Goal: Contribute content: Contribute content

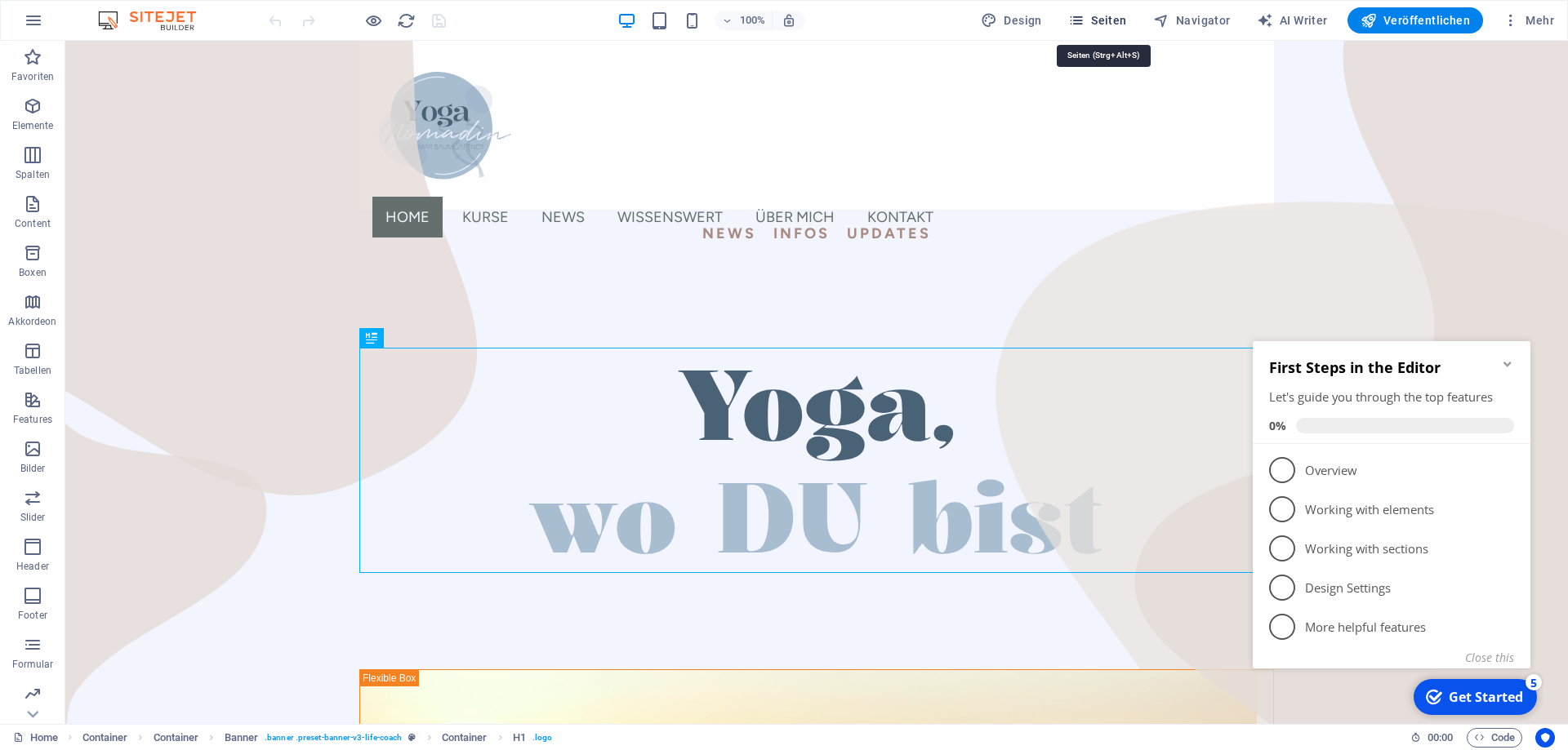
click at [1115, 21] on span "Seiten" at bounding box center [1097, 20] width 58 height 17
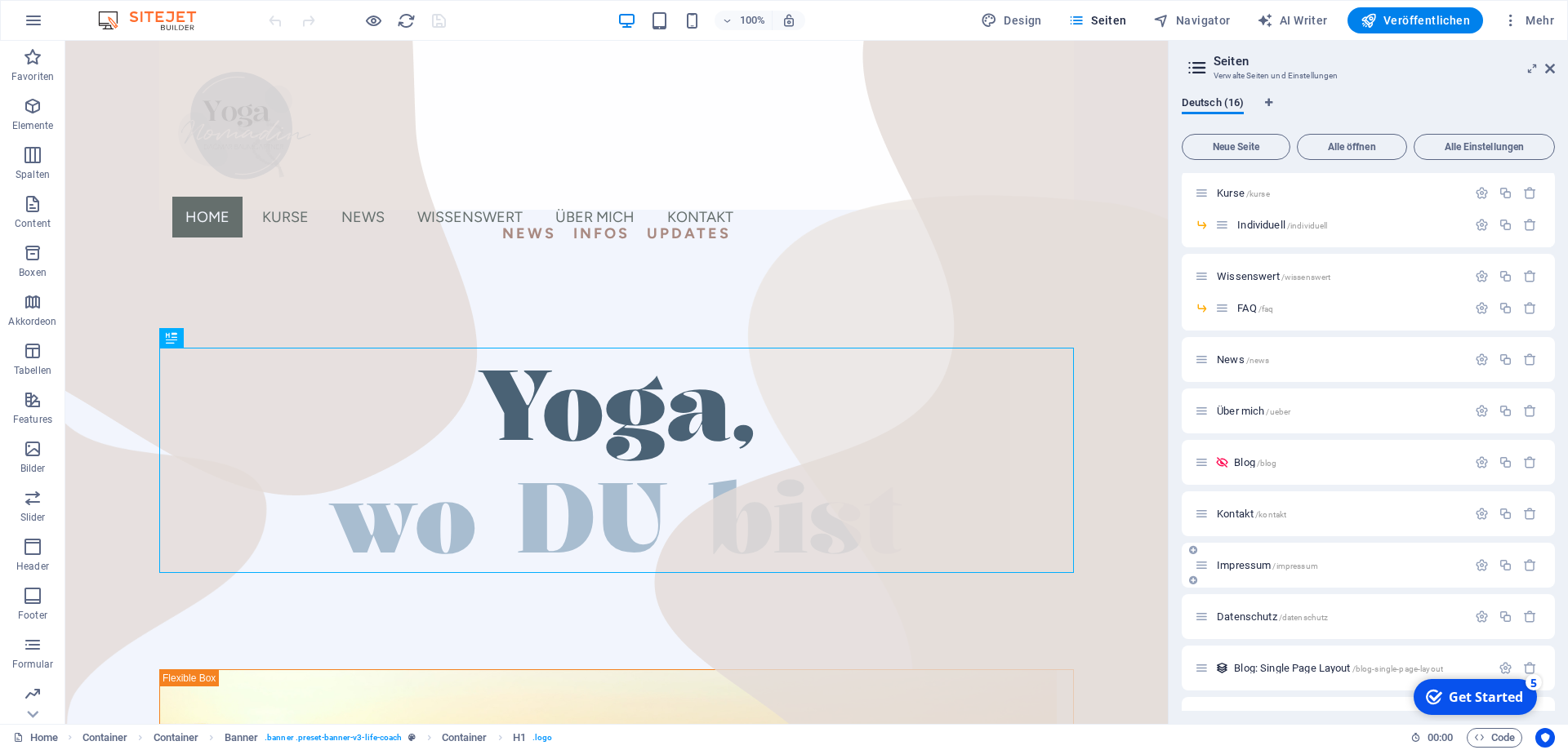
scroll to position [73, 0]
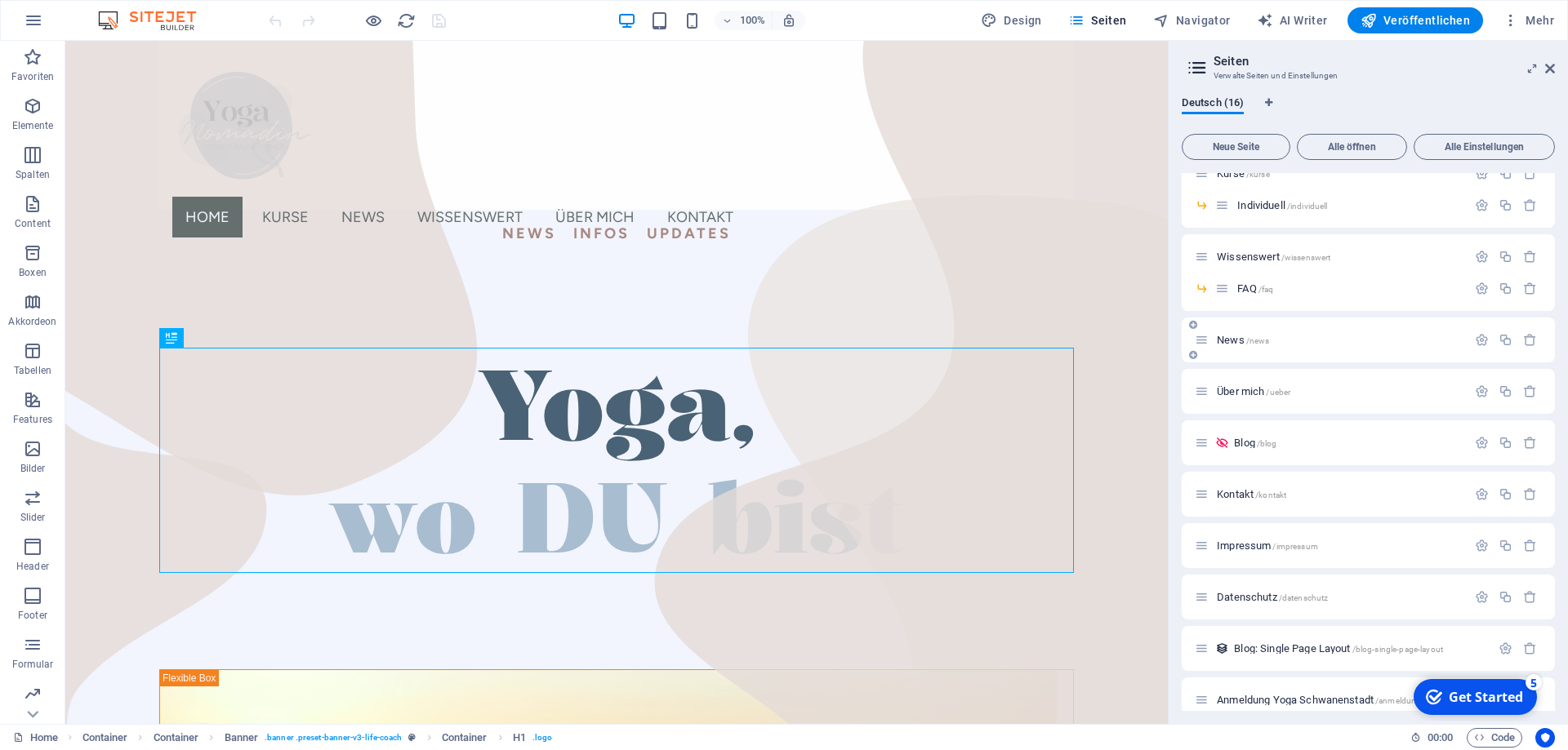
click at [1229, 341] on span "News /news" at bounding box center [1243, 340] width 52 height 12
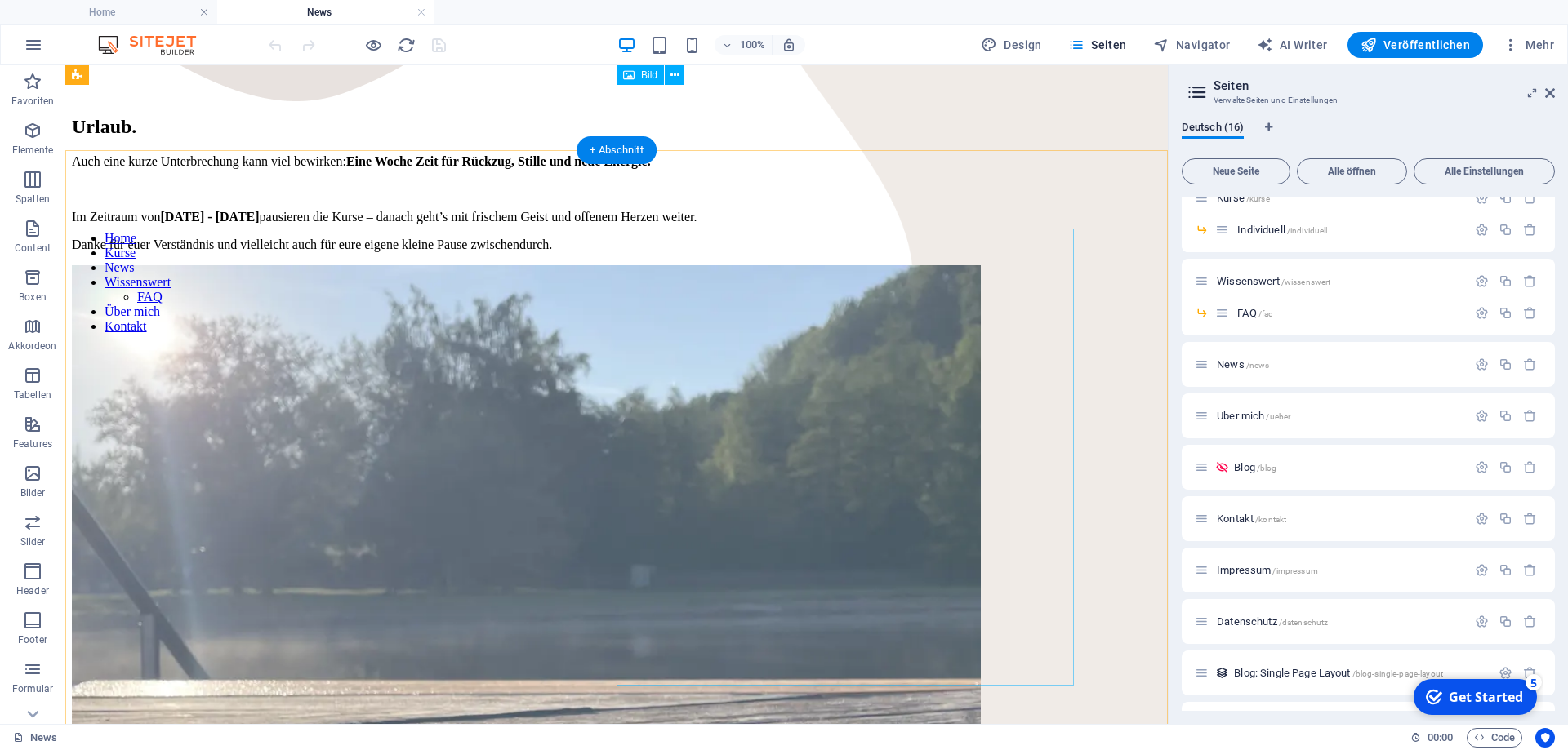
scroll to position [416, 0]
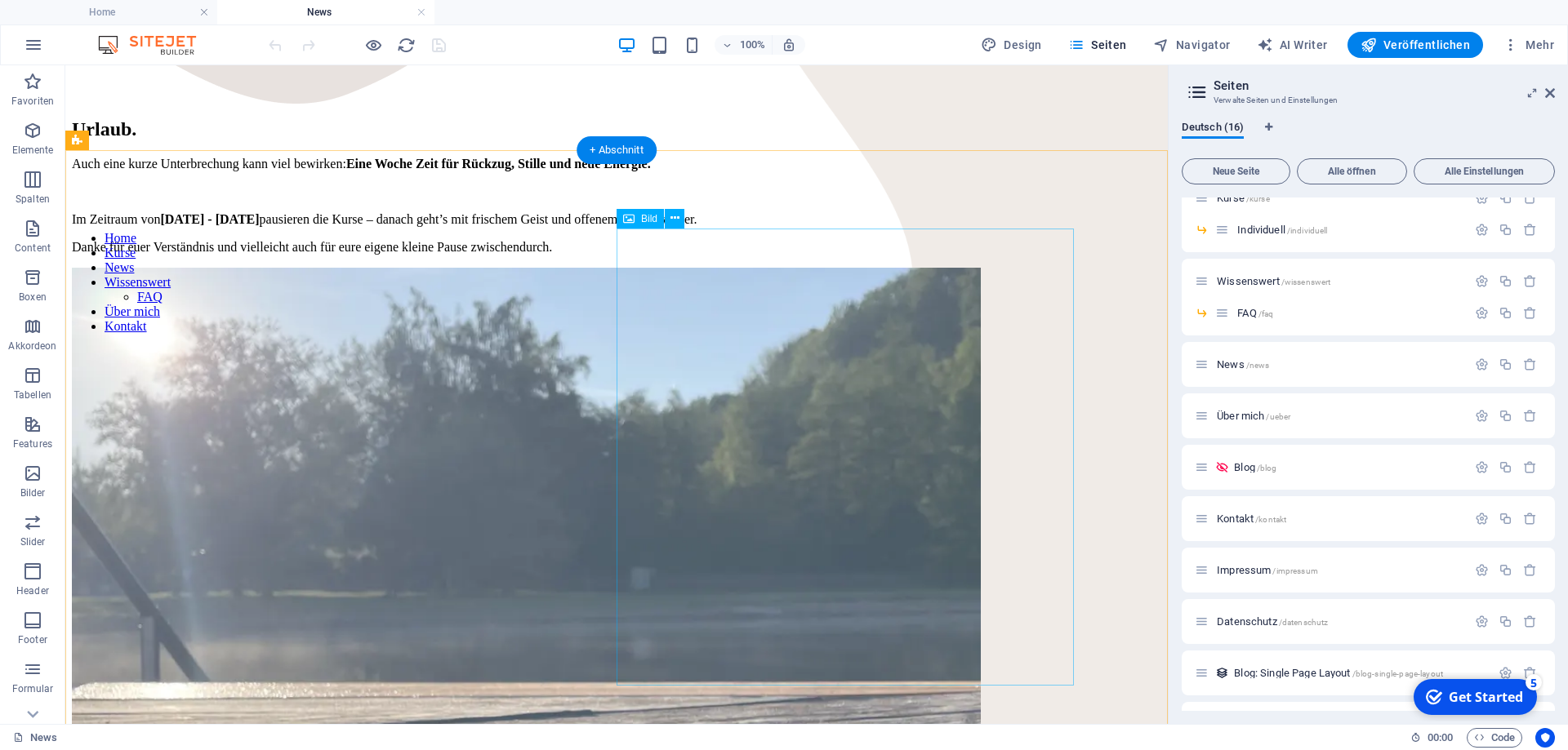
click at [913, 388] on figure at bounding box center [616, 723] width 1089 height 912
click at [877, 422] on figure at bounding box center [616, 723] width 1089 height 912
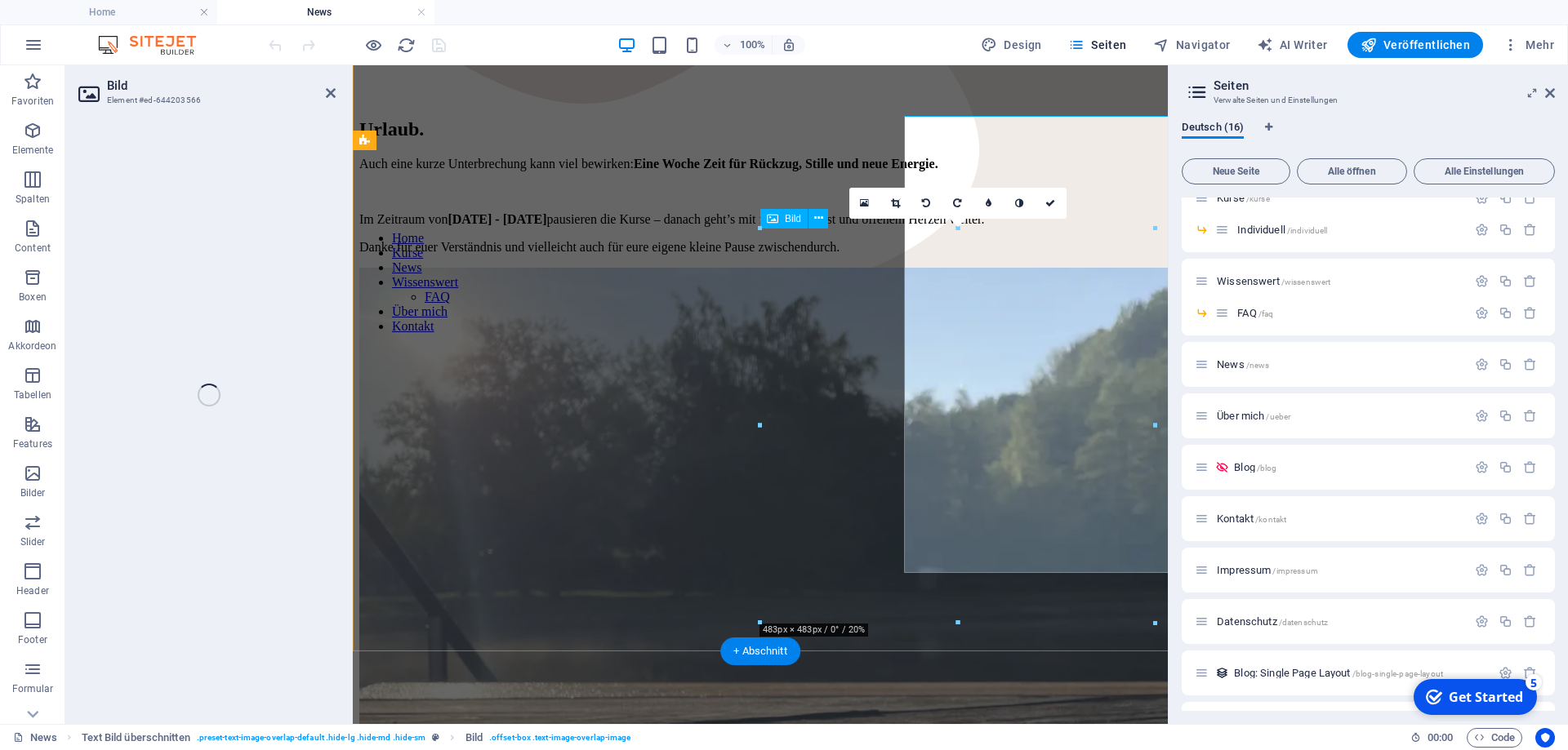
scroll to position [529, 0]
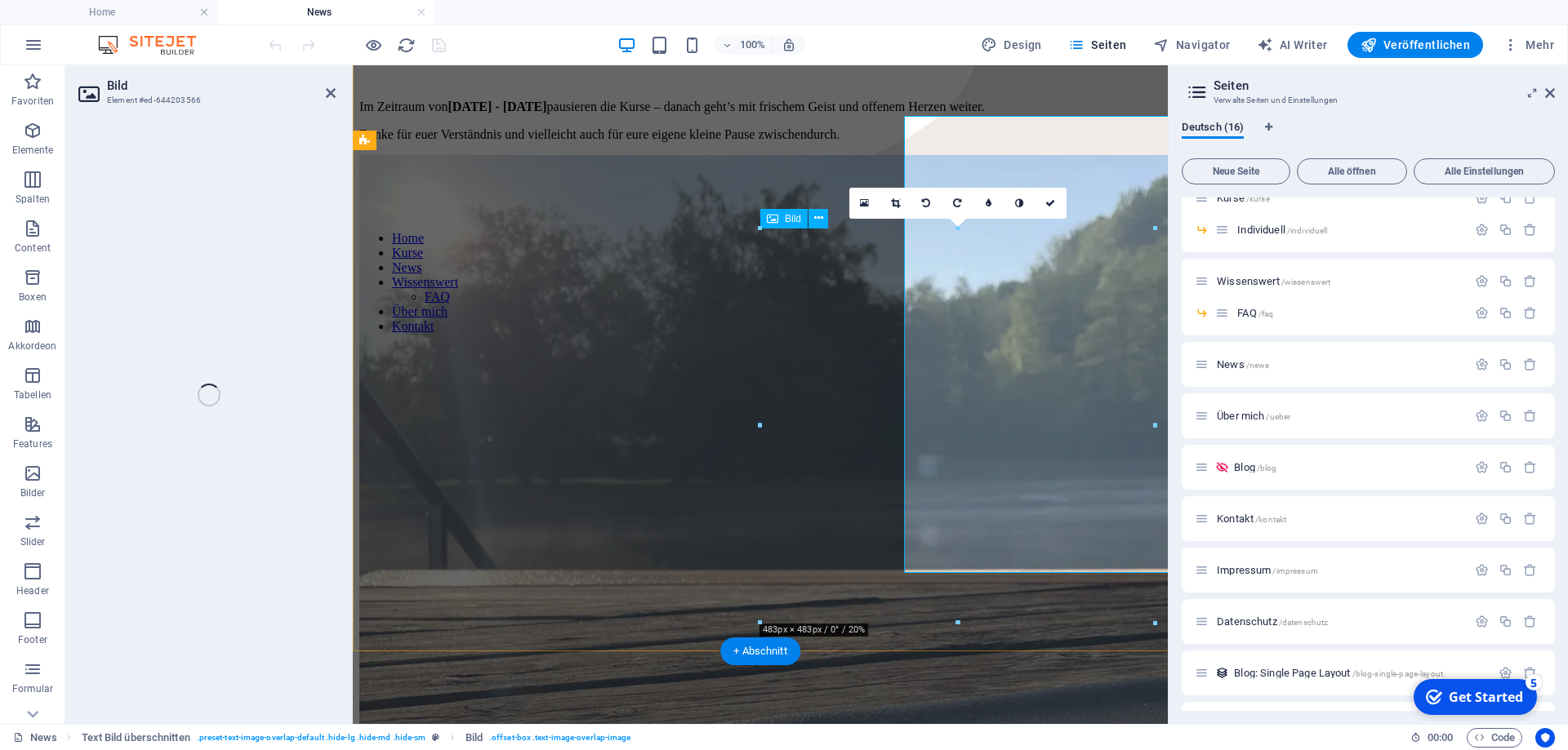
select select "px"
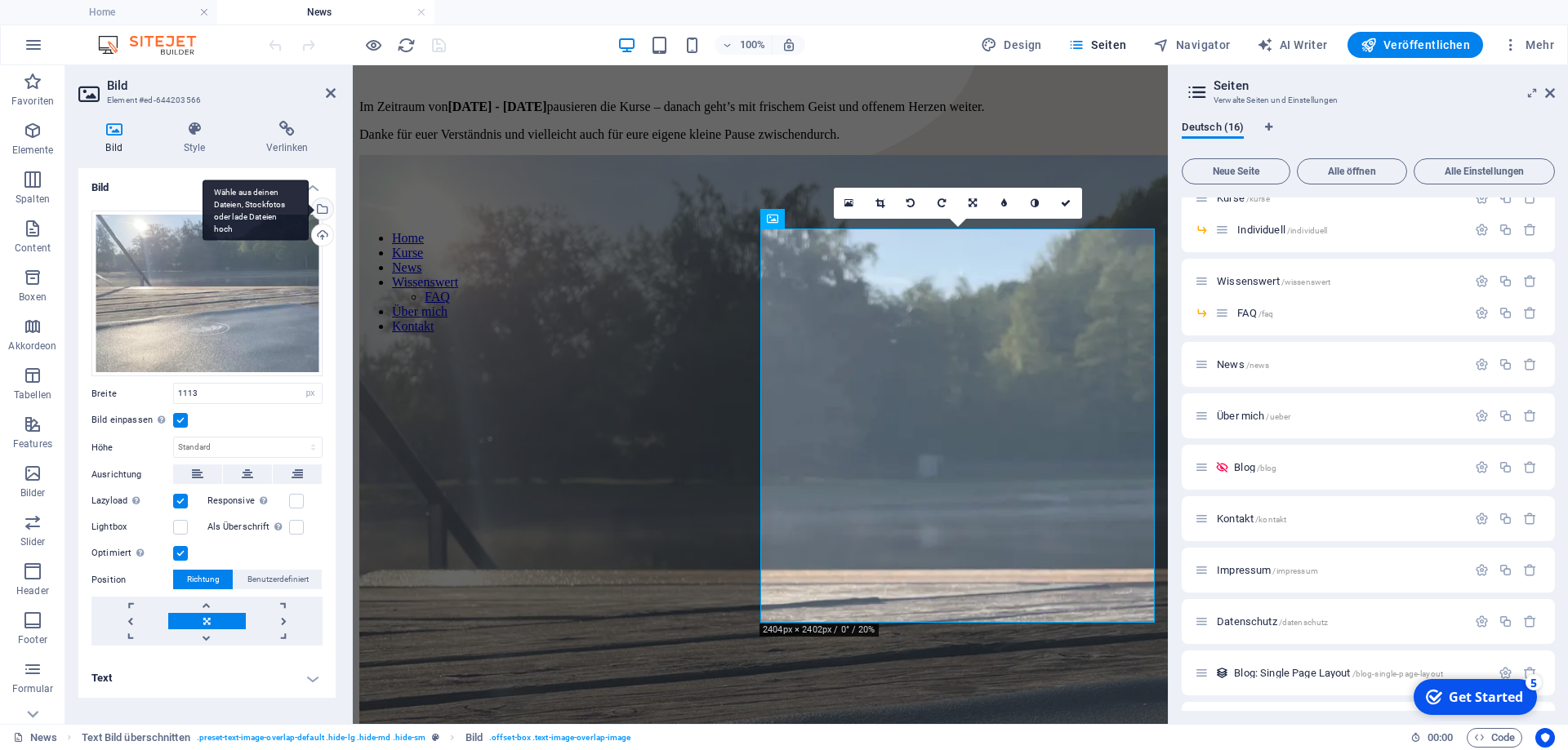
click at [322, 211] on div "Wähle aus deinen Dateien, Stockfotos oder lade Dateien hoch" at bounding box center [321, 211] width 24 height 24
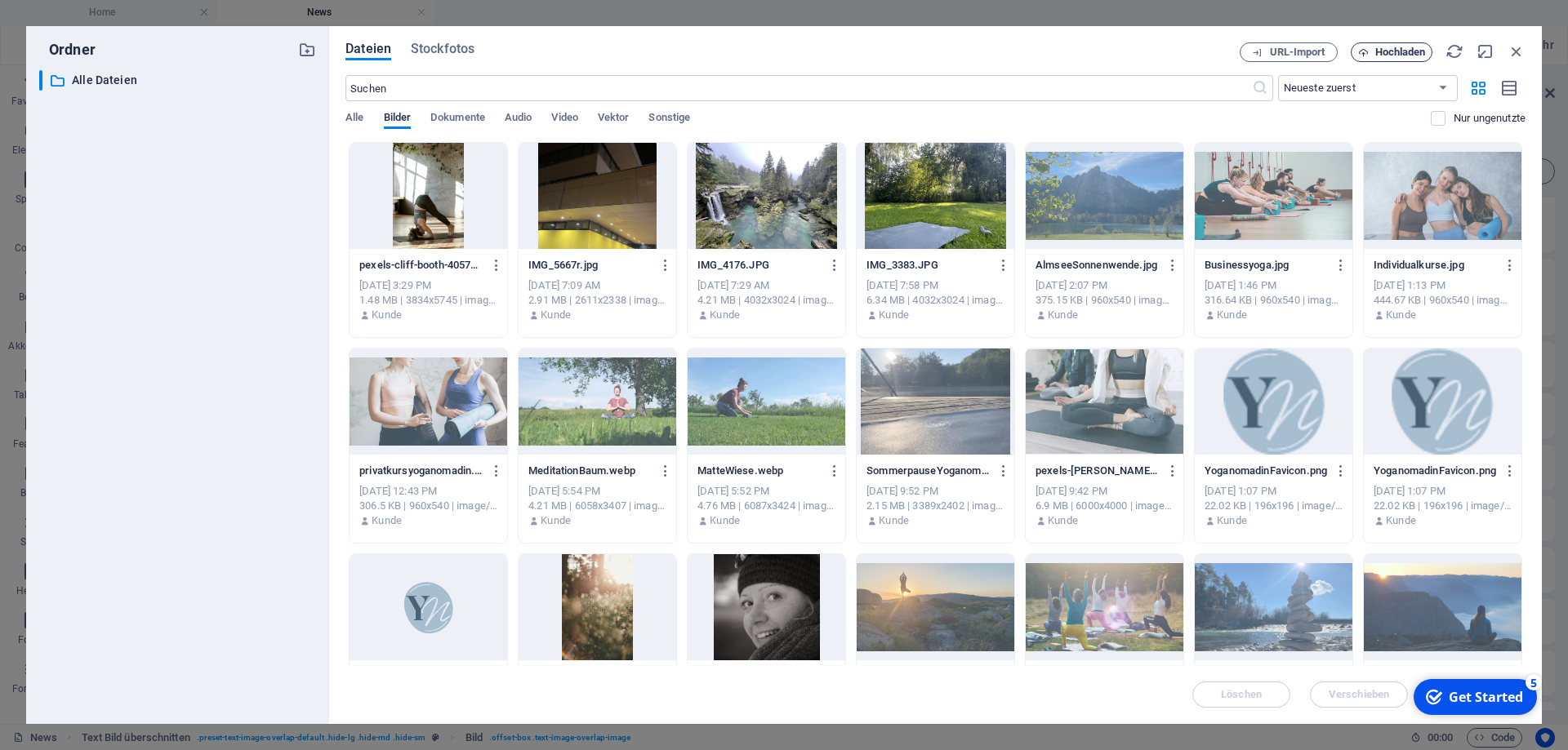
click at [1388, 54] on span "Hochladen" at bounding box center [1401, 51] width 51 height 10
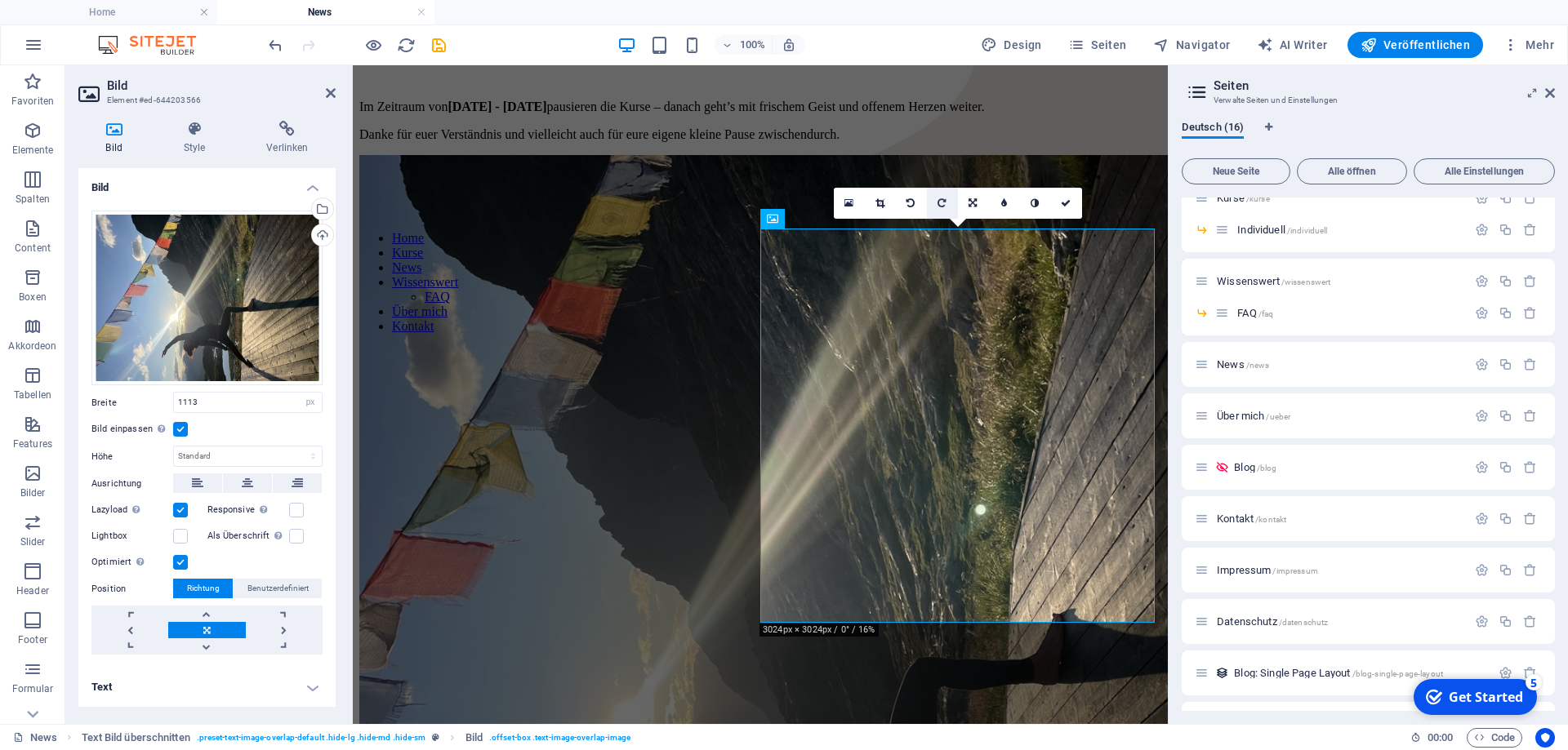
click at [935, 204] on link at bounding box center [943, 204] width 31 height 31
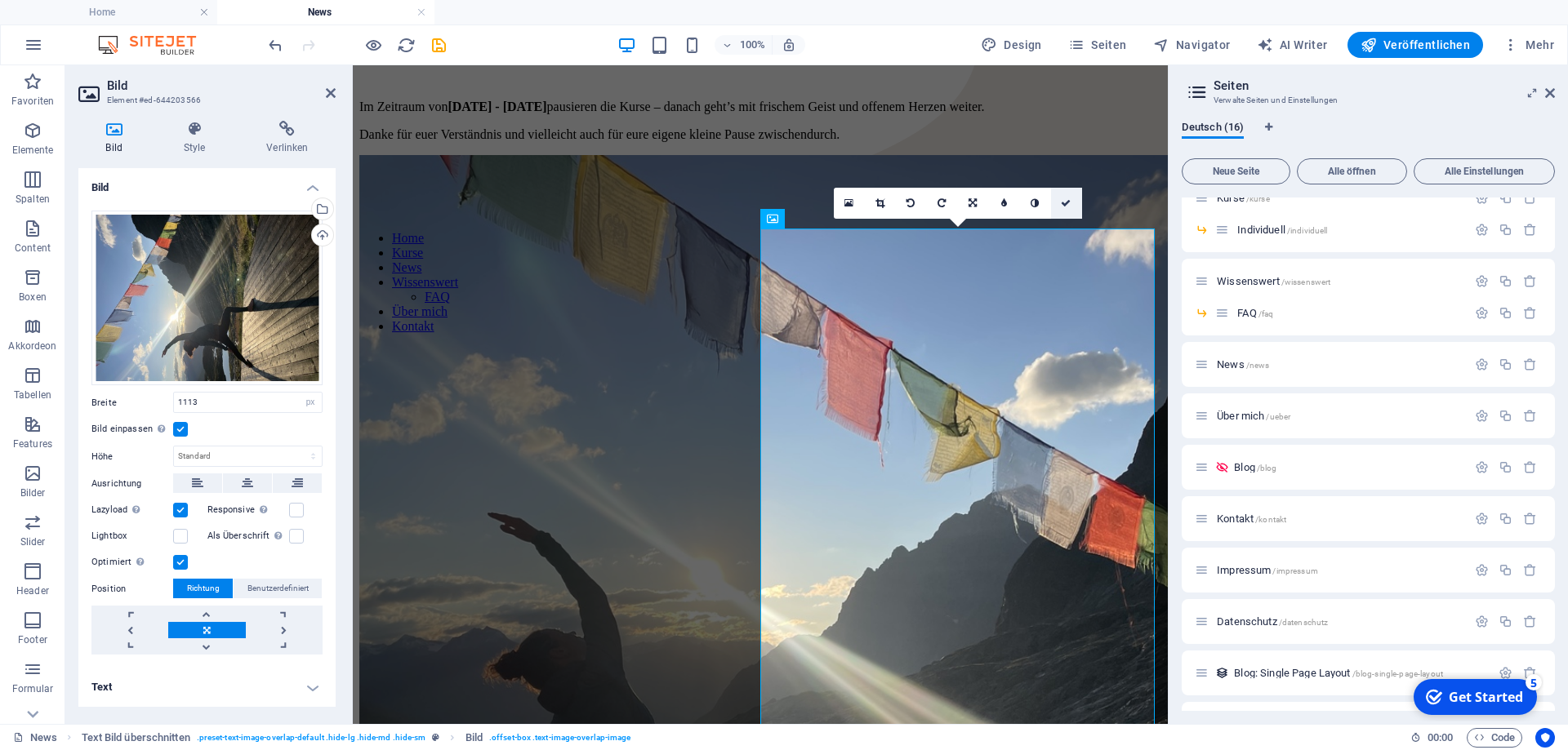
click at [1067, 202] on icon at bounding box center [1065, 203] width 10 height 10
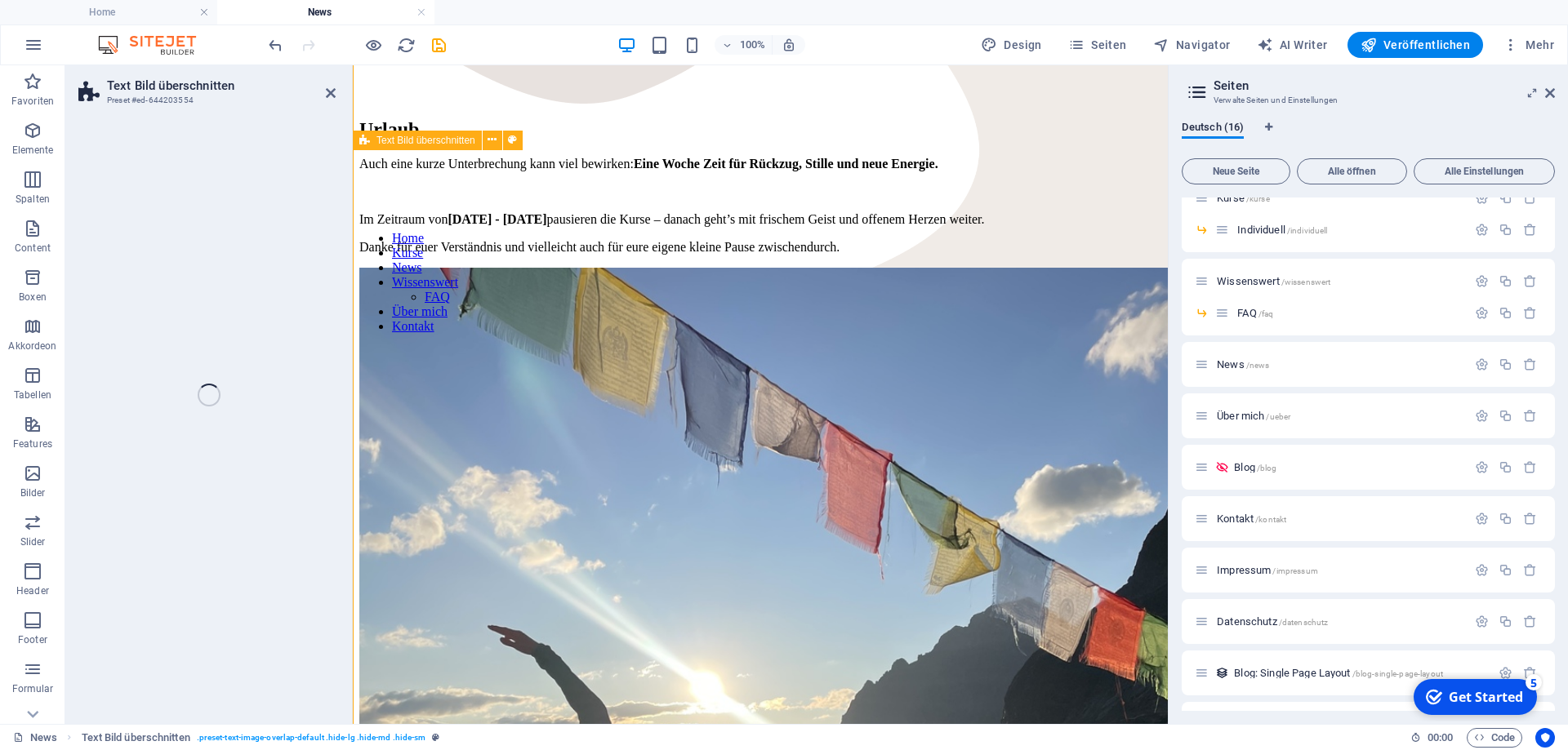
scroll to position [529, 0]
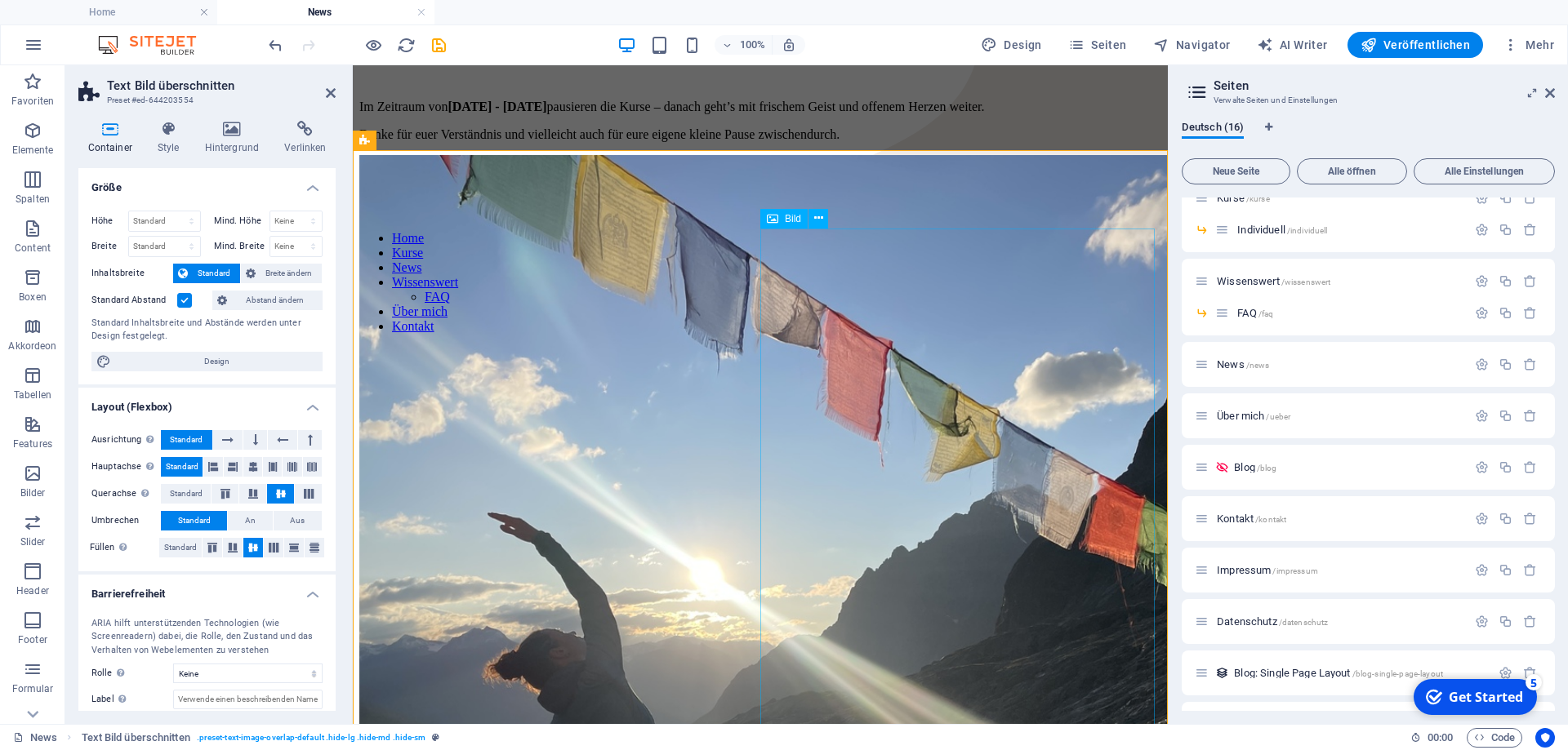
click at [942, 443] on figure at bounding box center [760, 762] width 802 height 1214
select select "px"
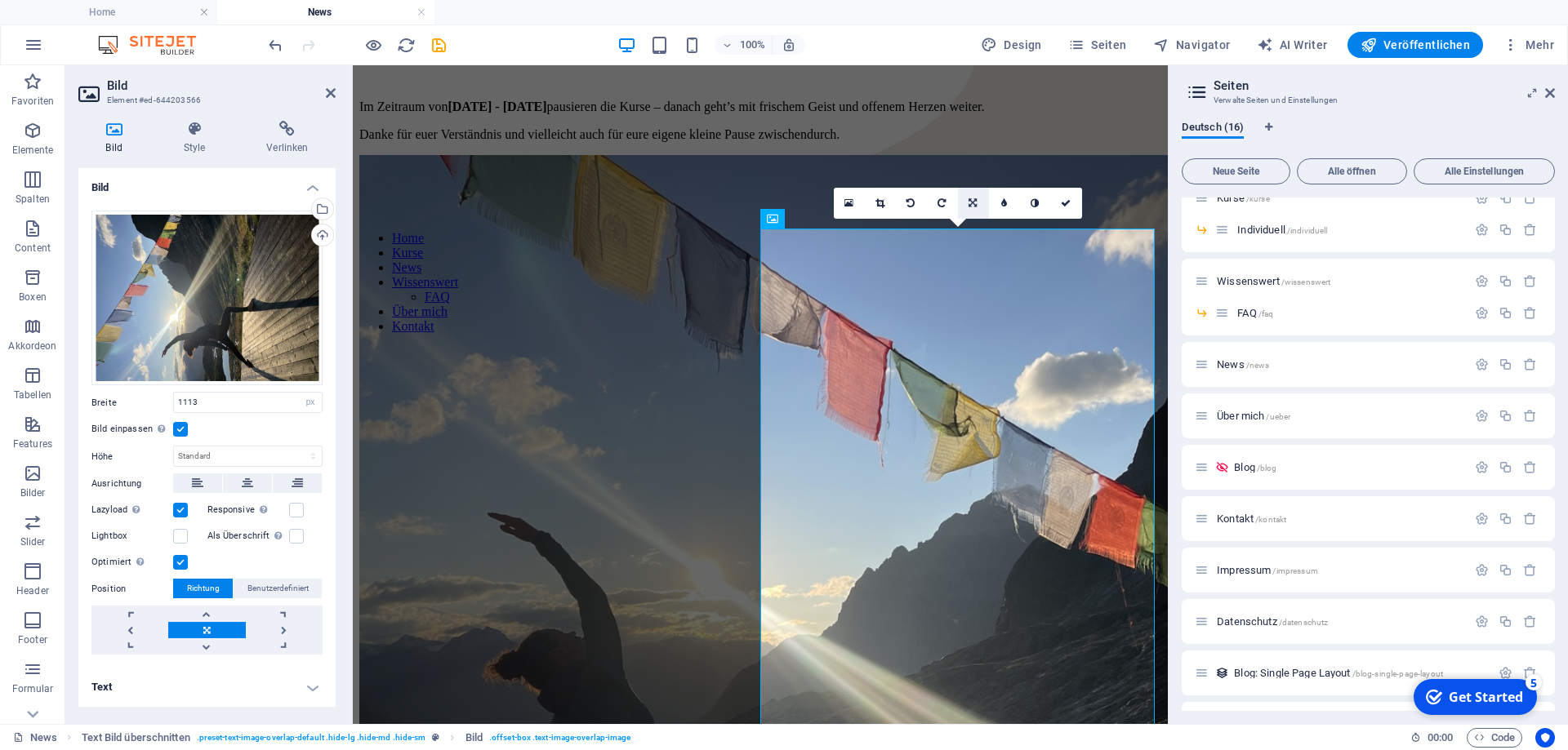
click at [974, 203] on icon at bounding box center [972, 203] width 8 height 10
click at [1003, 201] on icon at bounding box center [1004, 203] width 7 height 10
click at [971, 204] on icon at bounding box center [973, 203] width 7 height 10
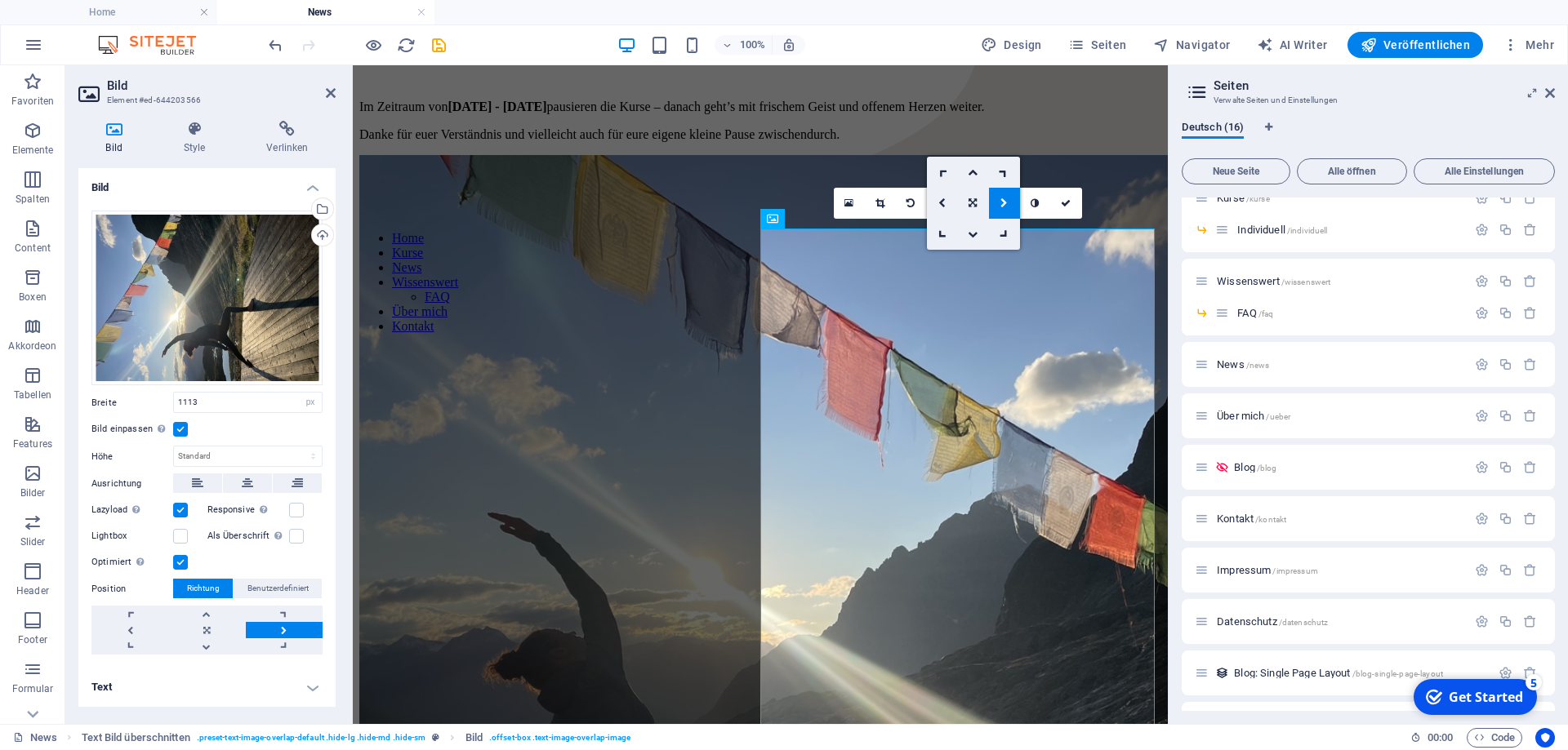
click at [995, 201] on link at bounding box center [1005, 204] width 31 height 31
click at [954, 365] on figure at bounding box center [760, 762] width 802 height 1214
click at [968, 376] on figure at bounding box center [760, 762] width 802 height 1214
click at [943, 459] on figure at bounding box center [760, 762] width 802 height 1214
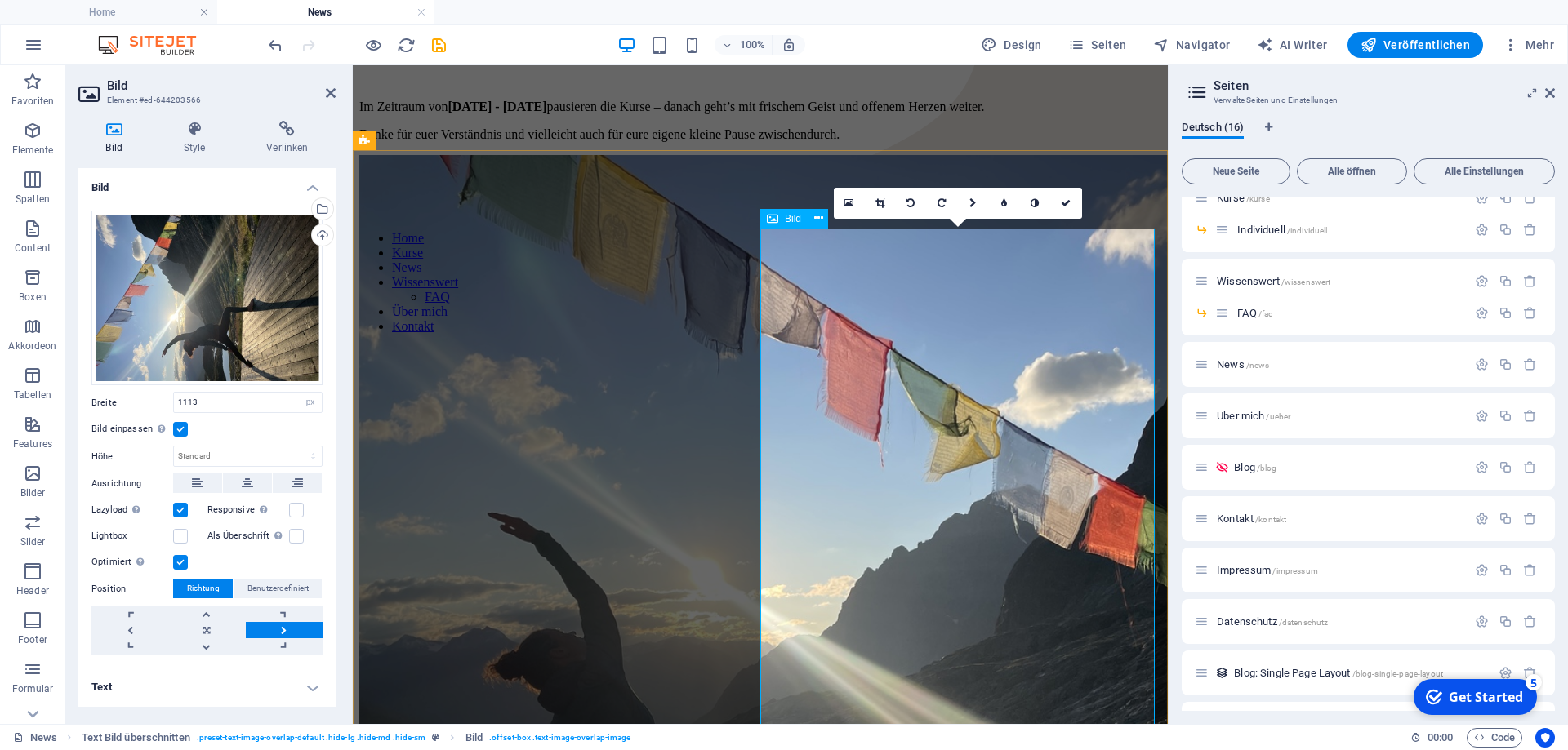
click at [978, 457] on figure at bounding box center [760, 762] width 802 height 1214
click at [879, 202] on icon at bounding box center [880, 203] width 9 height 10
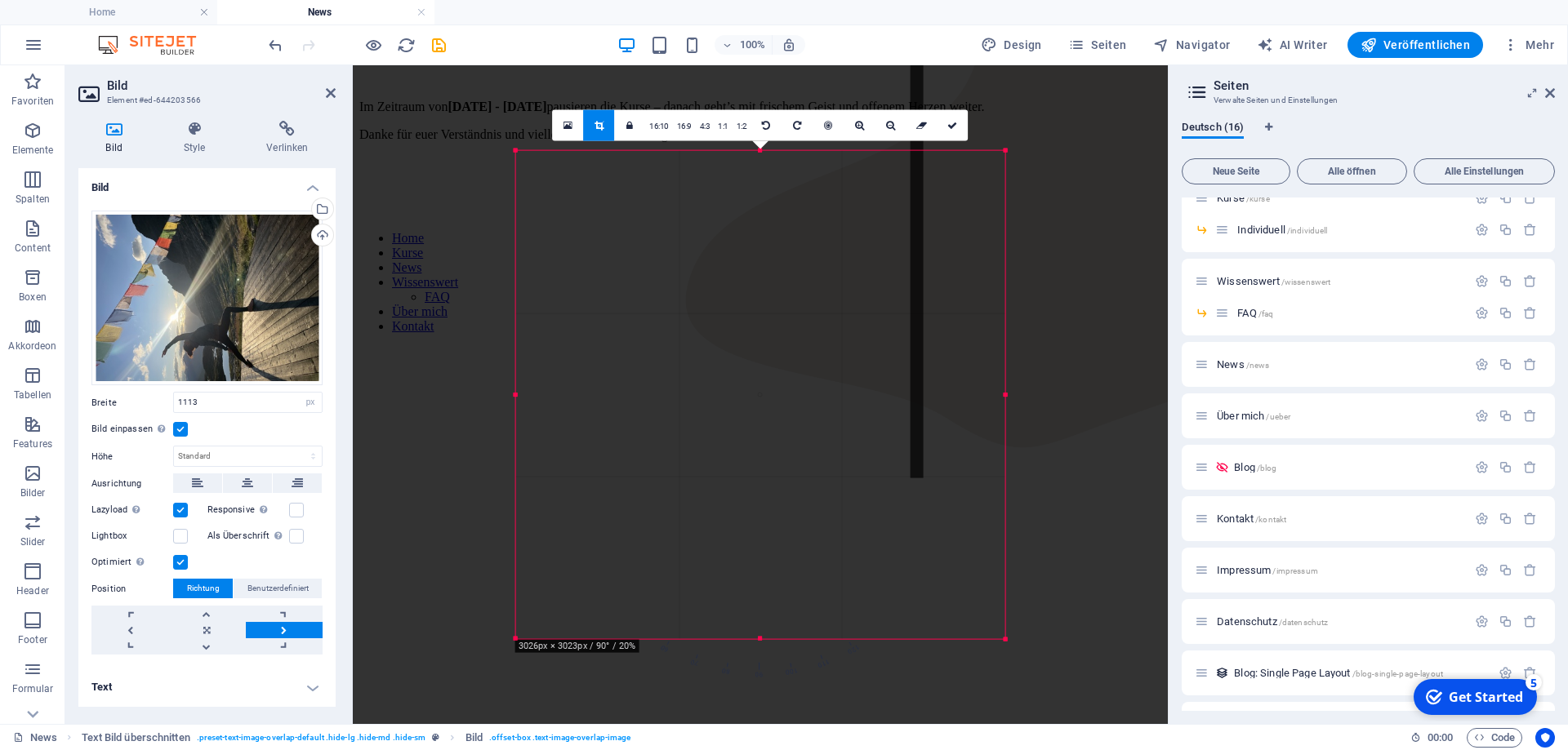
drag, startPoint x: 770, startPoint y: 408, endPoint x: 845, endPoint y: 402, distance: 75.2
click at [911, 402] on div at bounding box center [917, 152] width 13 height 652
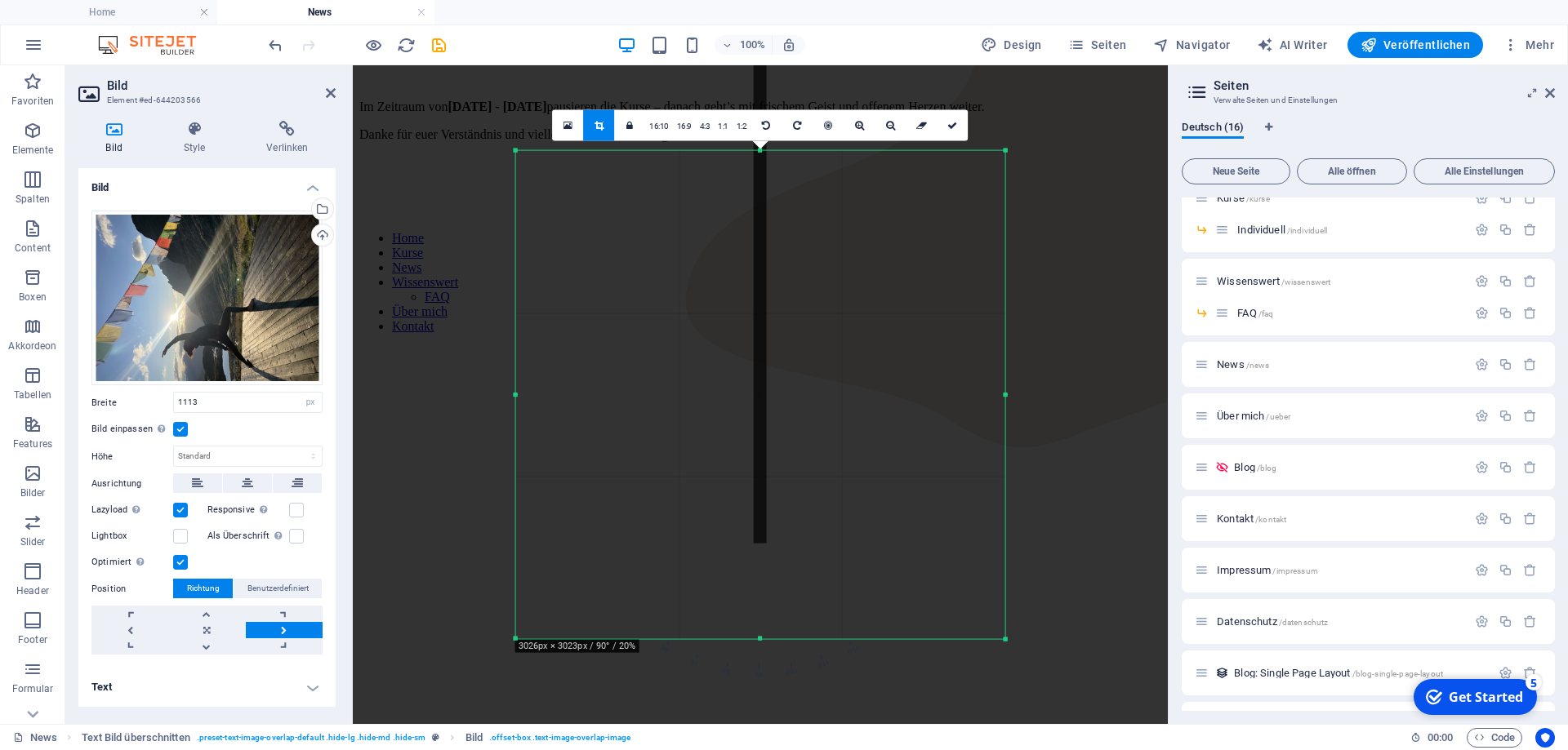
drag, startPoint x: 741, startPoint y: 375, endPoint x: 743, endPoint y: 441, distance: 66.0
click at [754, 441] on div at bounding box center [760, 217] width 13 height 652
click at [565, 125] on link at bounding box center [568, 125] width 31 height 31
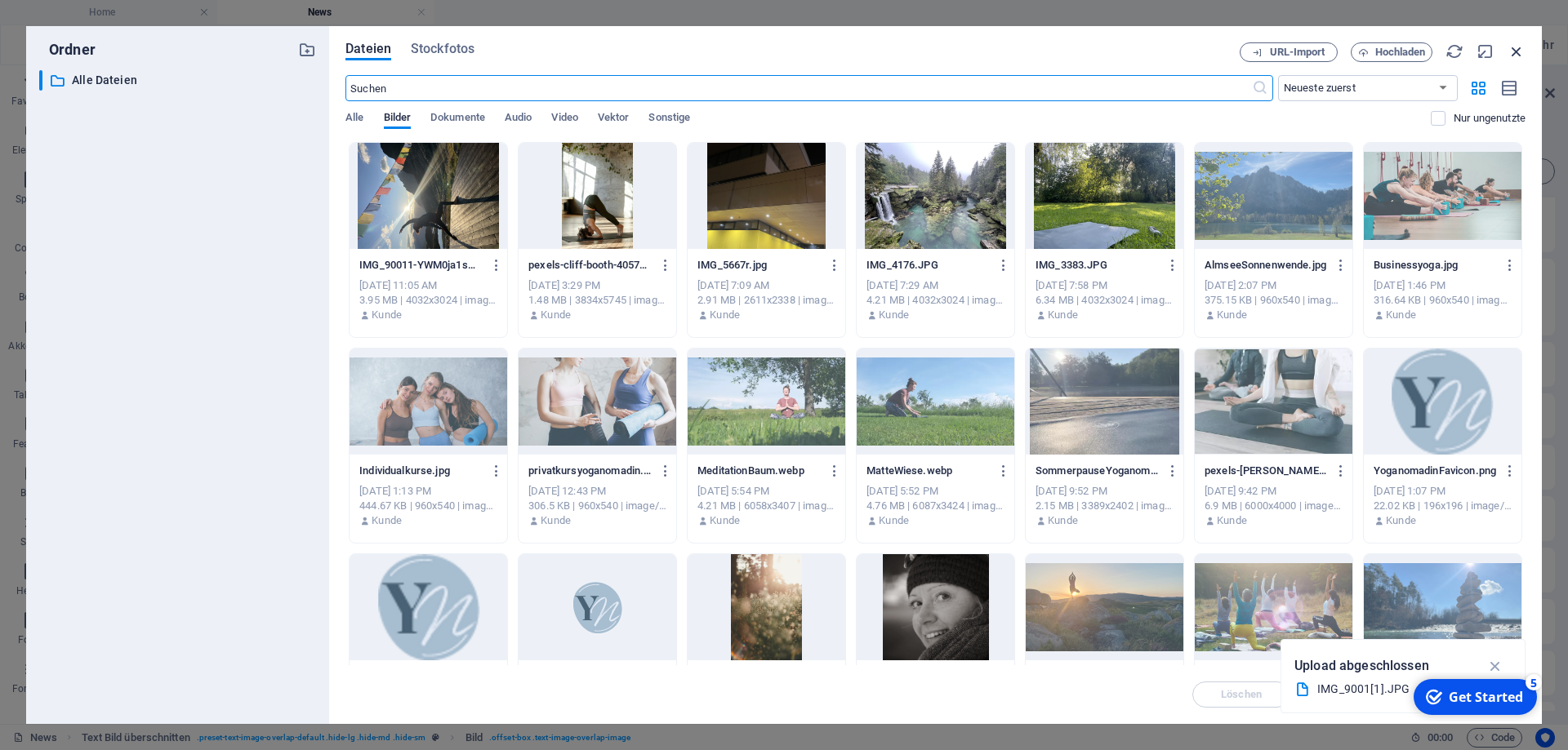
click at [1514, 50] on icon "button" at bounding box center [1517, 51] width 18 height 18
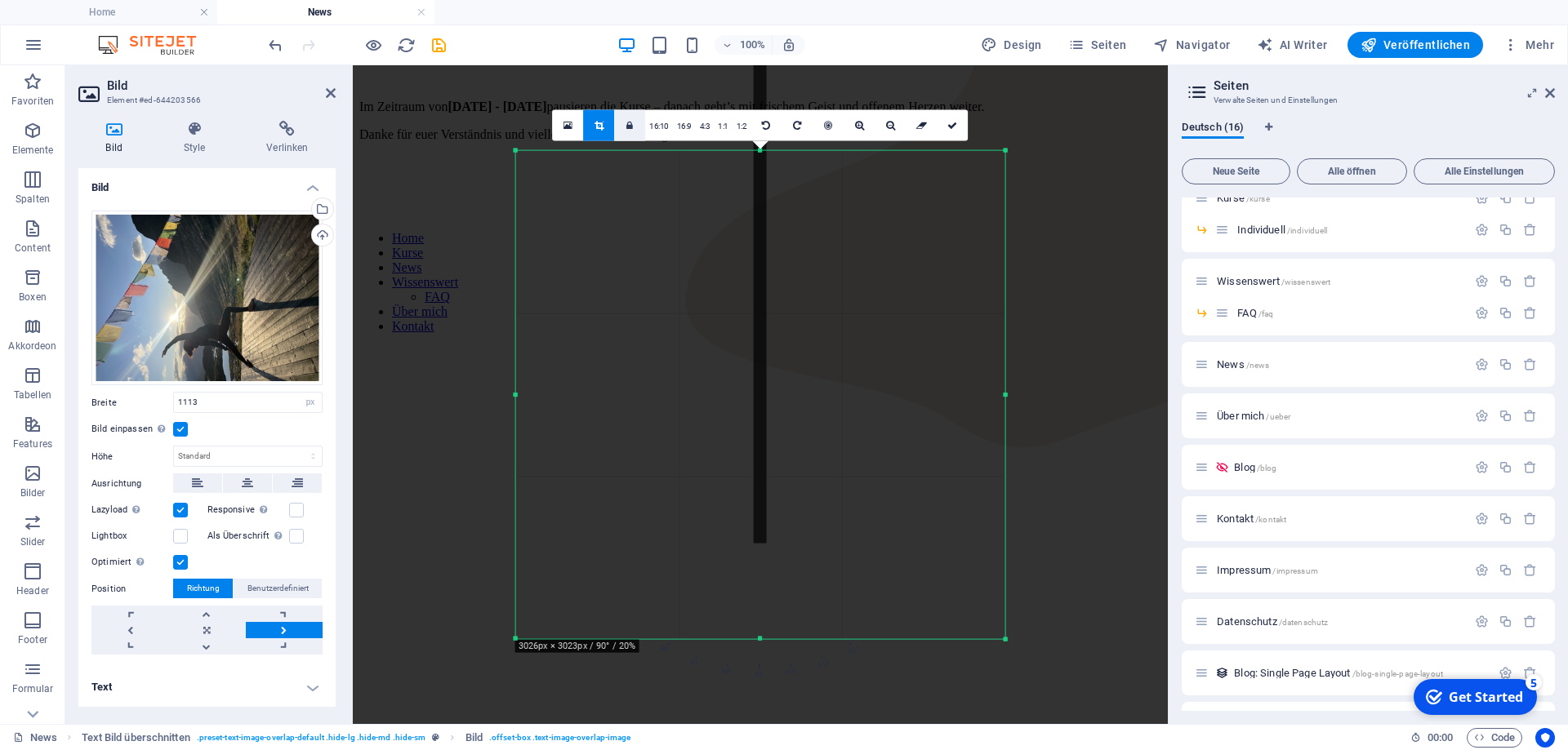
click at [631, 127] on icon at bounding box center [629, 125] width 6 height 10
click at [631, 130] on icon at bounding box center [629, 125] width 6 height 10
click at [596, 132] on link at bounding box center [599, 125] width 31 height 31
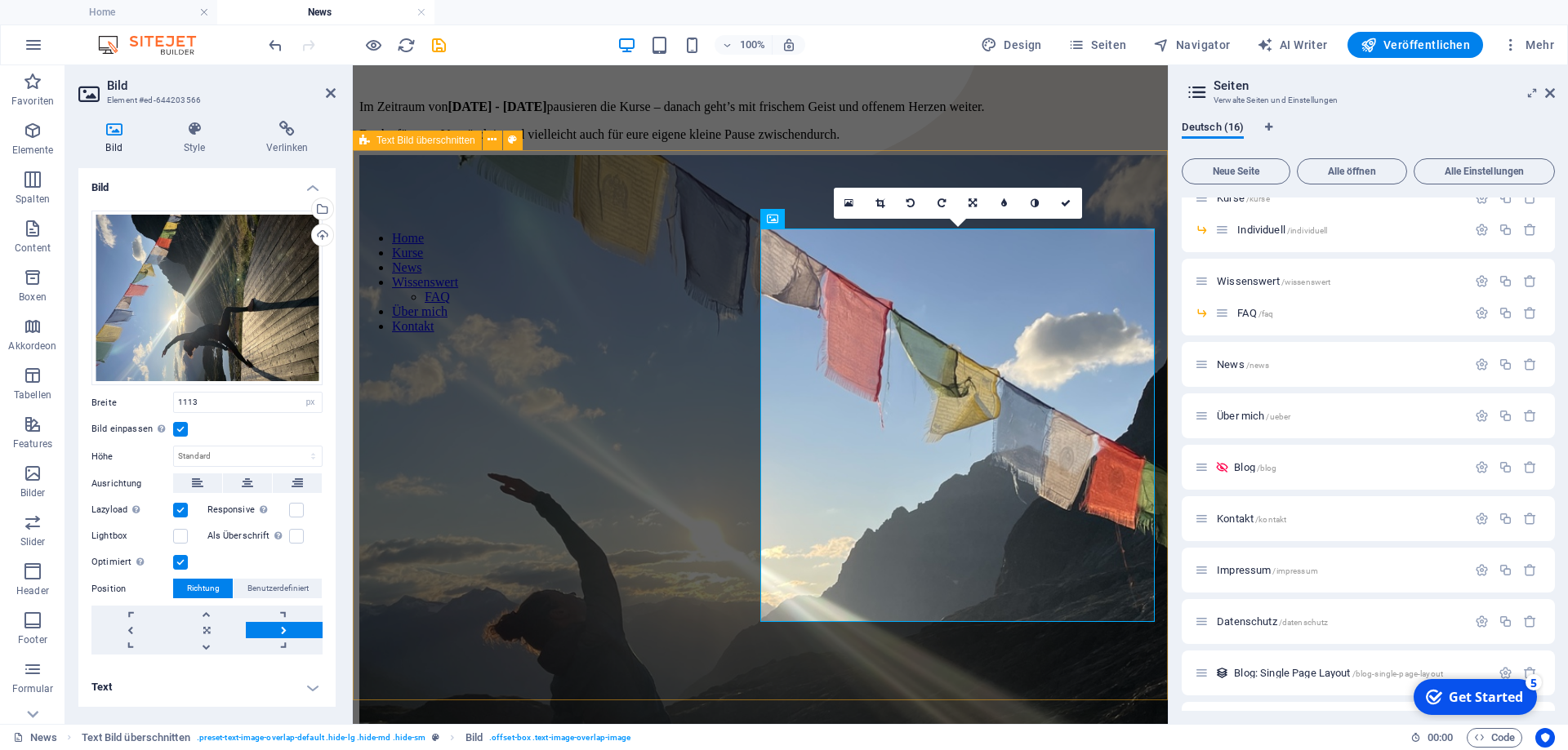
click at [687, 277] on div "Urlaub. Auch eine kurze Unterbrechung kann viel bewirken: Eine Woche Zeit für R…" at bounding box center [760, 528] width 802 height 1077
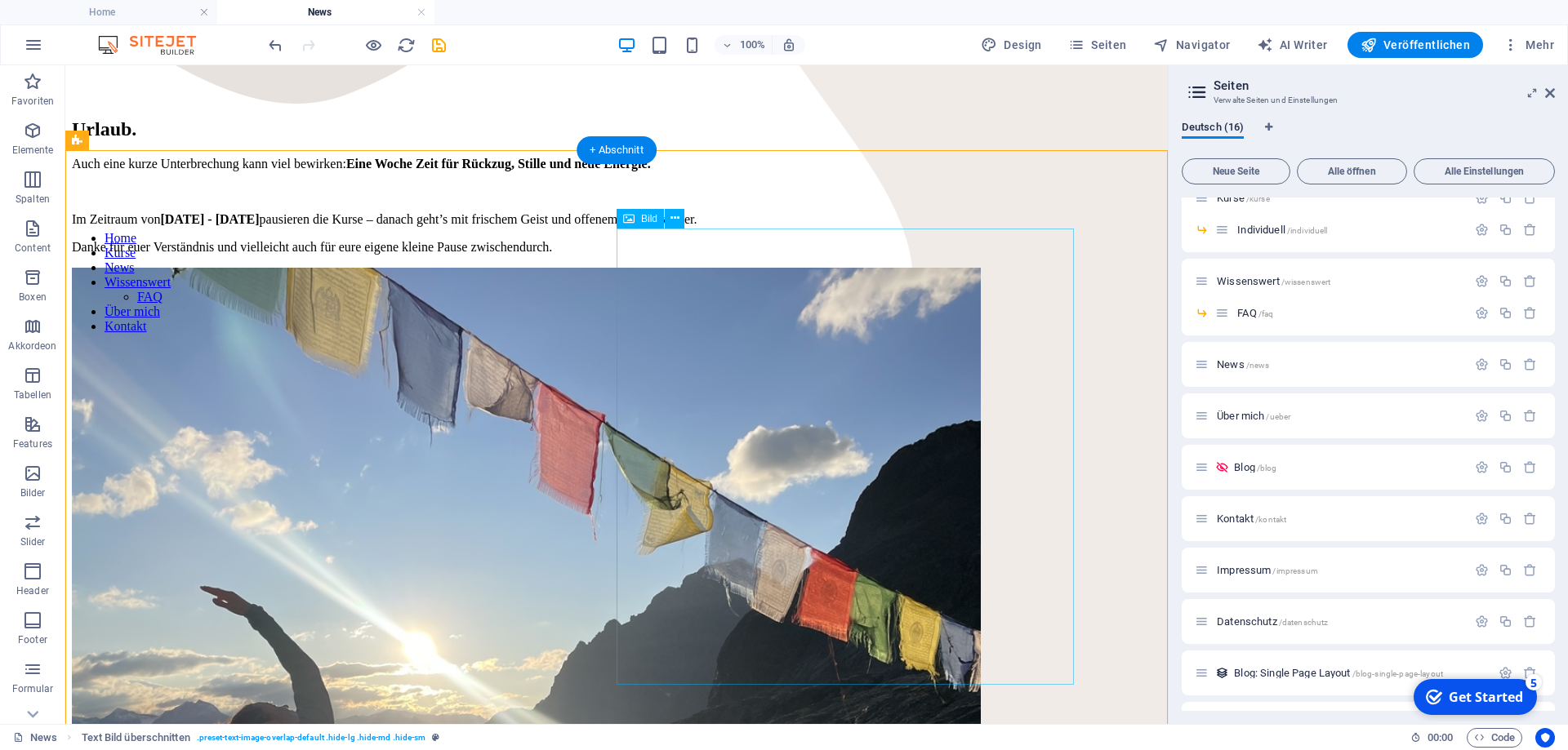
click at [936, 320] on figure at bounding box center [616, 723] width 1089 height 911
click at [986, 338] on figure at bounding box center [616, 723] width 1089 height 911
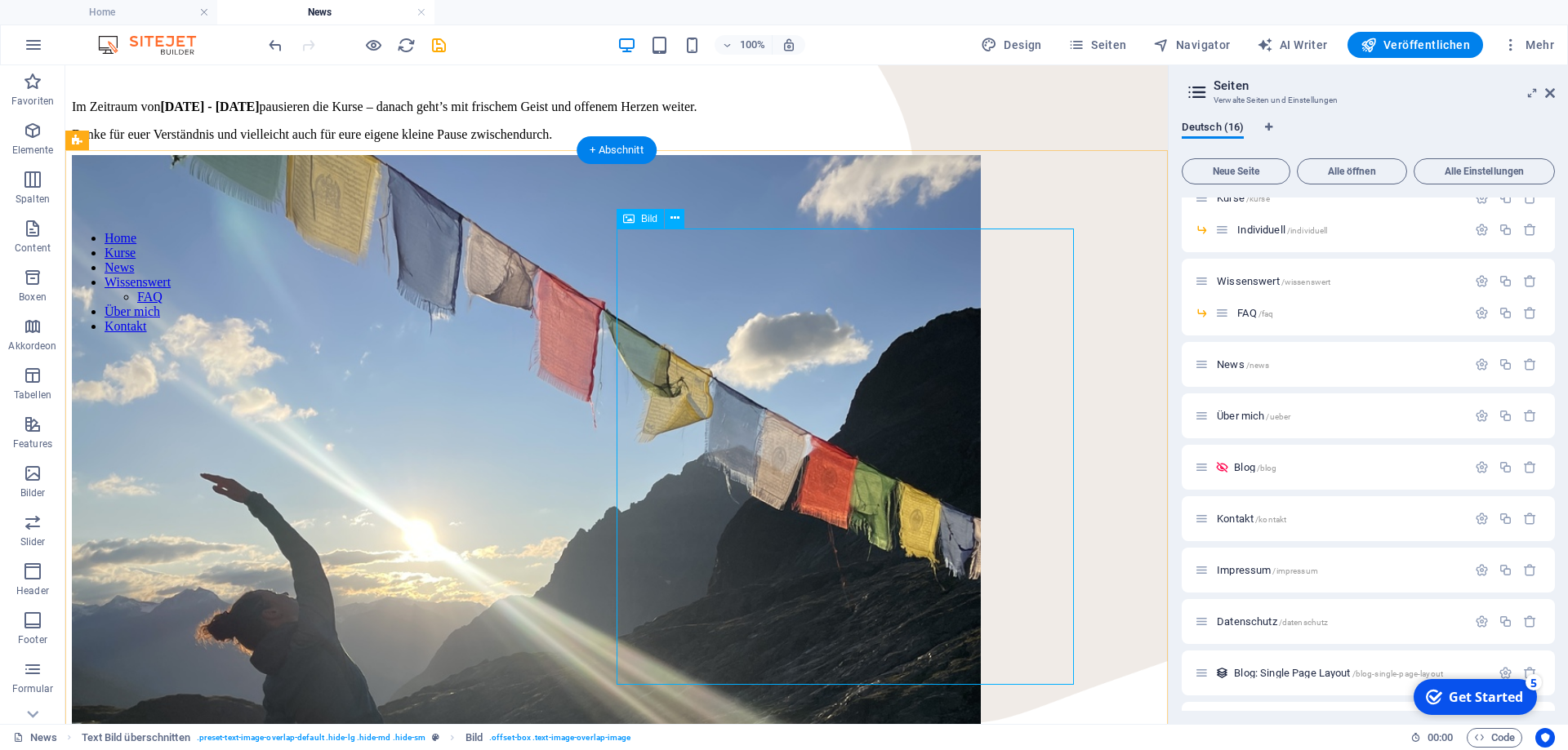
select select "px"
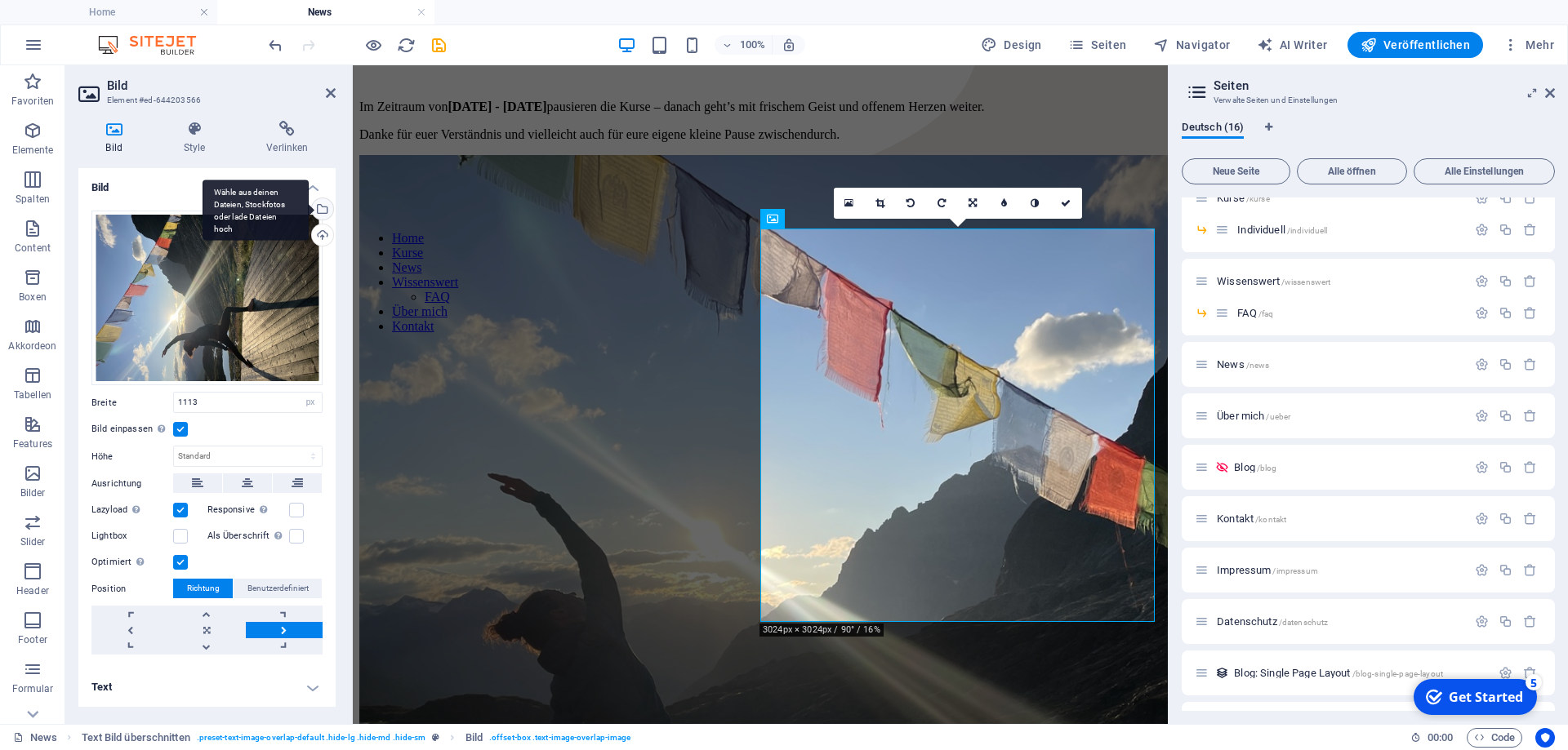
click at [322, 207] on div "Wähle aus deinen Dateien, Stockfotos oder lade Dateien hoch" at bounding box center [321, 211] width 24 height 24
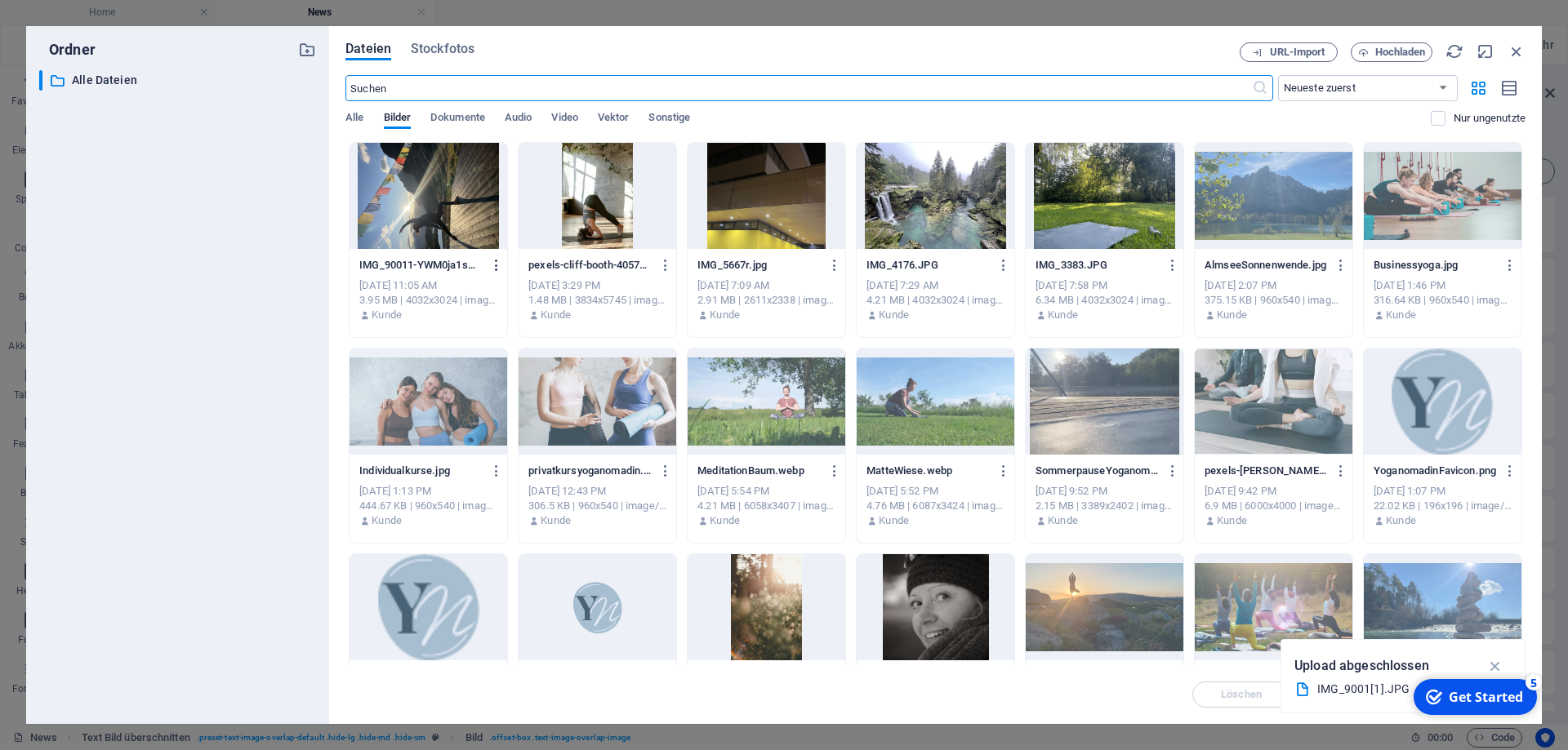
click at [493, 265] on icon "button" at bounding box center [497, 265] width 16 height 15
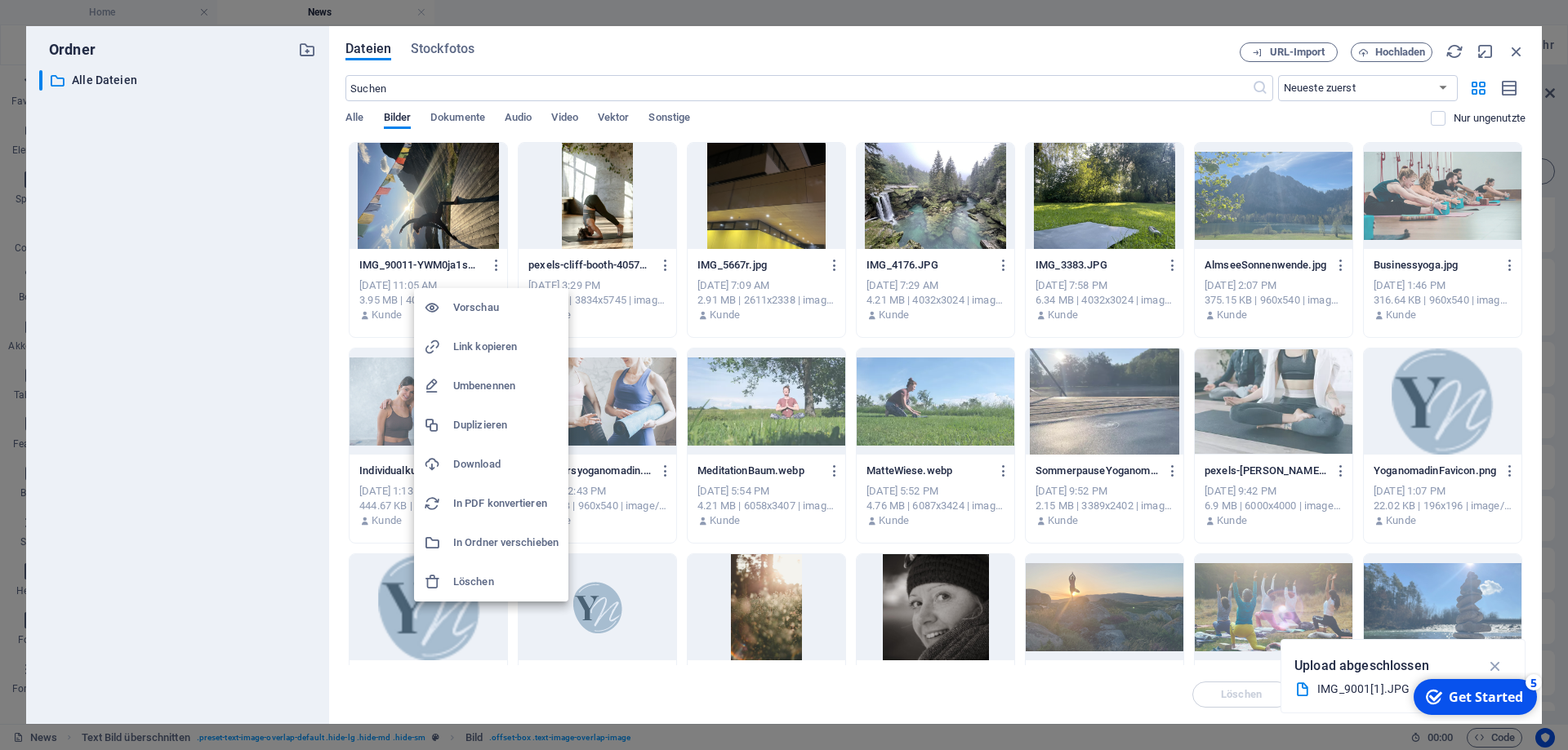
click at [470, 580] on h6 "Löschen" at bounding box center [506, 582] width 105 height 19
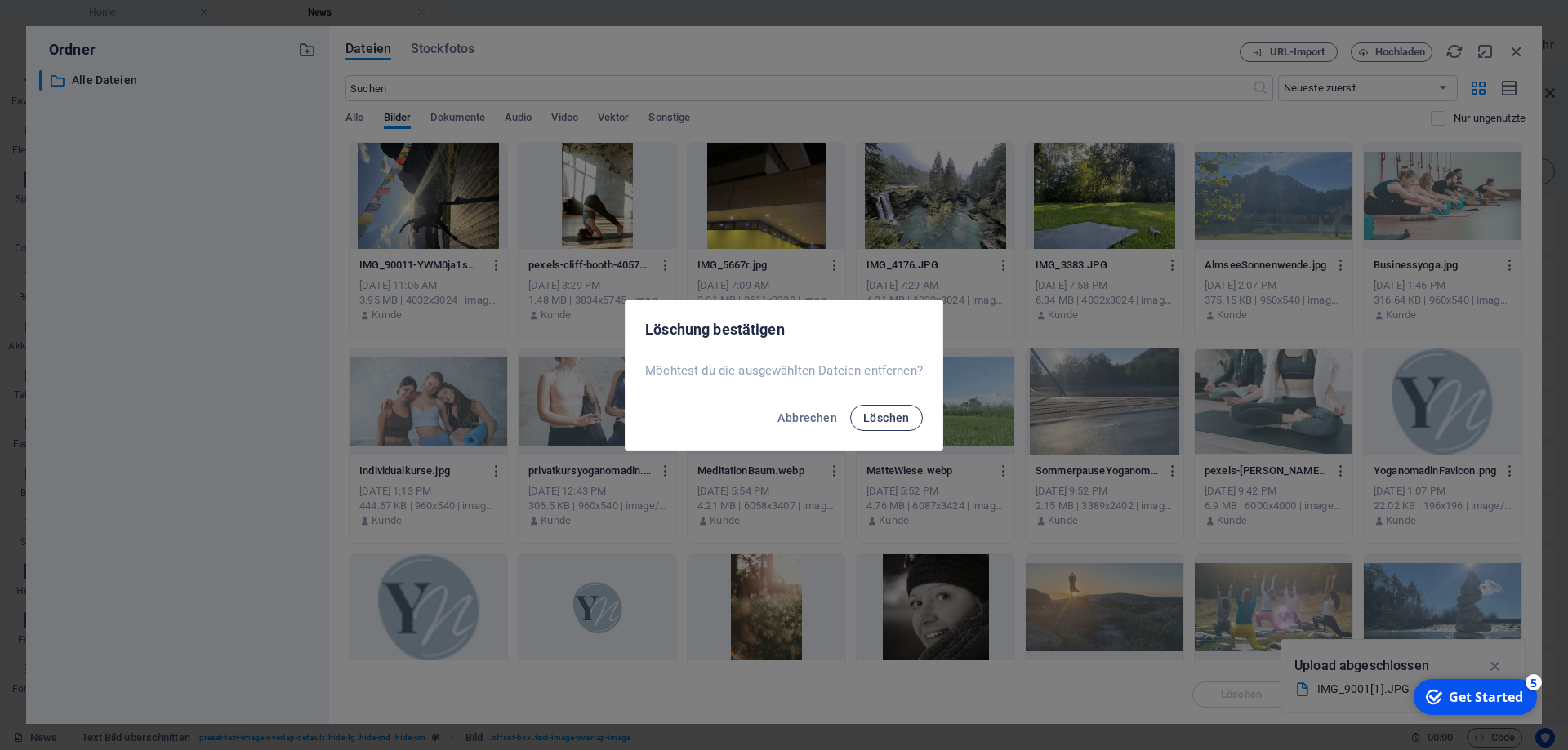
click at [895, 411] on span "Löschen" at bounding box center [886, 417] width 46 height 13
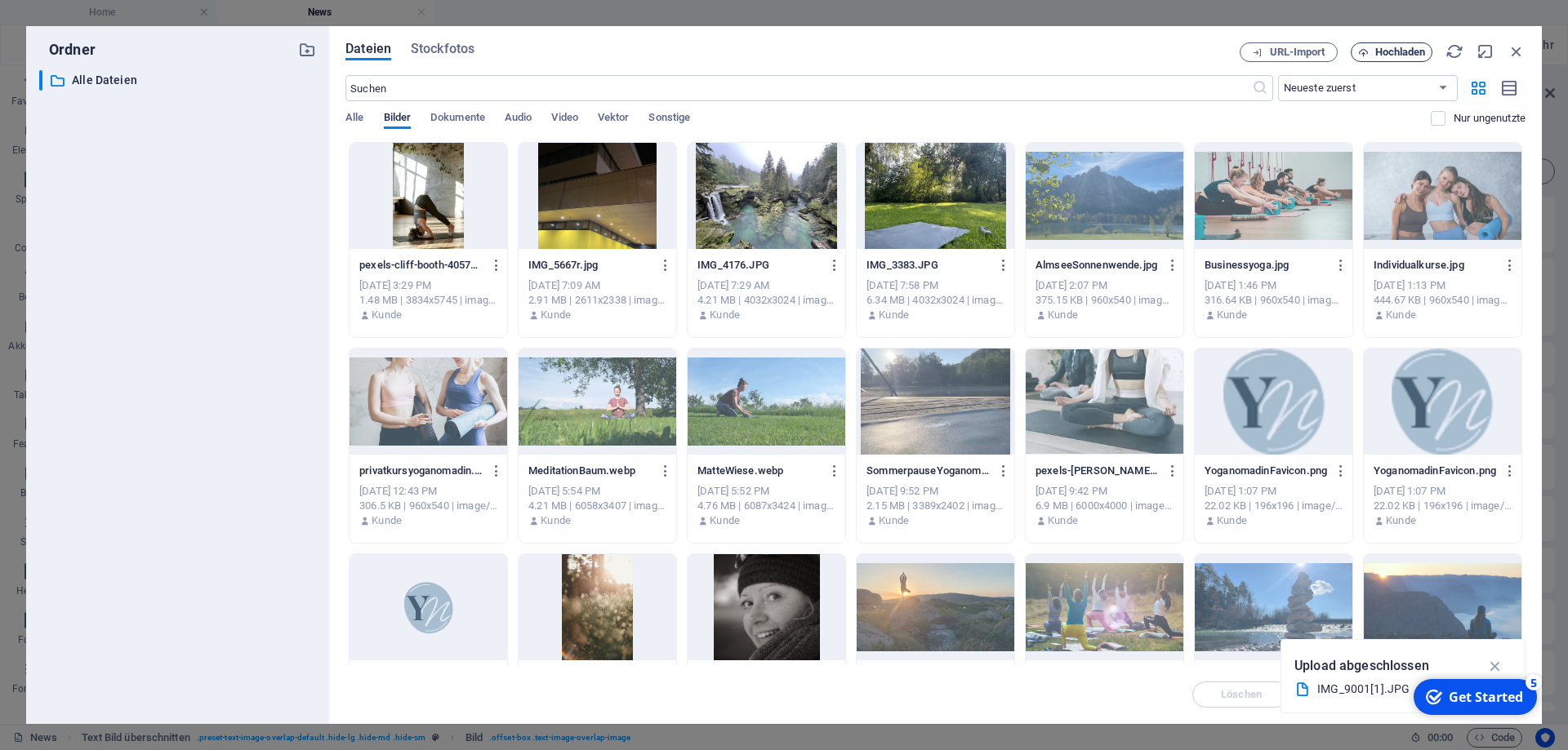
click at [1385, 47] on span "Hochladen" at bounding box center [1401, 51] width 51 height 10
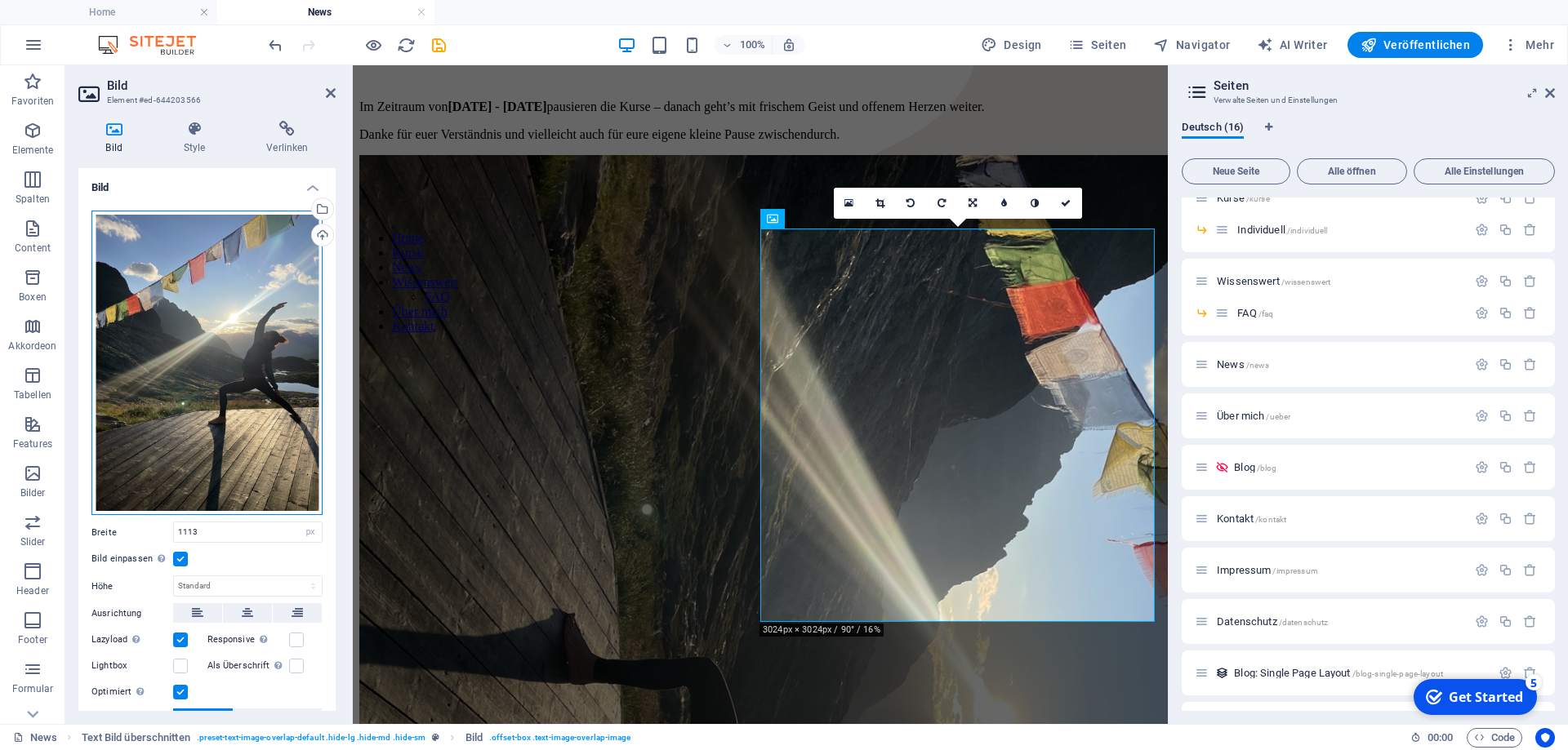
click at [200, 361] on div "Ziehe Dateien zum Hochladen hierher oder klicke hier, um aus Dateien oder koste…" at bounding box center [207, 363] width 231 height 305
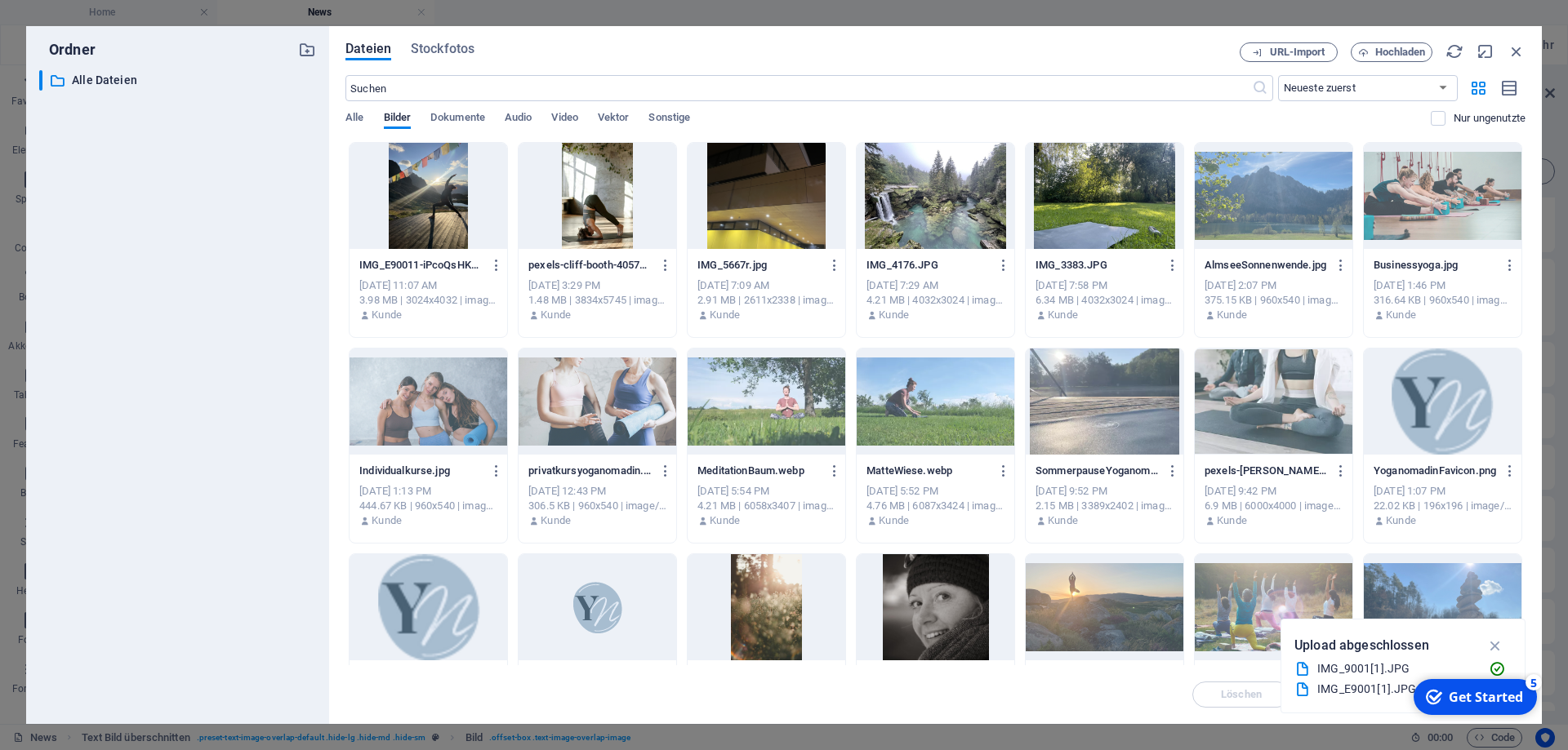
click at [420, 206] on div at bounding box center [428, 196] width 158 height 106
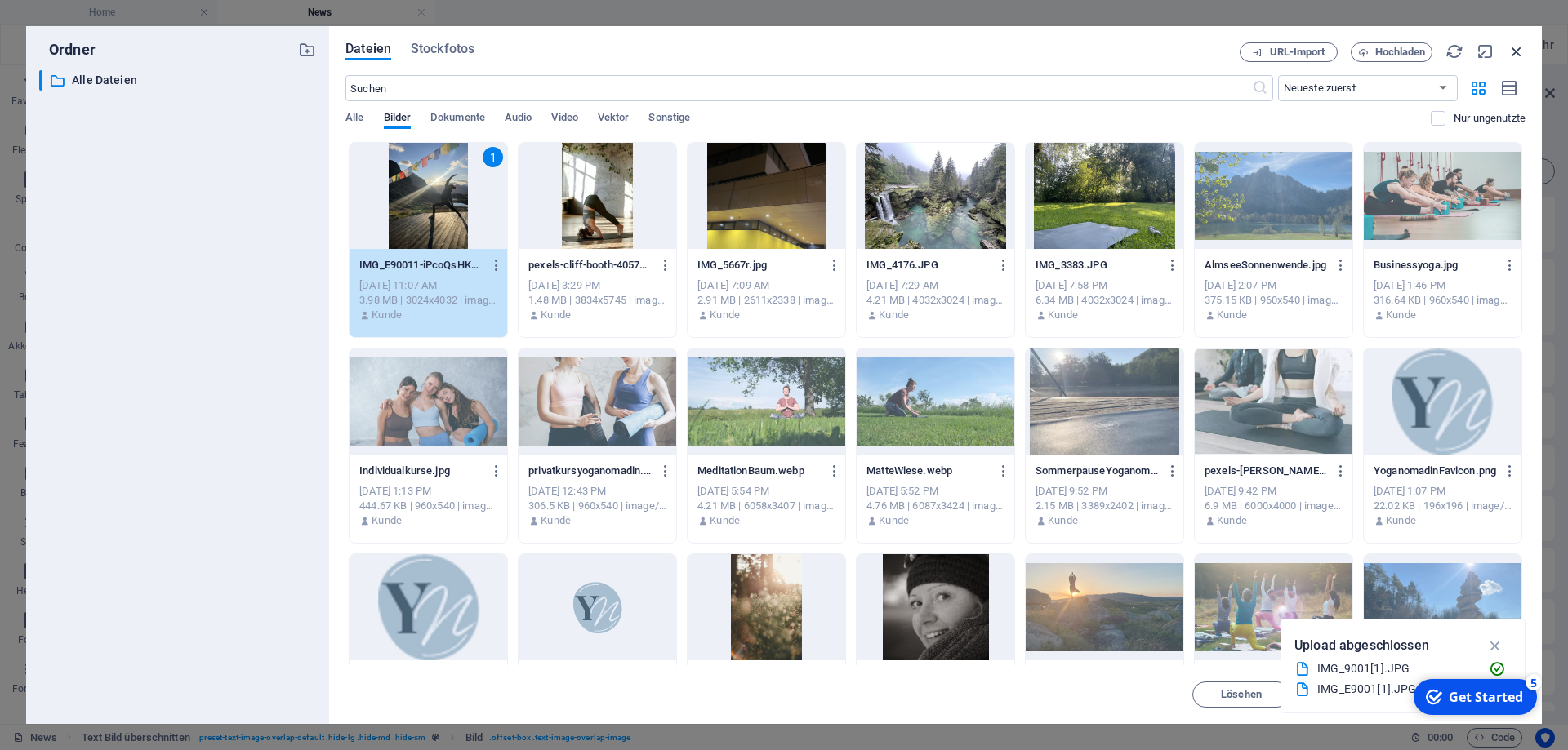
click at [1514, 51] on icon "button" at bounding box center [1517, 51] width 18 height 18
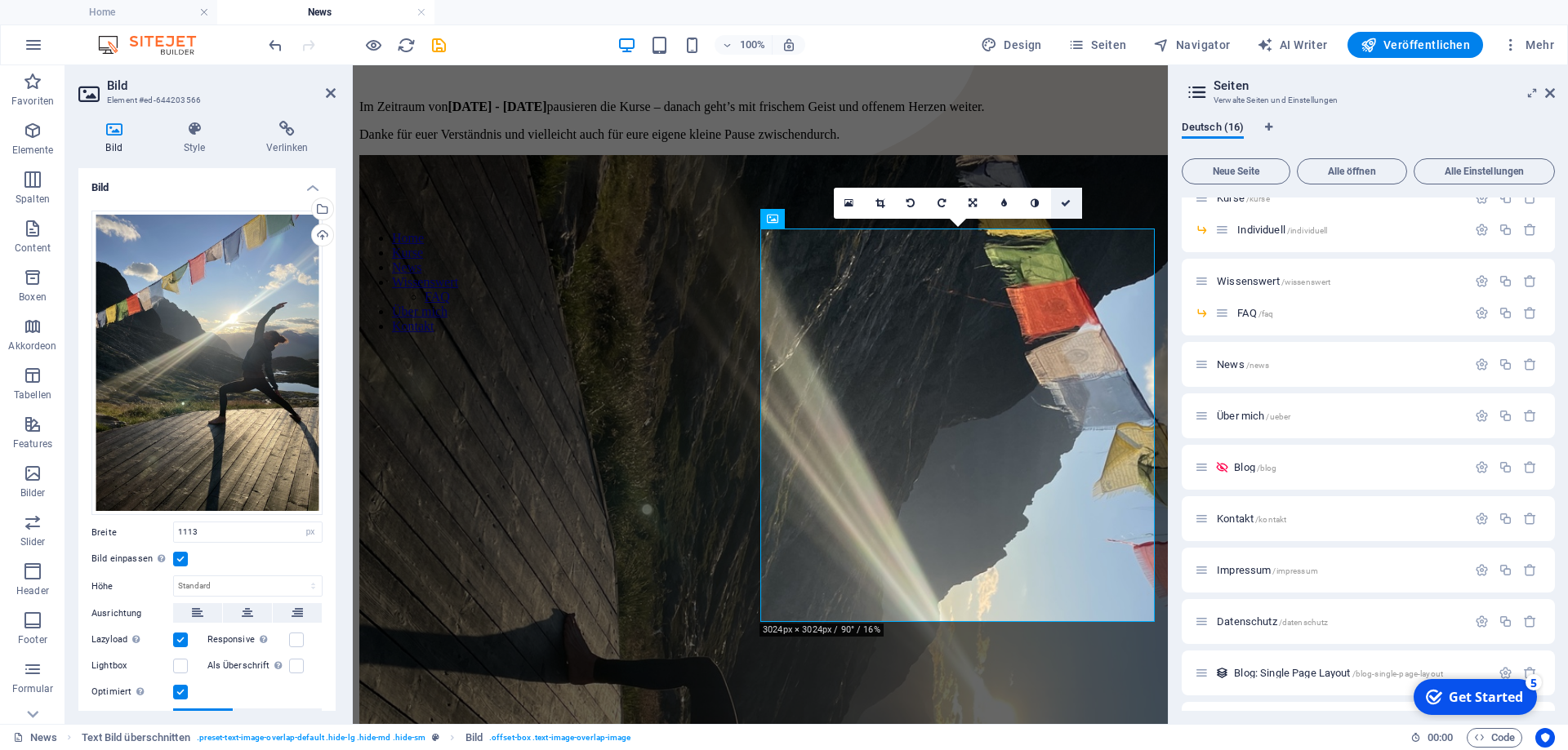
click at [1070, 200] on icon at bounding box center [1065, 203] width 10 height 10
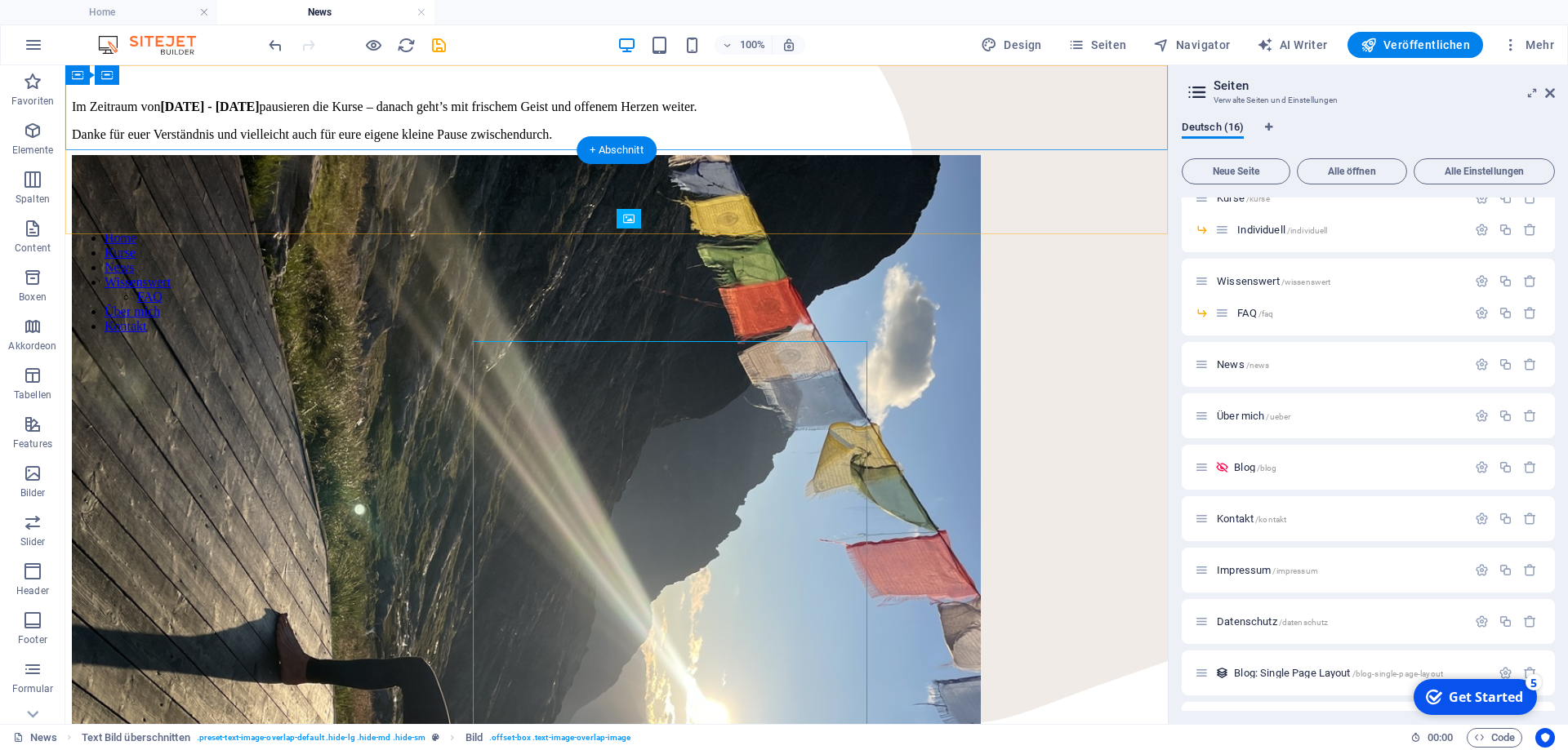
scroll to position [416, 0]
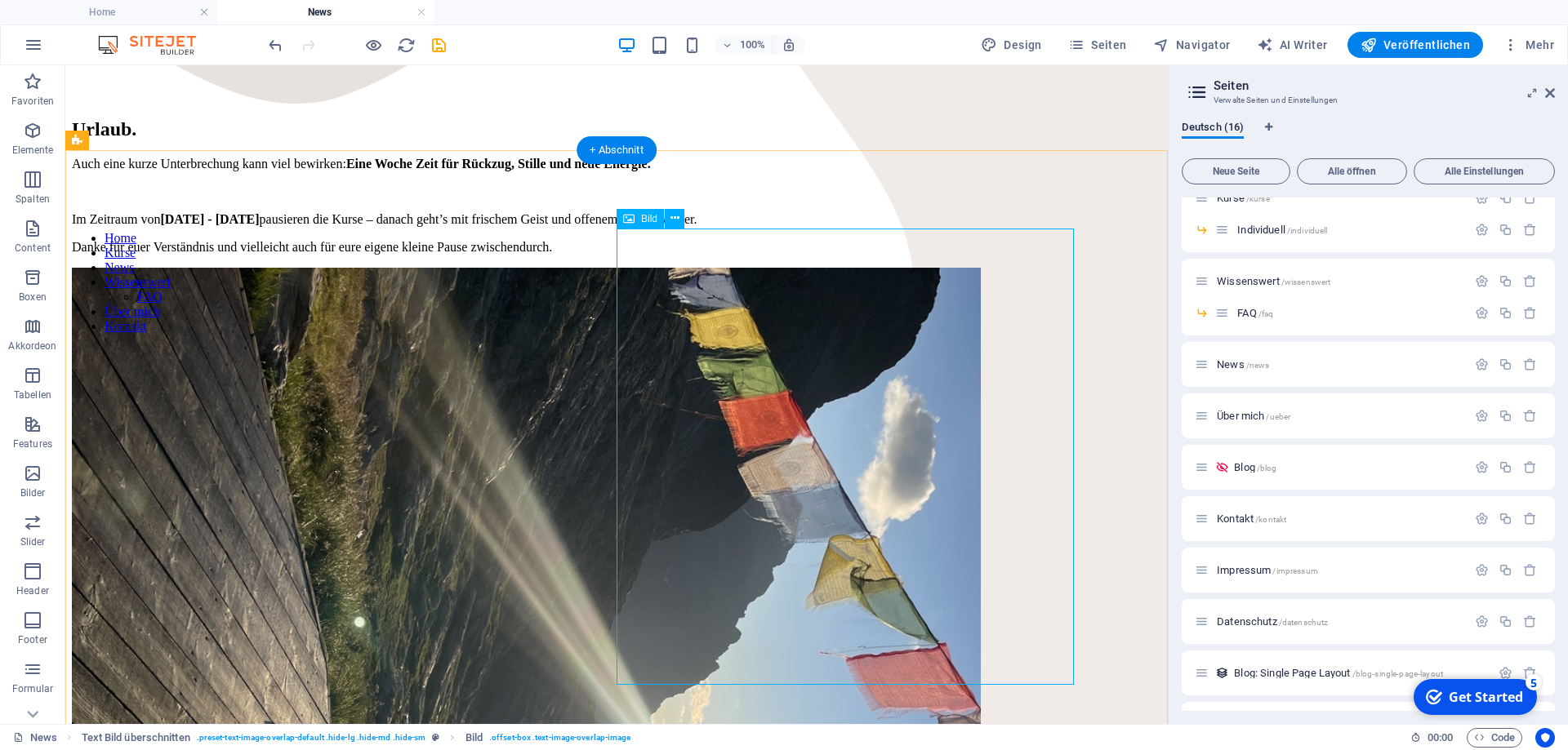
click at [967, 497] on figure at bounding box center [616, 723] width 1089 height 911
click at [872, 459] on figure at bounding box center [616, 723] width 1089 height 911
select select "px"
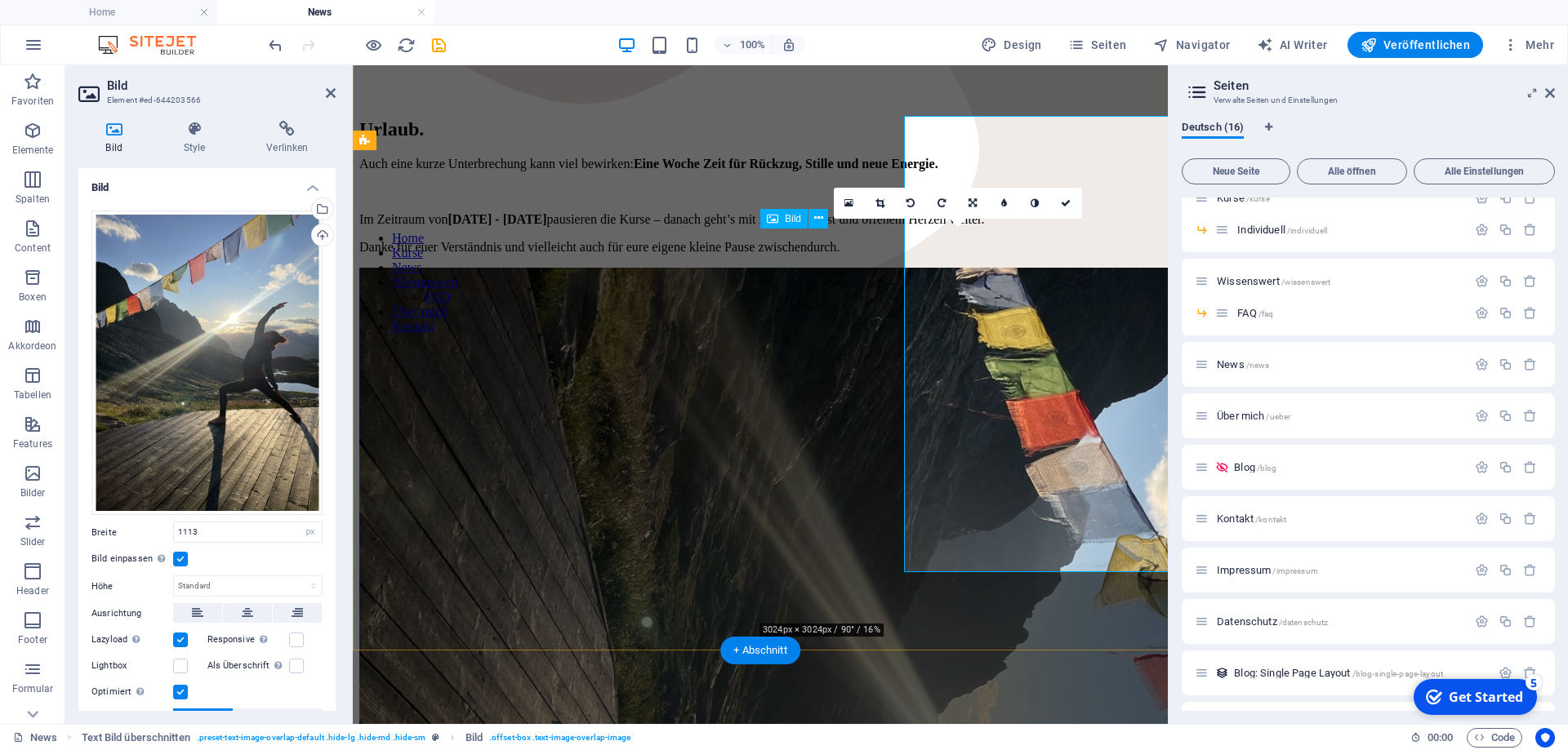
scroll to position [529, 0]
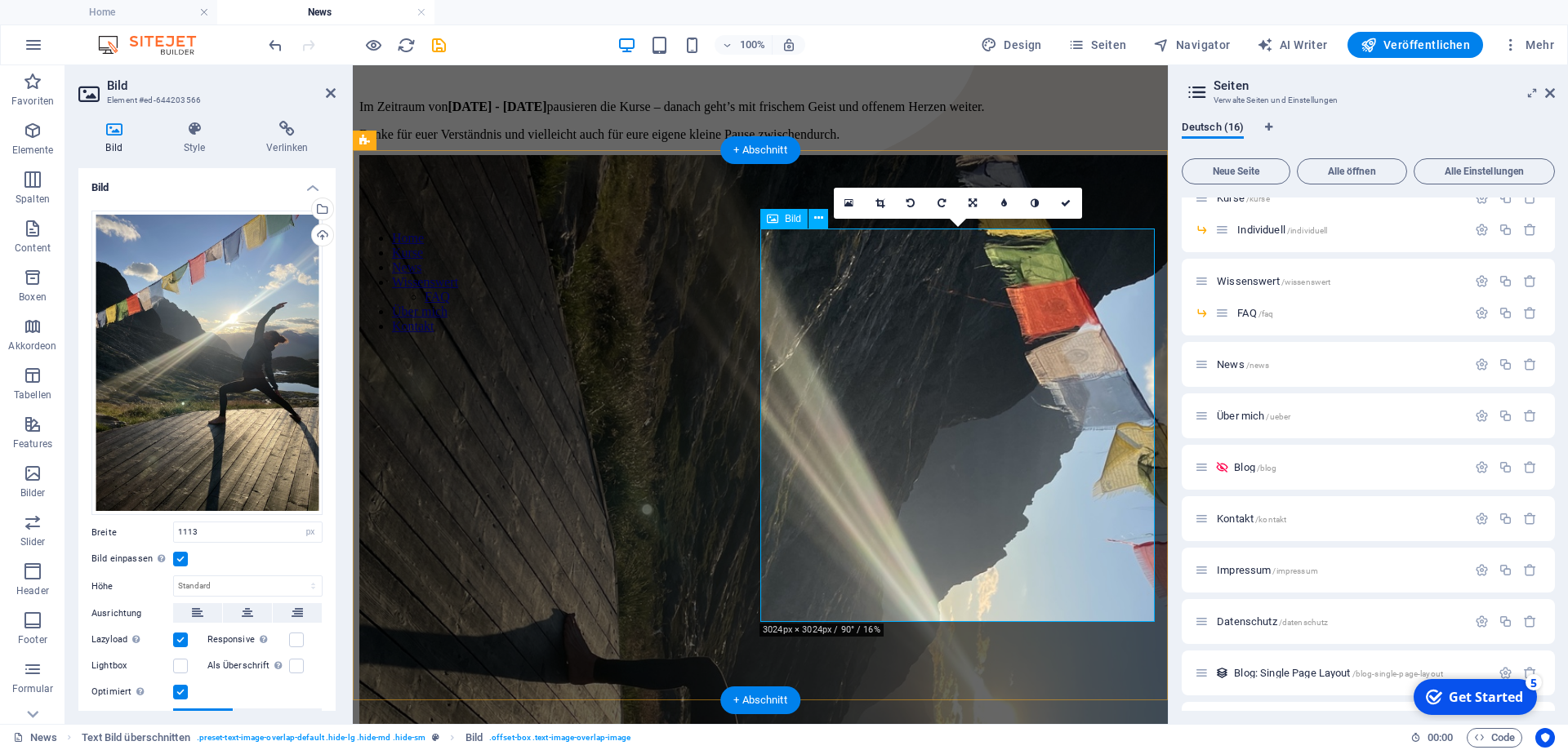
click at [994, 449] on figure at bounding box center [760, 611] width 802 height 911
click at [959, 331] on figure at bounding box center [760, 611] width 802 height 911
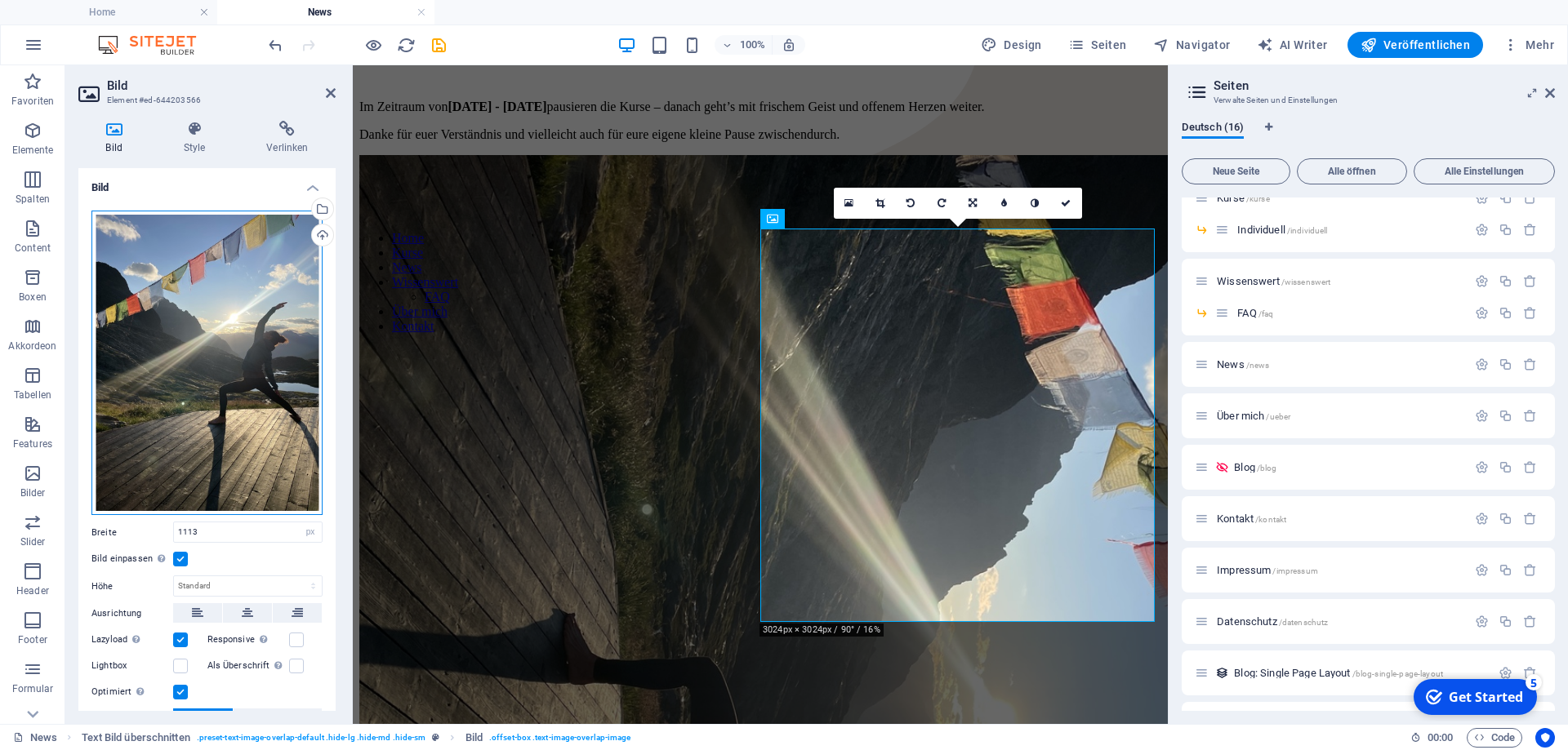
click at [237, 304] on div "Ziehe Dateien zum Hochladen hierher oder klicke hier, um aus Dateien oder koste…" at bounding box center [207, 363] width 231 height 305
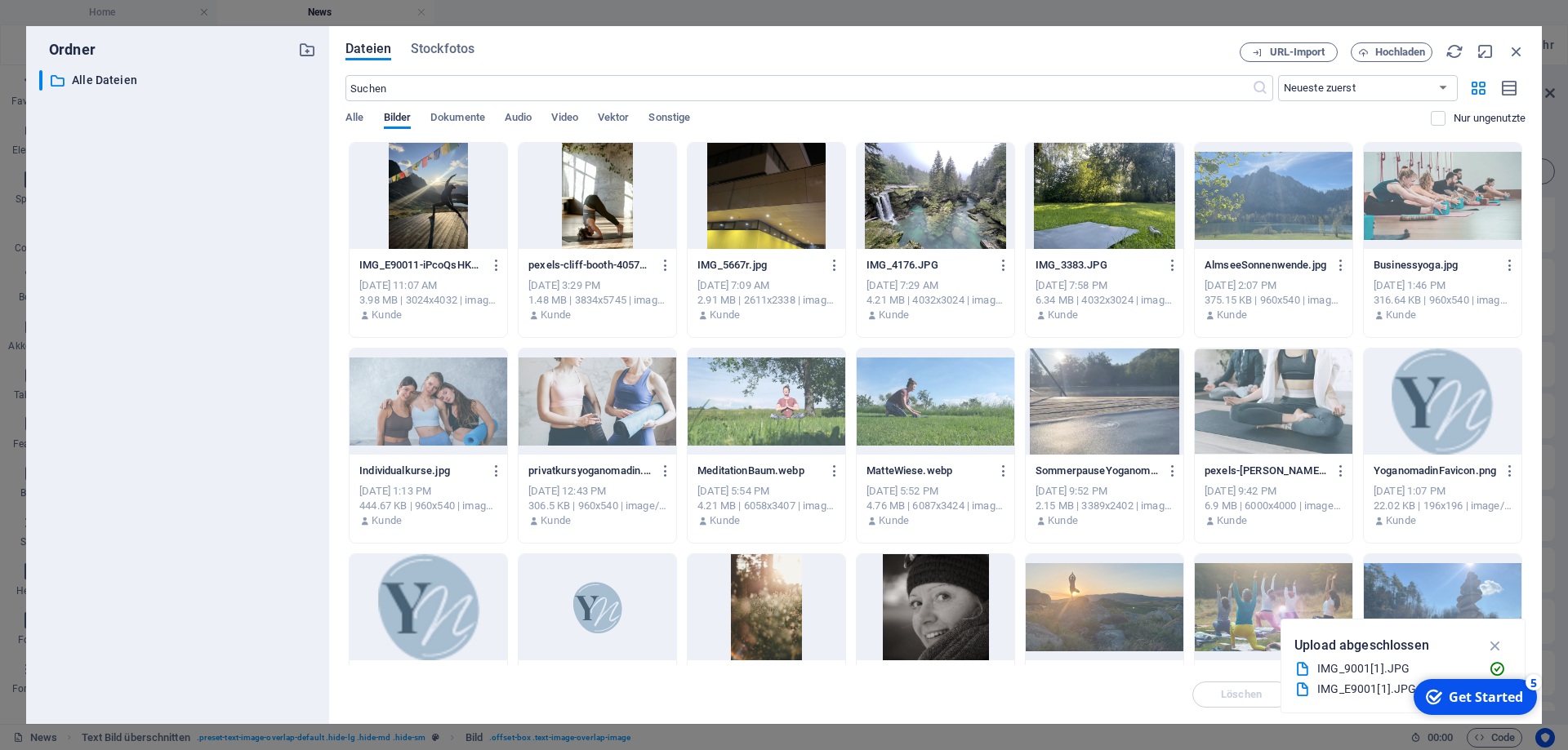
click at [437, 197] on div at bounding box center [428, 196] width 158 height 106
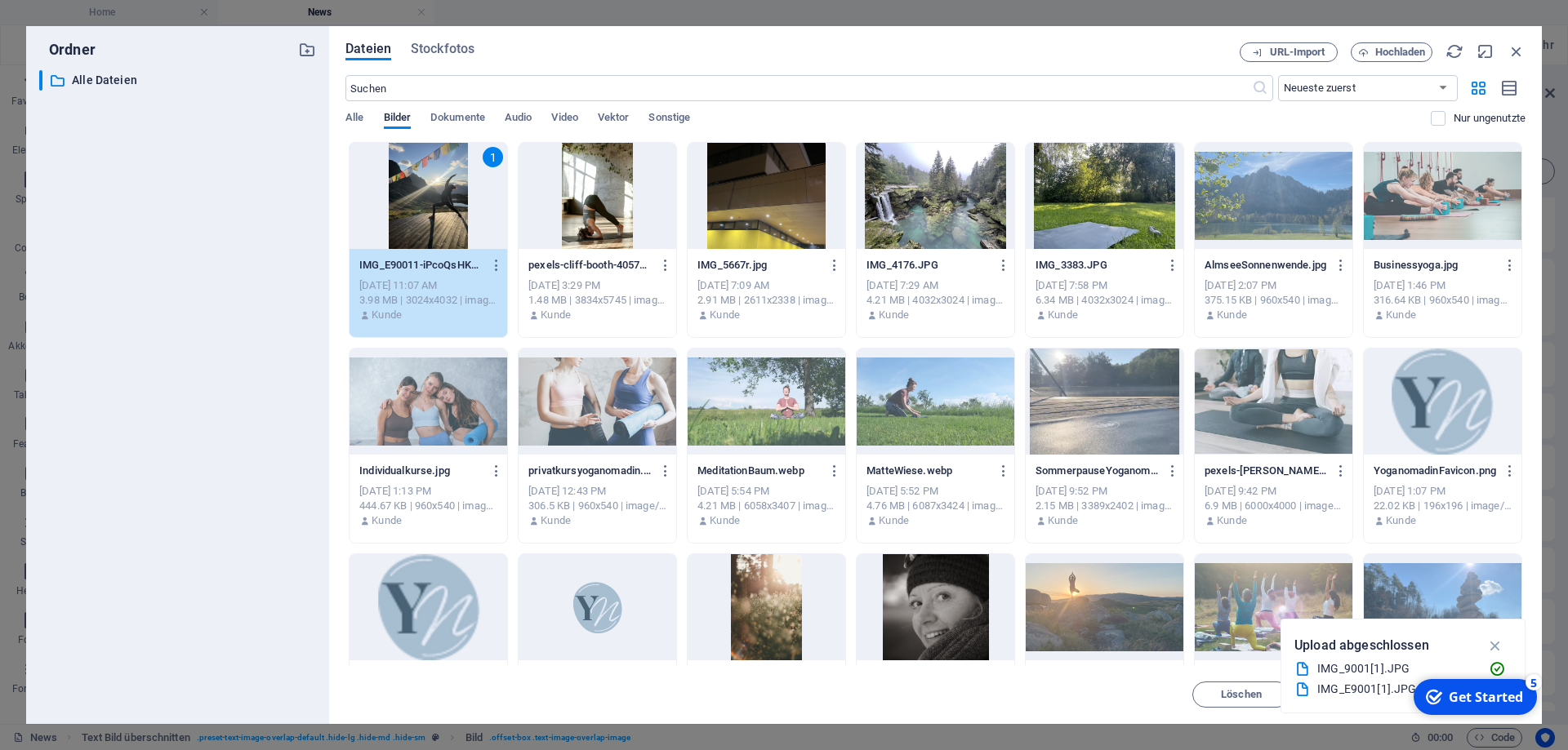
click at [439, 218] on div "1" at bounding box center [428, 196] width 158 height 106
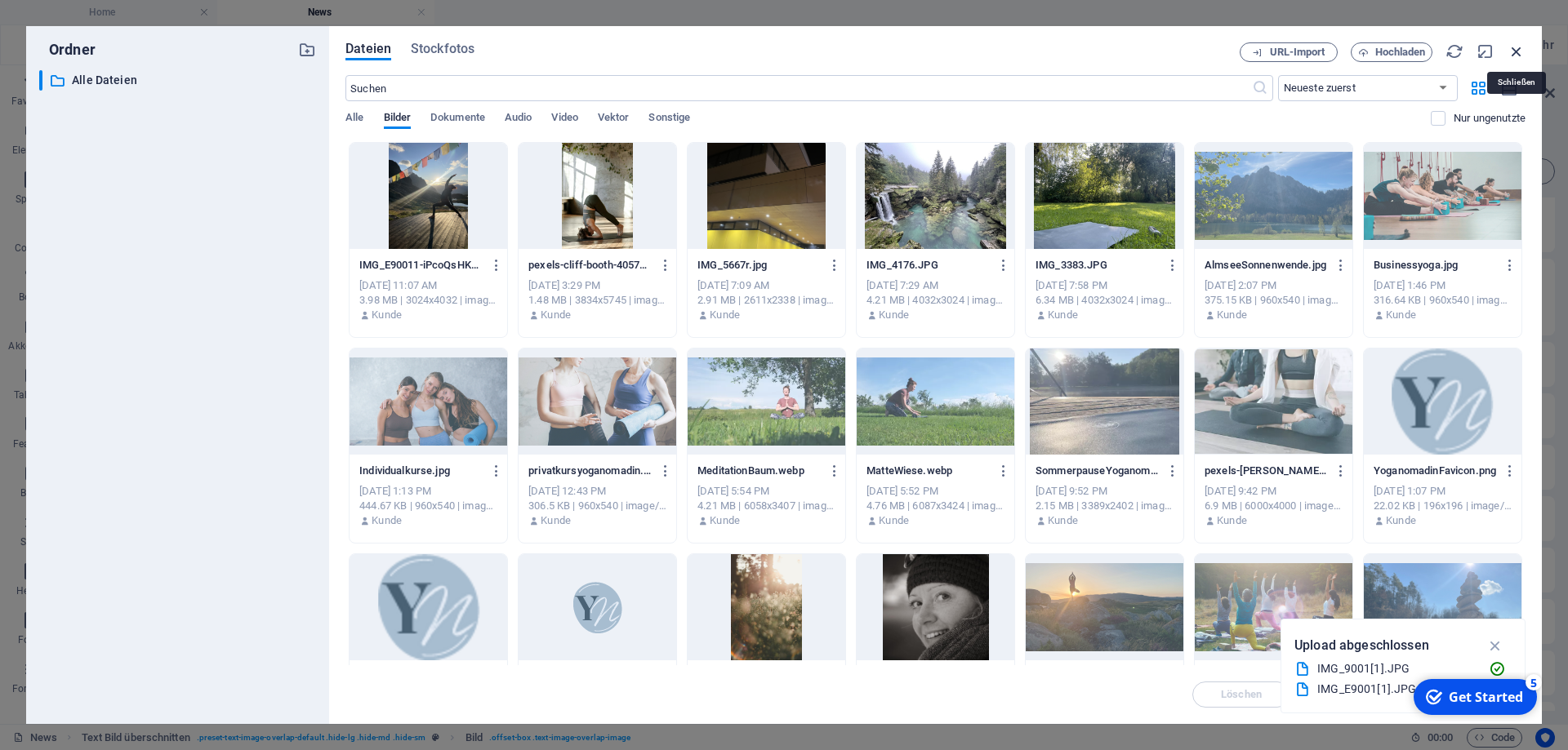
click at [1521, 48] on icon "button" at bounding box center [1517, 51] width 18 height 18
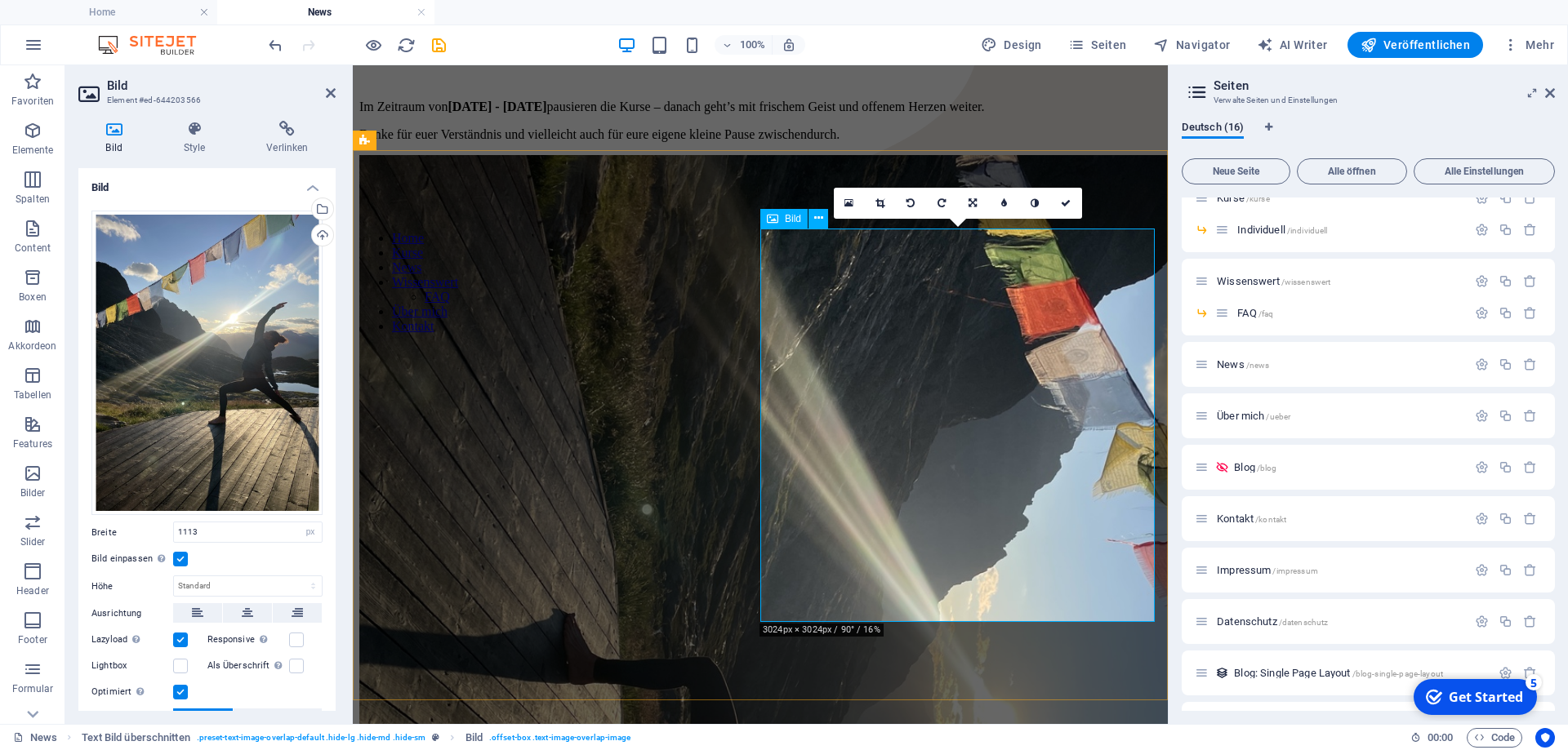
drag, startPoint x: 982, startPoint y: 382, endPoint x: 1011, endPoint y: 324, distance: 64.8
click at [982, 382] on figure at bounding box center [760, 611] width 802 height 911
click at [910, 201] on icon at bounding box center [910, 203] width 8 height 10
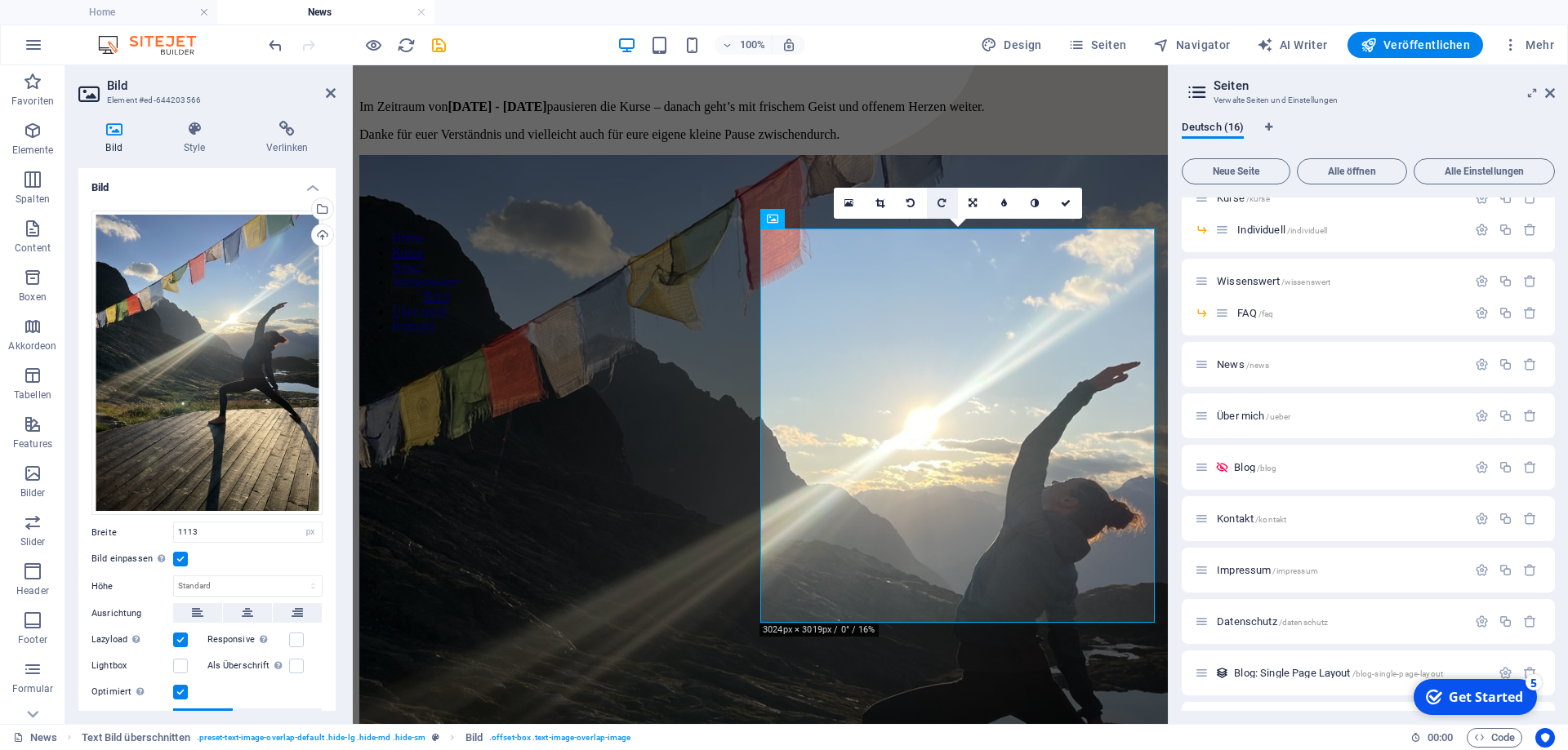
click at [934, 206] on link at bounding box center [943, 204] width 31 height 31
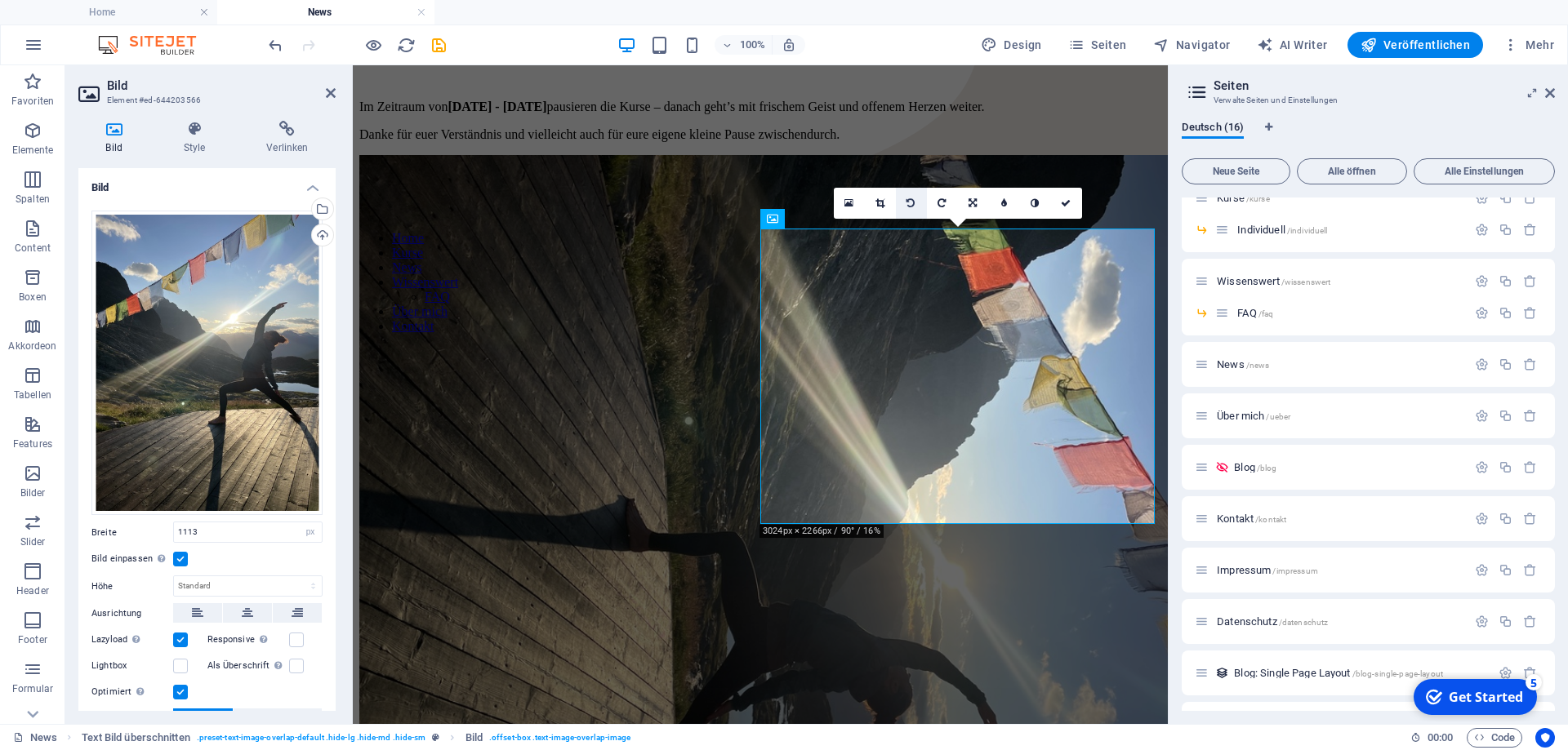
click at [913, 204] on icon at bounding box center [910, 203] width 8 height 10
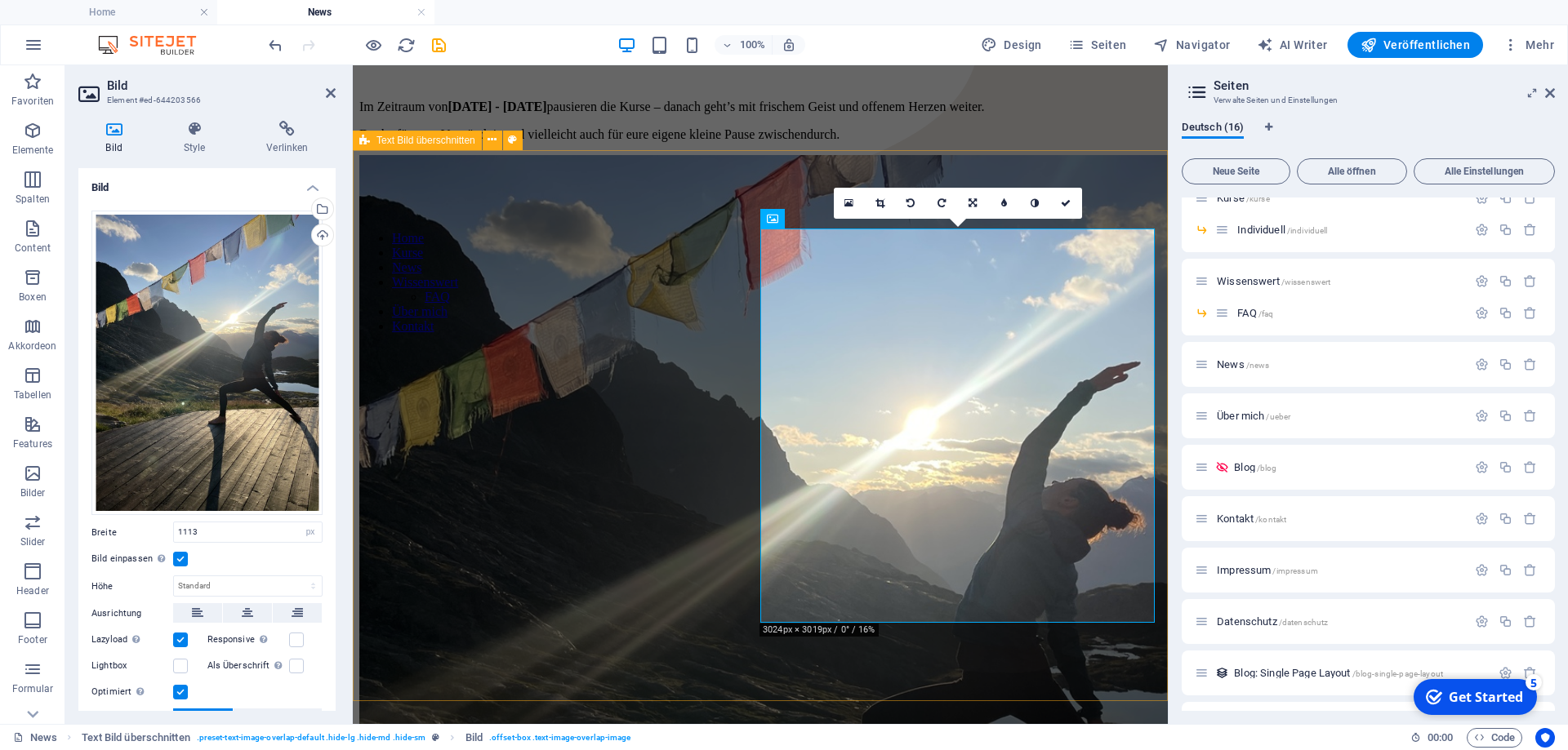
click at [596, 266] on div "Urlaub. Auch eine kurze Unterbrechung kann viel bewirken: Eine Woche Zeit für R…" at bounding box center [760, 529] width 802 height 1078
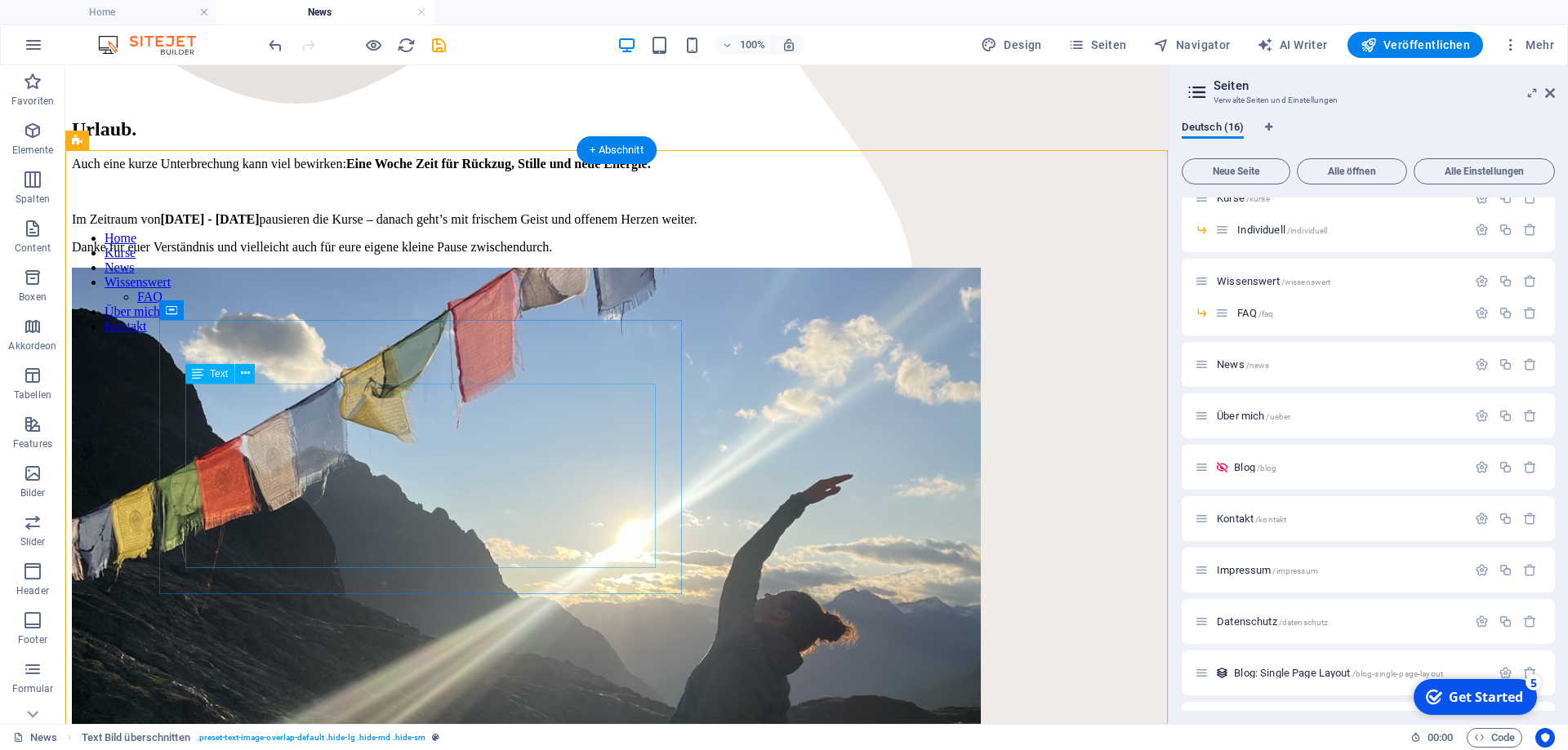
click at [350, 254] on div "Auch eine kurze Unterbrechung kann viel bewirken: Eine Woche Zeit für Rückzug, …" at bounding box center [616, 206] width 1089 height 98
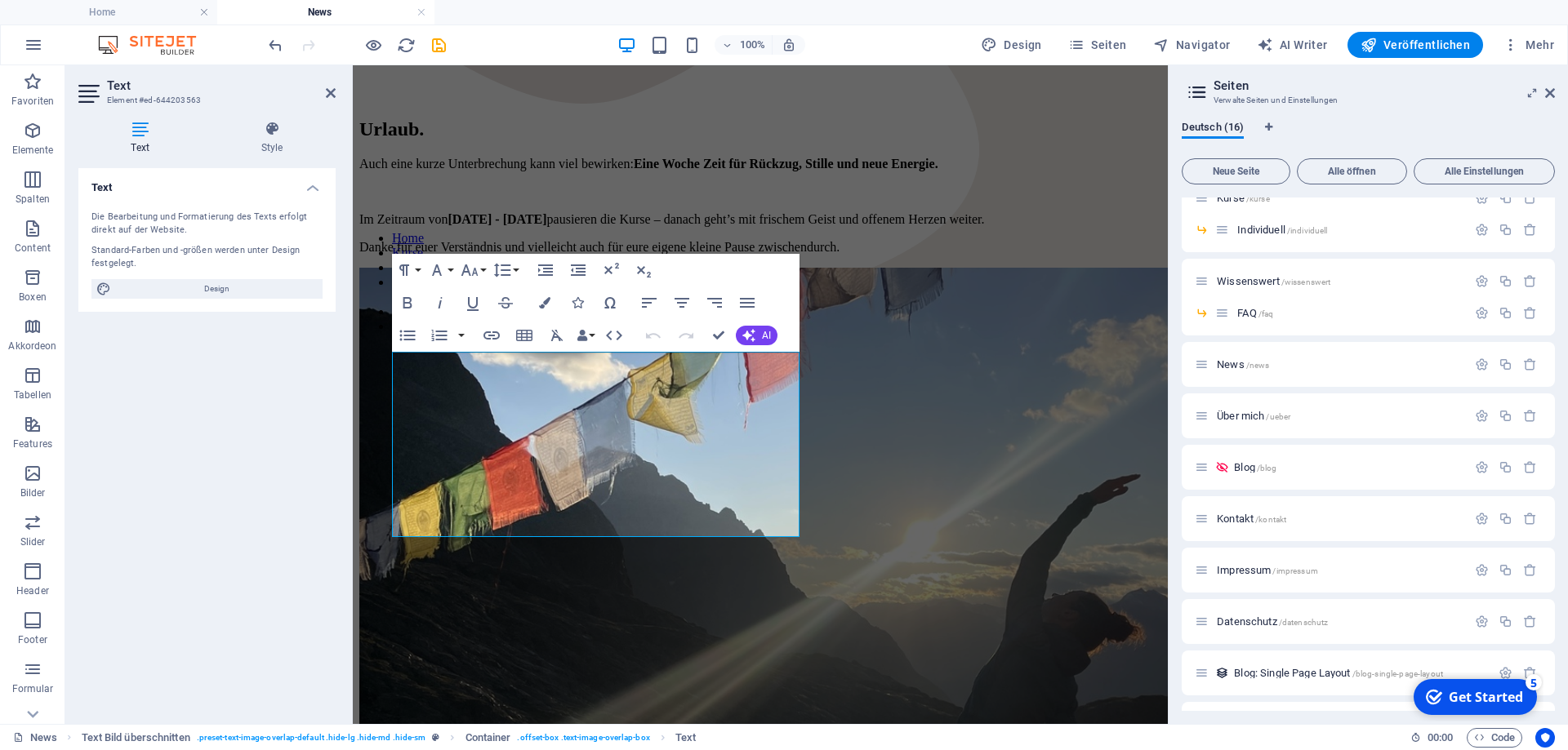
scroll to position [529, 0]
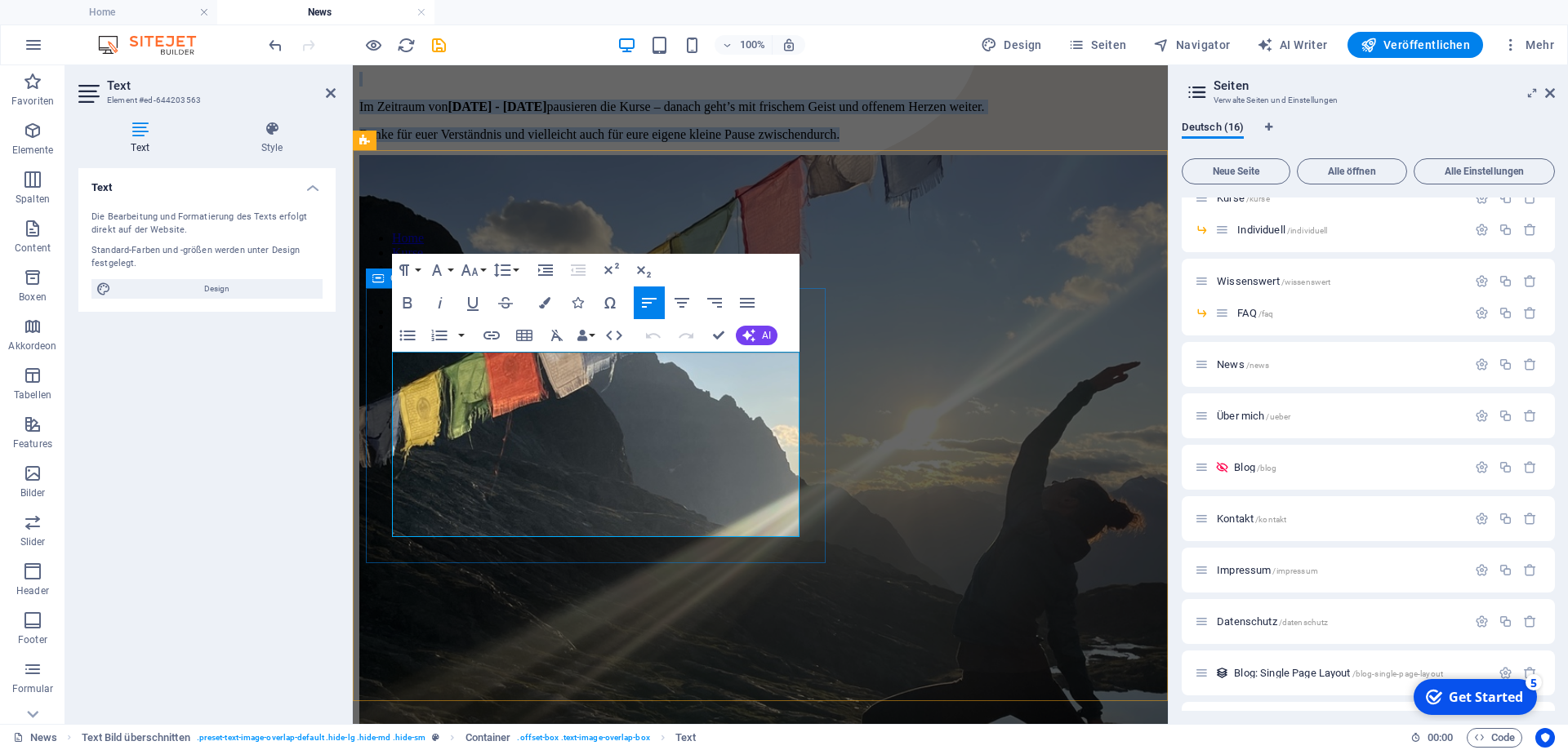
drag, startPoint x: 594, startPoint y: 524, endPoint x: 386, endPoint y: 361, distance: 264.3
click at [386, 142] on div "Urlaub. Auch eine kurze Unterbrechung kann viel bewirken: Eine Woche Zeit für R…" at bounding box center [760, 74] width 802 height 137
copy div "Auch eine kurze Unterbrechung kann viel bewirken: Eine Woche Zeit für Rückzug, …"
click at [634, 58] on strong "Eine Woche Zeit für Rückzug, Stille und neue Energie." at bounding box center [786, 51] width 305 height 14
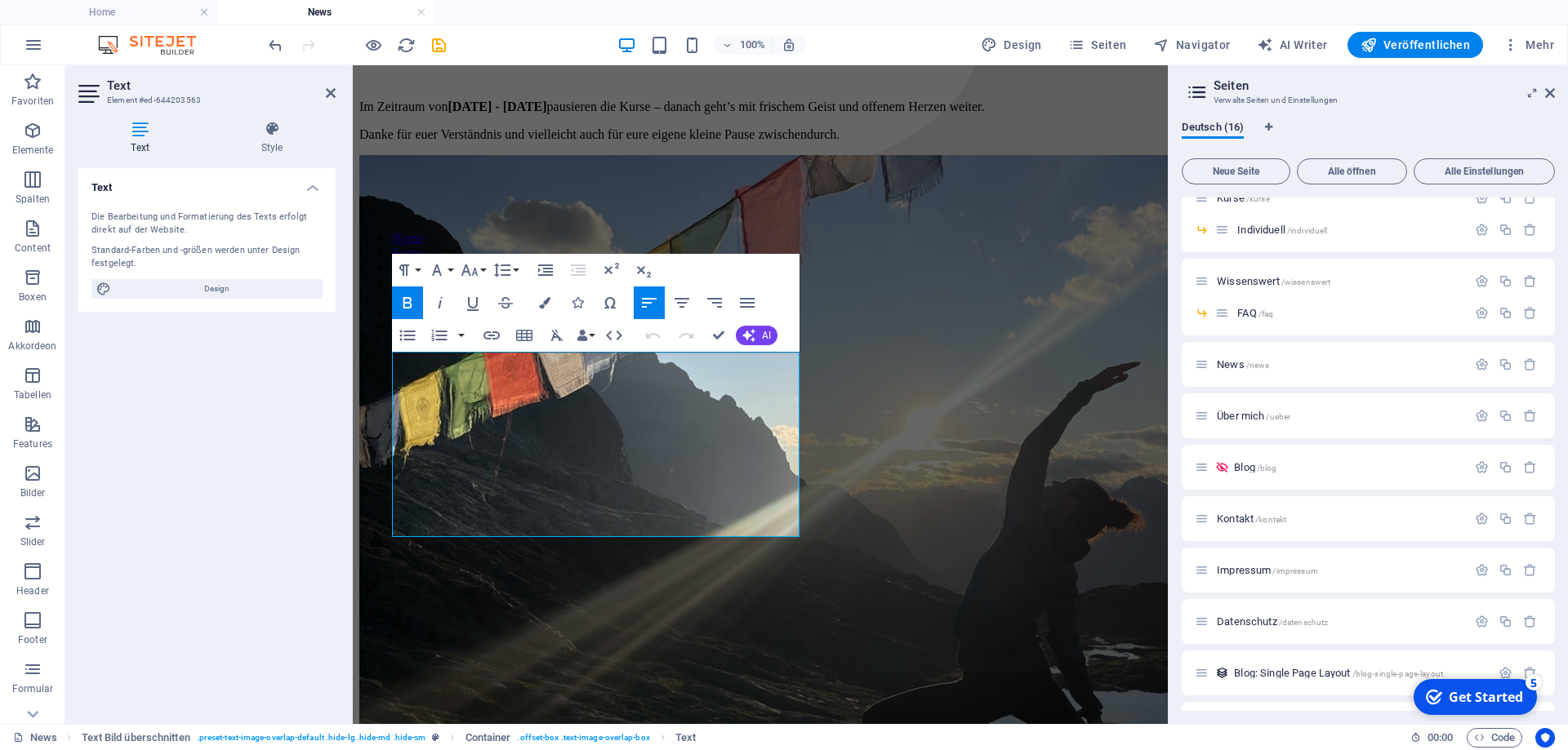
click at [246, 384] on div "Text Die Bearbeitung und Formatierung des Texts erfolgt direkt auf der Website.…" at bounding box center [207, 439] width 257 height 543
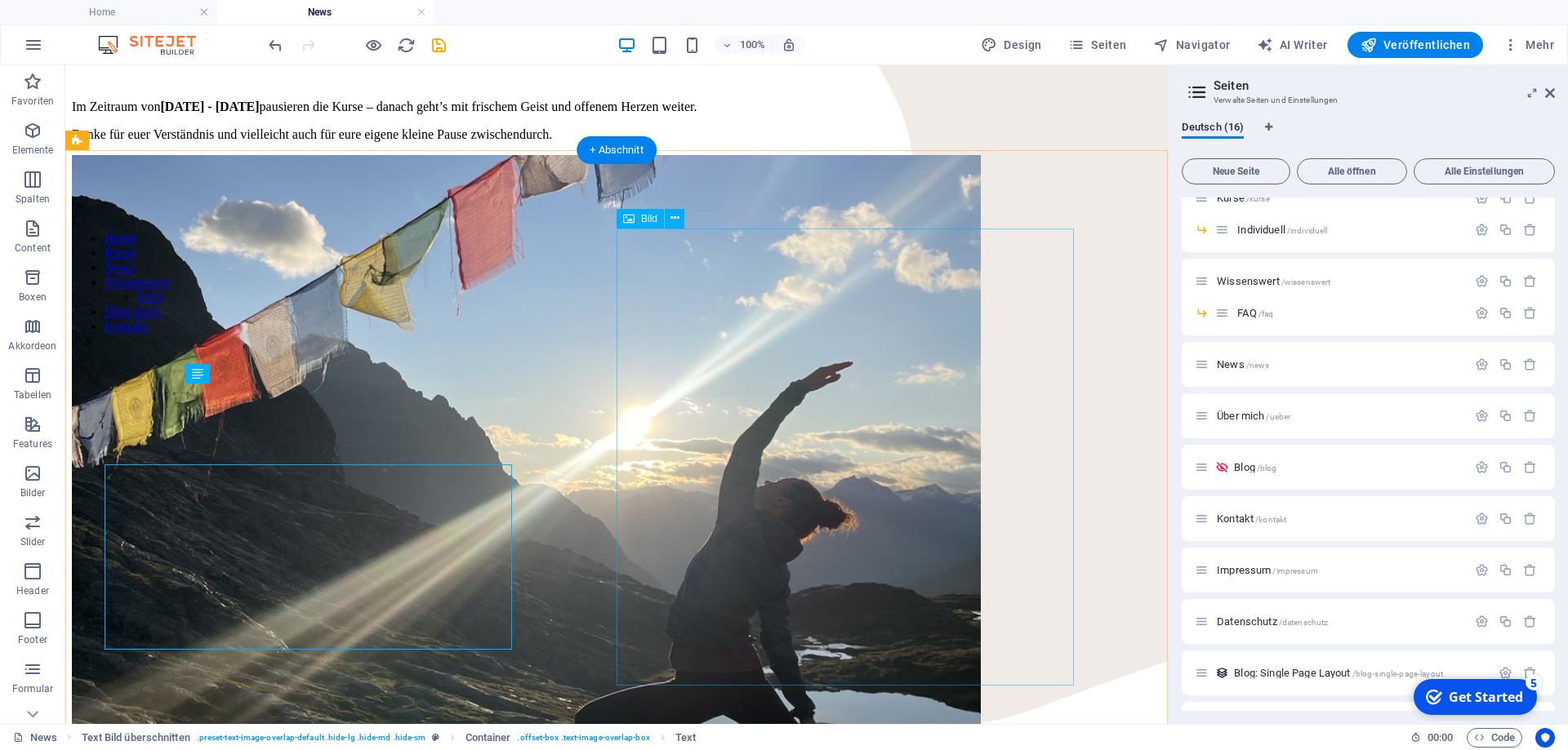
scroll to position [416, 0]
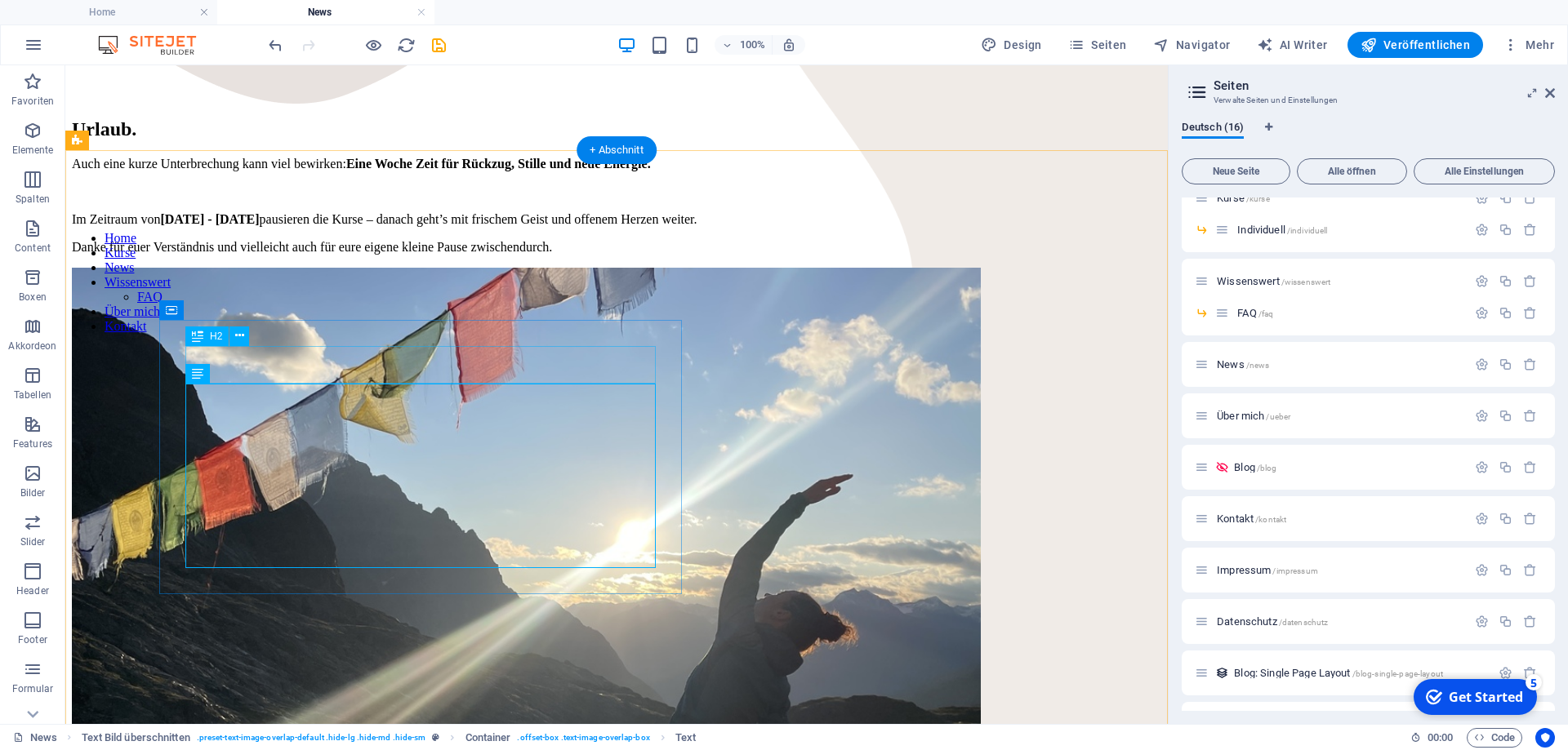
click at [275, 140] on div "Urlaub." at bounding box center [616, 129] width 1089 height 22
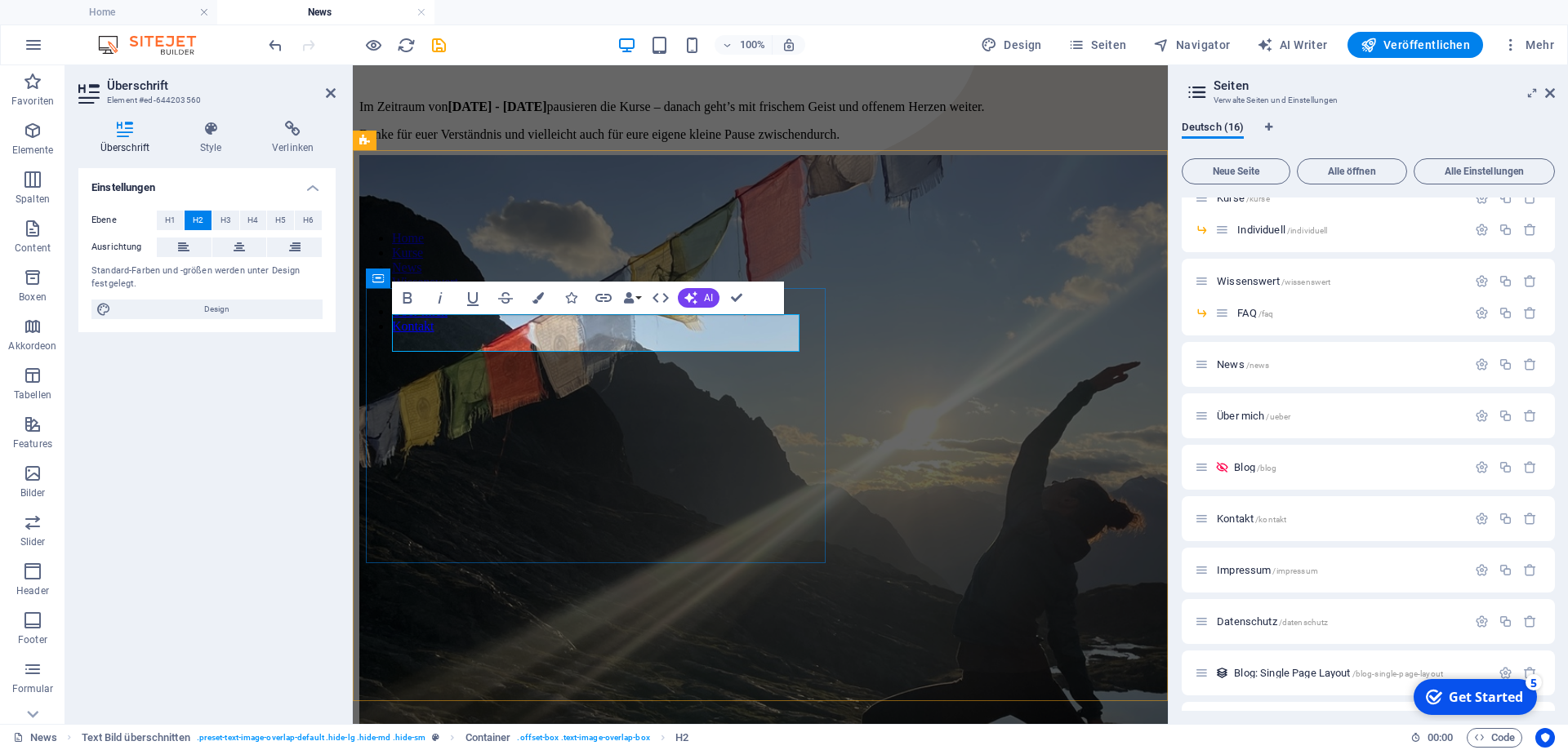
click at [476, 28] on h2 "Urlaub." at bounding box center [760, 17] width 802 height 22
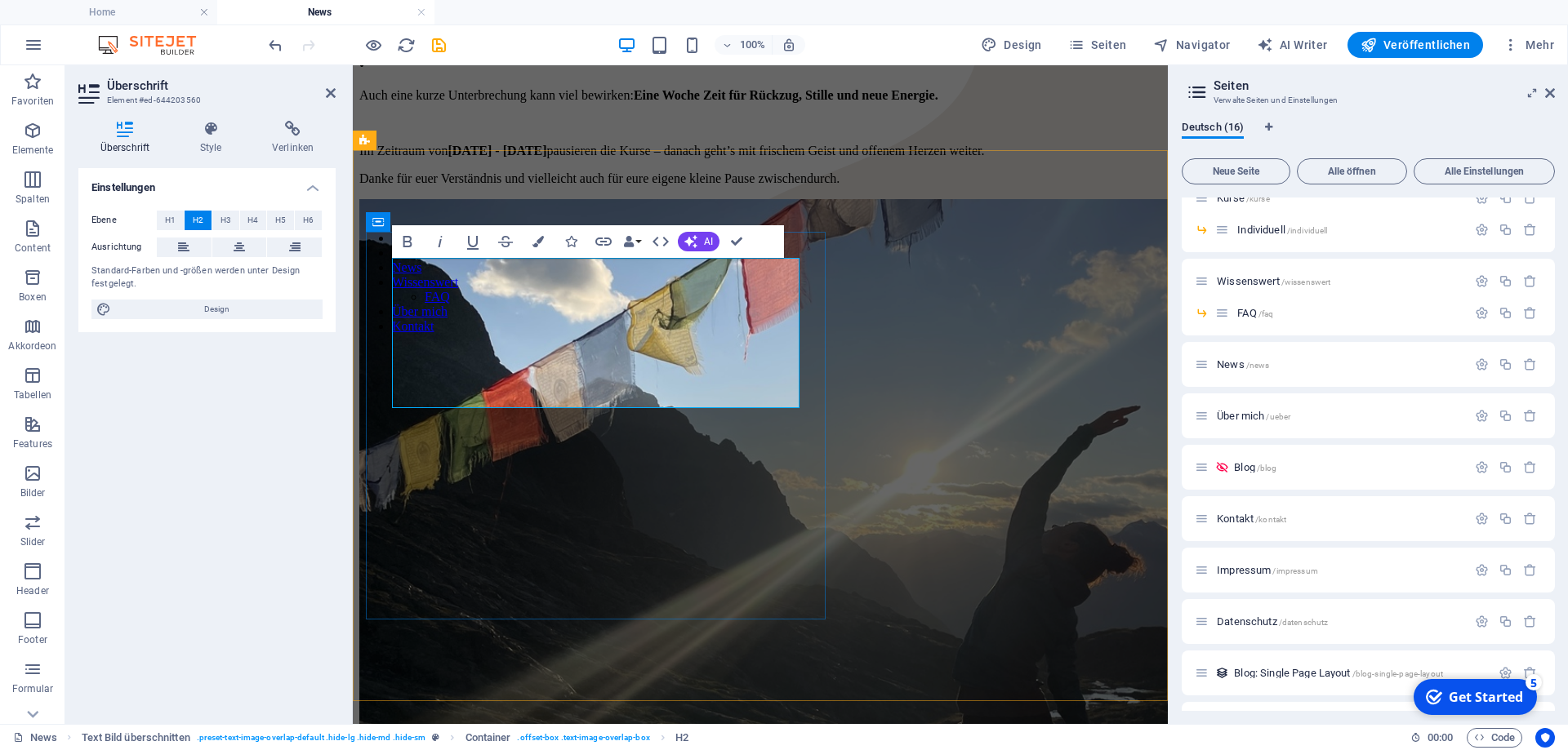
scroll to position [4, 0]
drag, startPoint x: 598, startPoint y: 280, endPoint x: 374, endPoint y: 260, distance: 224.9
click at [374, 186] on div "Yoga-Pause: Zeit zum Durchatmen . Yoga-Pause: Zeit zum Durchatmen Auch eine kur…" at bounding box center [760, 96] width 802 height 180
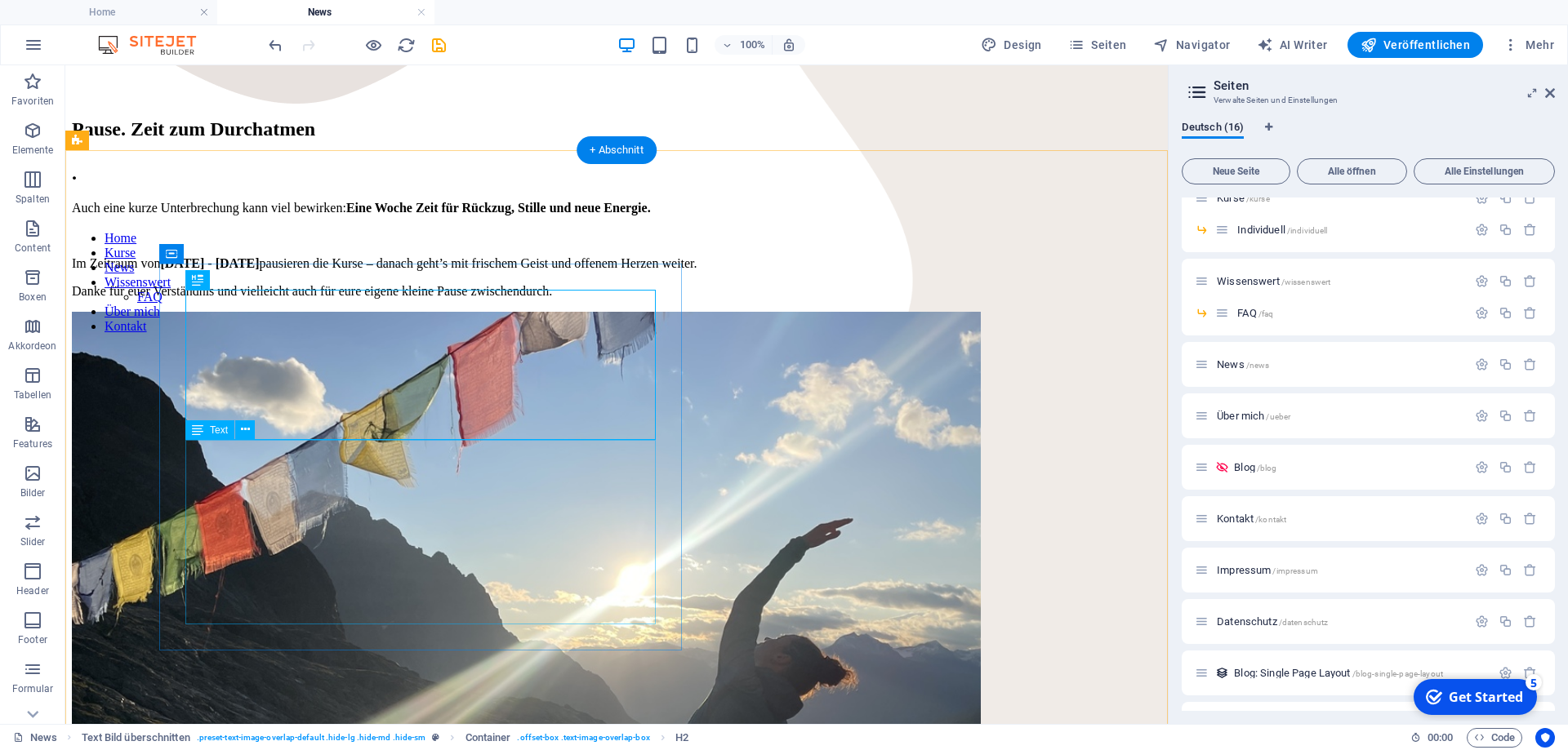
click at [333, 299] on div "Auch eine kurze Unterbrechung kann viel bewirken: Eine Woche Zeit für Rückzug, …" at bounding box center [616, 250] width 1089 height 98
click at [342, 185] on div "Pause. Zeit zum Durchatmen ." at bounding box center [616, 152] width 1089 height 66
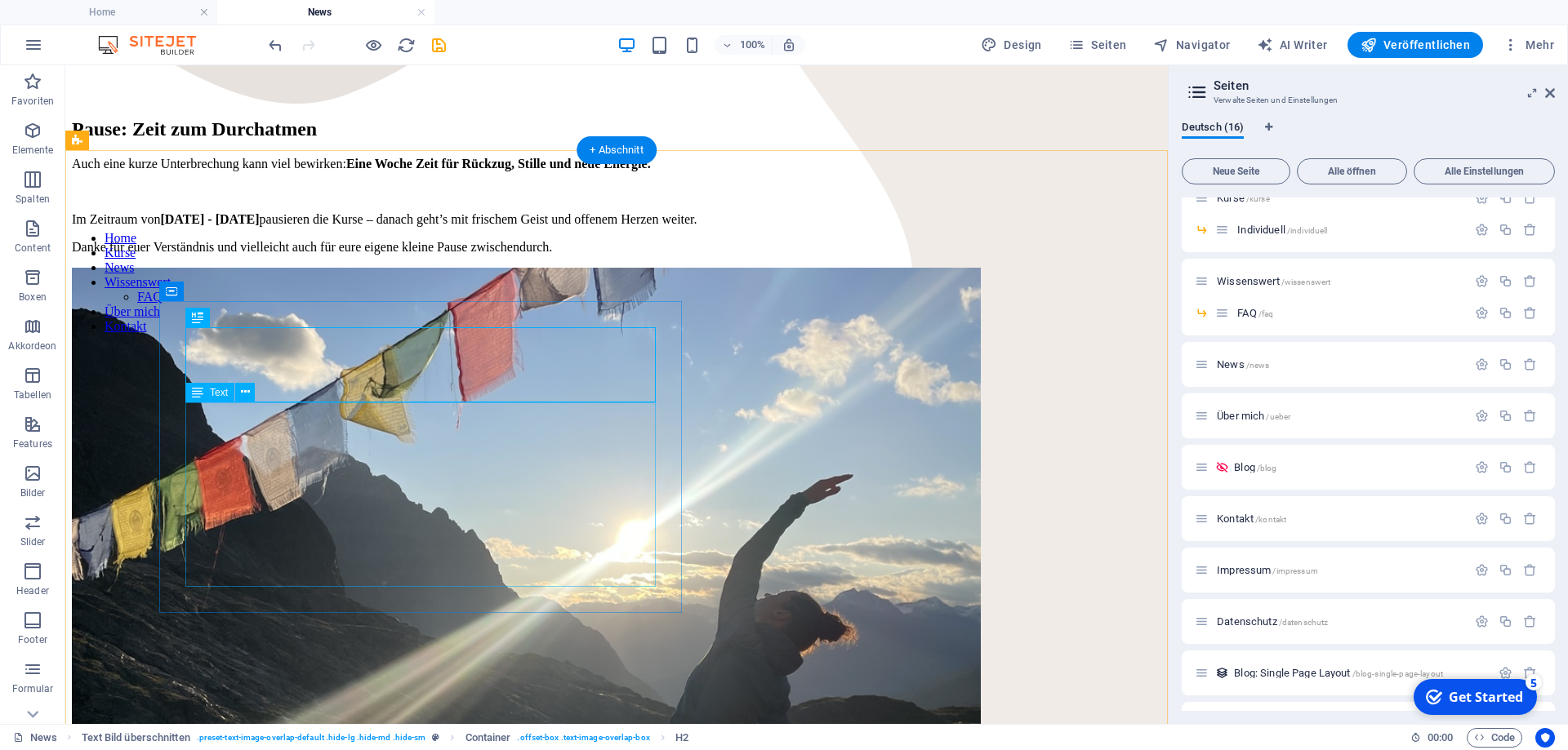
click at [424, 254] on div "Auch eine kurze Unterbrechung kann viel bewirken: Eine Woche Zeit für Rückzug, …" at bounding box center [616, 206] width 1089 height 98
click at [430, 254] on div "Auch eine kurze Unterbrechung kann viel bewirken: Eine Woche Zeit für Rückzug, …" at bounding box center [616, 206] width 1089 height 98
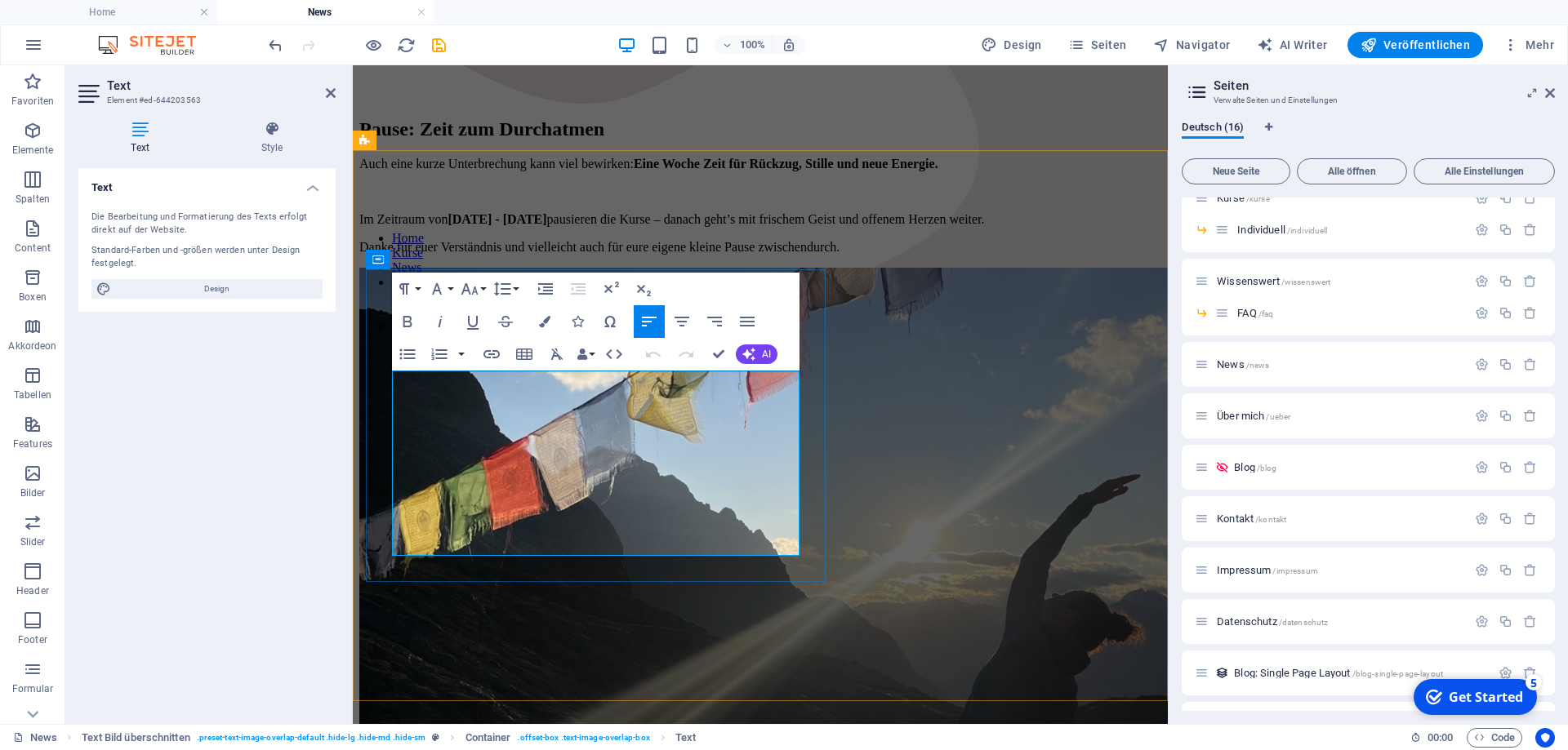
scroll to position [529, 0]
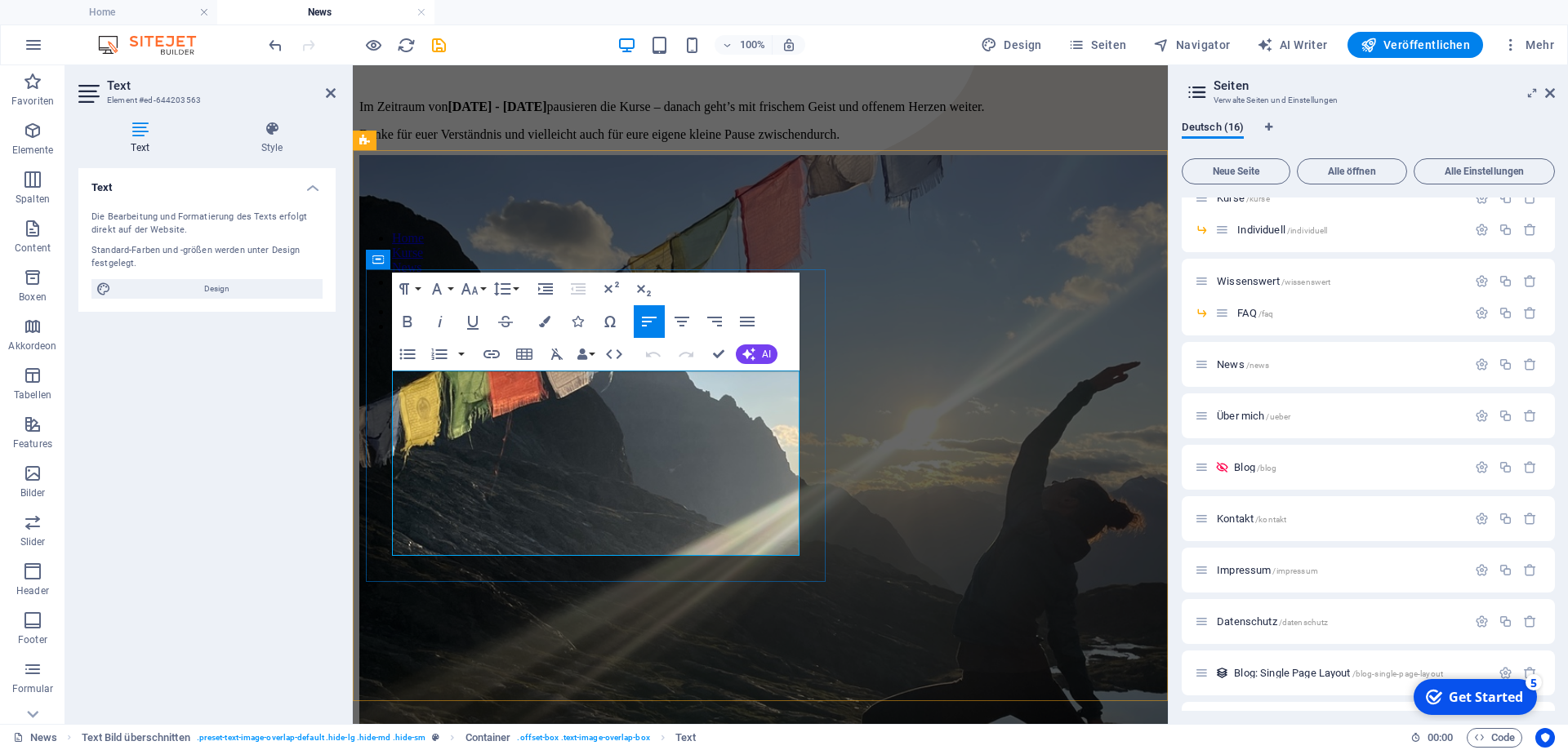
click at [562, 114] on p "Im Zeitraum von [DATE] - [DATE] pausieren die Kurse – danach geht’s mit frische…" at bounding box center [760, 106] width 802 height 15
click at [600, 142] on p "Danke für euer Verständnis und vielleicht auch für eure eigene kleine Pause zwi…" at bounding box center [760, 134] width 802 height 15
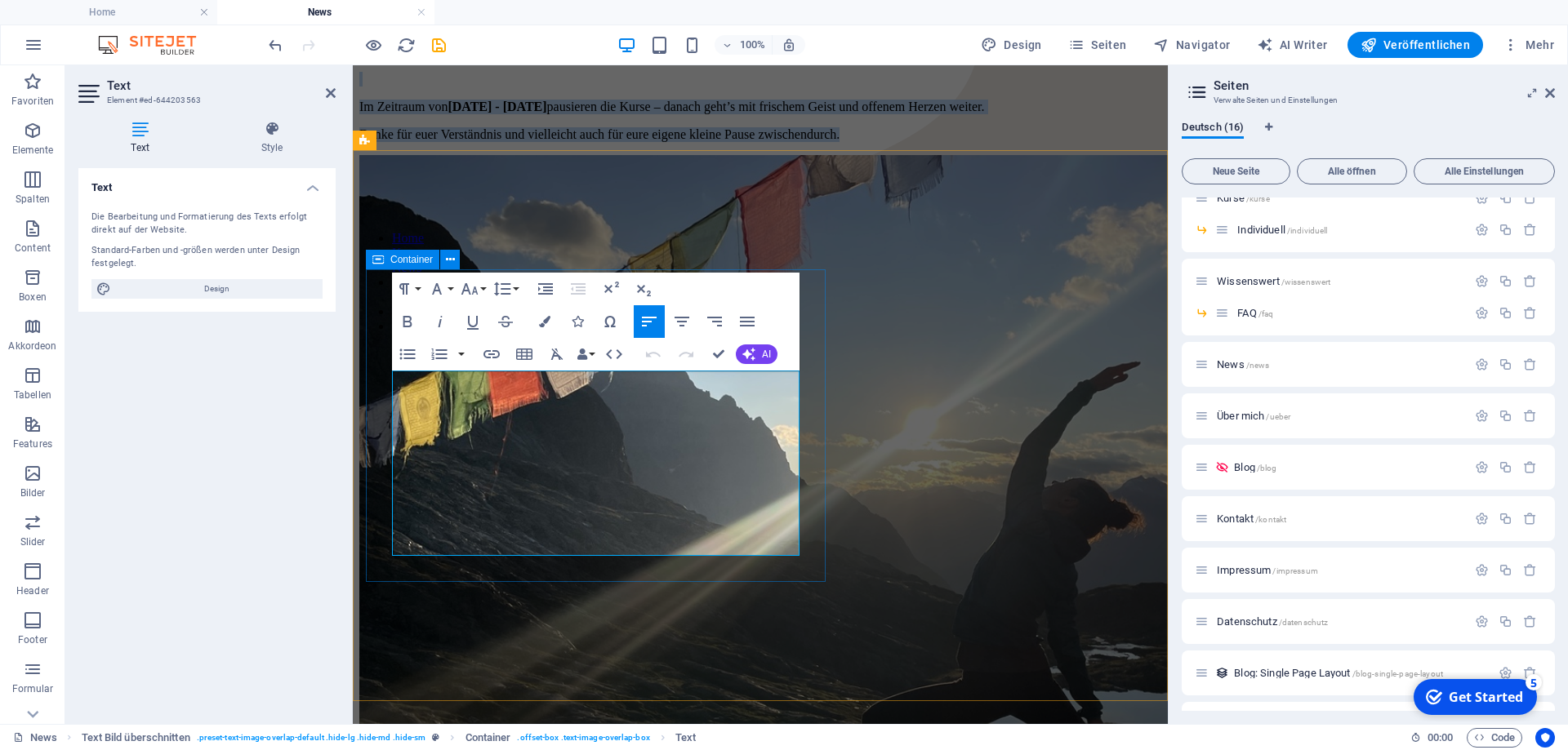
drag, startPoint x: 599, startPoint y: 540, endPoint x: 387, endPoint y: 381, distance: 265.0
click at [387, 142] on div "Pause: Zeit zum Durchatmen Auch eine kurze Unterbrechung kann viel bewirken: Ei…" at bounding box center [760, 74] width 802 height 137
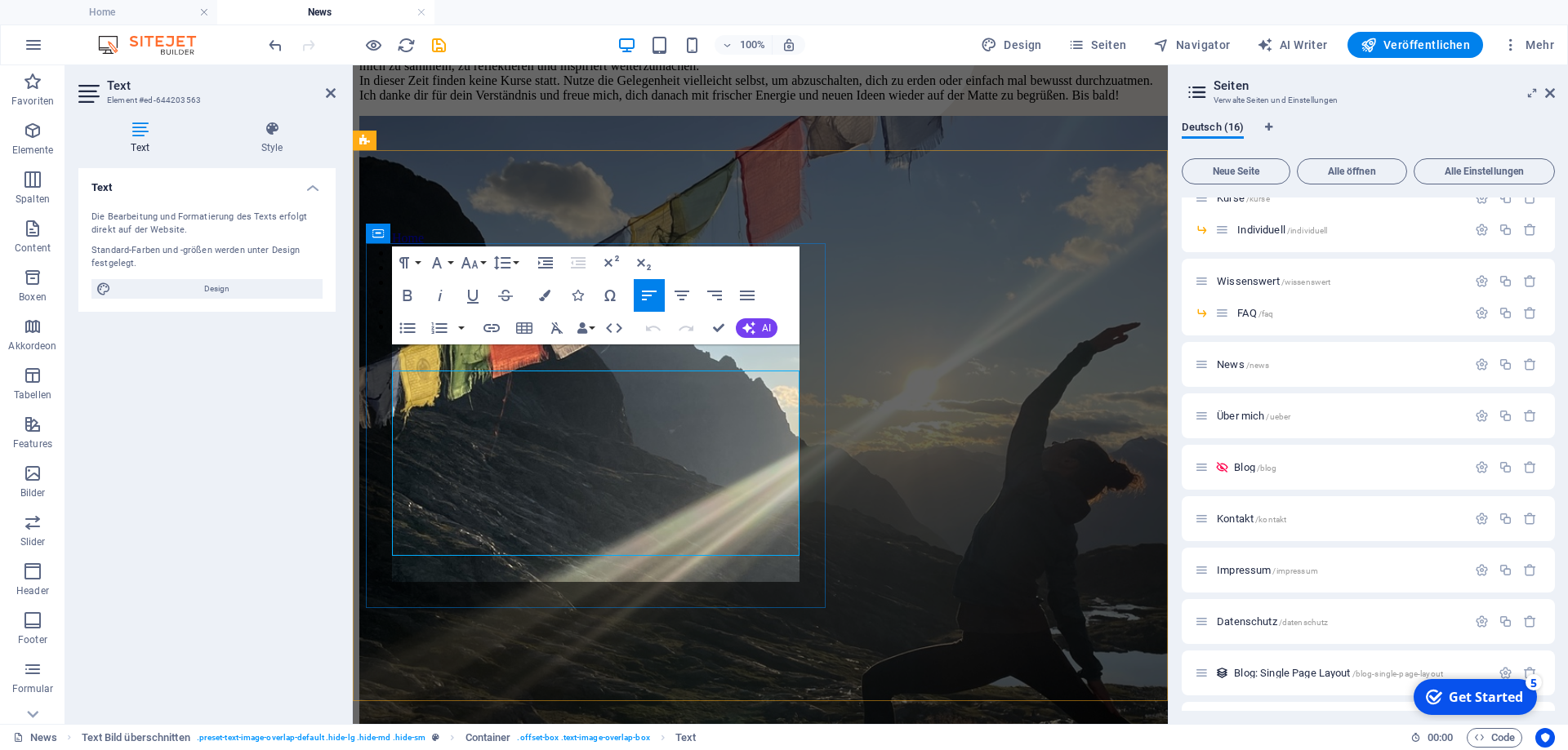
scroll to position [8109, 12]
click at [690, 103] on p "Manchmal braucht es eine Auszeit, um mit neuer Kraft zurückzukehren. Vom [DATE]…" at bounding box center [760, 73] width 802 height 58
drag, startPoint x: 502, startPoint y: 382, endPoint x: 543, endPoint y: 382, distance: 41.0
click at [543, 103] on p "Manchmal braucht es eine Auszeit, um mit neuer Kraft zurückzukehren. Vom [DATE]…" at bounding box center [760, 73] width 802 height 58
click at [537, 103] on p "Manchmal braucht es eine Auszeit, um mit neuer Kraft zurückzukehren. Vom [DATE]…" at bounding box center [760, 73] width 802 height 58
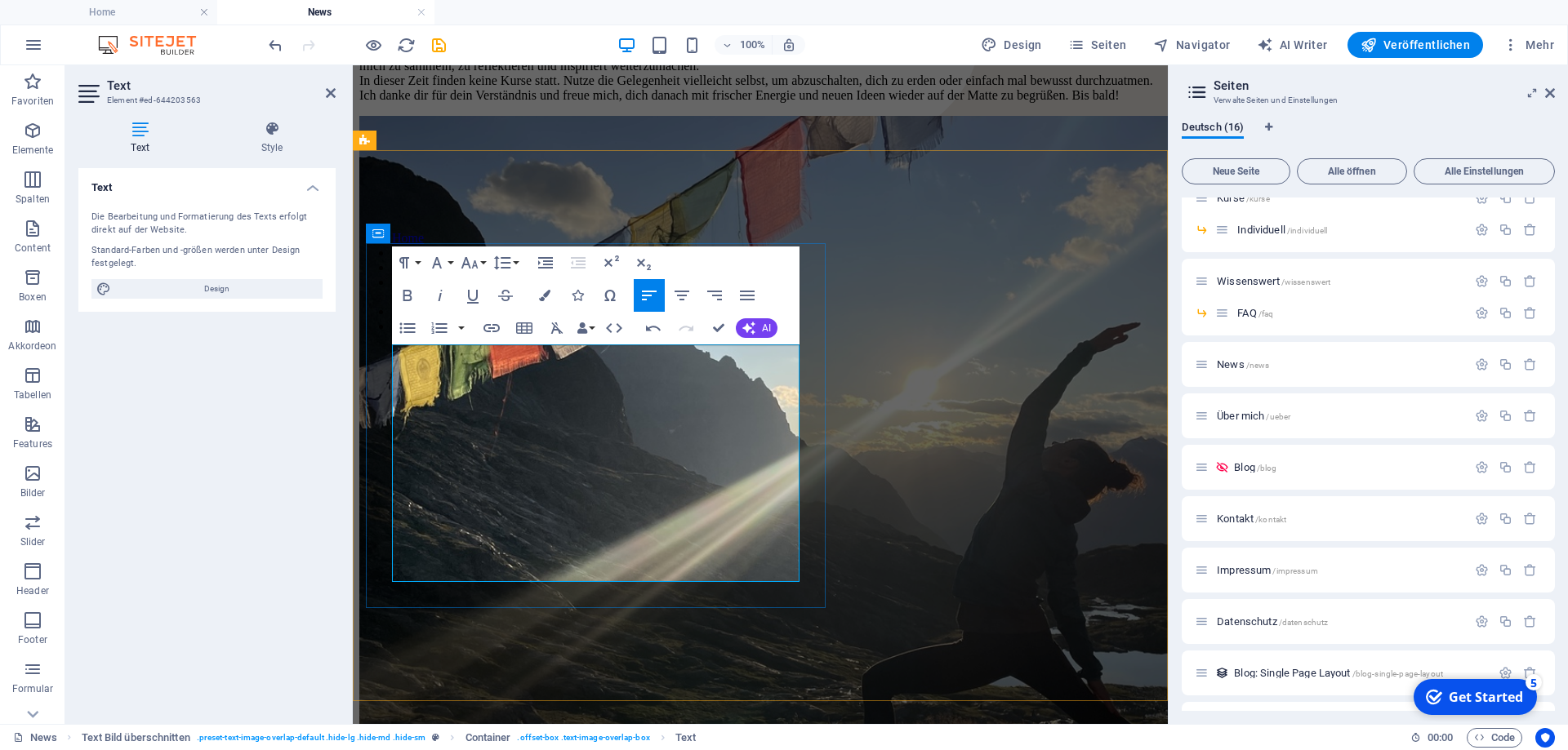
drag, startPoint x: 537, startPoint y: 383, endPoint x: 680, endPoint y: 382, distance: 143.0
click at [680, 103] on p "Manchmal braucht es eine Auszeit, um mit neuer Kraft zurückzukehren. Vom [DATE]…" at bounding box center [760, 73] width 802 height 58
click at [410, 293] on icon "button" at bounding box center [407, 295] width 19 height 19
drag, startPoint x: 392, startPoint y: 465, endPoint x: 643, endPoint y: 461, distance: 251.0
click at [643, 103] on p "Manchmal braucht es eine Auszeit, um mit neuer Kraft zurückzukehren. Vom [DATE]…" at bounding box center [760, 73] width 802 height 58
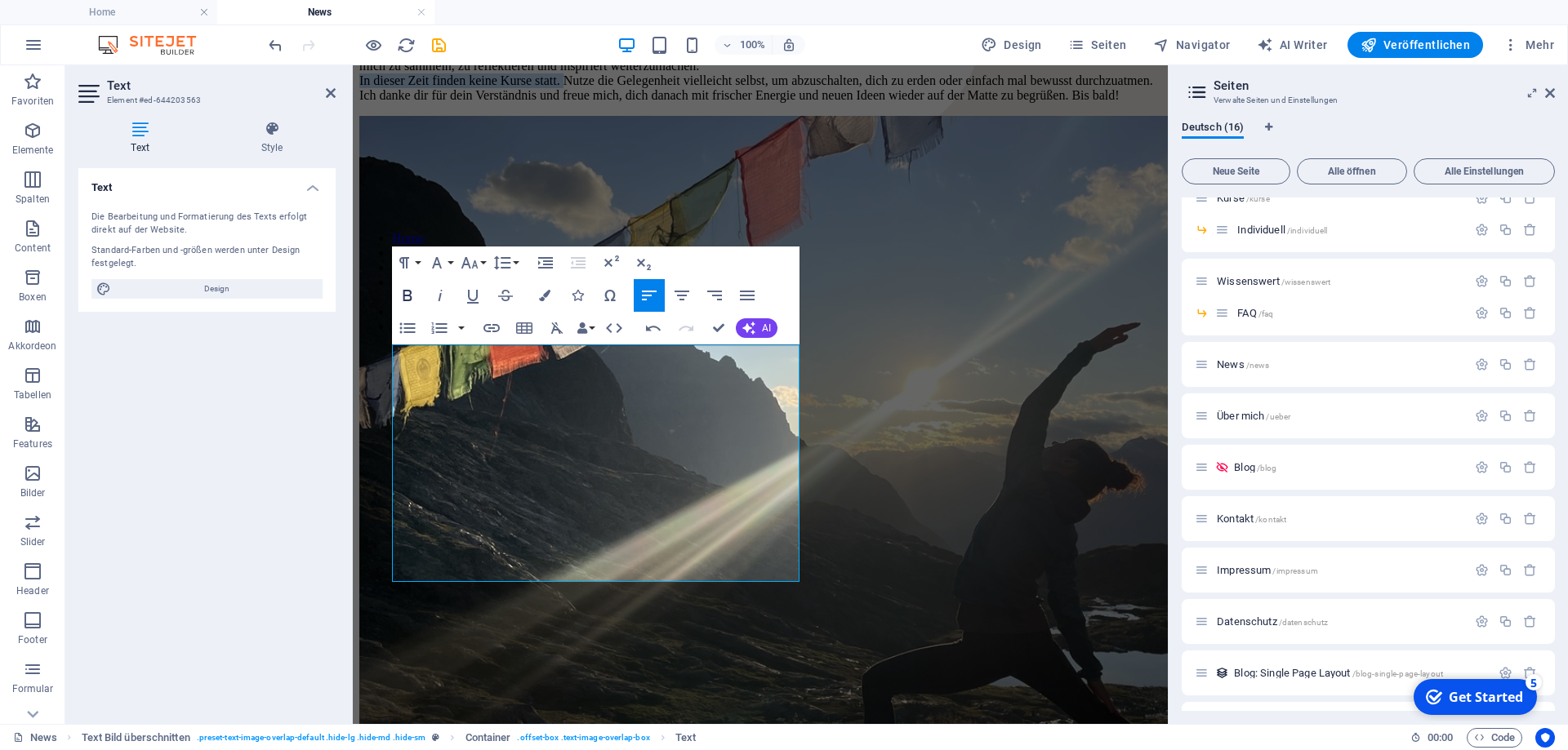
click at [414, 294] on icon "button" at bounding box center [407, 295] width 19 height 19
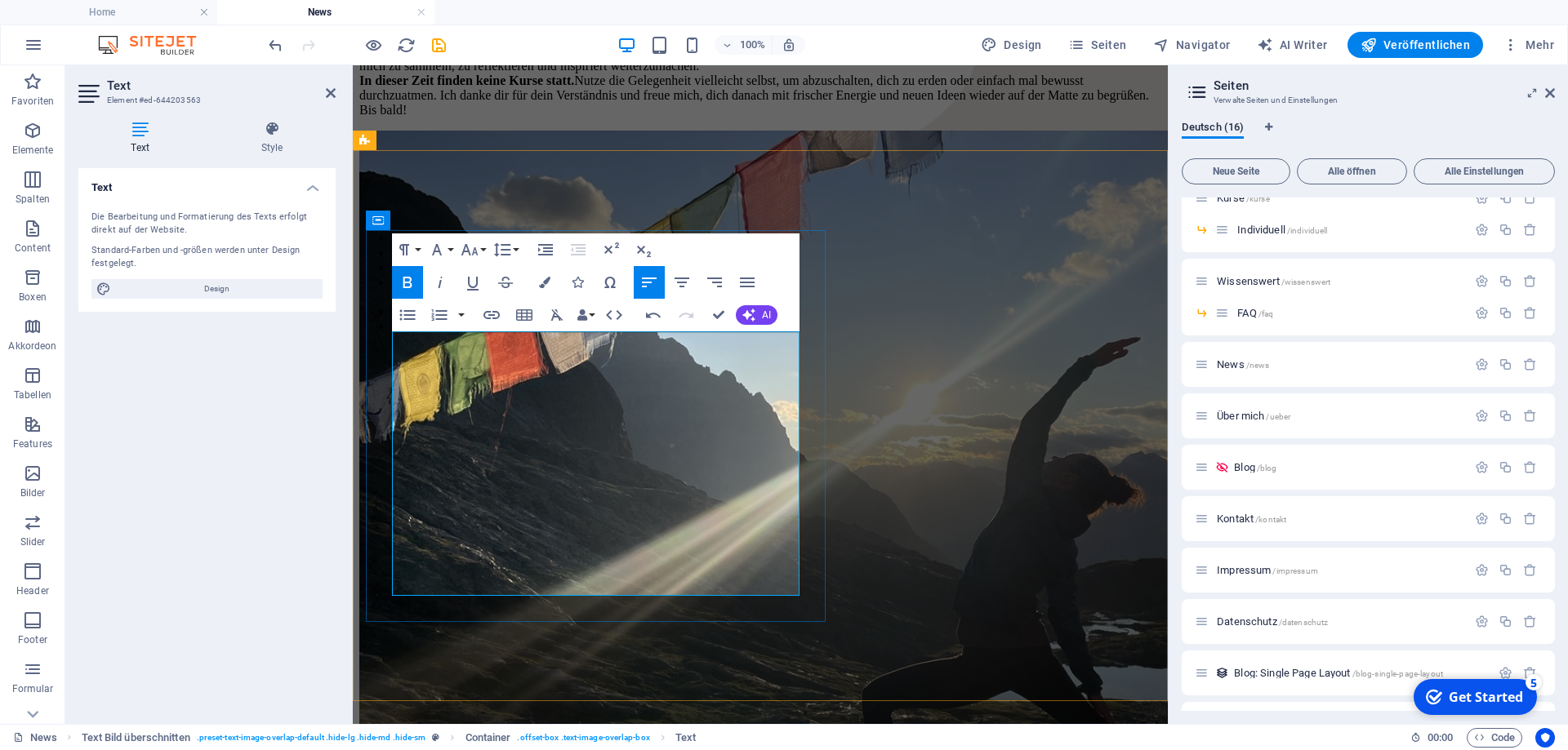
click at [682, 118] on p "Manchmal braucht es eine Auszeit, um mit neuer Kraft zurückzukehren. Vom [DATE]…" at bounding box center [760, 81] width 802 height 73
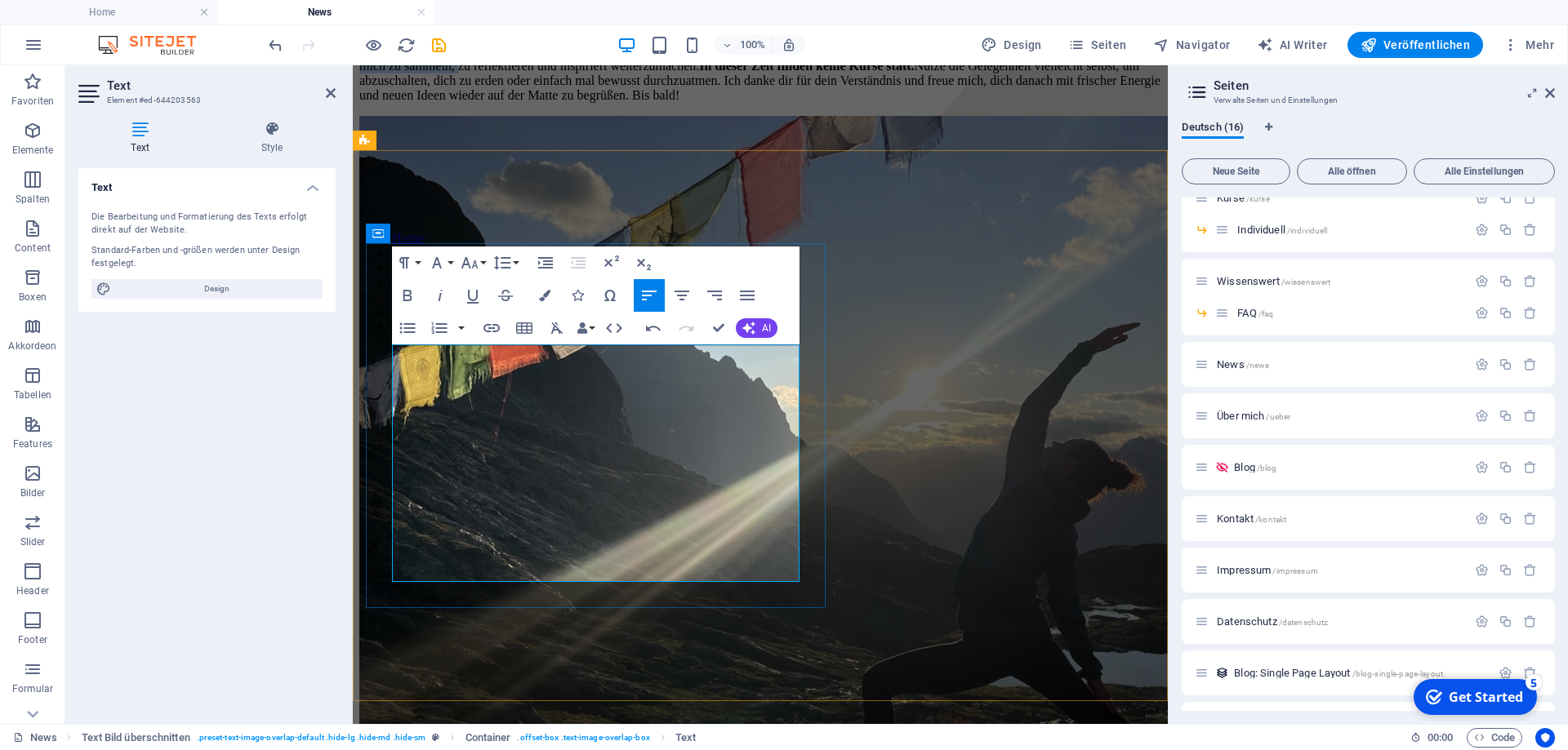
drag, startPoint x: 617, startPoint y: 410, endPoint x: 736, endPoint y: 406, distance: 119.1
click at [736, 103] on p "Manchmal braucht es eine Auszeit, um mit neuer Kraft zurückzukehren. Vom [DATE]…" at bounding box center [760, 73] width 802 height 58
click at [712, 103] on p "Manchmal braucht es eine Auszeit, um mit neuer Kraft zurückzukehren. Vom [DATE]…" at bounding box center [760, 73] width 802 height 58
click at [503, 103] on p "Manchmal braucht es eine Auszeit, um mit neuer Kraft zurückzukehren. Vom [DATE]…" at bounding box center [760, 73] width 802 height 58
drag, startPoint x: 718, startPoint y: 411, endPoint x: 472, endPoint y: 434, distance: 247.1
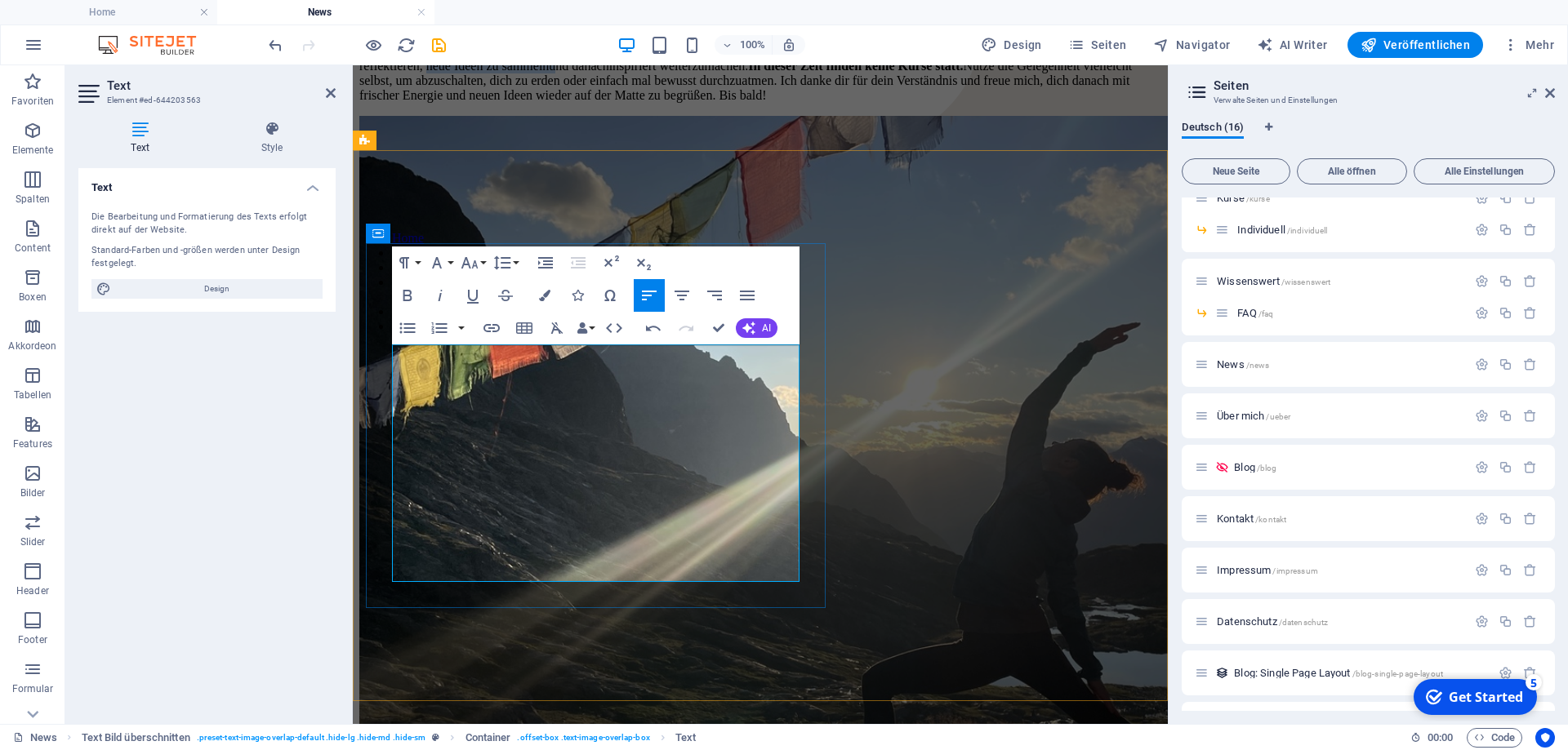
click at [473, 103] on p "Manchmal braucht es eine Auszeit, um mit neuer Kraft zurückzukehren. Vom [DATE]…" at bounding box center [760, 73] width 802 height 58
drag, startPoint x: 587, startPoint y: 414, endPoint x: 600, endPoint y: 416, distance: 13.2
click at [587, 103] on p "Manchmal braucht es eine Auszeit, um mit neuer Kraft zurückzukehren. Vom [DATE]…" at bounding box center [760, 73] width 802 height 58
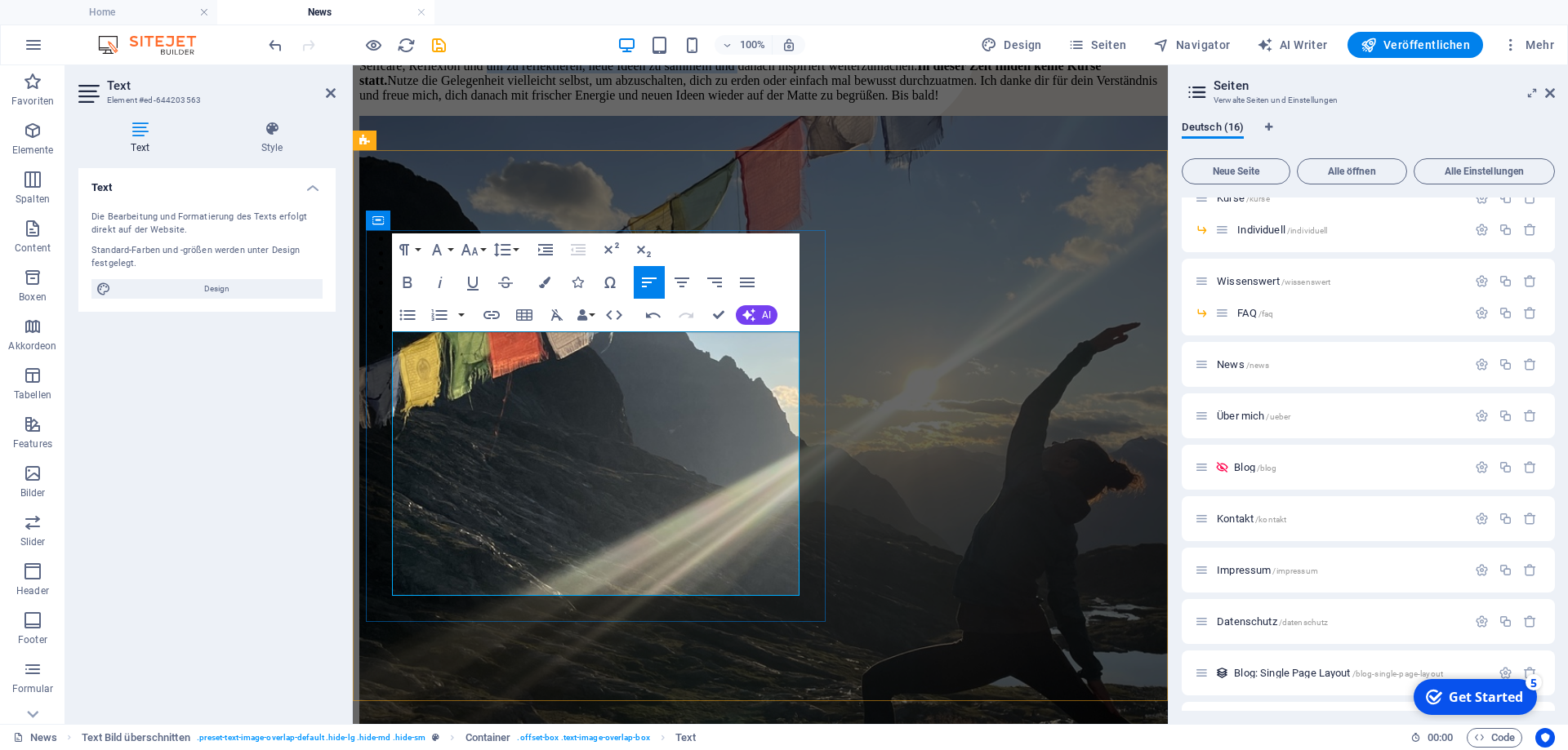
drag, startPoint x: 764, startPoint y: 393, endPoint x: 680, endPoint y: 419, distance: 87.9
click at [680, 103] on p "Manchmal braucht es eine Auszeit, um mit neuer Kraft zurückzukehren. Vom [DATE]…" at bounding box center [760, 73] width 802 height 58
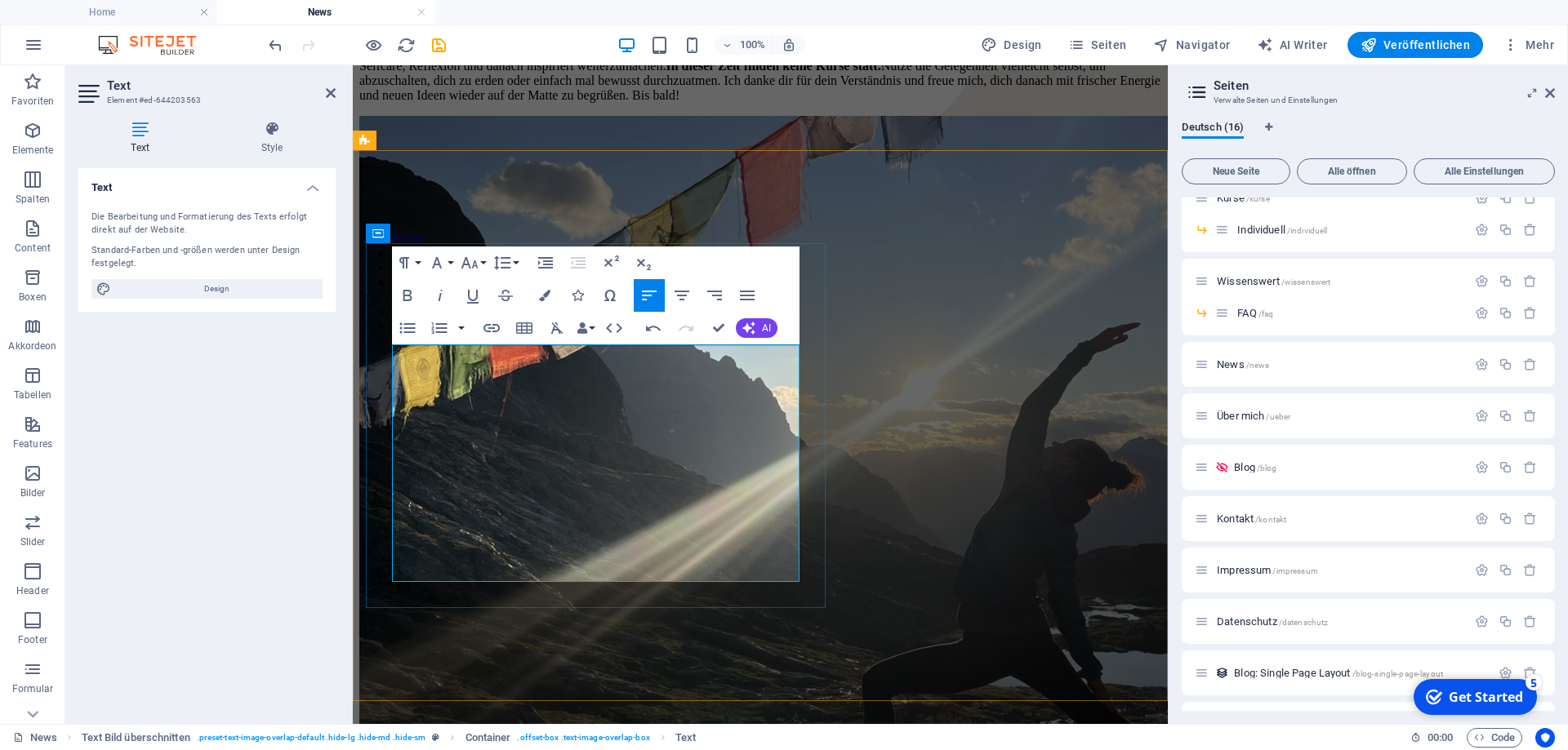
click at [768, 103] on p "Manchmal braucht es eine Auszeit, um mit neuer Kraft zurückzukehren. Vom [DATE]…" at bounding box center [760, 73] width 802 height 58
click at [675, 103] on p "Manchmal braucht es eine Auszeit, um mit neuer Kraft zurückzukehren. Vom [DATE]…" at bounding box center [760, 73] width 802 height 58
click at [773, 103] on p "Manchmal braucht es eine Auszeit, um mit neuer Kraft zurückzukehren. Vom [DATE]…" at bounding box center [760, 73] width 802 height 58
click at [498, 103] on p "Manchmal braucht es eine Auszeit, um mit neuer Kraft zurückzukehren. Vom [DATE]…" at bounding box center [760, 73] width 802 height 58
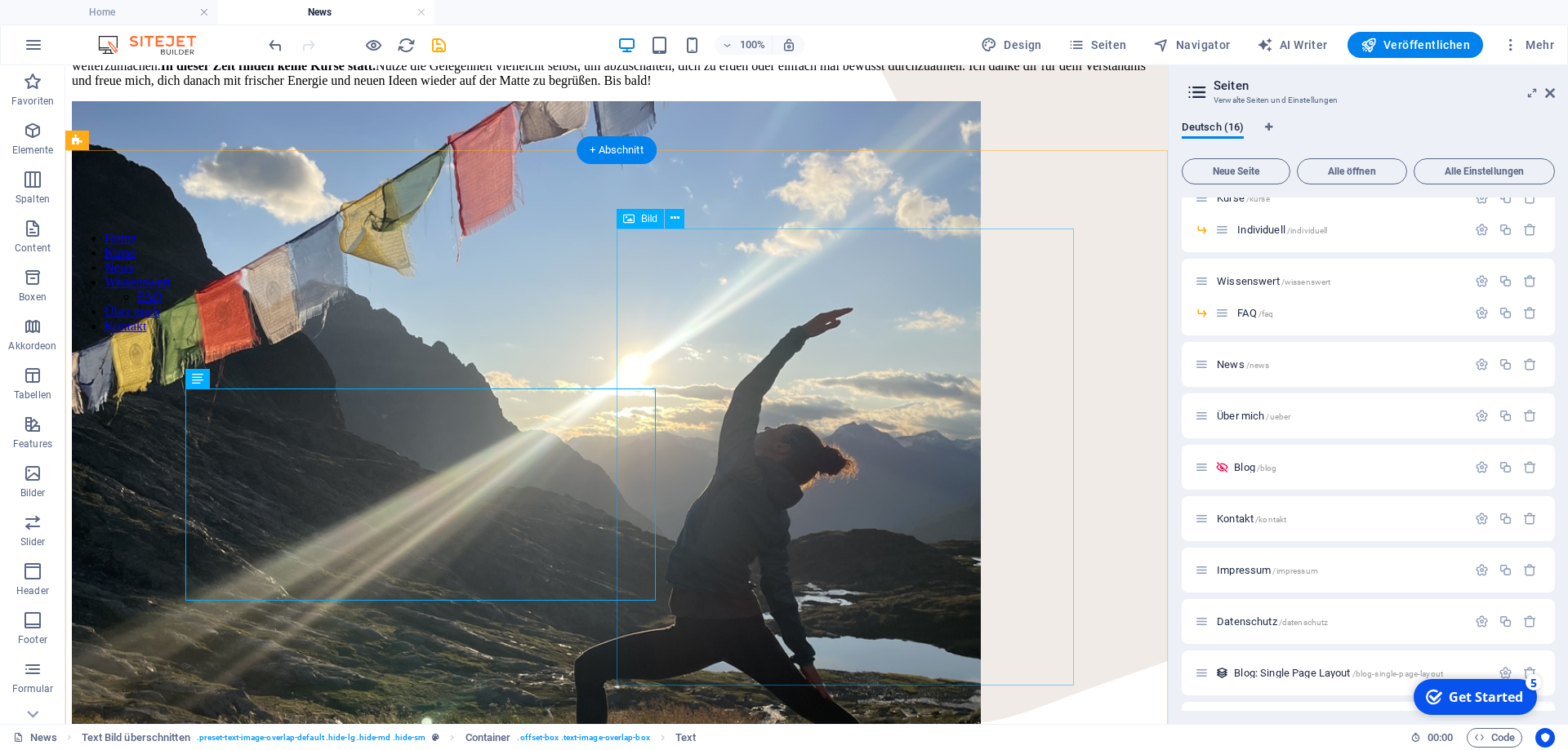
scroll to position [416, 0]
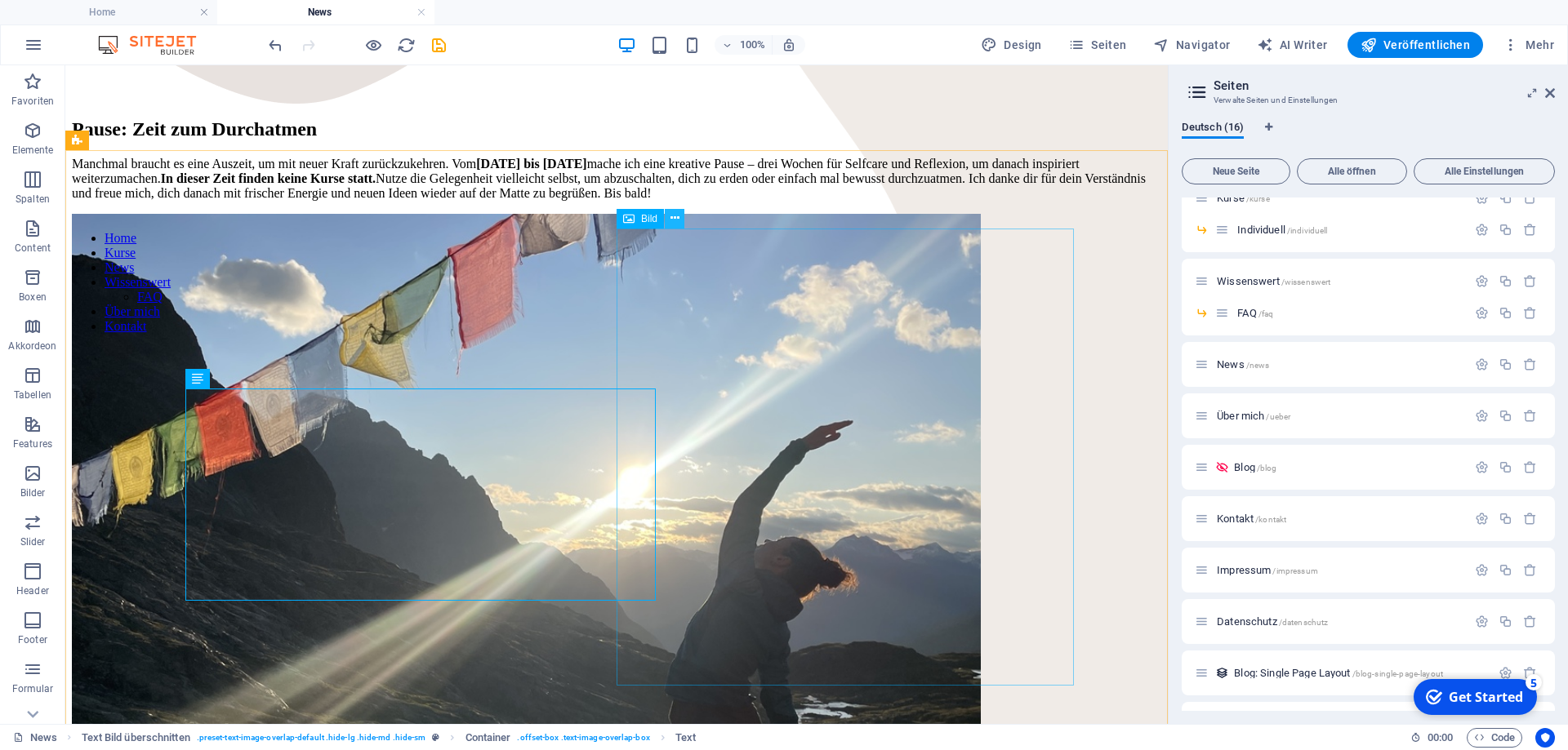
click at [677, 226] on icon at bounding box center [675, 219] width 9 height 17
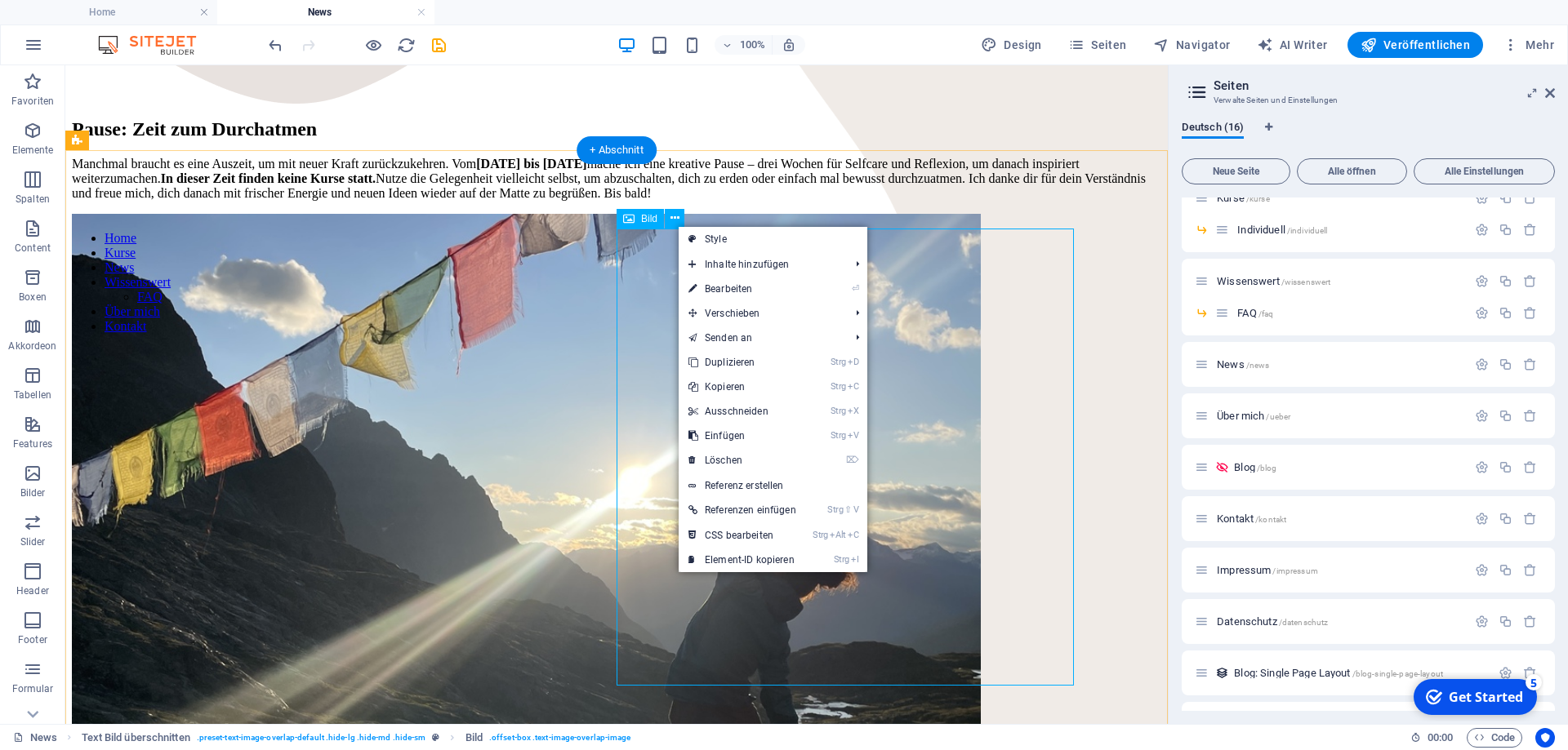
click at [479, 255] on div "Pause: Zeit zum Durchatmen Manchmal braucht es eine Auszeit, um mit neuer Kraft…" at bounding box center [616, 614] width 1089 height 1024
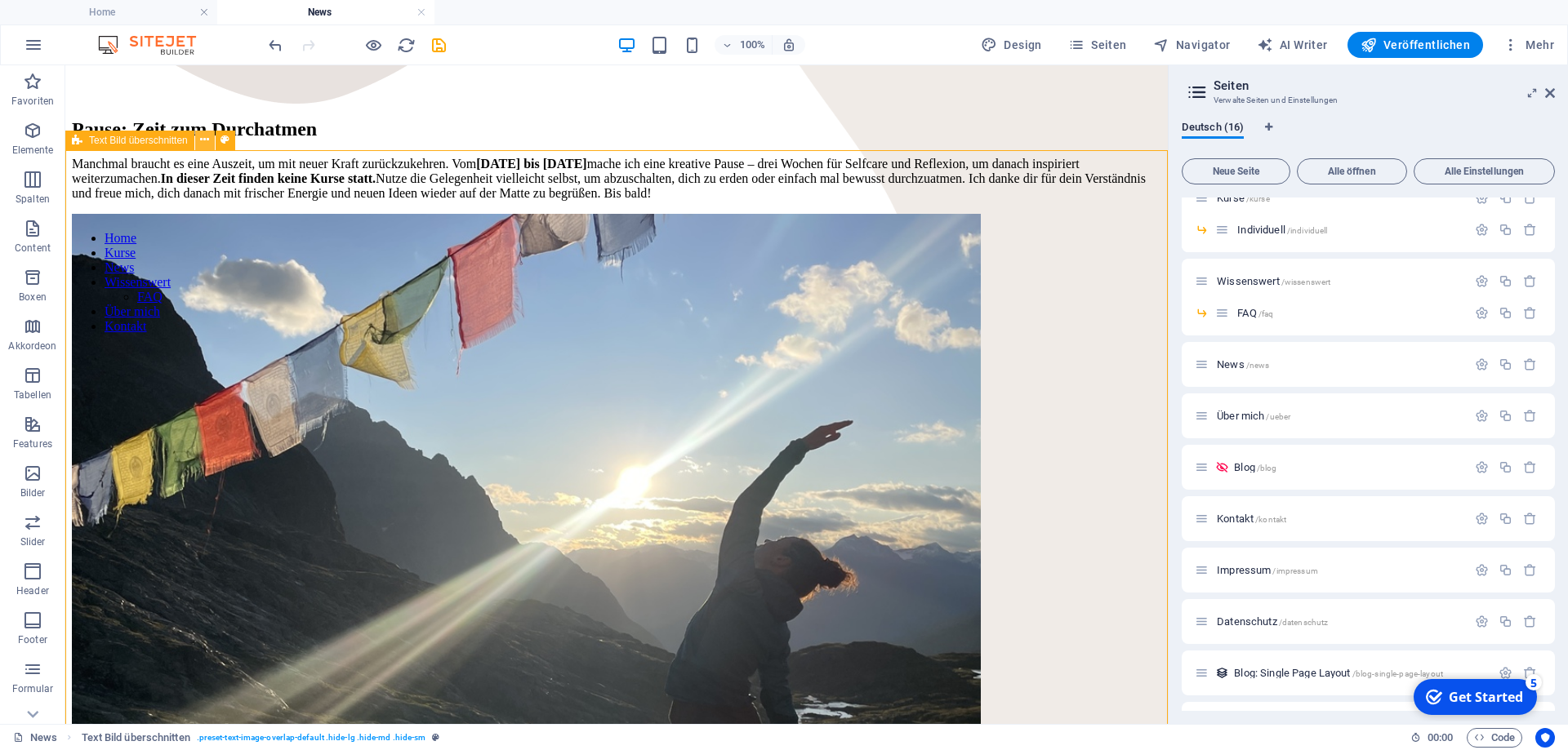
click at [210, 143] on button at bounding box center [205, 140] width 19 height 19
click at [84, 145] on div "Text Bild überschnitten" at bounding box center [130, 140] width 129 height 19
click at [98, 140] on span "Text Bild überschnitten" at bounding box center [138, 140] width 98 height 10
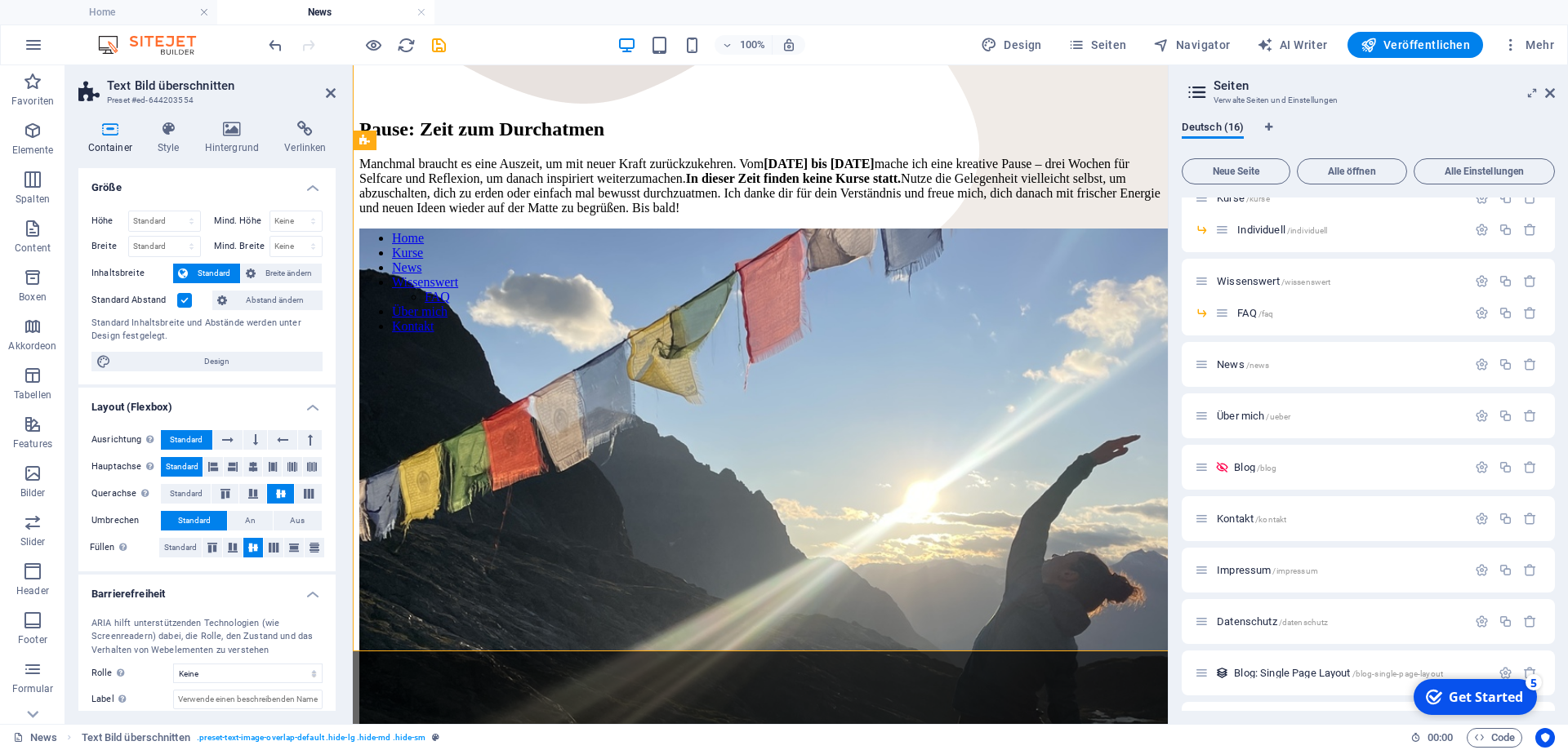
scroll to position [529, 0]
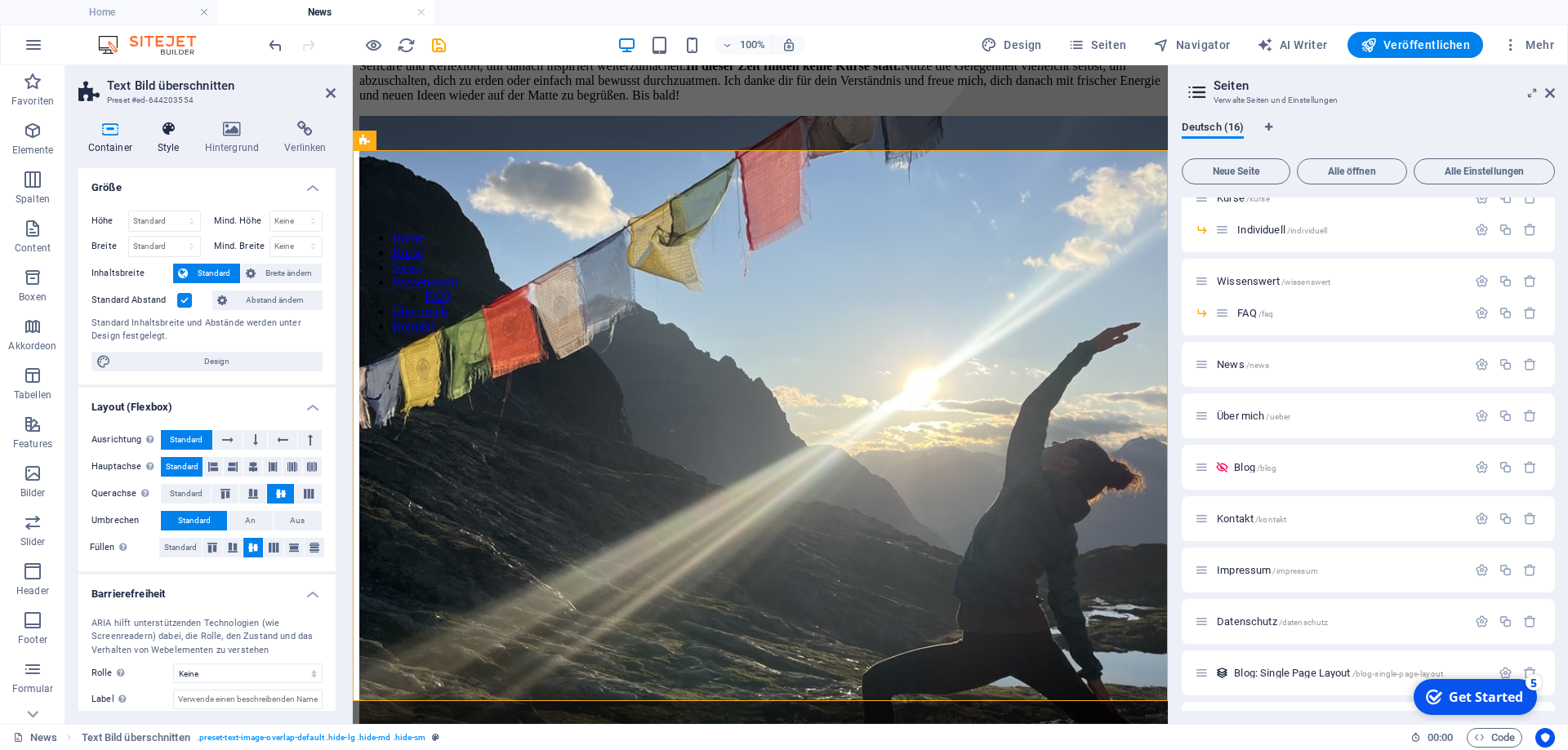
click at [148, 144] on h4 "Style" at bounding box center [172, 138] width 47 height 34
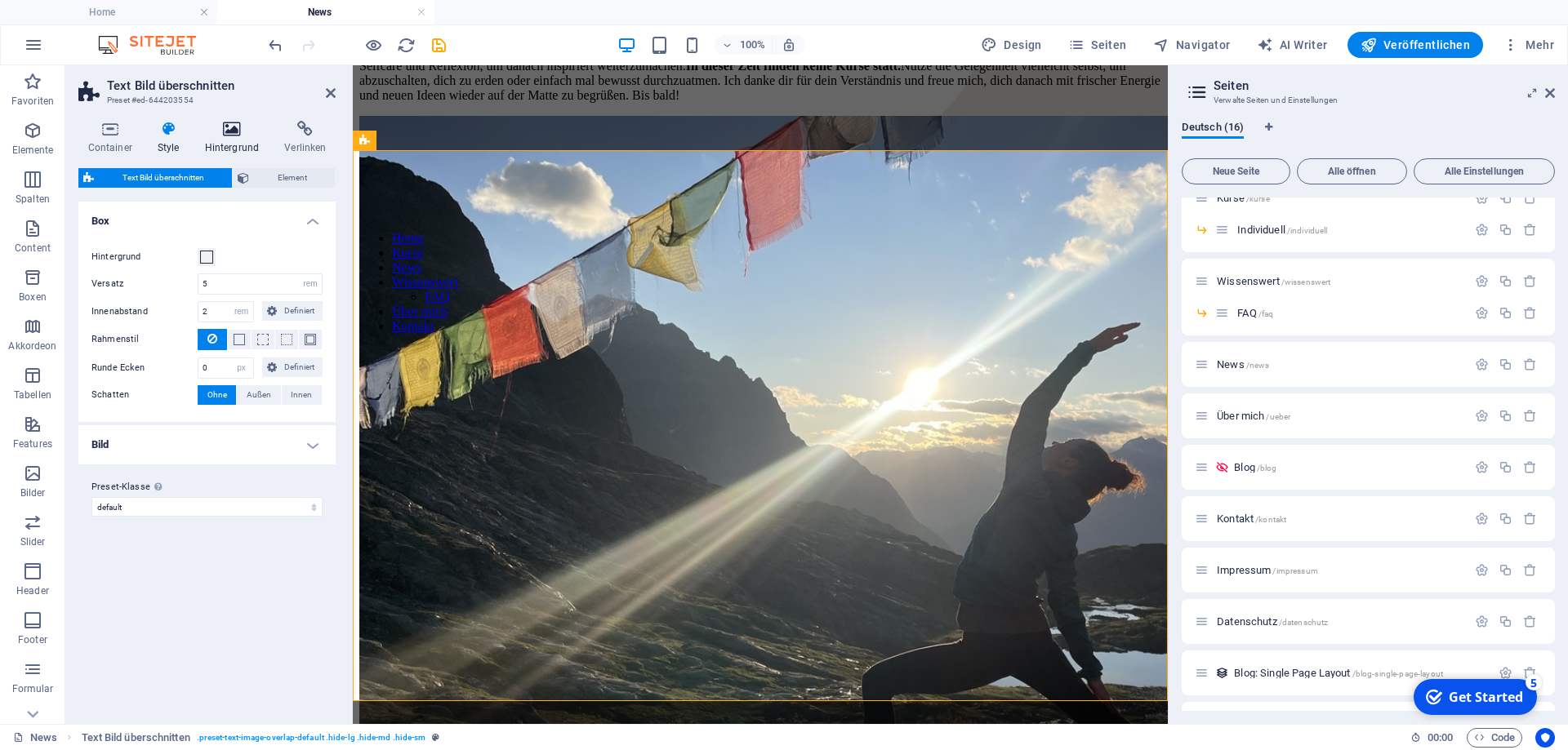
click at [222, 135] on icon at bounding box center [232, 129] width 73 height 17
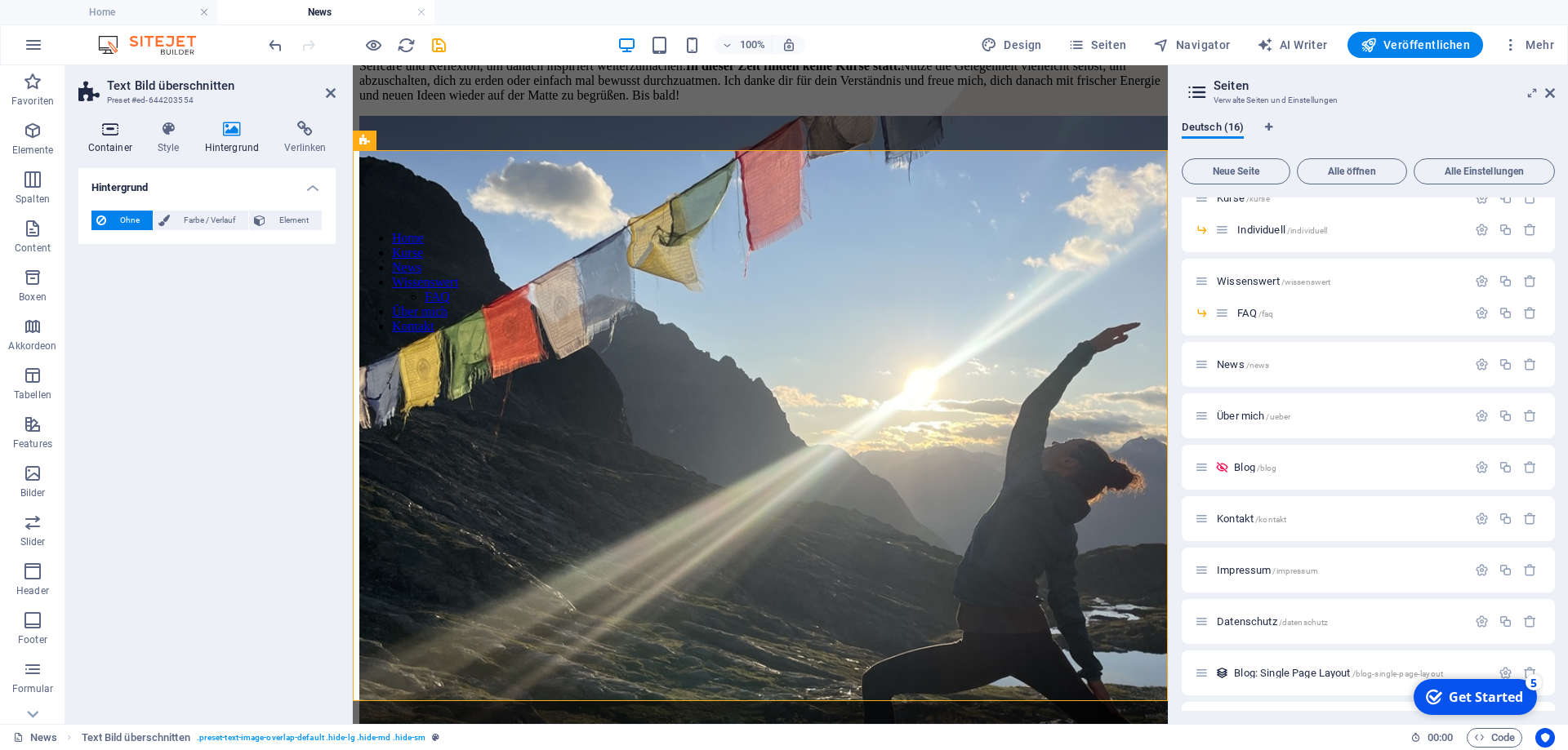
click at [119, 128] on icon at bounding box center [110, 129] width 63 height 17
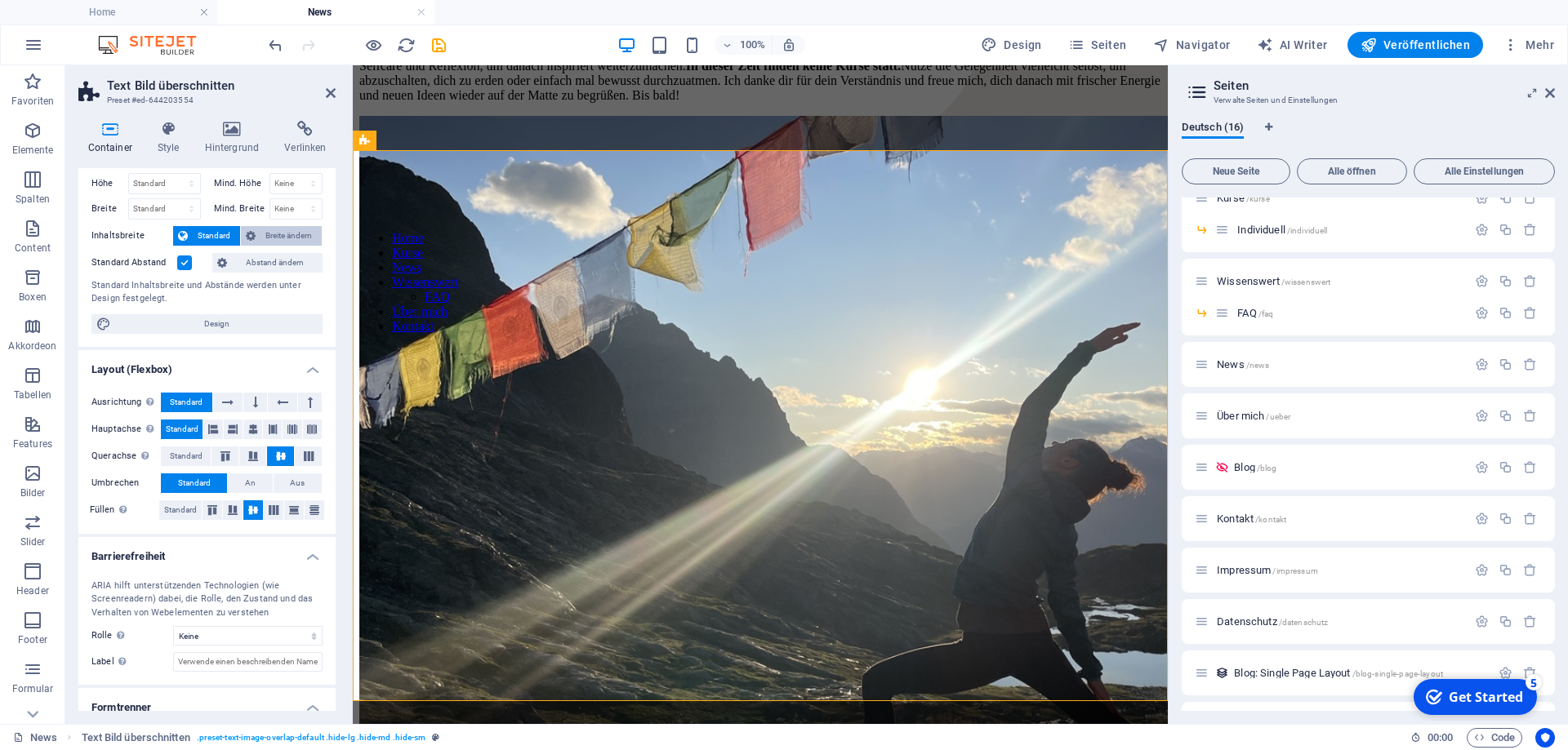
scroll to position [17, 0]
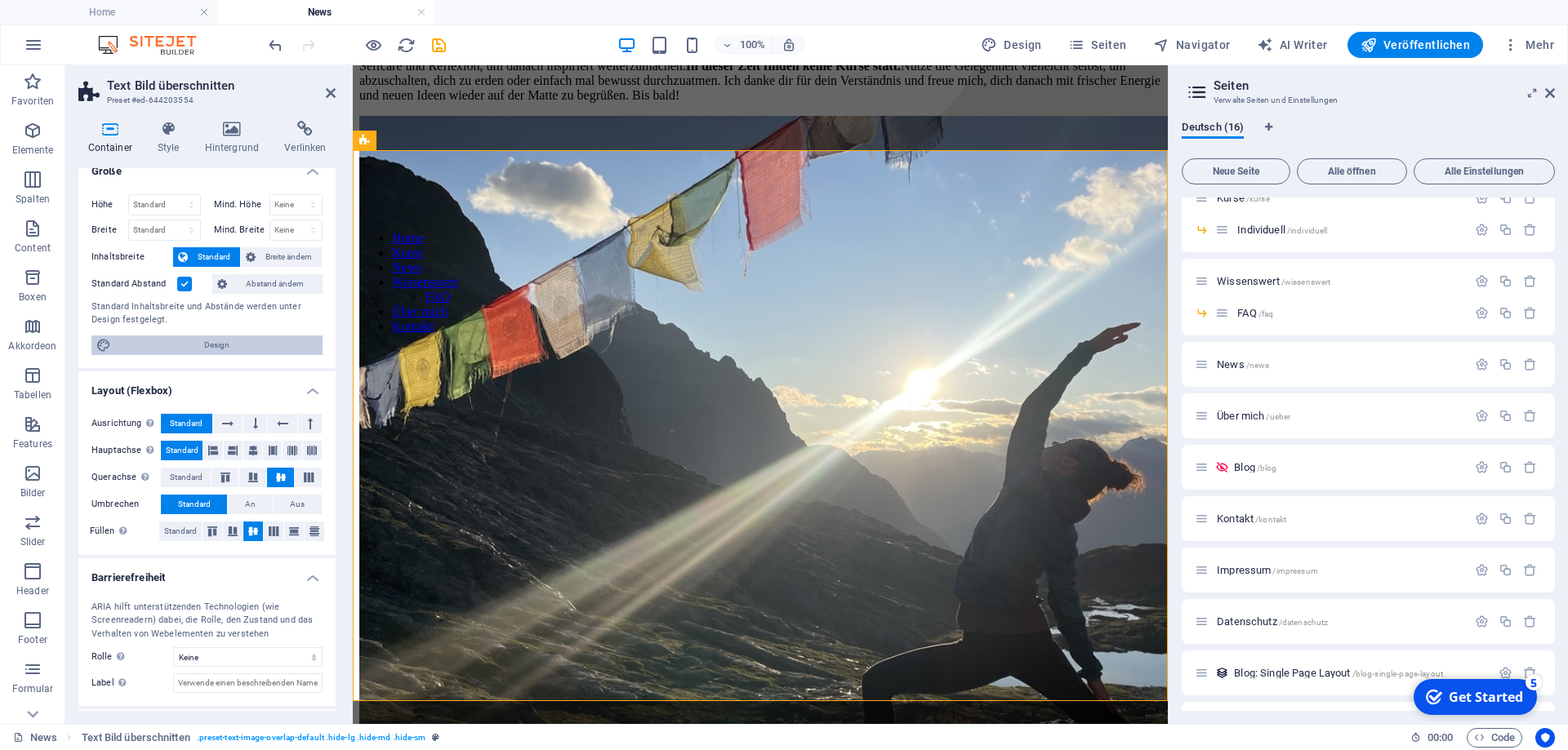
click at [232, 341] on span "Design" at bounding box center [216, 345] width 201 height 19
select select "px"
select select "400"
select select "px"
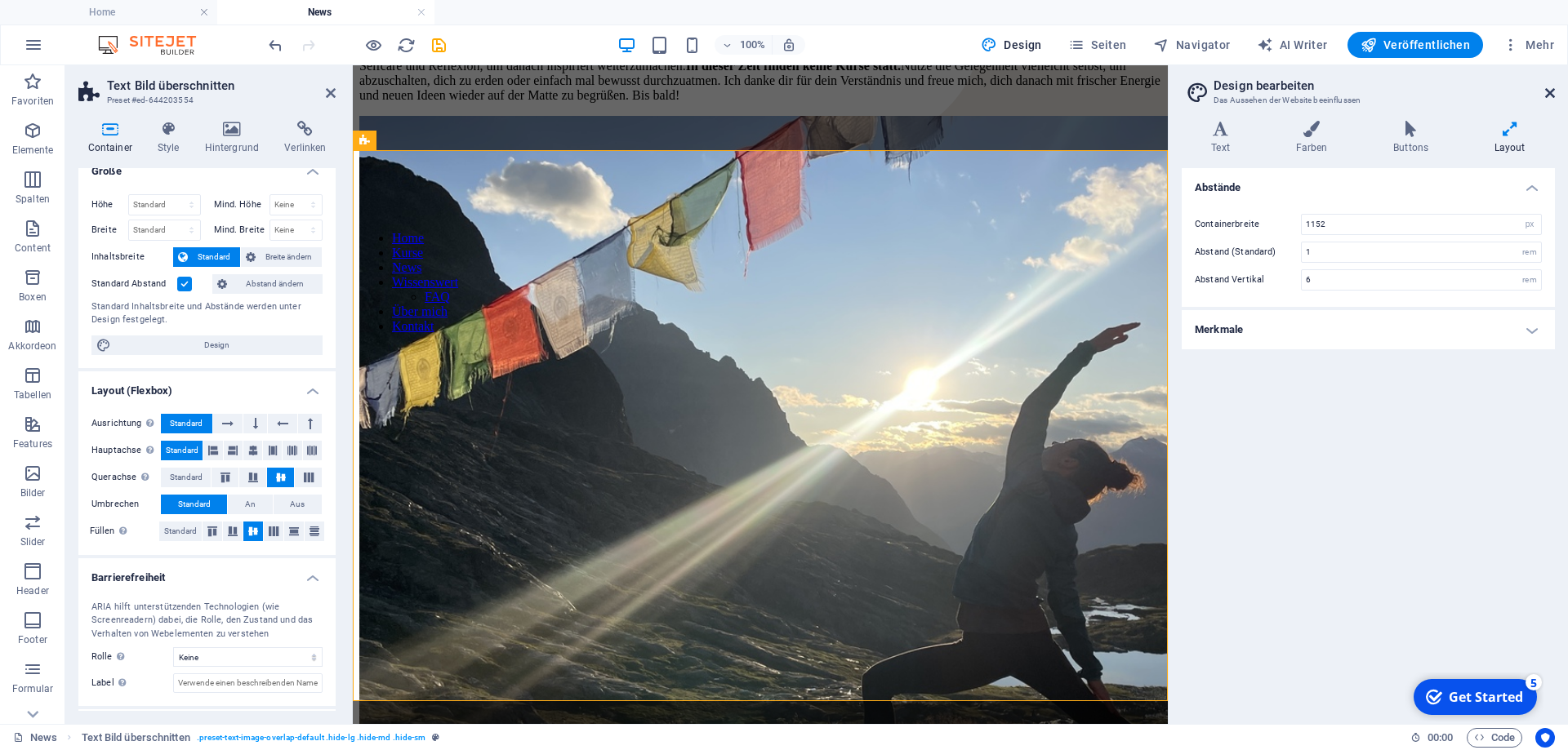
drag, startPoint x: 1550, startPoint y: 87, endPoint x: 788, endPoint y: 134, distance: 763.4
click at [1550, 87] on icon at bounding box center [1550, 92] width 10 height 13
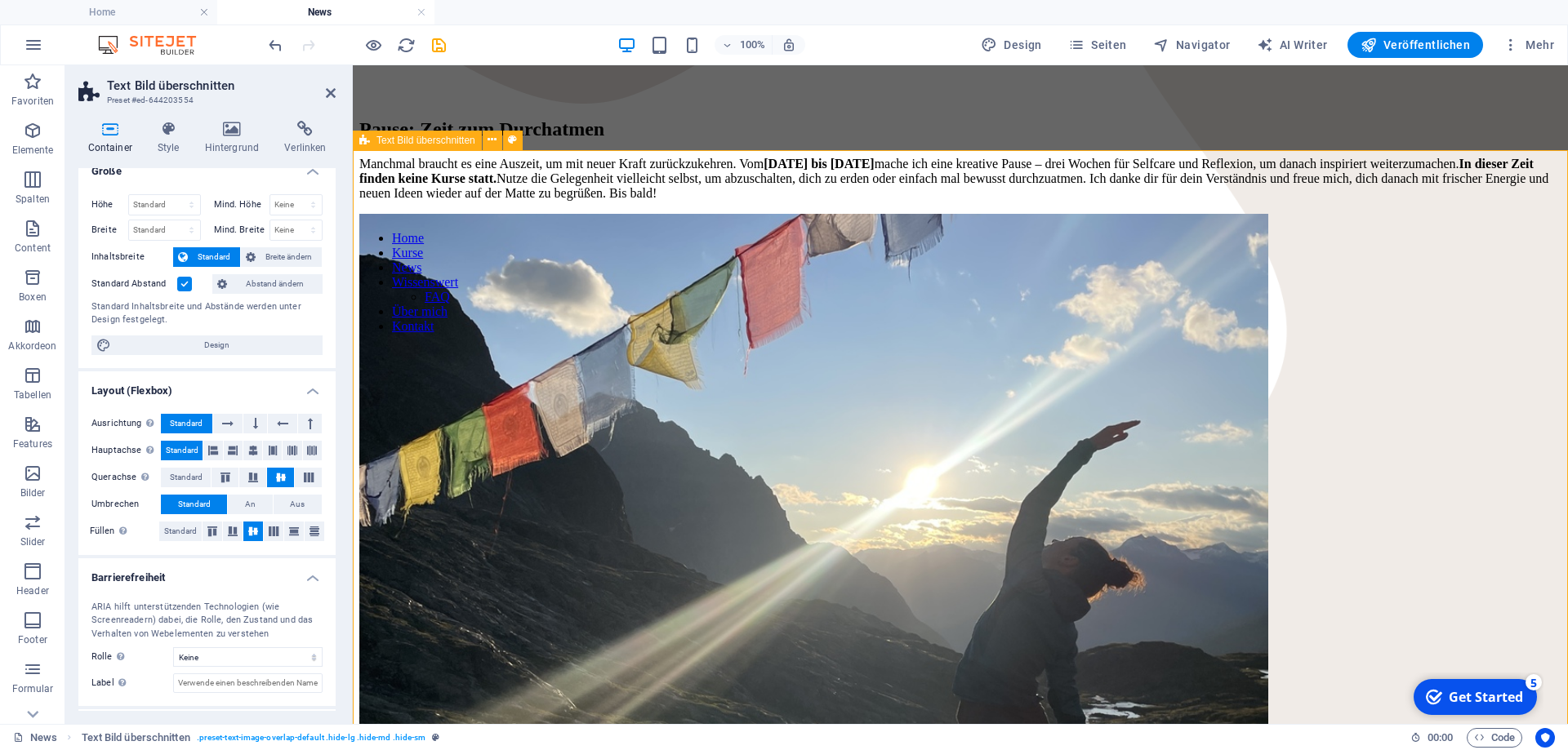
drag, startPoint x: 396, startPoint y: 331, endPoint x: 430, endPoint y: 334, distance: 34.1
click at [397, 330] on div "Pause: Zeit zum Durchatmen Manchmal braucht es eine Auszeit, um mit neuer Kraft…" at bounding box center [960, 614] width 1202 height 1024
click at [1085, 383] on figure at bounding box center [960, 671] width 1202 height 913
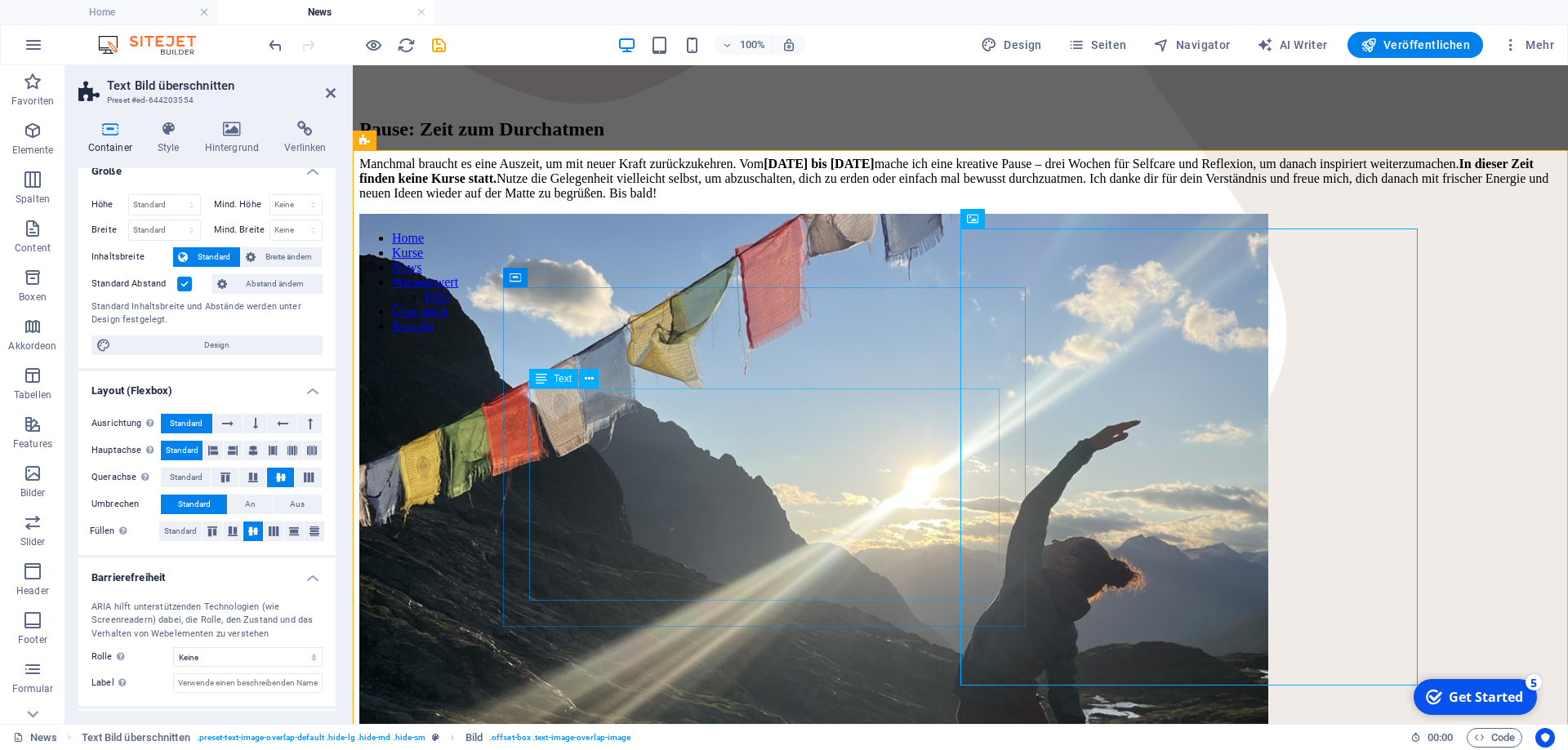
click at [849, 201] on div "Manchmal braucht es eine Auszeit, um mit neuer Kraft zurückzukehren. Vom [DATE]…" at bounding box center [960, 179] width 1202 height 44
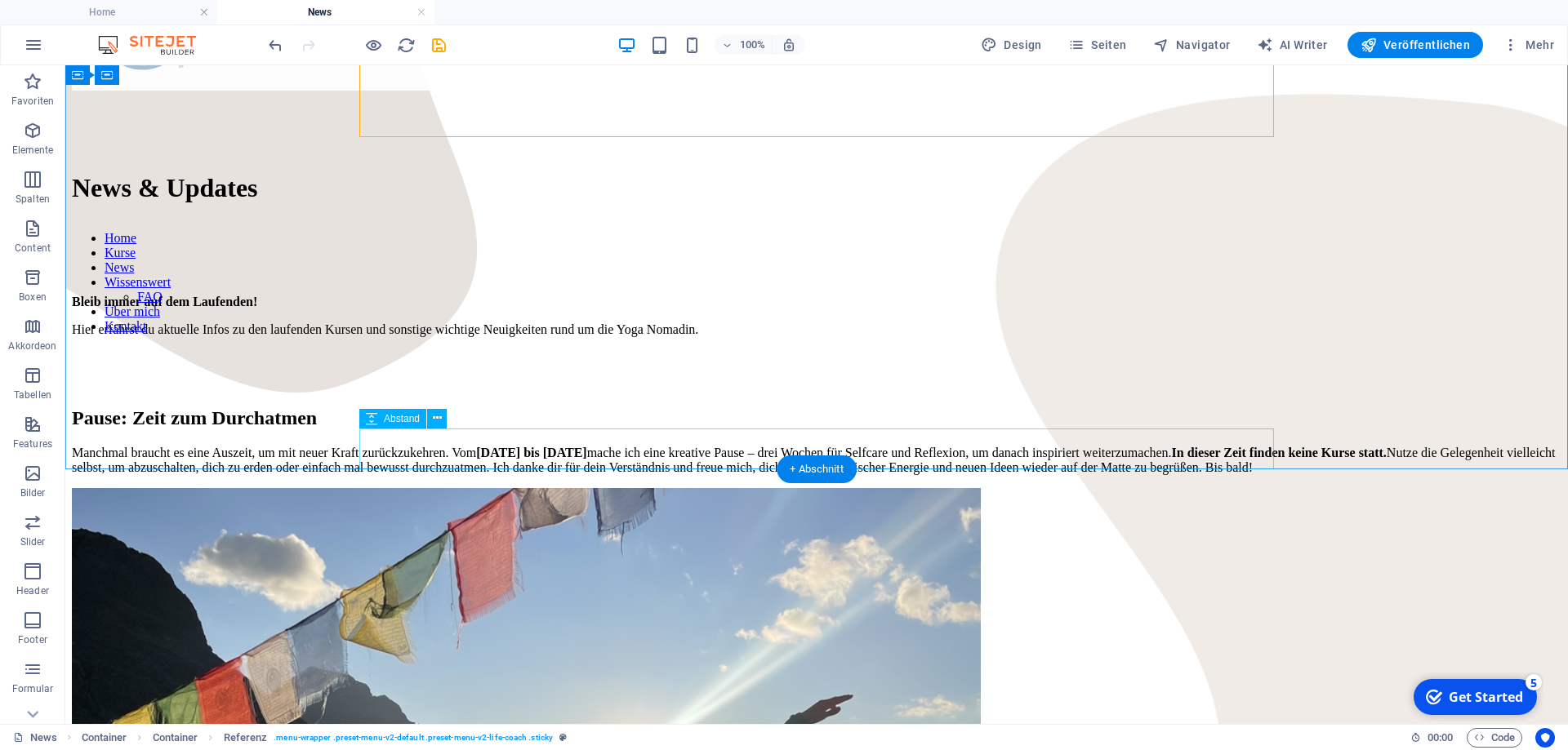
scroll to position [166, 0]
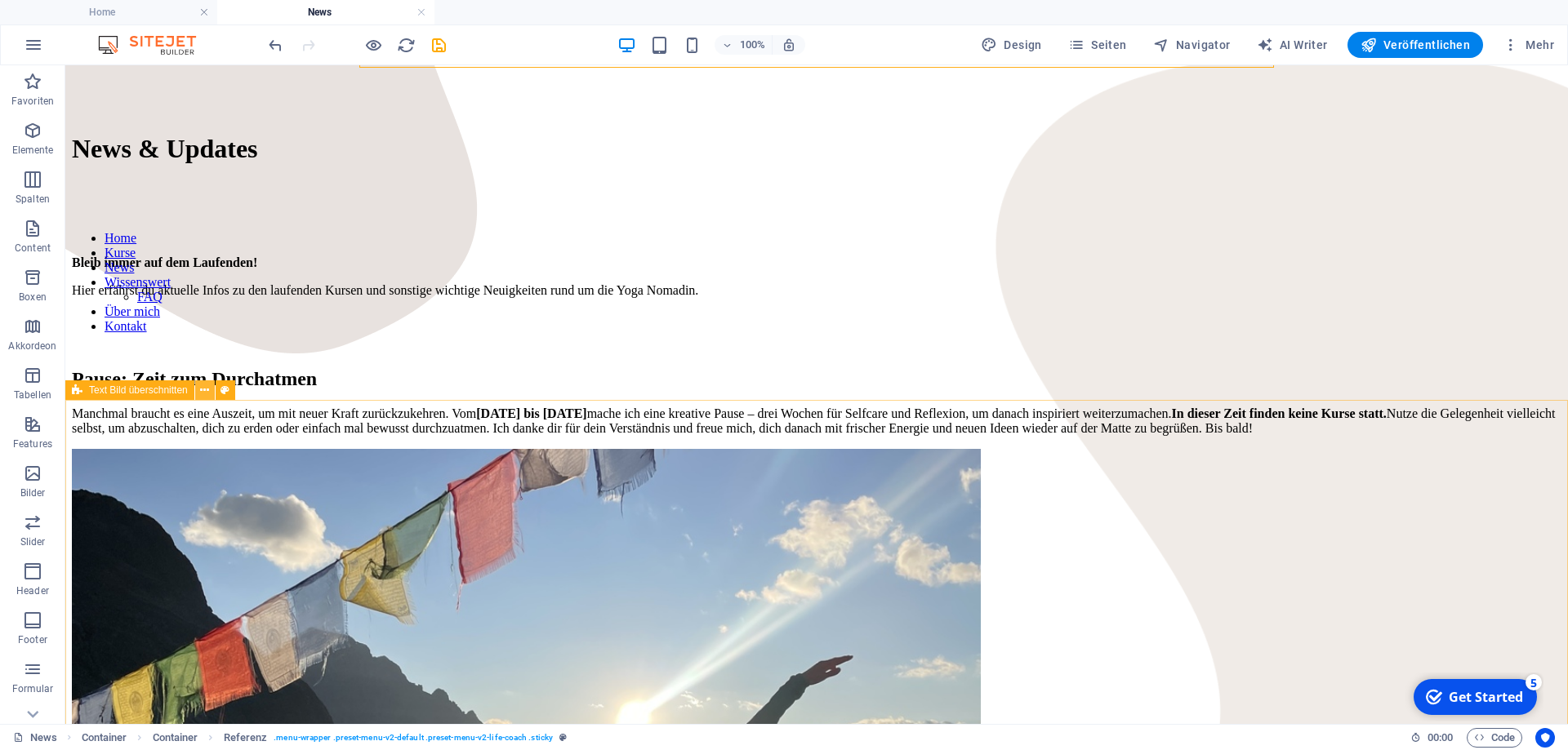
click at [205, 395] on icon at bounding box center [205, 391] width 9 height 17
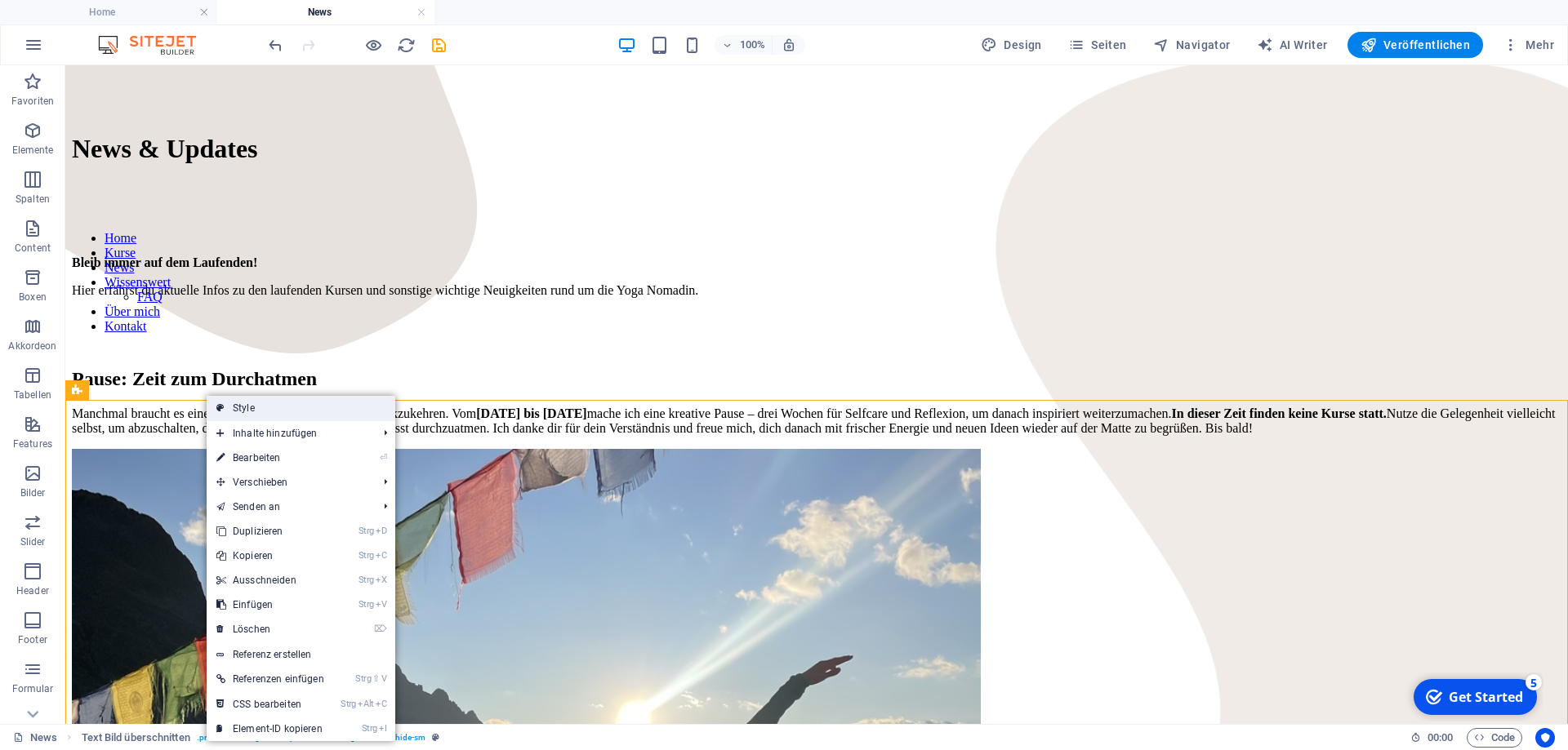
click at [250, 409] on link "Style" at bounding box center [301, 409] width 188 height 24
select select "rem"
select select "px"
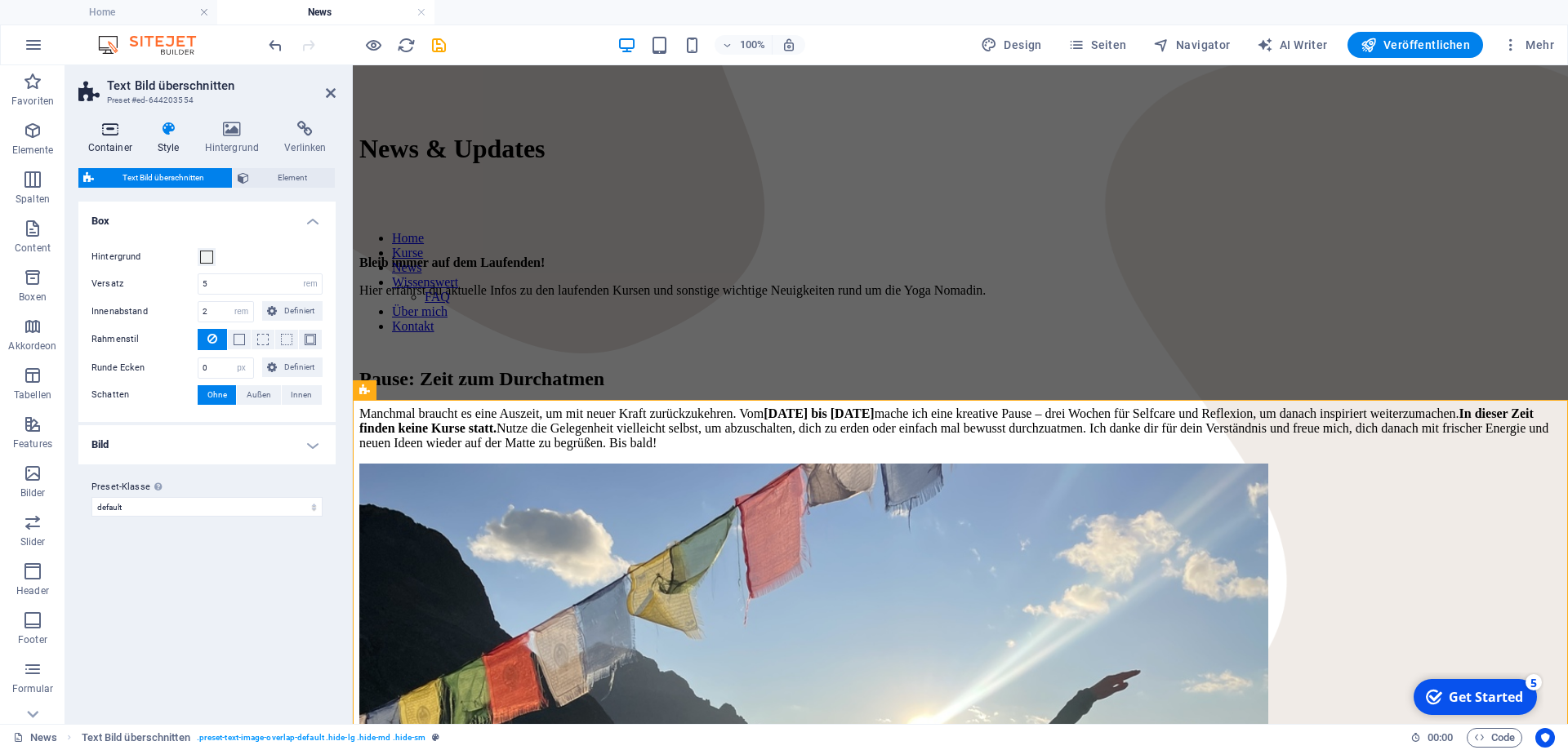
click at [108, 135] on icon at bounding box center [110, 129] width 63 height 17
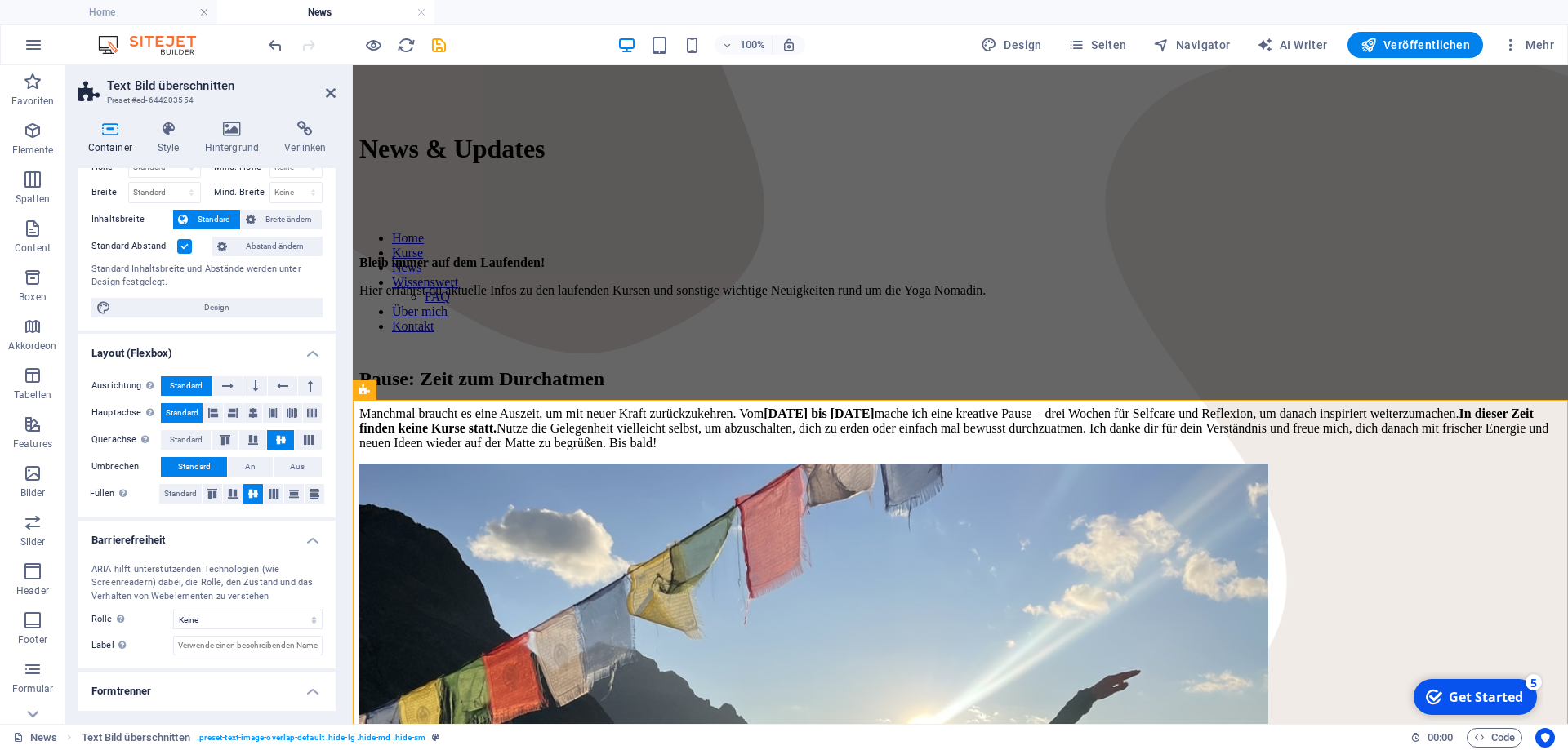
scroll to position [90, 0]
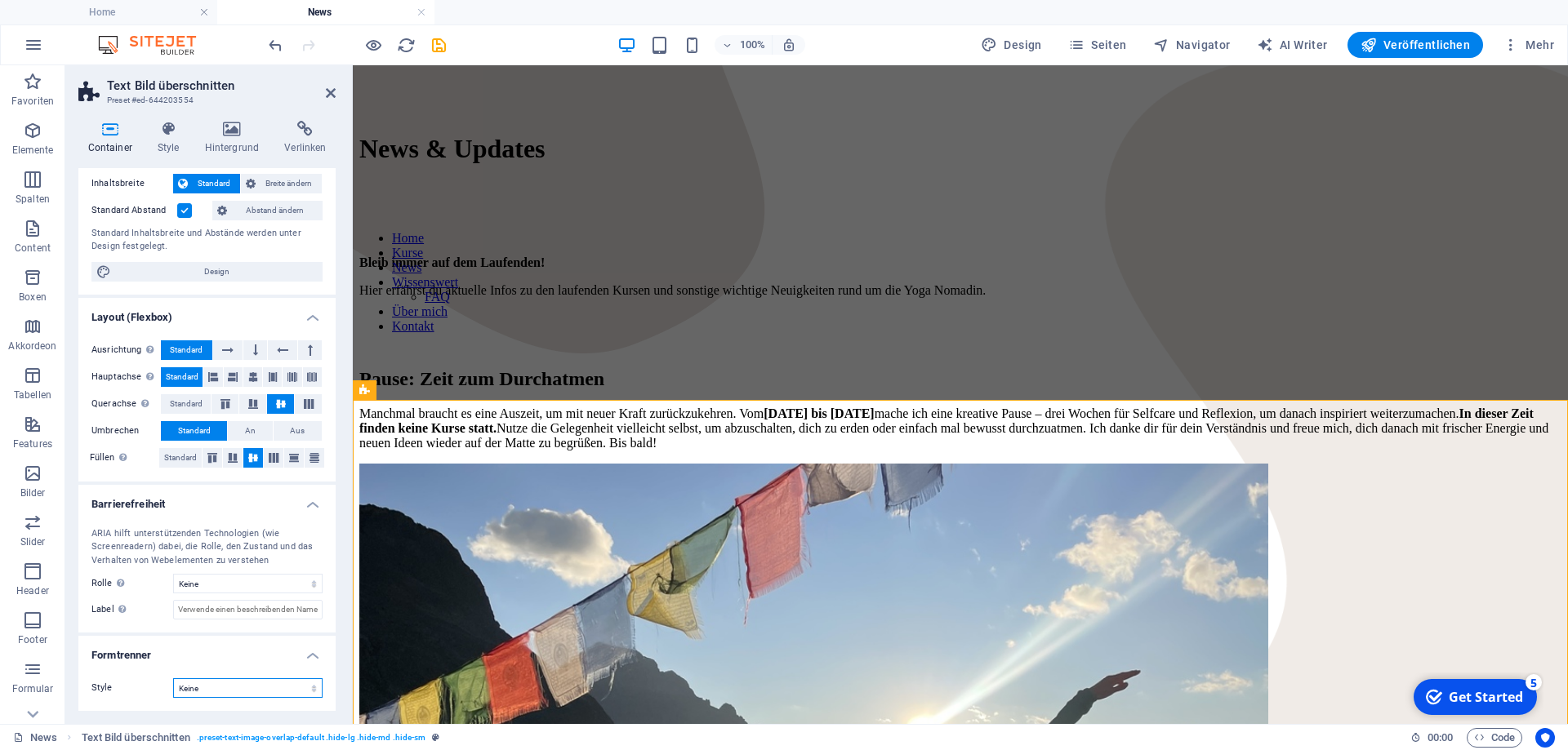
click at [173, 679] on select "Keine Dreieck Viereck Diagonal Polygon 1 Polygon 2 Zickzack Mehrere Zickzack We…" at bounding box center [248, 688] width 149 height 19
click at [219, 691] on select "Keine Dreieck Viereck Diagonal Polygon 1 Polygon 2 Zickzack Mehrere Zickzack We…" at bounding box center [248, 688] width 149 height 19
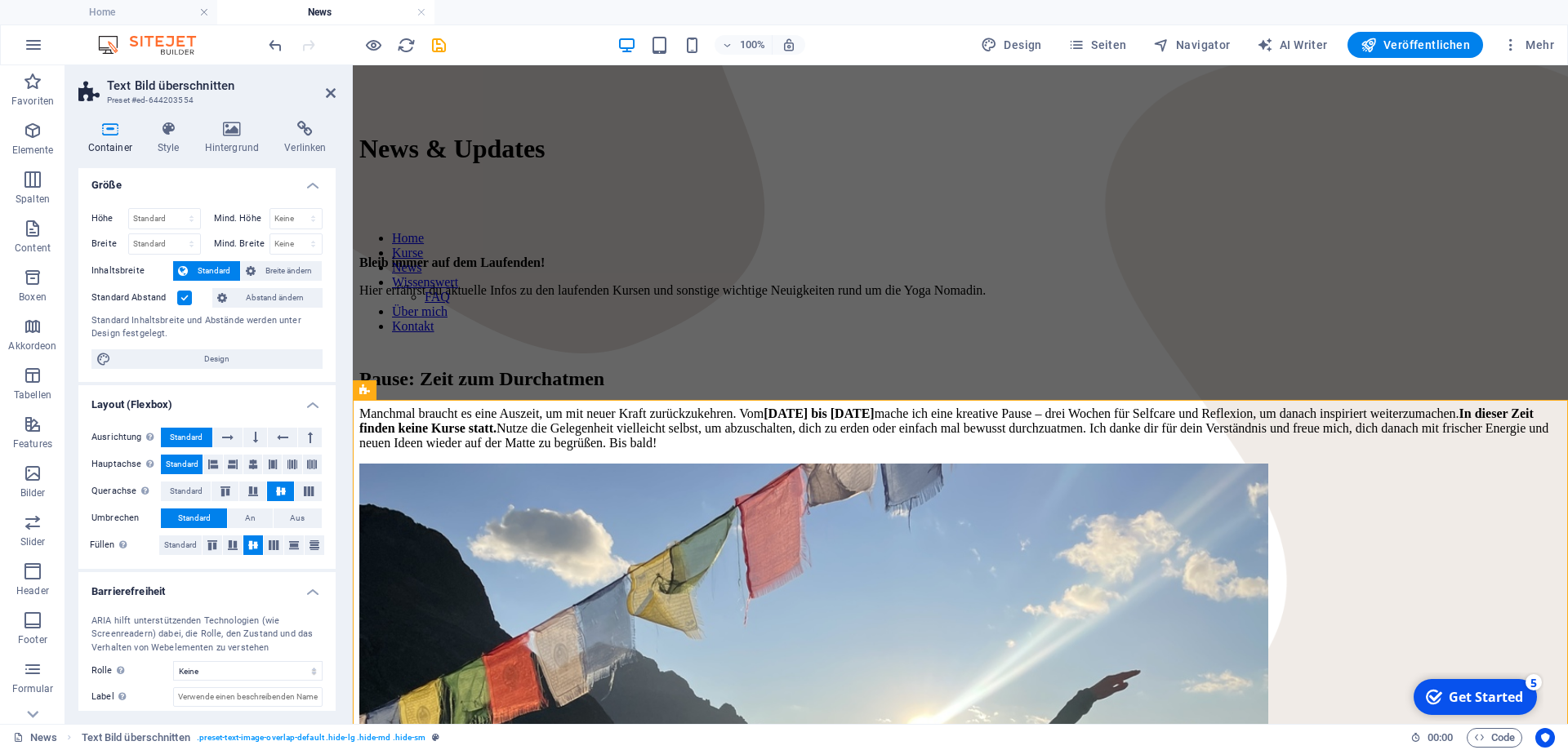
scroll to position [0, 0]
click at [169, 124] on icon at bounding box center [168, 129] width 41 height 17
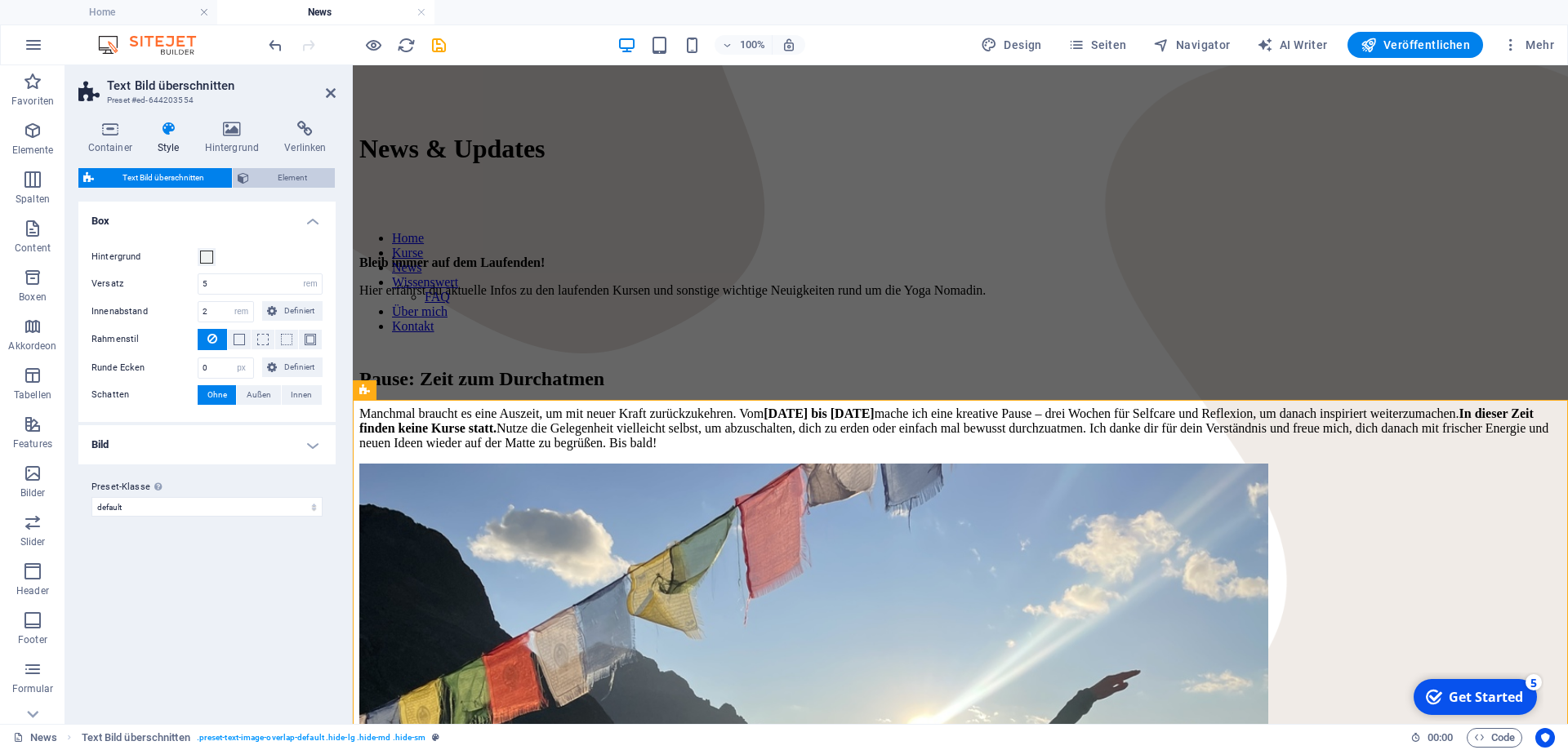
click at [297, 182] on span "Element" at bounding box center [291, 178] width 76 height 19
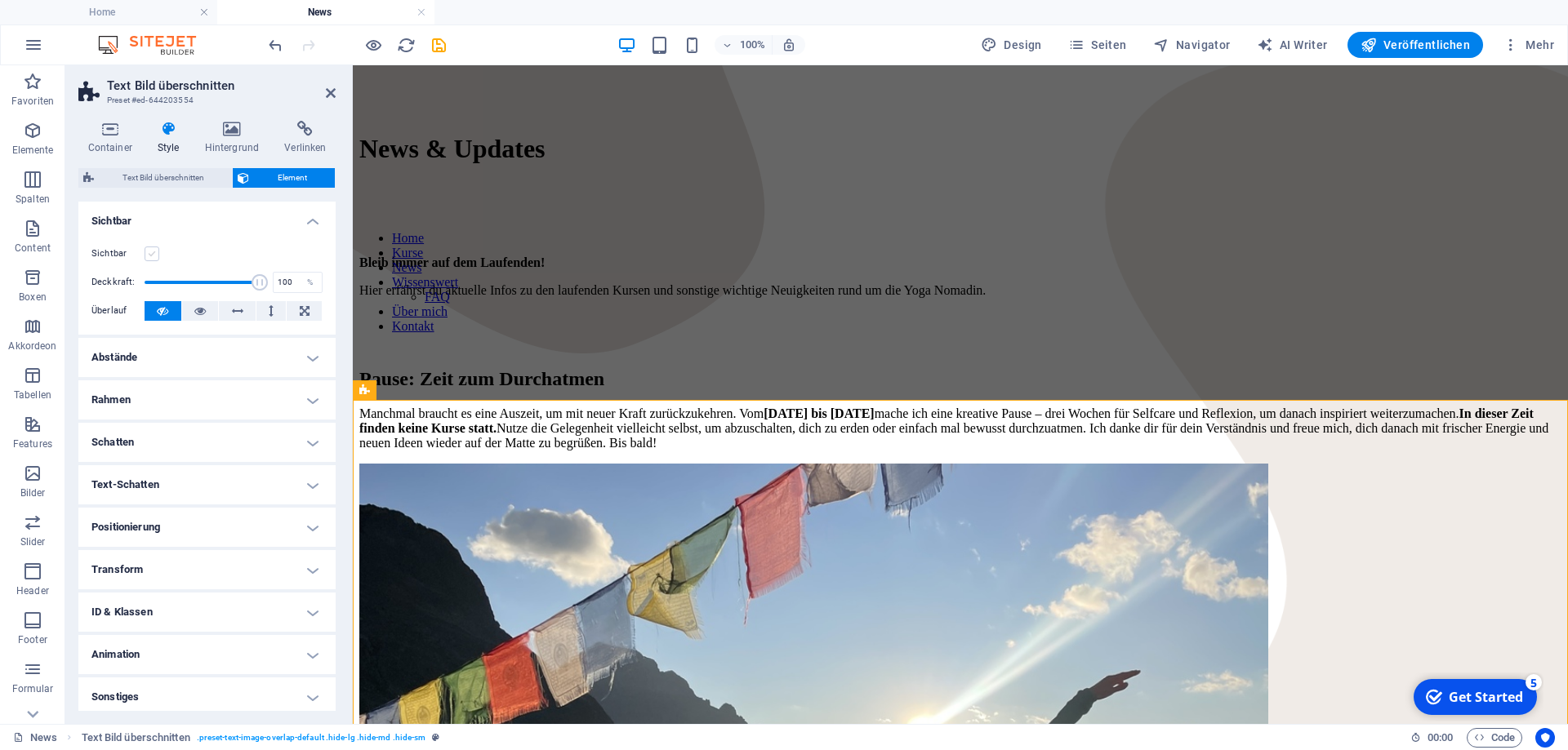
click at [149, 248] on label at bounding box center [152, 253] width 15 height 15
click at [0, 0] on input "Sichtbar" at bounding box center [0, 0] width 0 height 0
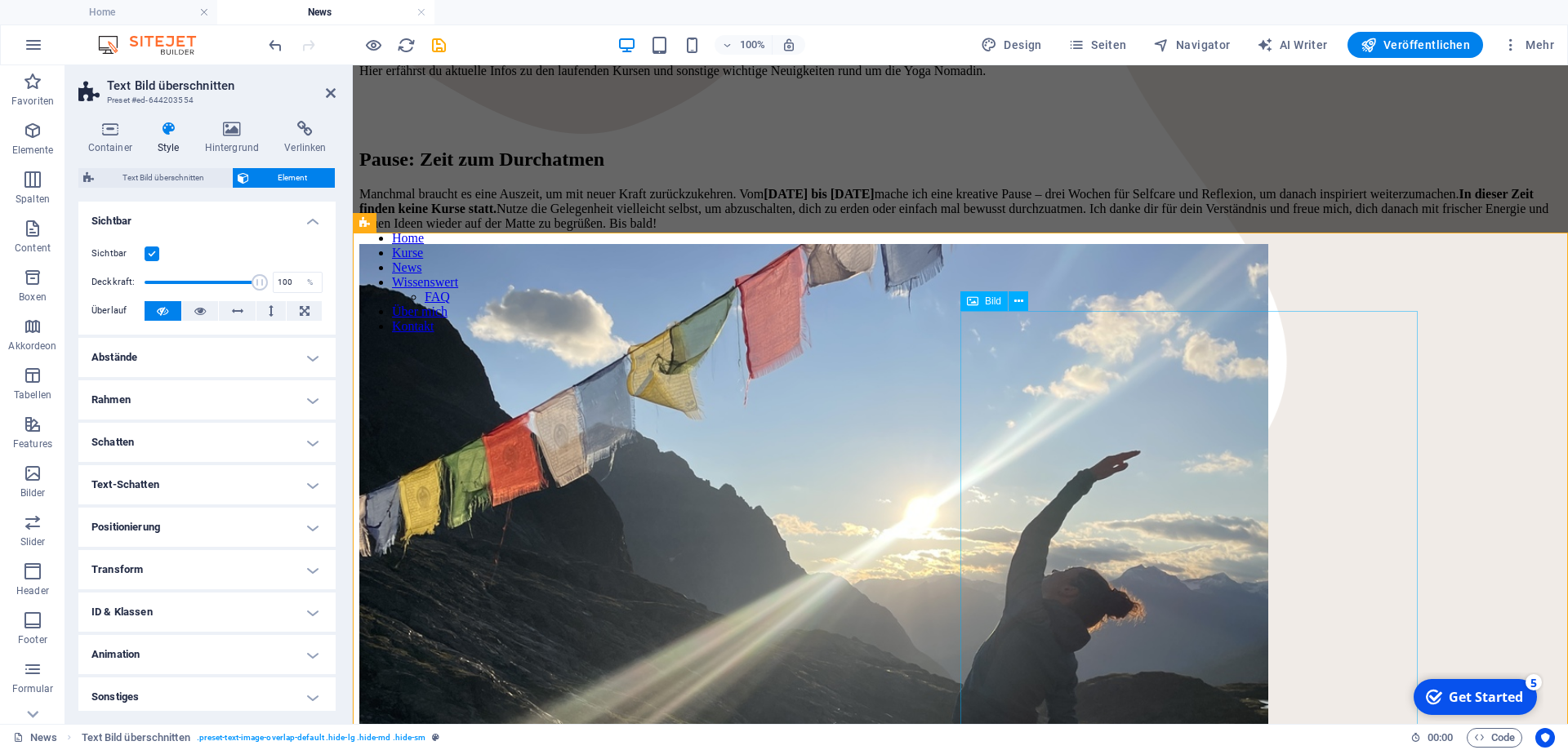
scroll to position [416, 0]
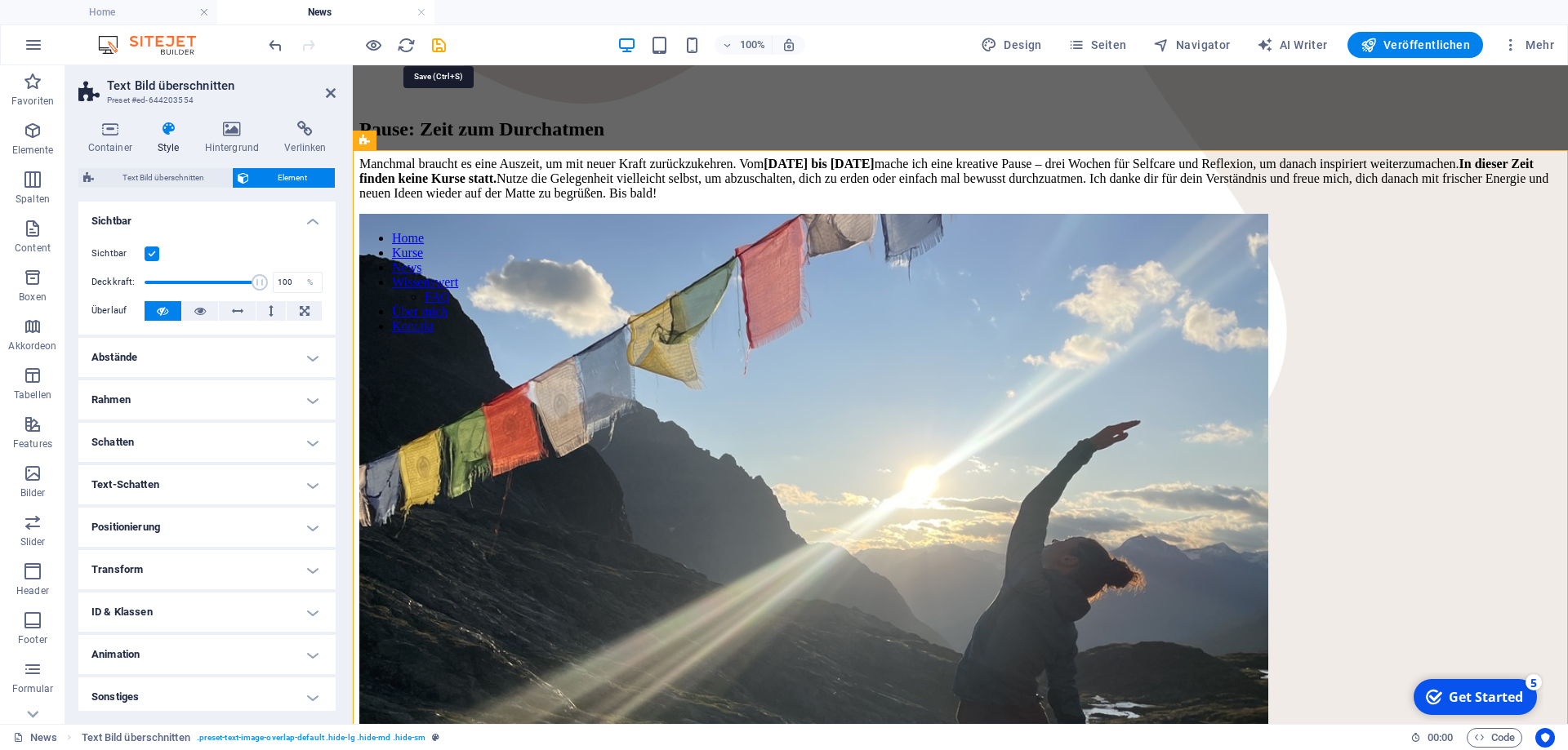
click at [448, 44] on div "100% Design Seiten Navigator AI Writer Veröffentlichen Mehr" at bounding box center [913, 45] width 1295 height 26
click at [437, 49] on icon "save" at bounding box center [439, 45] width 19 height 19
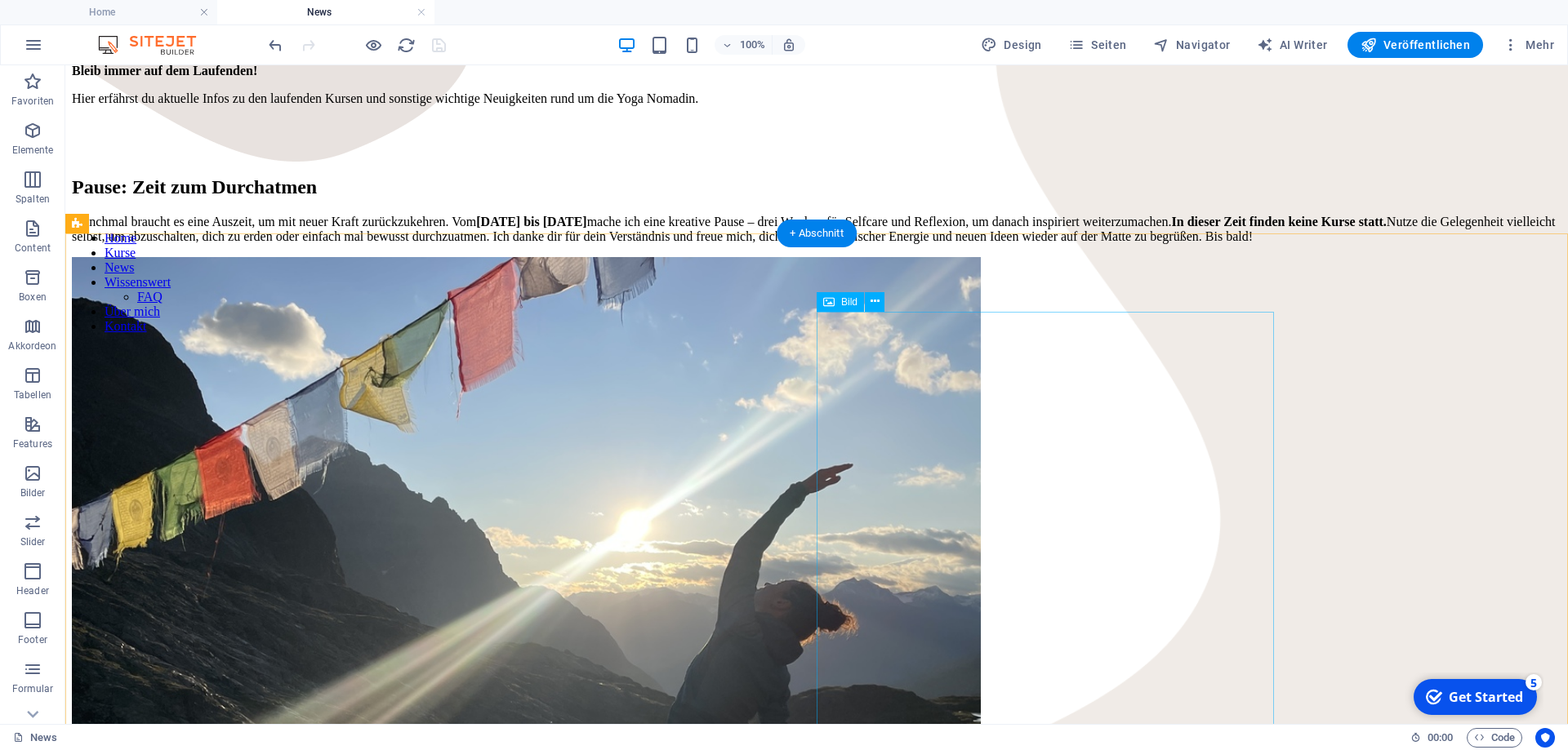
scroll to position [333, 0]
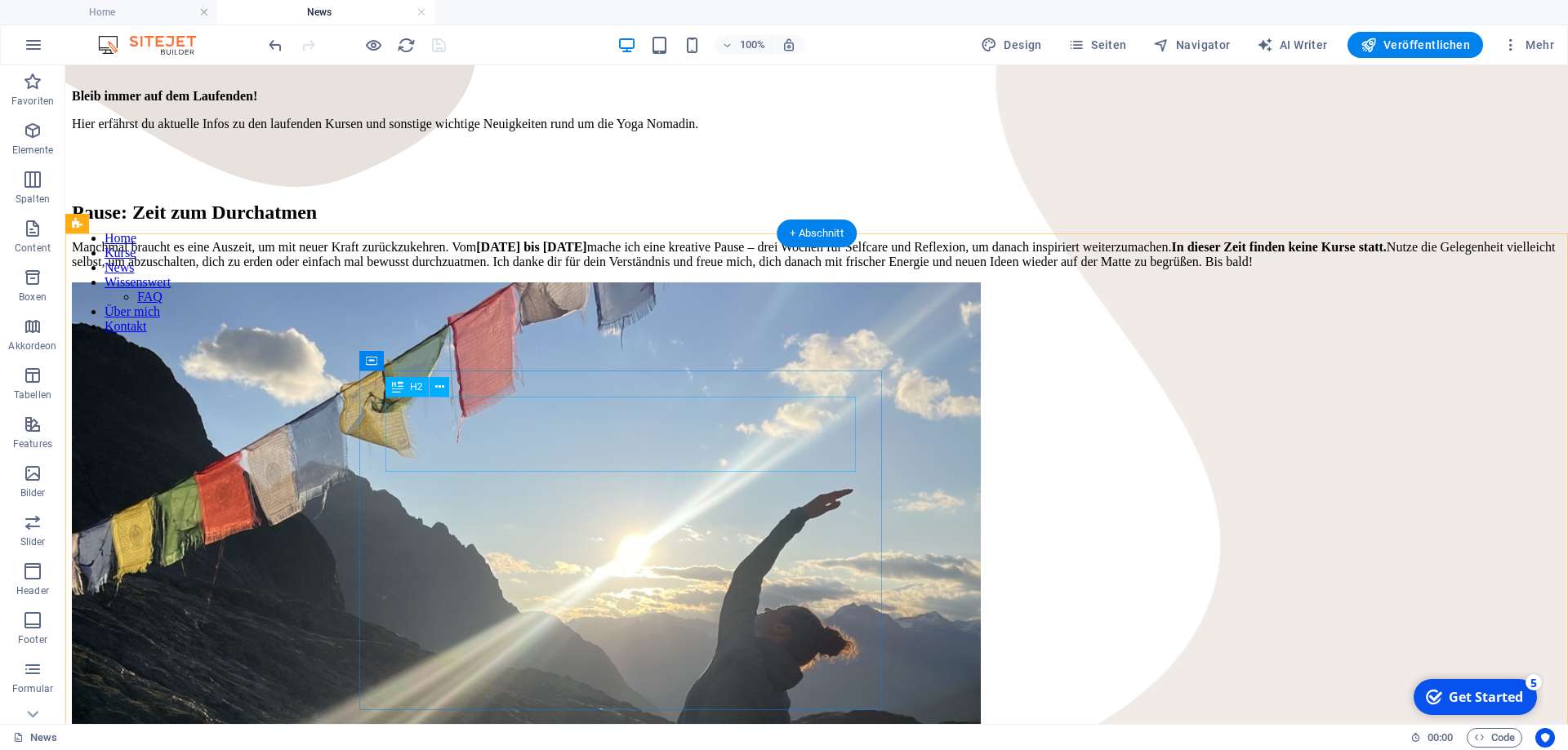
click at [540, 224] on div "Pause: Zeit zum Durchatmen" at bounding box center [816, 212] width 1490 height 22
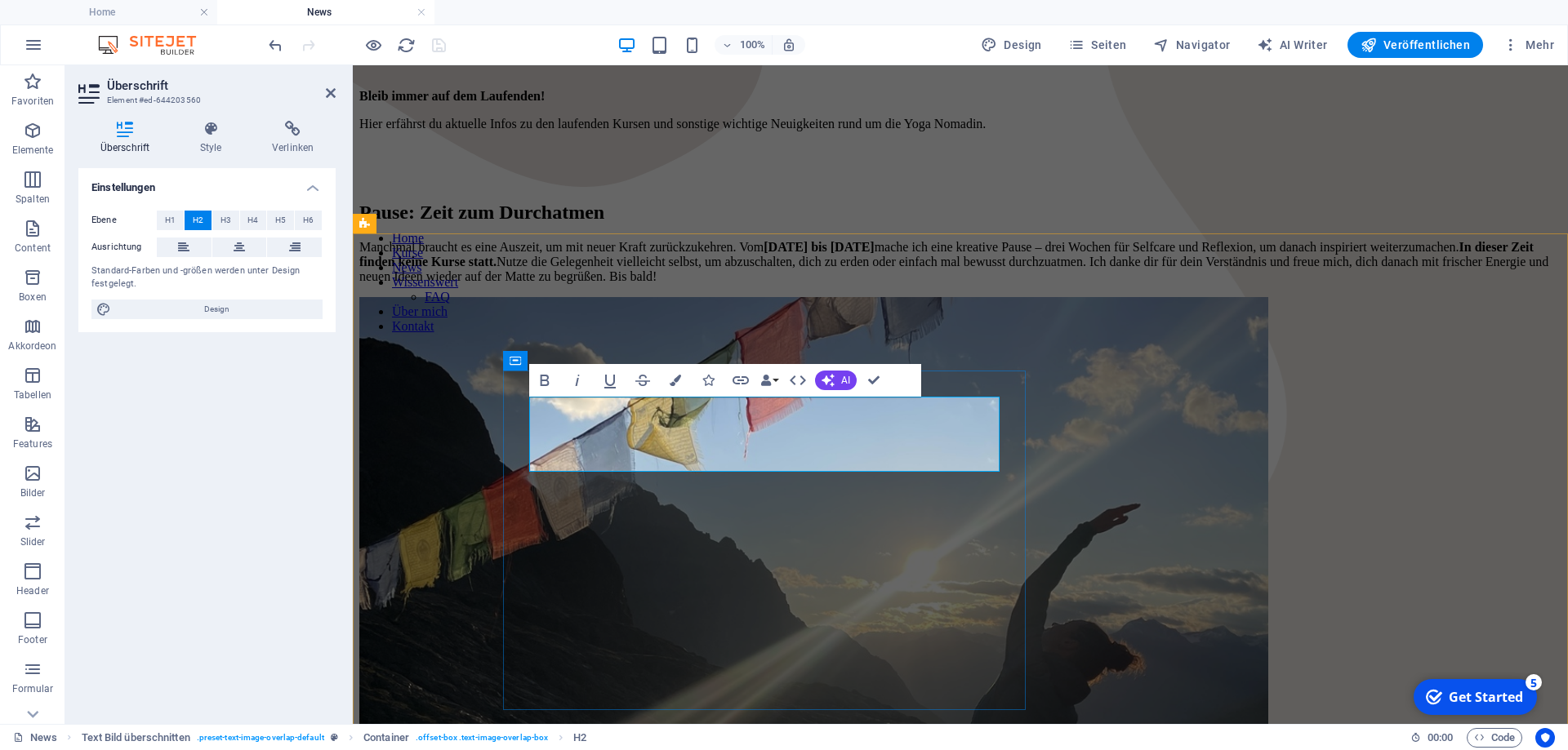
click at [685, 224] on h2 "Pause: Zeit zum Durchatmen" at bounding box center [960, 212] width 1202 height 22
click at [758, 224] on h2 "Pause: Zeit zum Durchatmen" at bounding box center [960, 212] width 1202 height 22
click at [621, 224] on h2 "Pause: Zeit zum Durchatmen" at bounding box center [960, 212] width 1202 height 22
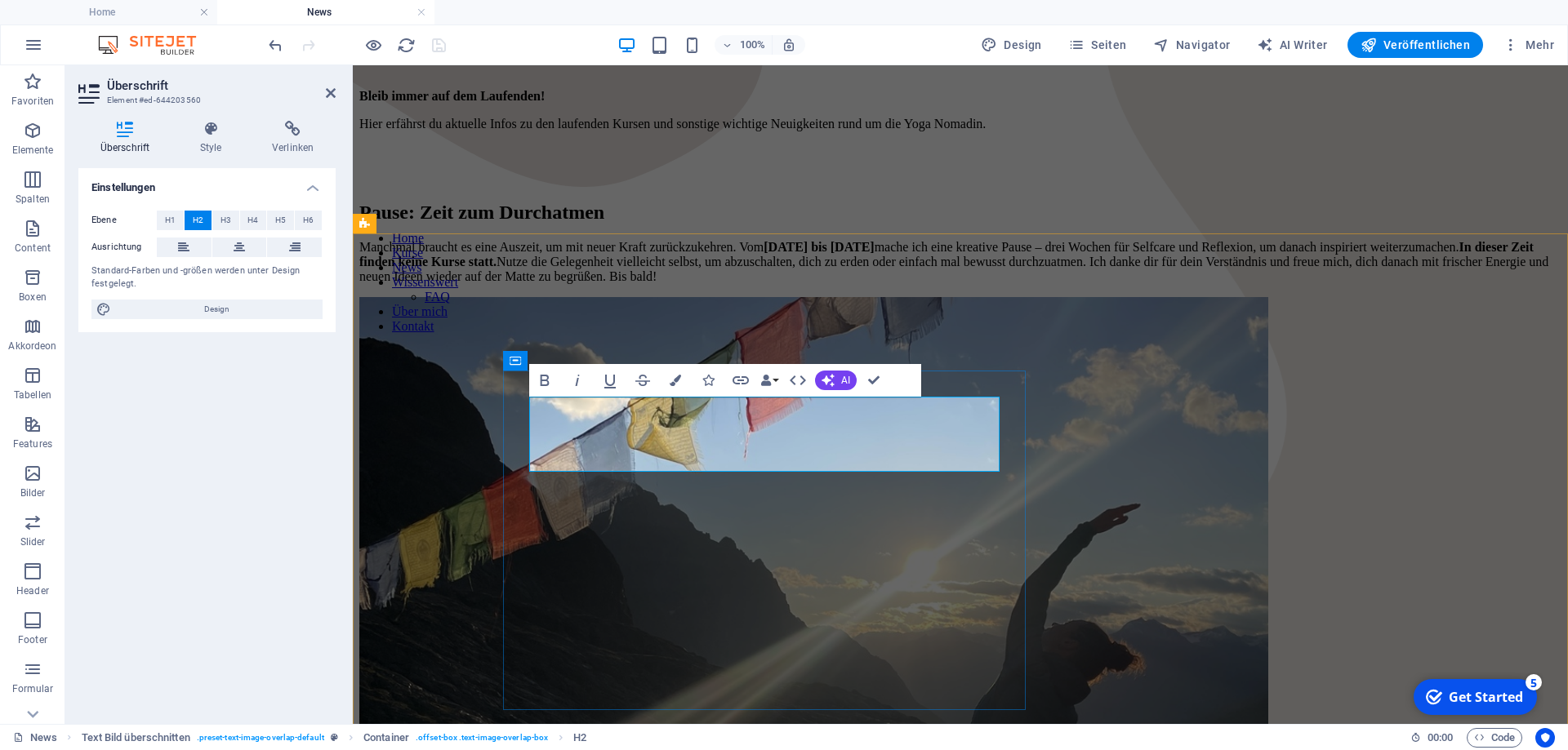
click at [770, 224] on h2 "Pause: Zeit zum Durchatmen" at bounding box center [960, 212] width 1202 height 22
drag, startPoint x: 763, startPoint y: 455, endPoint x: 448, endPoint y: 443, distance: 315.2
click at [448, 443] on div "Pause: Zeit zum Durchatmen Manchmal braucht es eine Auszeit, um mit neuer Kraft…" at bounding box center [960, 698] width 1202 height 1024
drag, startPoint x: 651, startPoint y: 414, endPoint x: 499, endPoint y: 408, distance: 152.1
click at [499, 408] on div "Pause: Zeit für Regeneration Manchmal braucht es eine Auszeit, um mit neuer Kra…" at bounding box center [960, 698] width 1202 height 1024
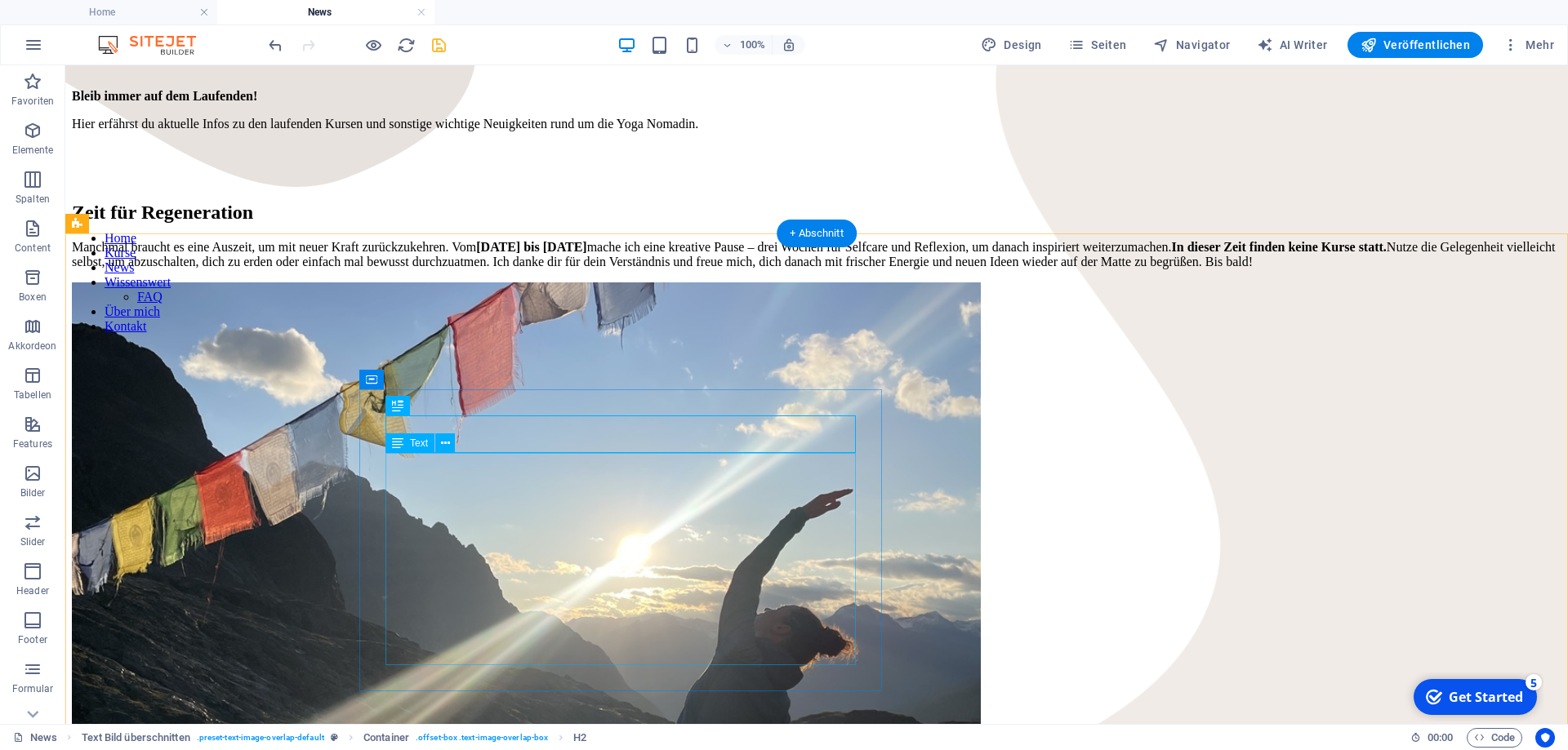
click at [718, 269] on div "Manchmal braucht es eine Auszeit, um mit neuer Kraft zurückzukehren. Vom [DATE]…" at bounding box center [816, 255] width 1490 height 30
click at [287, 491] on div "Zeit für Regeneration Manchmal braucht es eine Auszeit, um mit neuer Kraft zurü…" at bounding box center [816, 690] width 1490 height 1010
click at [566, 269] on div "Manchmal braucht es eine Auszeit, um mit neuer Kraft zurückzukehren. Vom [DATE]…" at bounding box center [816, 255] width 1490 height 30
click at [734, 269] on div "Manchmal braucht es eine Auszeit, um mit neuer Kraft zurückzukehren. Vom [DATE]…" at bounding box center [816, 255] width 1490 height 30
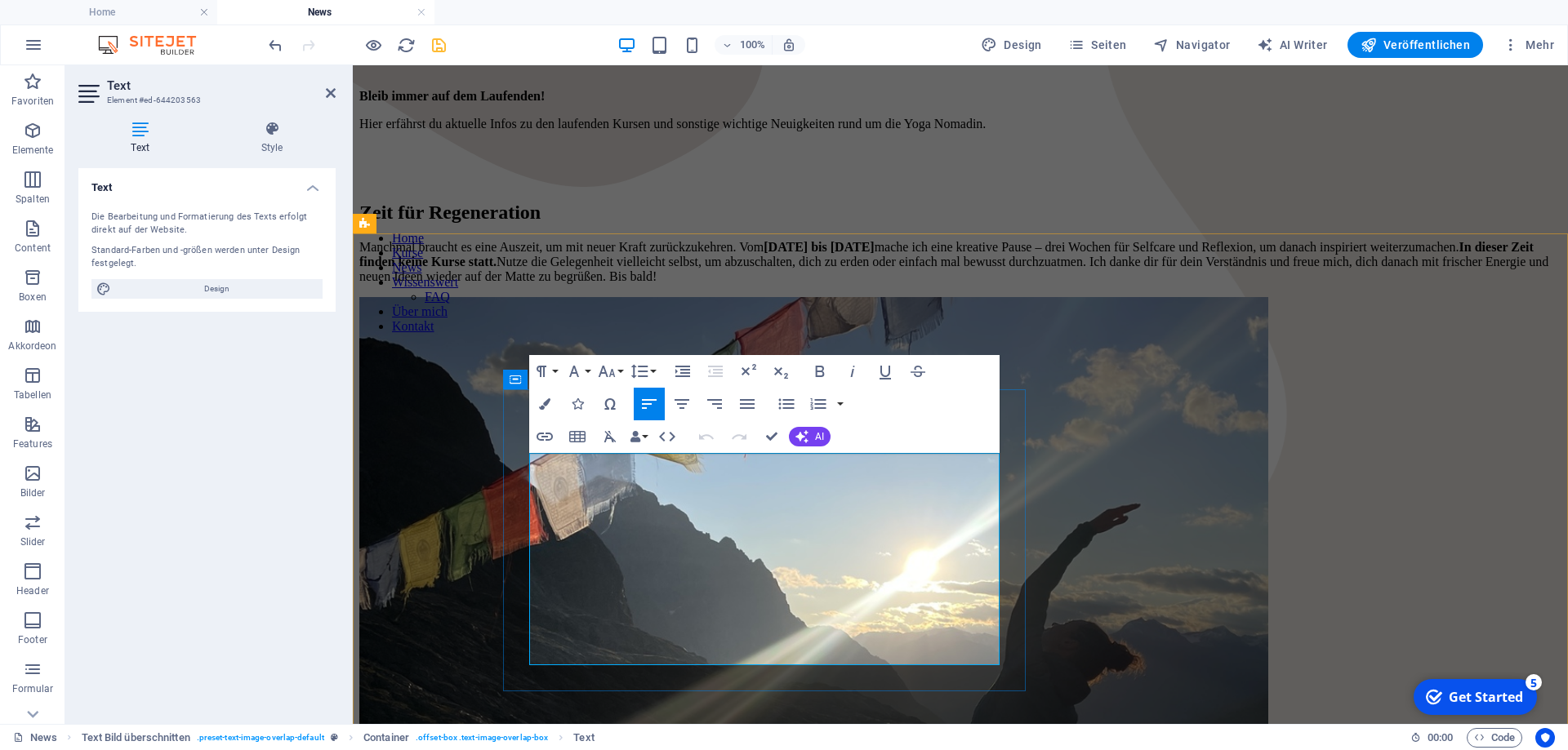
drag, startPoint x: 921, startPoint y: 492, endPoint x: 722, endPoint y: 491, distance: 199.0
click at [722, 284] on p "Manchmal braucht es eine Auszeit, um mit neuer Kraft zurückzukehren. Vom [DATE]…" at bounding box center [960, 262] width 1202 height 44
click at [815, 372] on icon "button" at bounding box center [820, 371] width 19 height 19
click at [819, 371] on icon "button" at bounding box center [820, 371] width 9 height 11
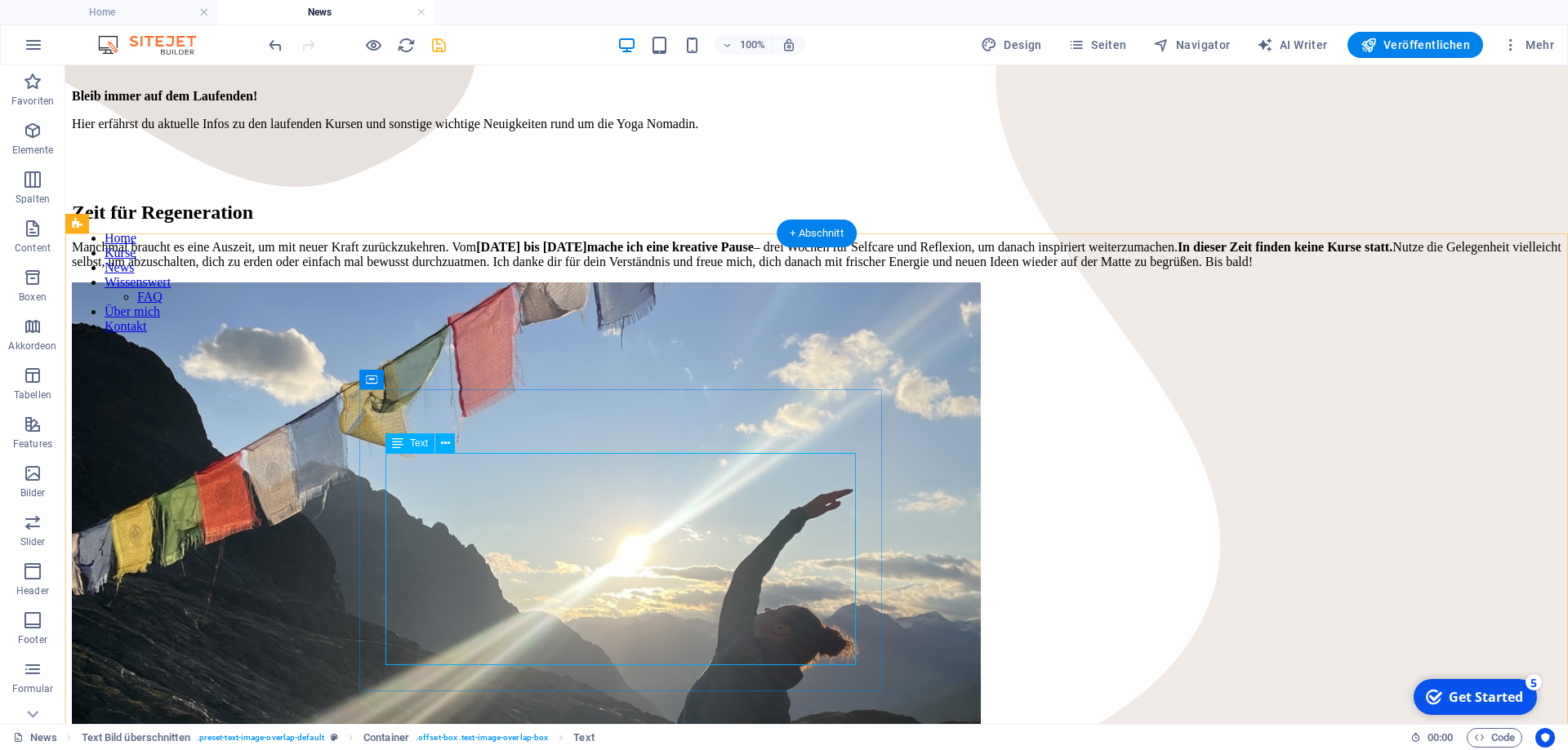
click at [631, 269] on div "Manchmal braucht es eine Auszeit, um mit neuer Kraft zurückzukehren. Vom [DATE]…" at bounding box center [816, 255] width 1490 height 30
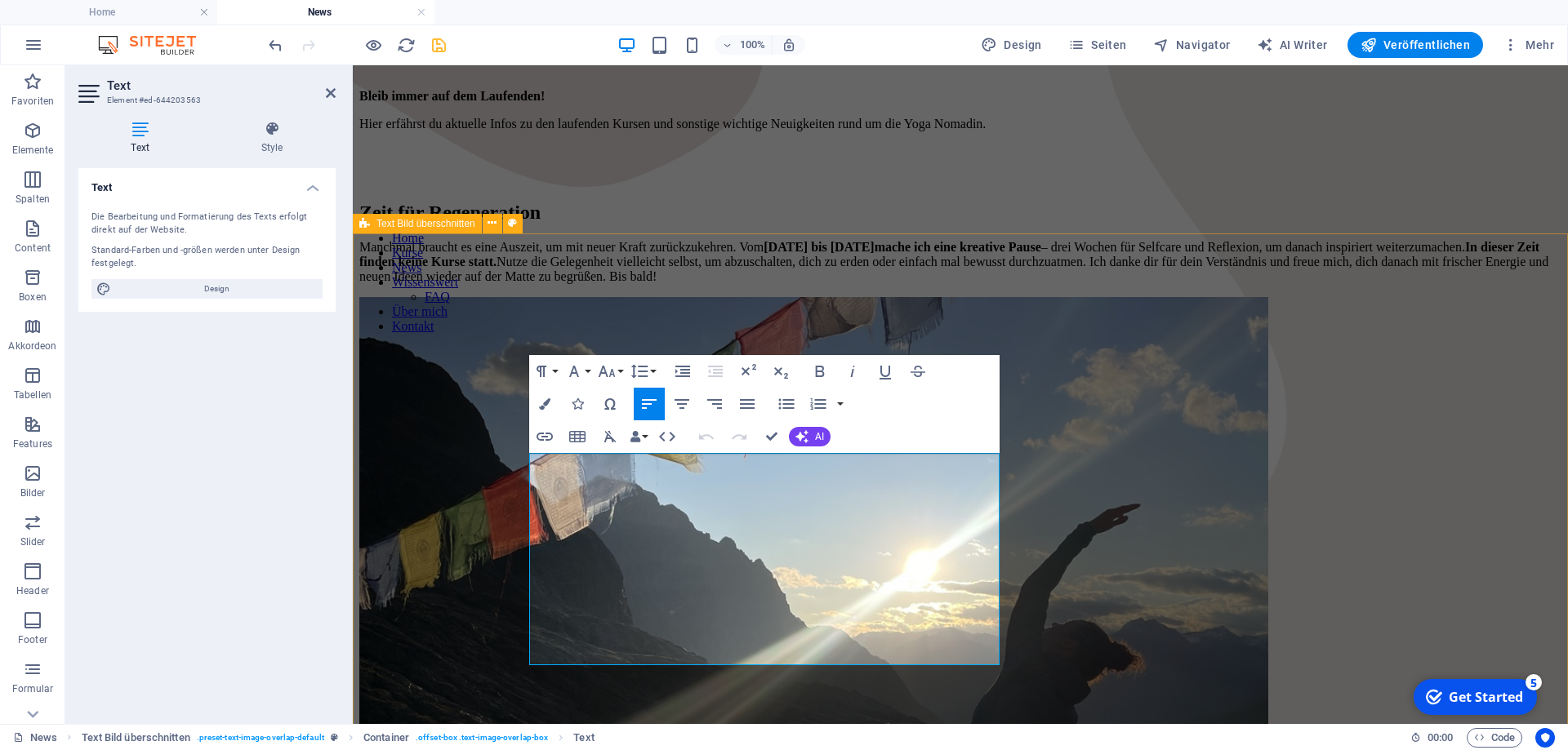
click at [460, 448] on div "Zeit für Regeneration Manchmal braucht es eine Auszeit, um mit neuer Kraft zurü…" at bounding box center [960, 698] width 1202 height 1024
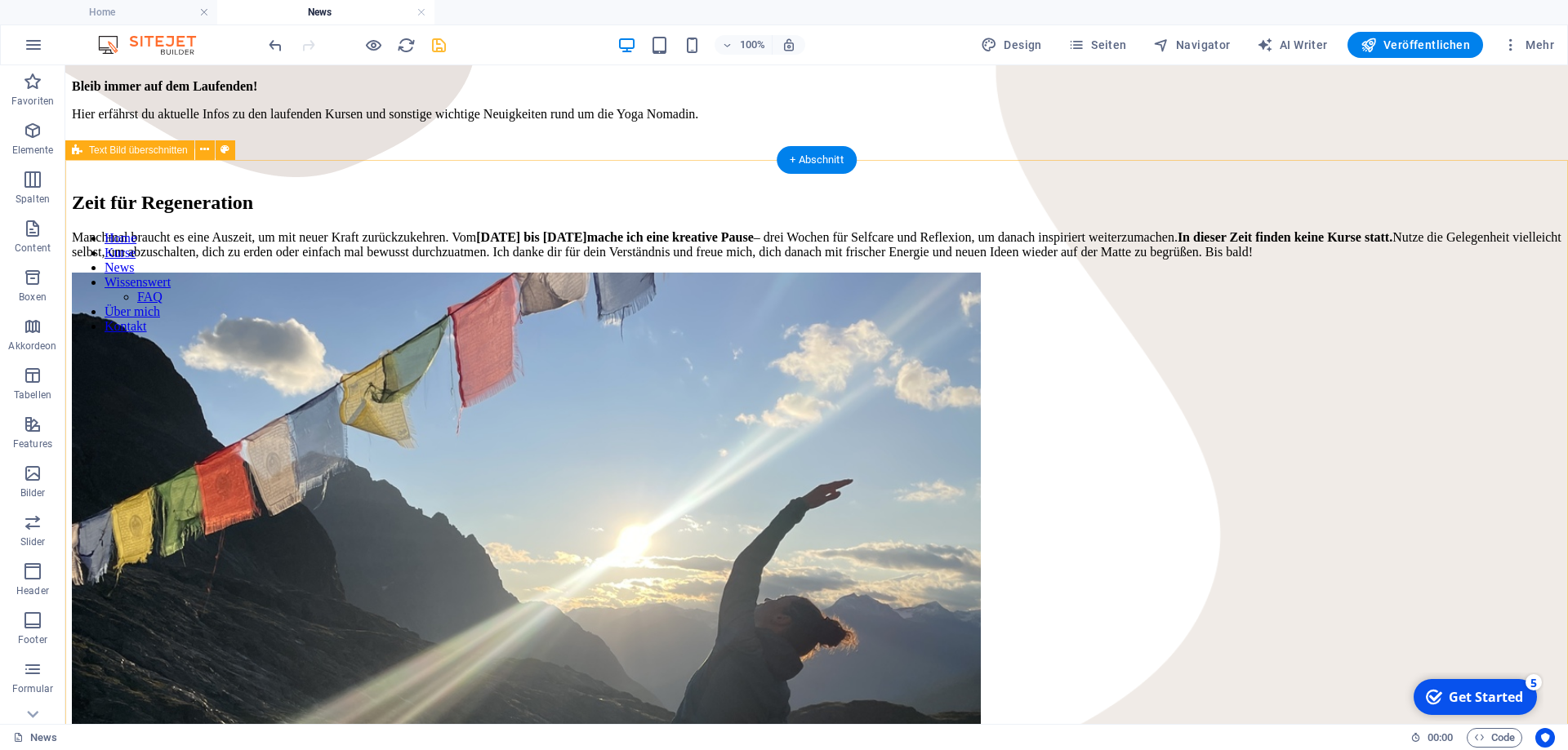
scroll to position [416, 0]
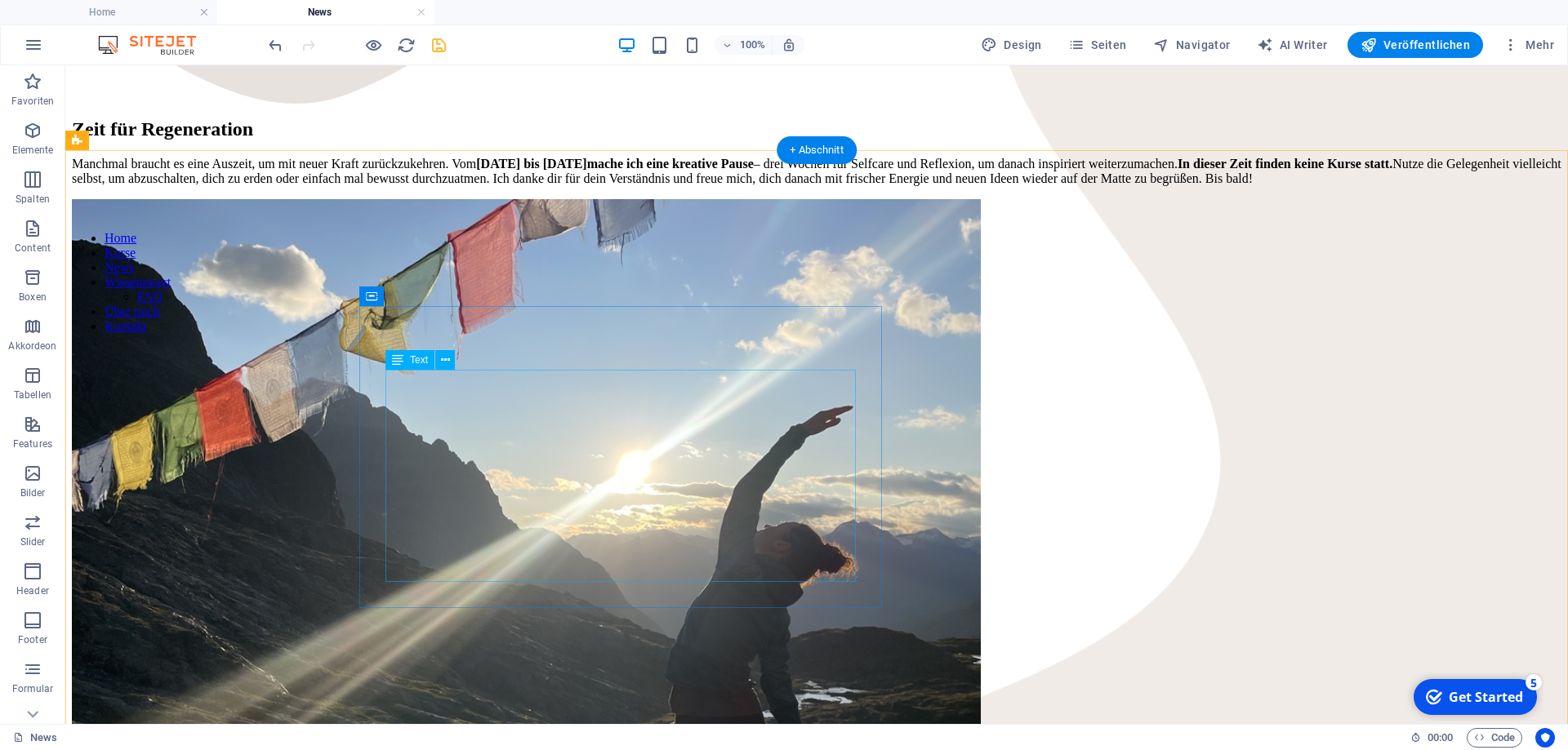
click at [624, 186] on div "Manchmal braucht es eine Auszeit, um mit neuer Kraft zurückzukehren. Vom [DATE]…" at bounding box center [816, 172] width 1490 height 30
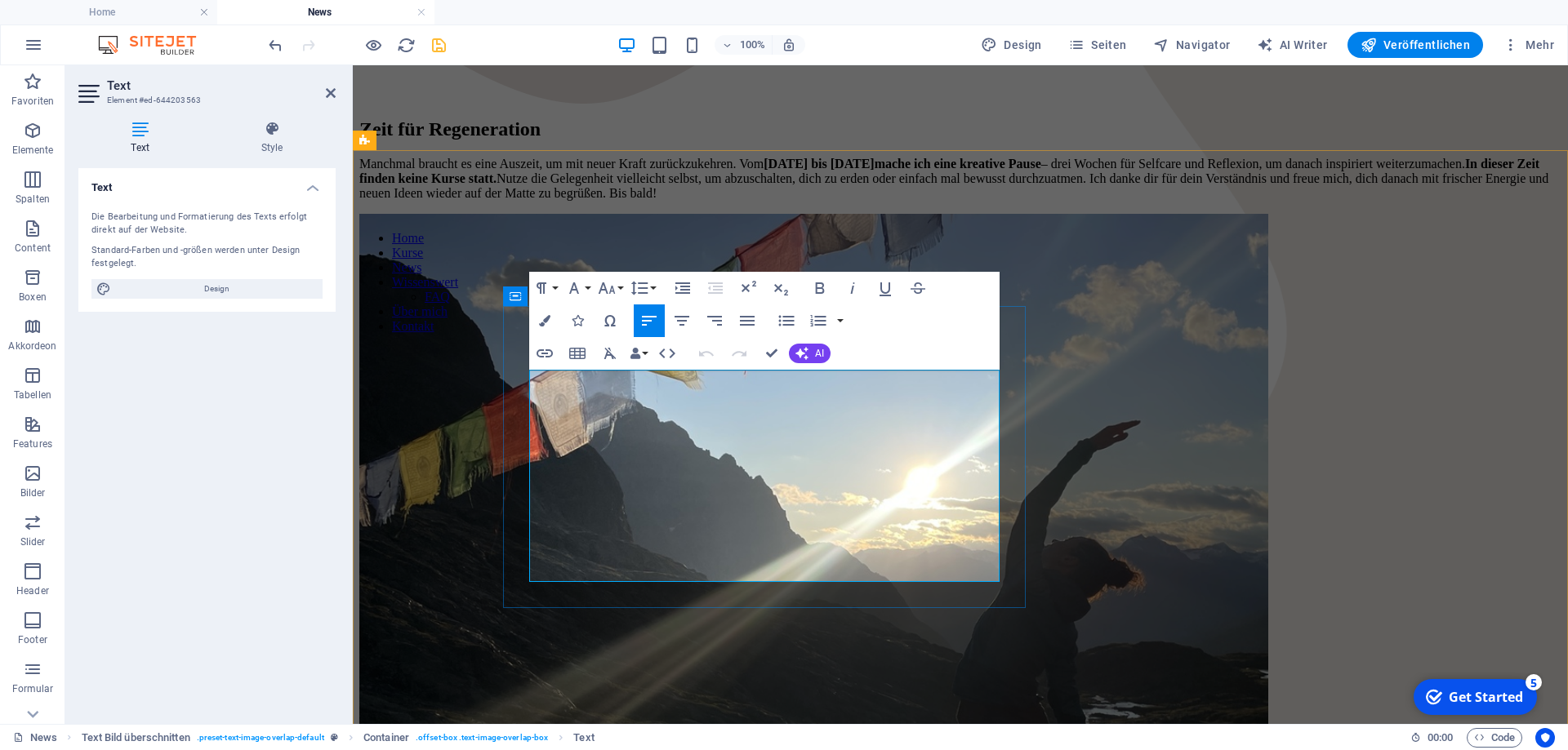
click at [772, 201] on p "Manchmal braucht es eine Auszeit, um mit neuer Kraft zurückzukehren. Vom [DATE]…" at bounding box center [960, 179] width 1202 height 44
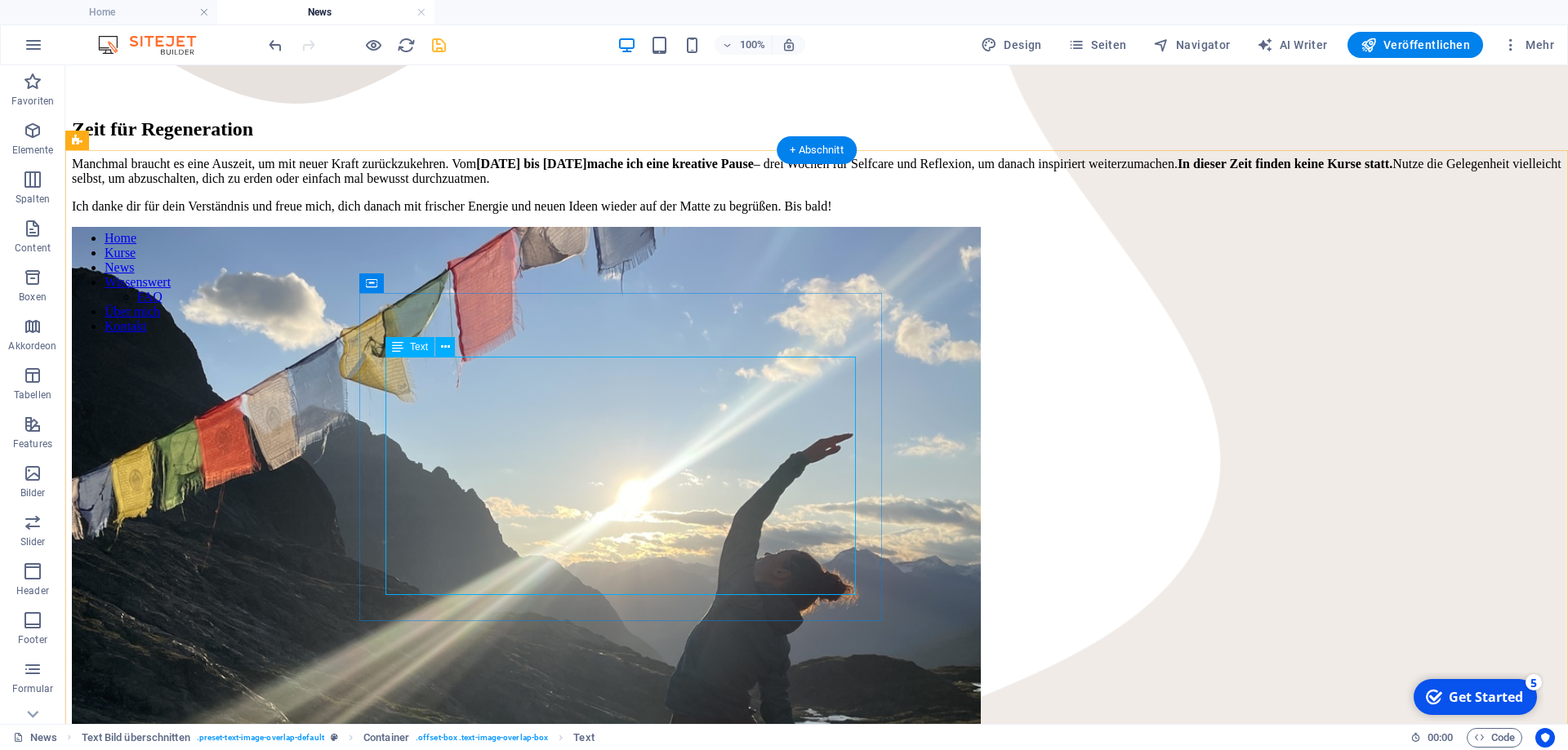
click at [660, 214] on div "Manchmal braucht es eine Auszeit, um mit neuer Kraft zurückzukehren. Vom [DATE]…" at bounding box center [816, 186] width 1490 height 57
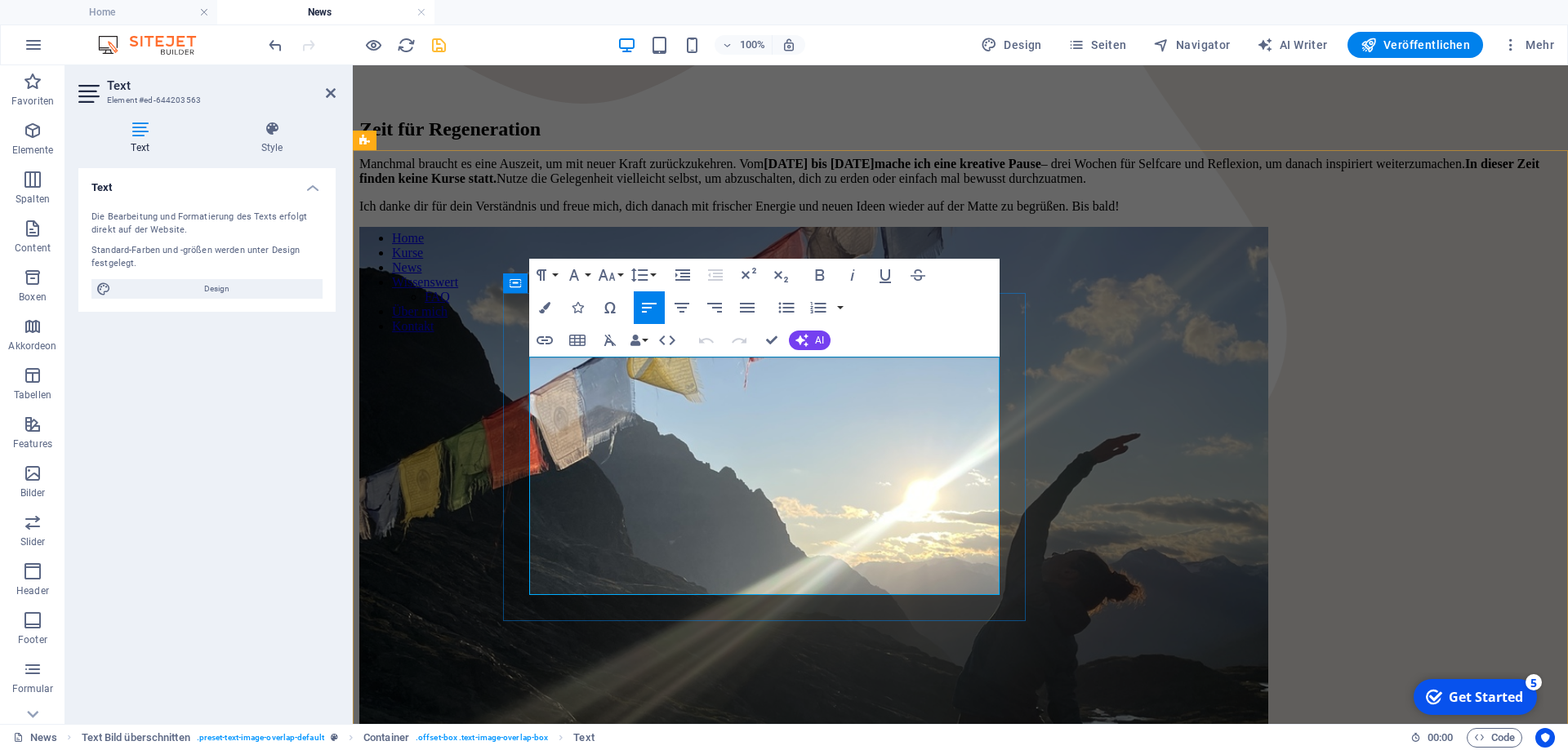
click at [805, 186] on p "Manchmal braucht es eine Auszeit, um mit neuer Kraft zurückzukehren. Vom [DATE]…" at bounding box center [960, 172] width 1202 height 30
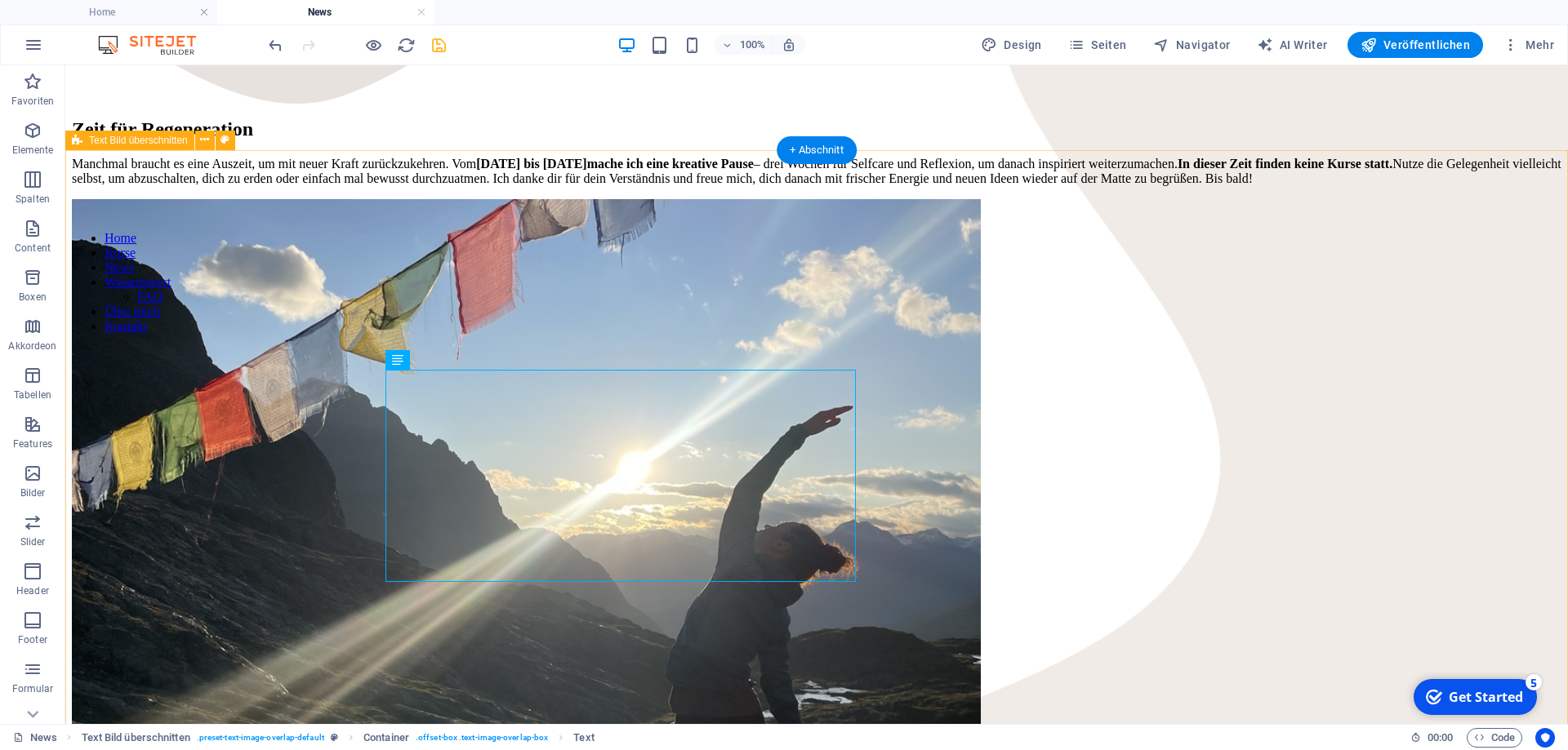
click at [1351, 403] on div "Zeit für Regeneration Manchmal braucht es eine Auszeit, um mit neuer Kraft zurü…" at bounding box center [816, 606] width 1490 height 1010
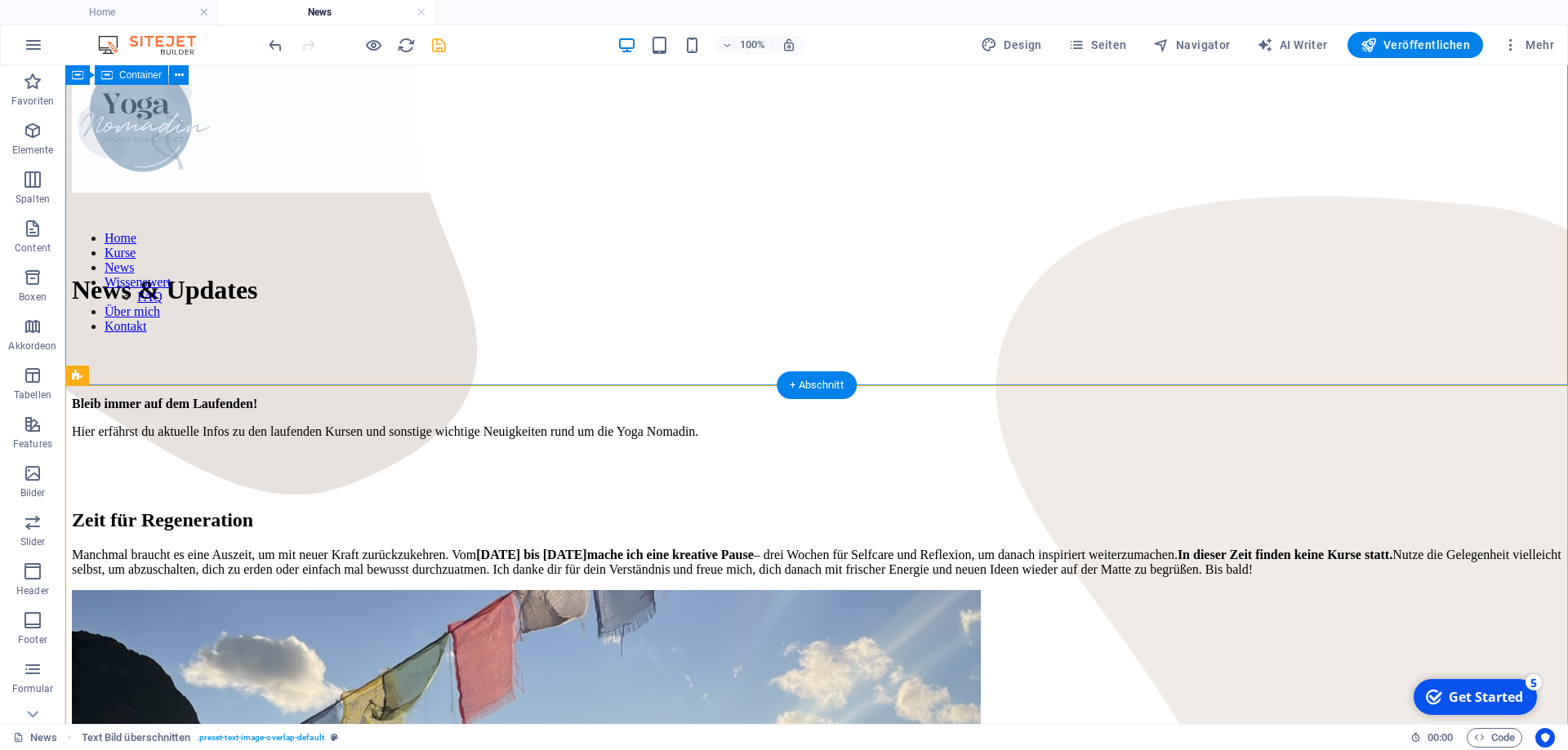
scroll to position [0, 0]
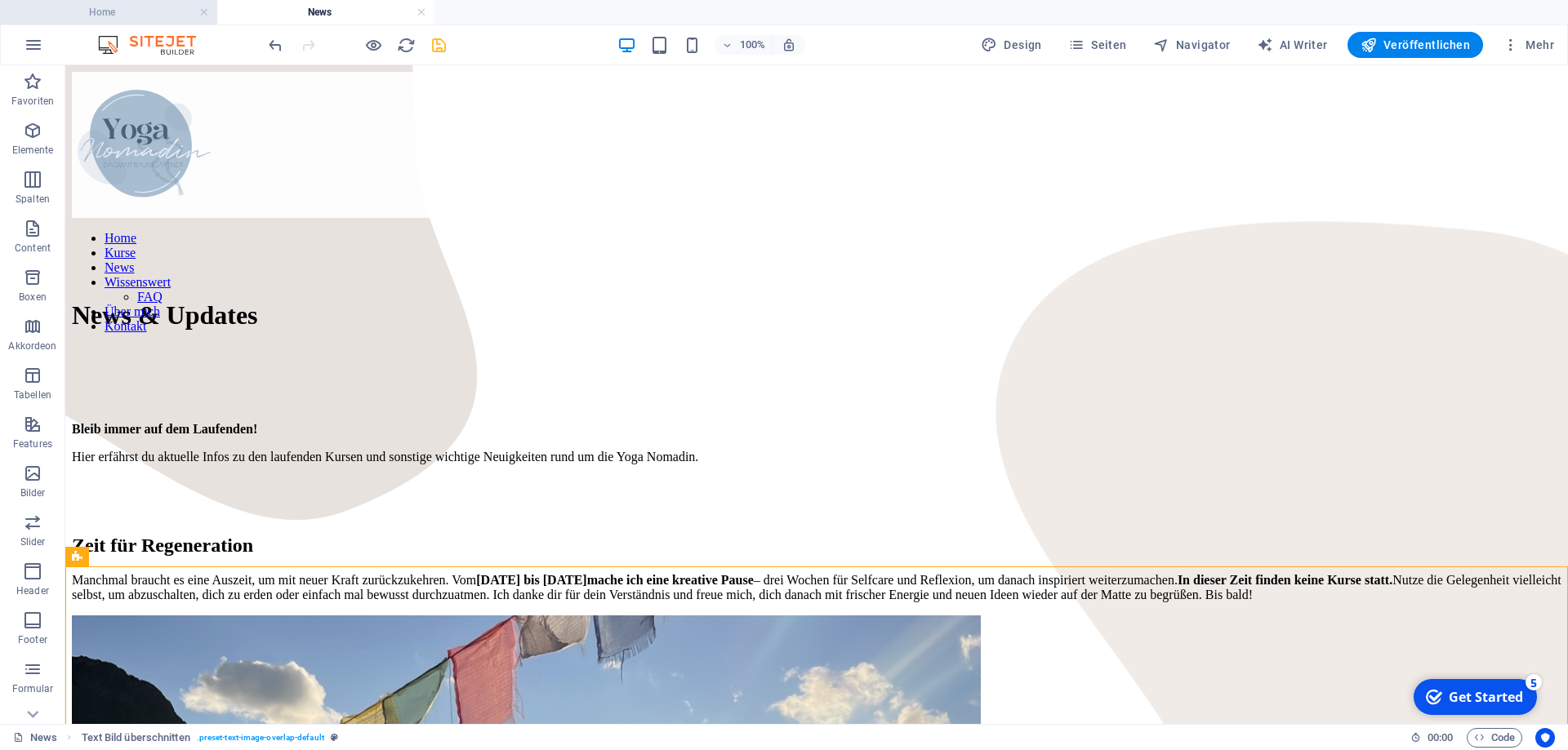
click at [143, 8] on h4 "Home" at bounding box center [108, 12] width 217 height 18
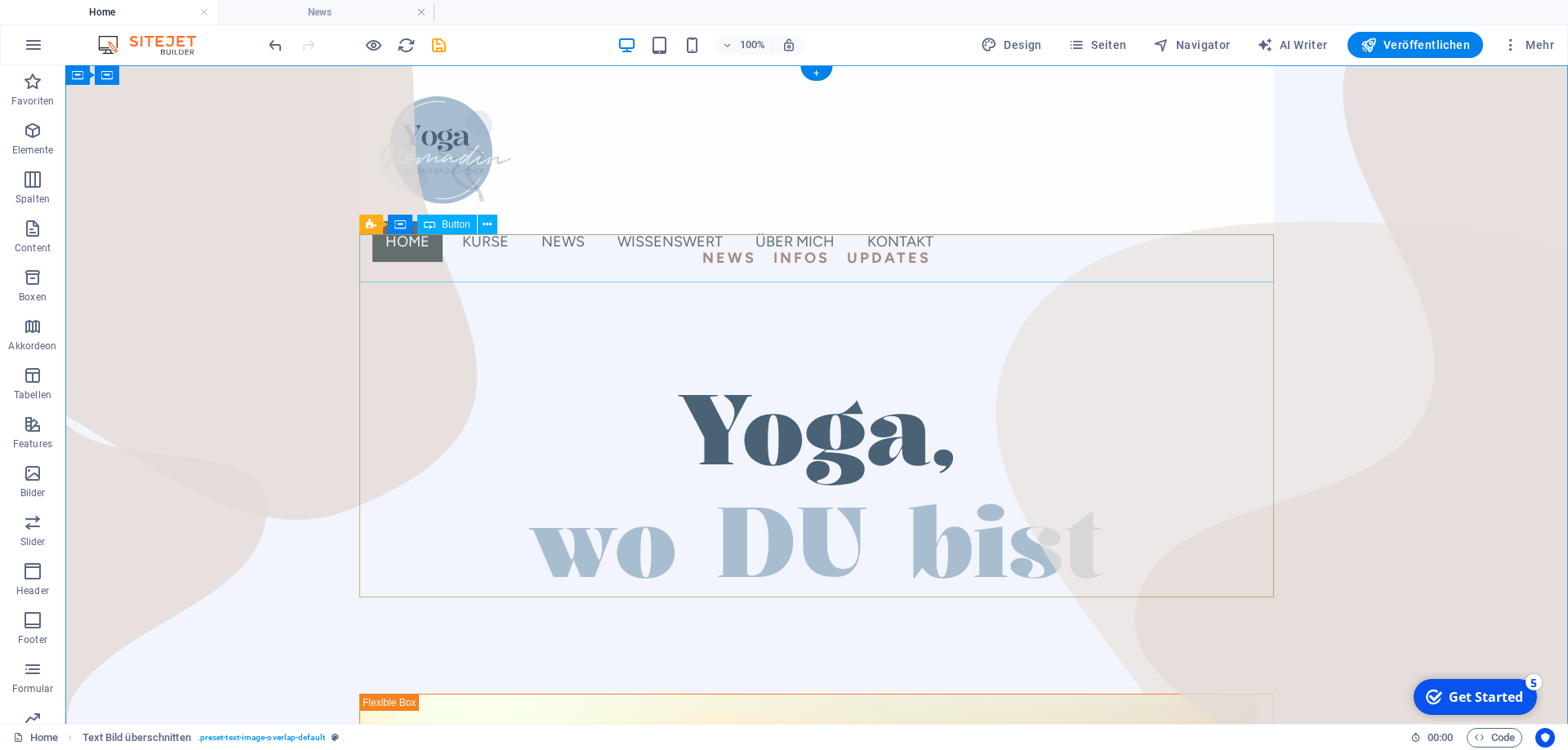
click at [780, 251] on div "NEWS INFOS UPDATES" at bounding box center [817, 258] width 915 height 48
click at [489, 230] on icon at bounding box center [487, 225] width 9 height 17
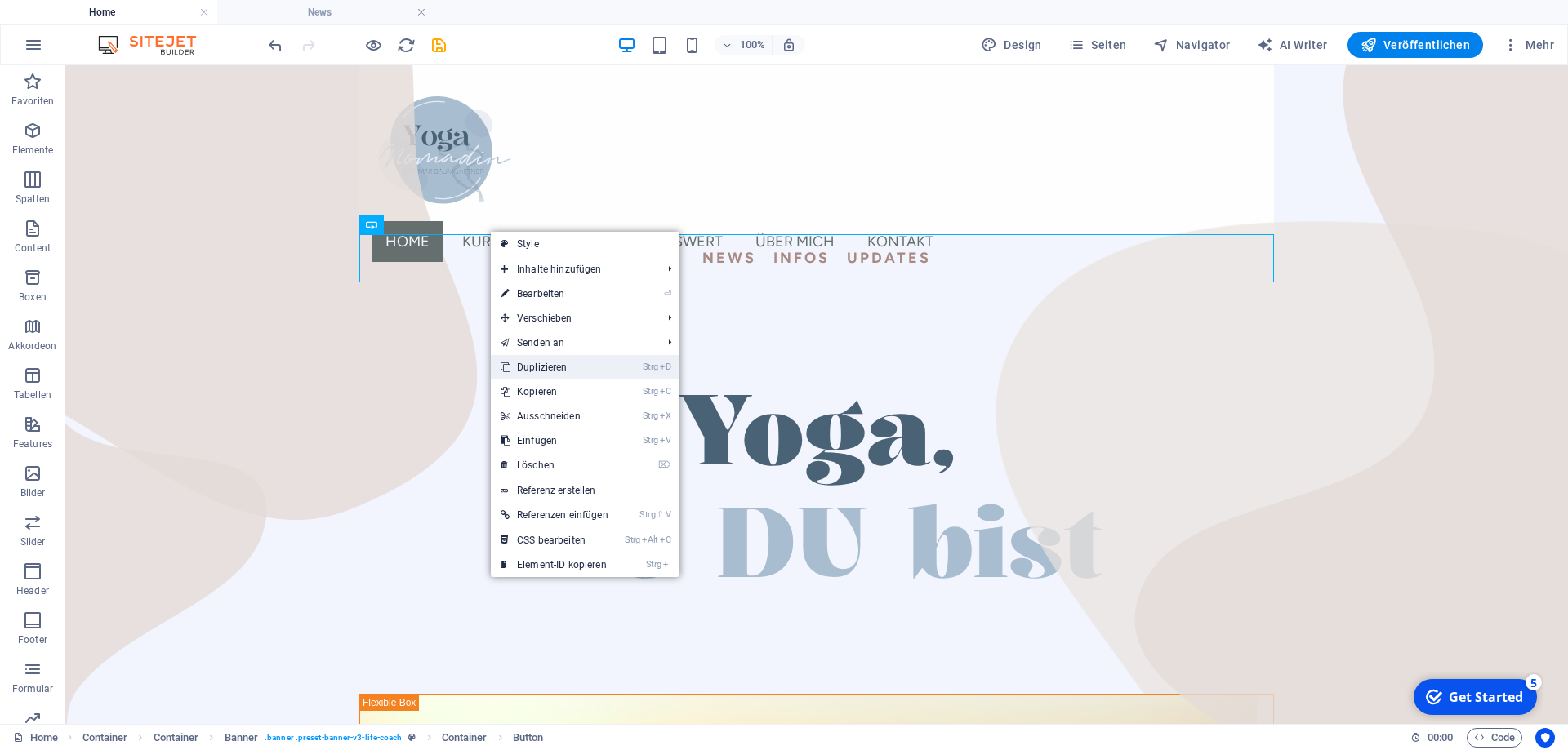
click at [573, 368] on link "Strg D Duplizieren" at bounding box center [554, 368] width 127 height 24
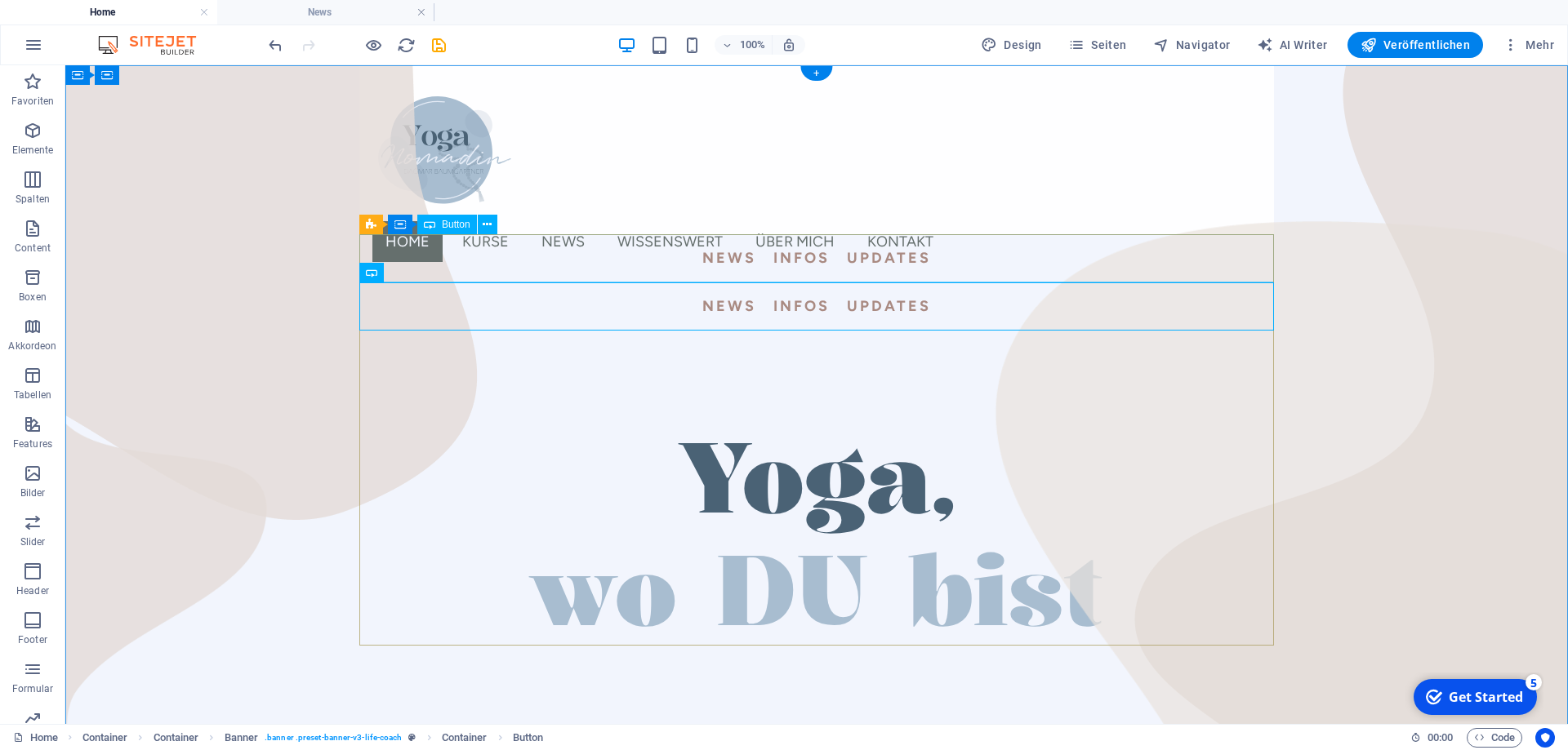
click at [834, 257] on div "NEWS INFOS UPDATES" at bounding box center [817, 258] width 915 height 48
click at [675, 257] on link "NEWS INFOS UPDATES" at bounding box center [817, 258] width 284 height 48
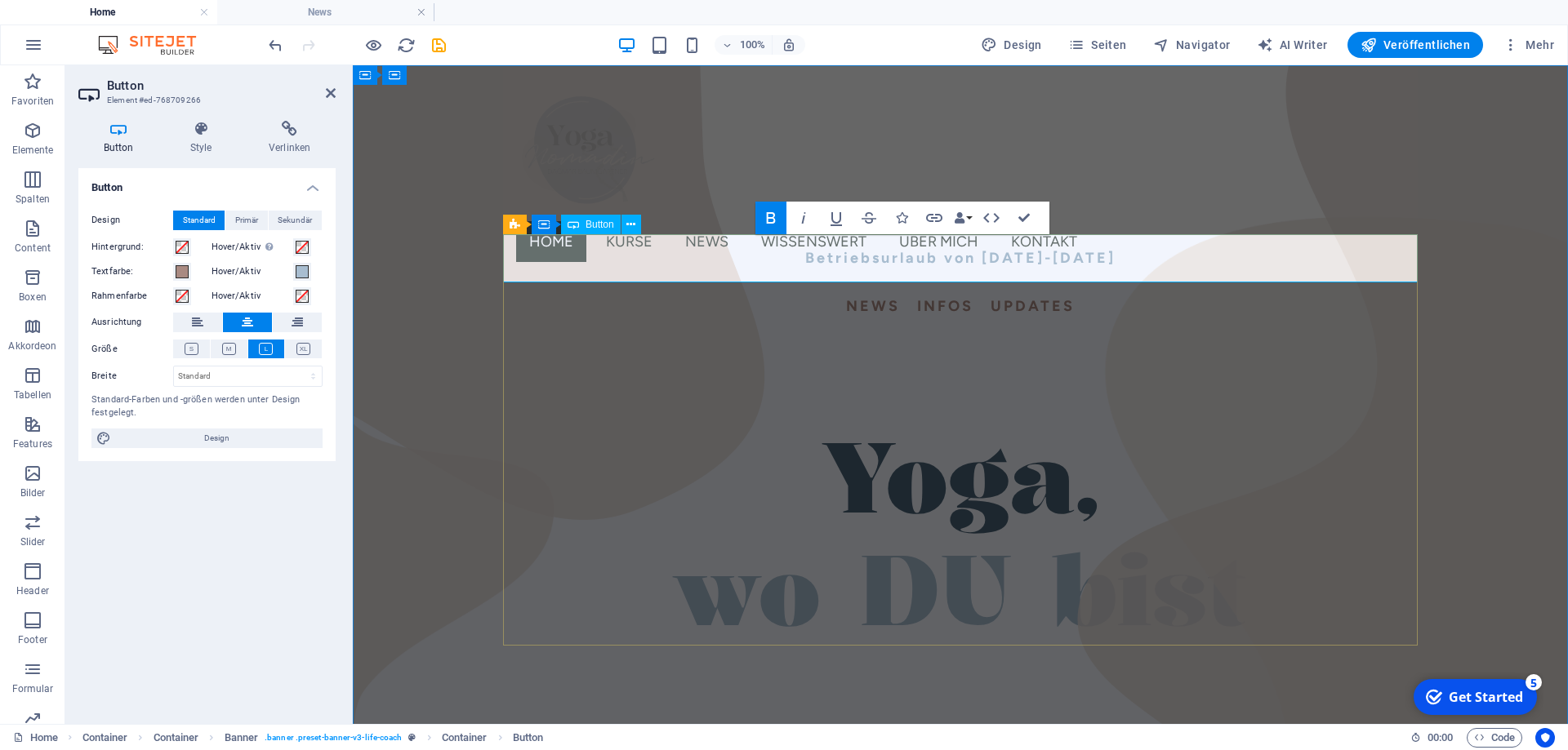
click at [988, 258] on strong "Betriebsurlaub von [DATE]-[DATE]" at bounding box center [960, 258] width 310 height 18
click at [850, 253] on strong "Betriebsurlaub von [DATE] - [DATE]" at bounding box center [960, 258] width 322 height 18
click at [851, 253] on strong "Betriebsurlaub von [DATE] - [DATE]" at bounding box center [960, 258] width 322 height 18
click at [631, 223] on icon at bounding box center [631, 225] width 9 height 17
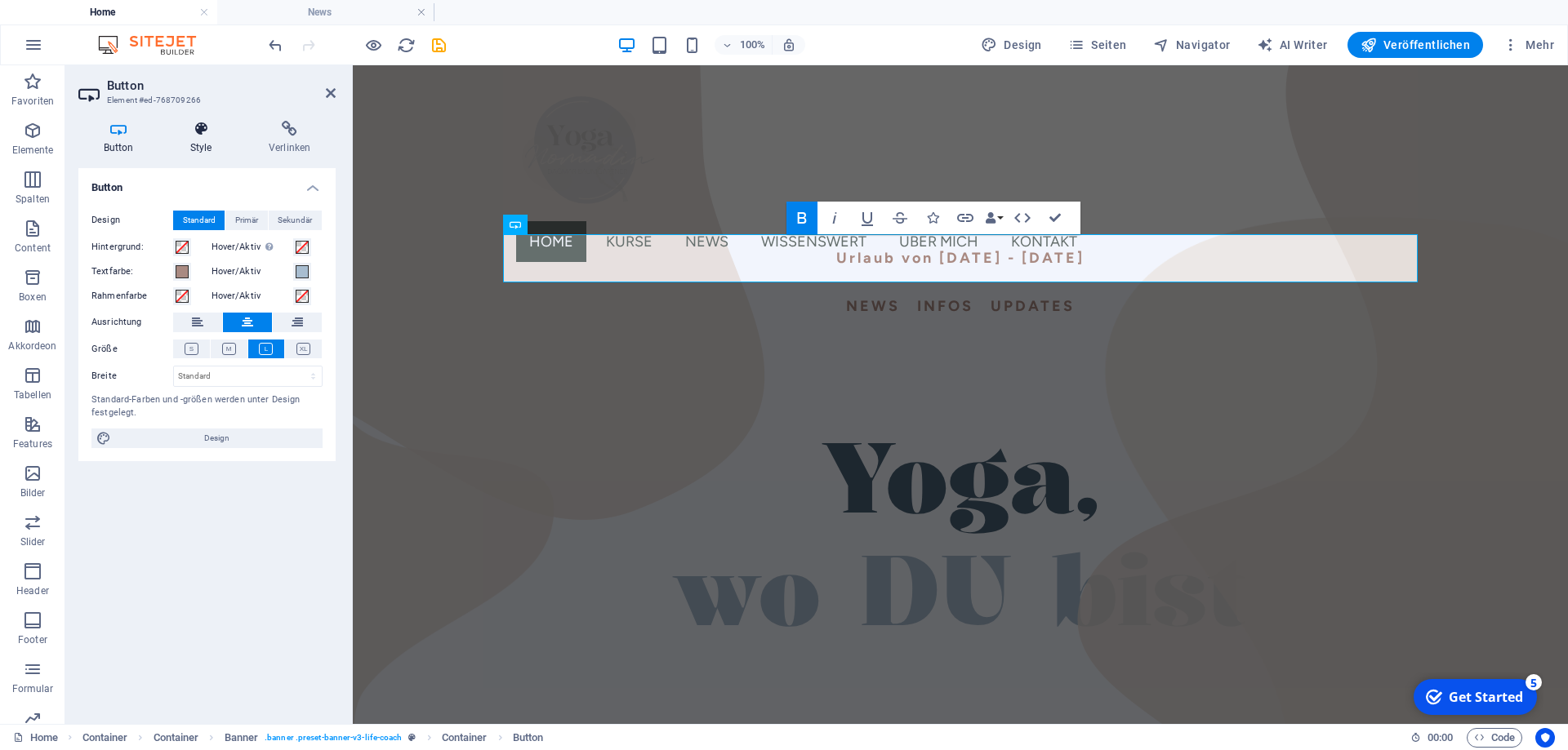
click at [195, 135] on icon at bounding box center [200, 129] width 71 height 17
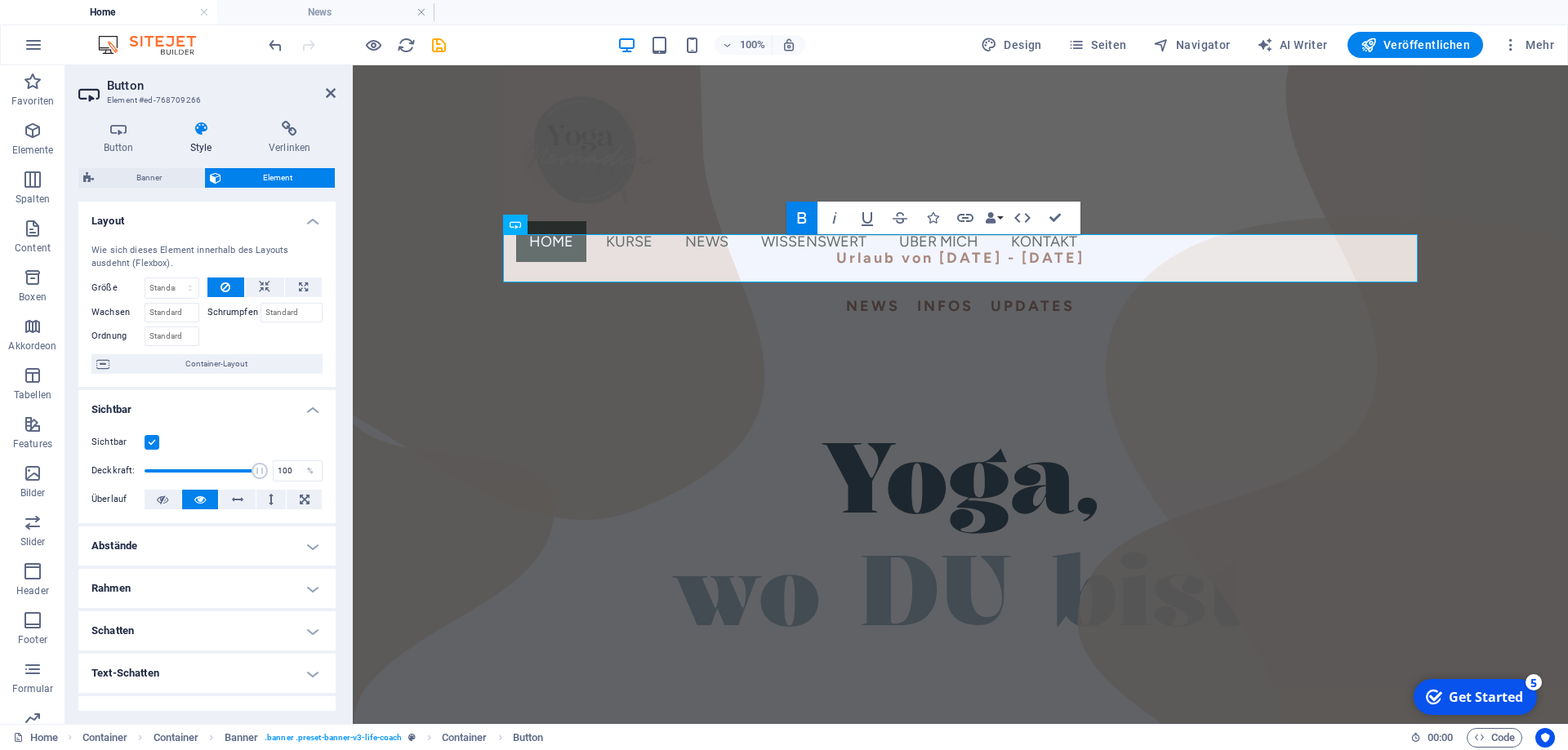
click at [280, 177] on span "Element" at bounding box center [279, 178] width 105 height 19
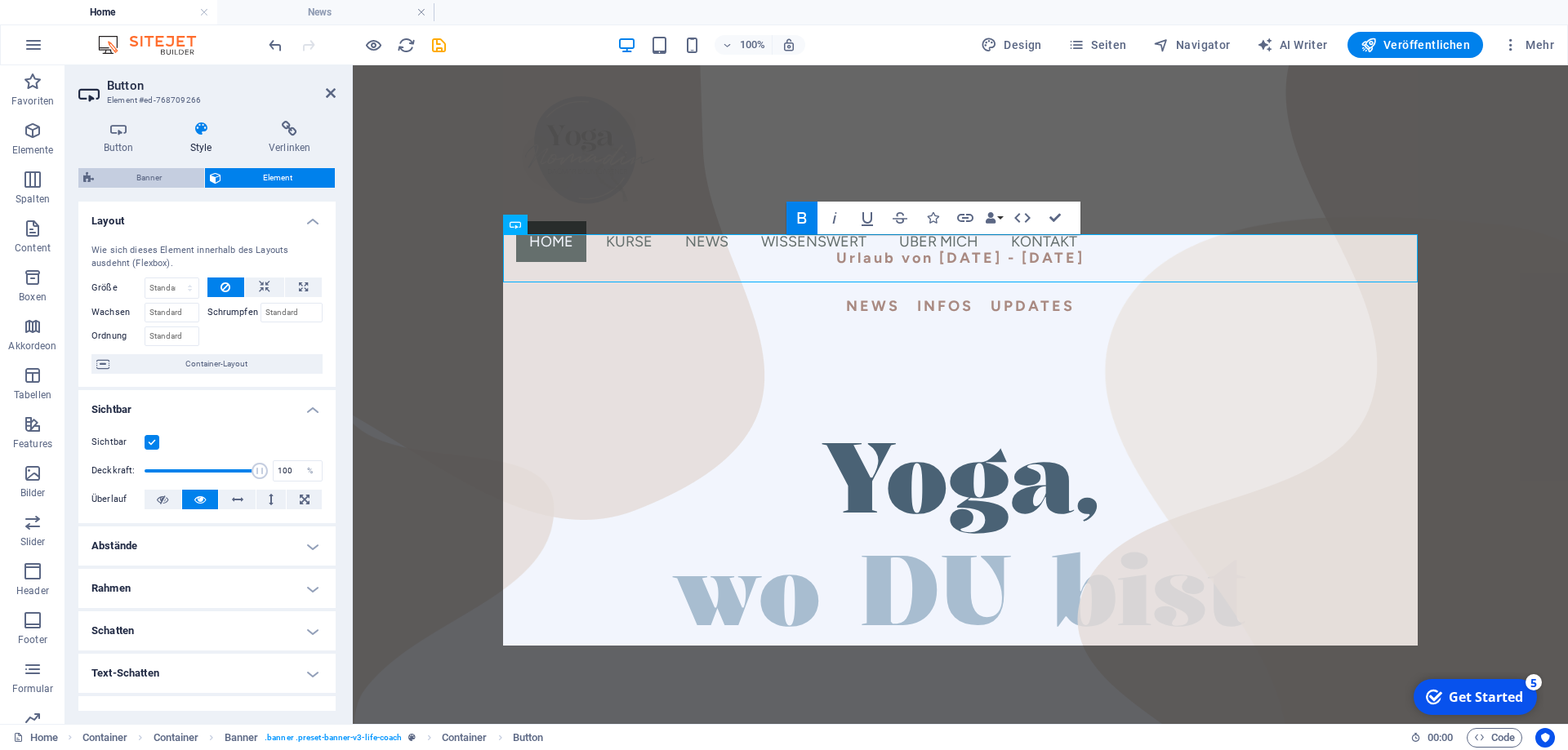
click at [162, 174] on span "Banner" at bounding box center [148, 178] width 100 height 19
select select "rem"
select select "px"
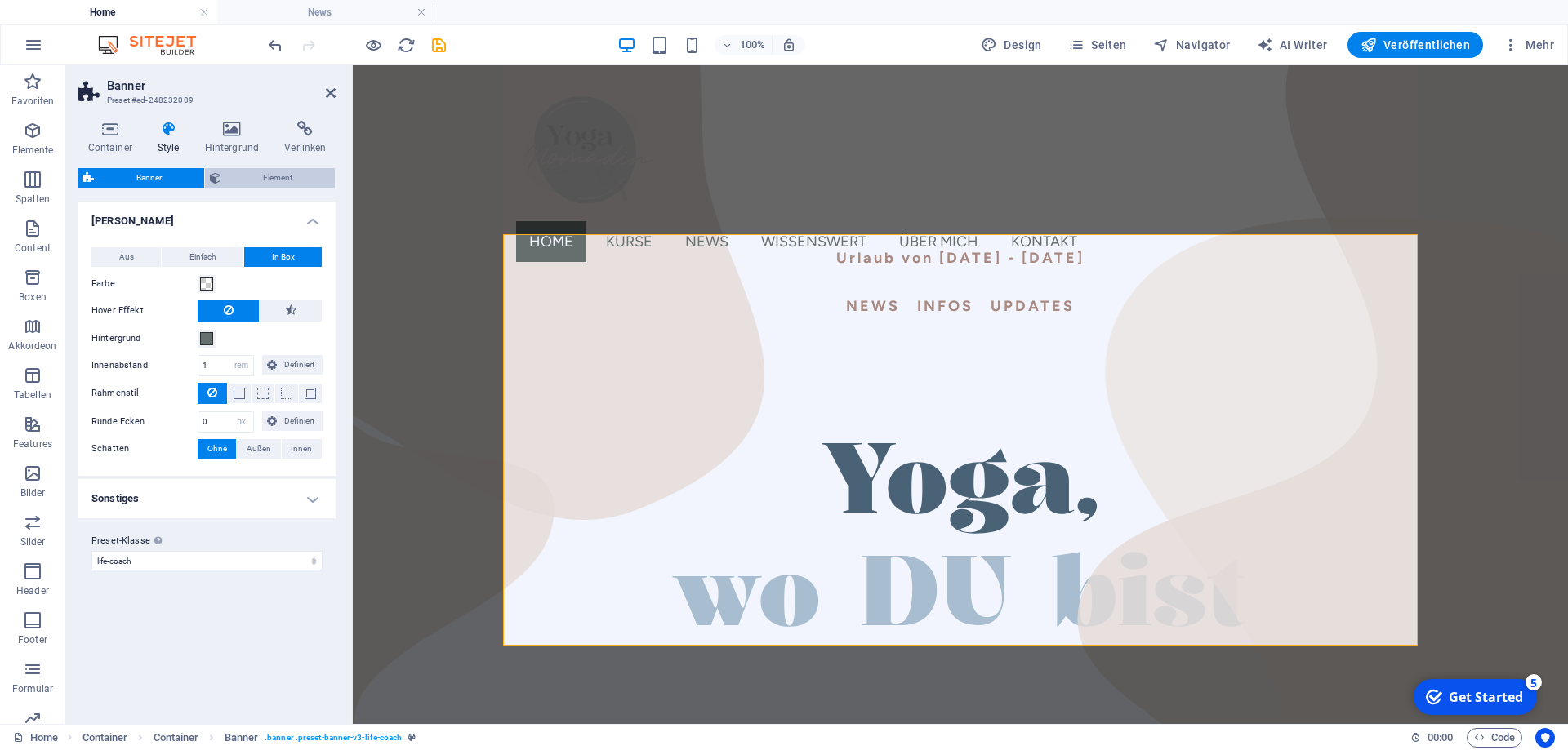
click at [258, 176] on span "Element" at bounding box center [279, 178] width 105 height 19
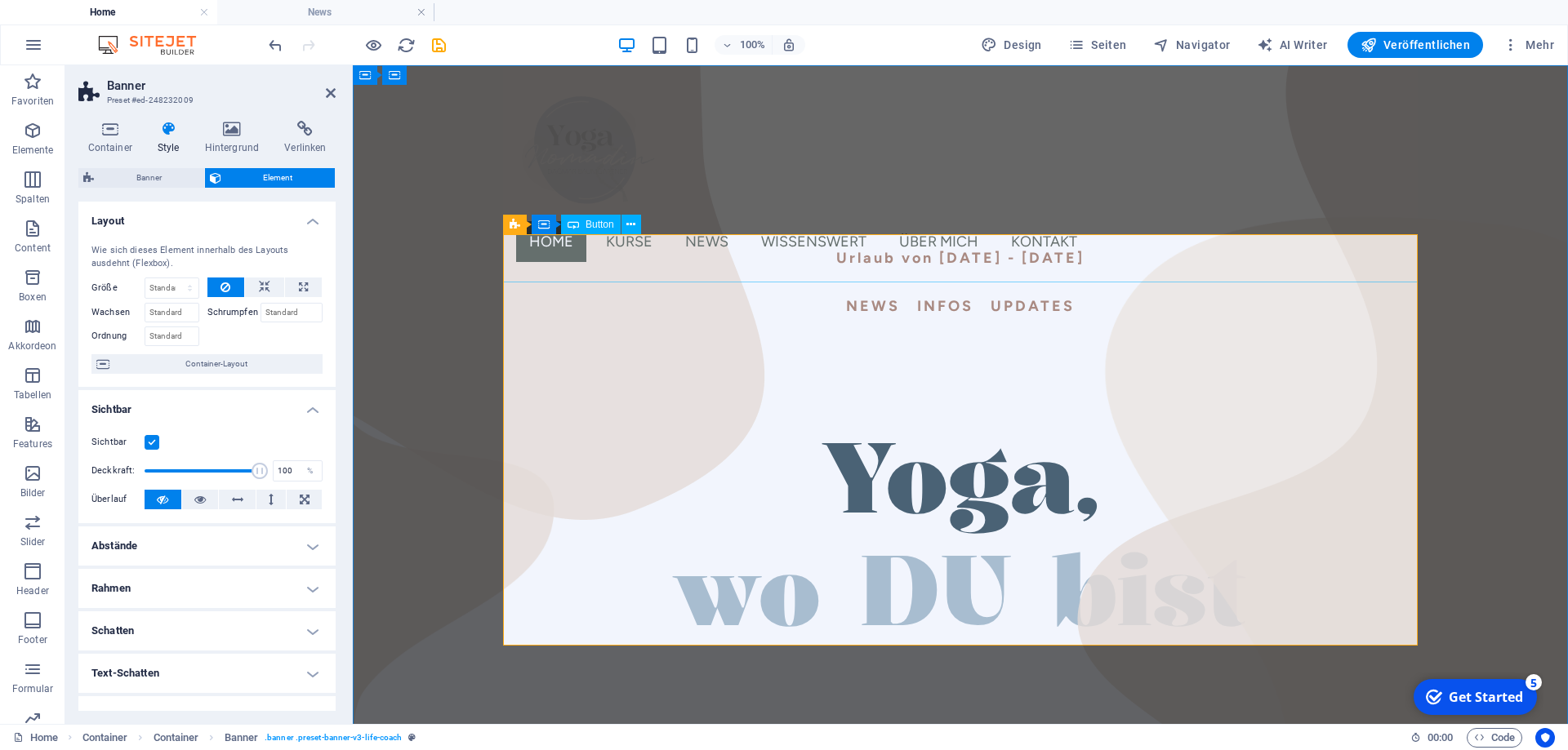
click at [964, 255] on div "Urlaub von [DATE] - [DATE]" at bounding box center [960, 258] width 915 height 48
click at [149, 434] on div "Sichtbar" at bounding box center [207, 443] width 231 height 19
click at [152, 440] on label at bounding box center [152, 443] width 15 height 15
click at [0, 0] on input "Sichtbar" at bounding box center [0, 0] width 0 height 0
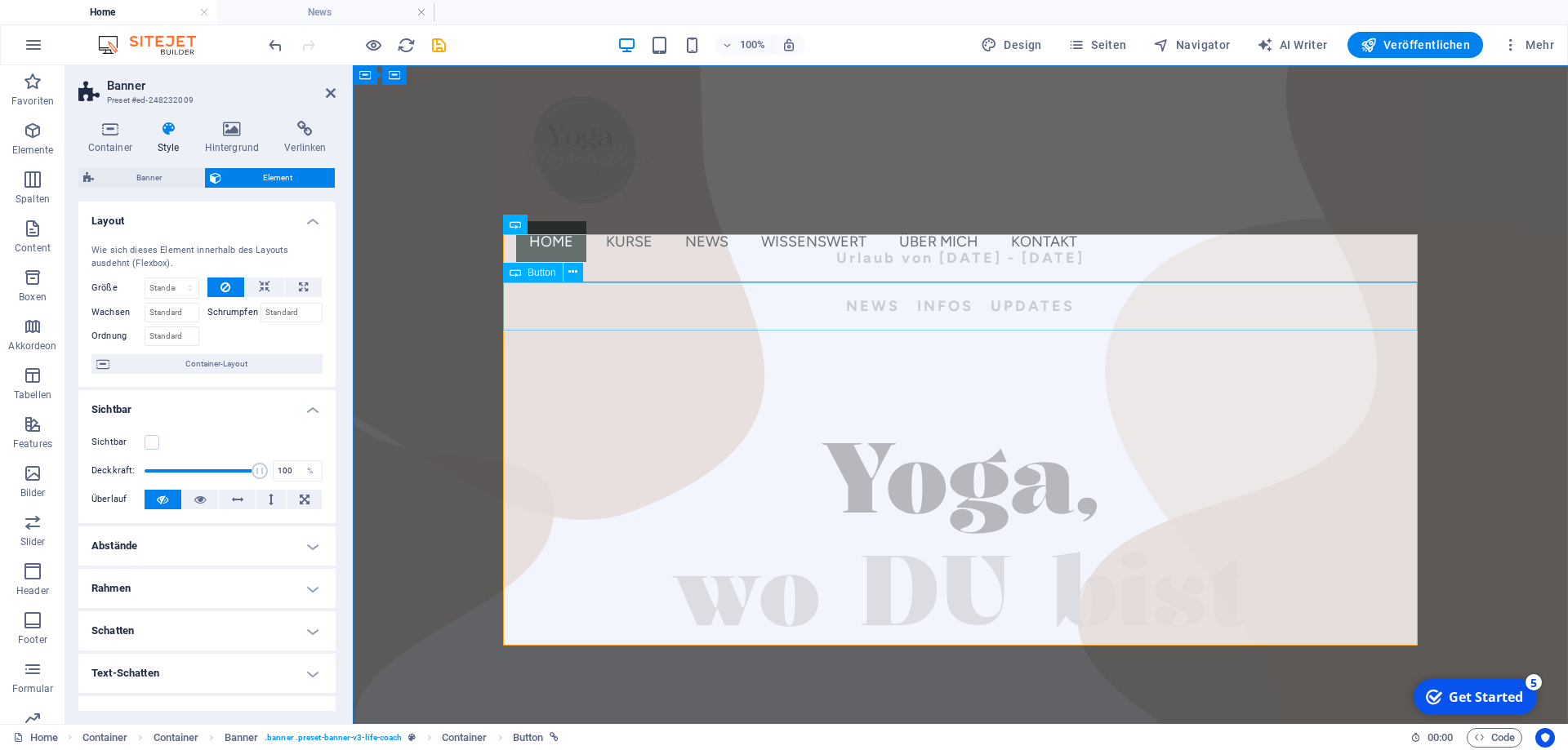
click at [1003, 318] on div "NEWS INFOS UPDATES" at bounding box center [960, 306] width 915 height 48
click at [155, 444] on label at bounding box center [152, 443] width 15 height 15
click at [0, 0] on input "Sichtbar" at bounding box center [0, 0] width 0 height 0
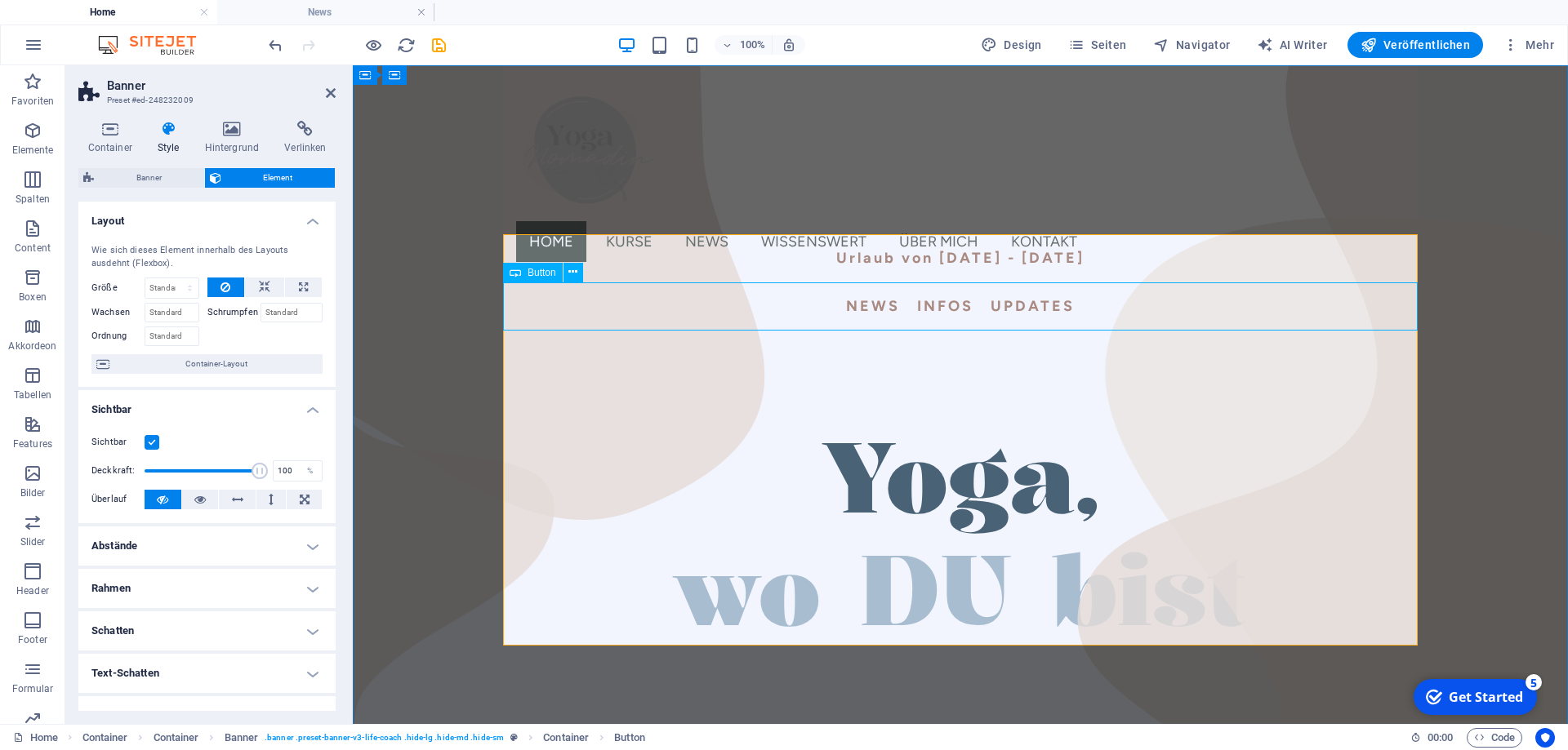
click at [773, 335] on div at bounding box center [960, 355] width 915 height 49
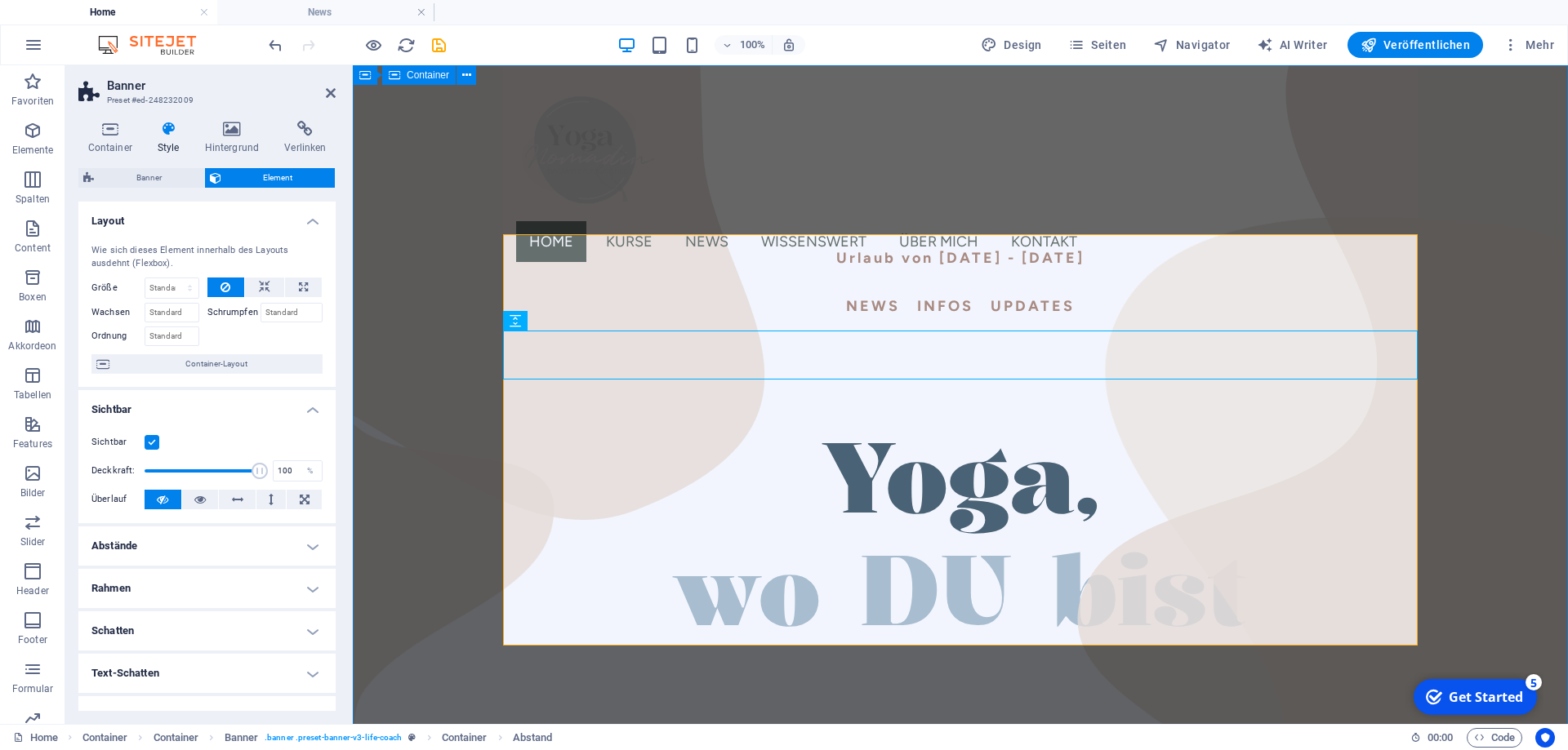
drag, startPoint x: 451, startPoint y: 251, endPoint x: 741, endPoint y: 250, distance: 290.0
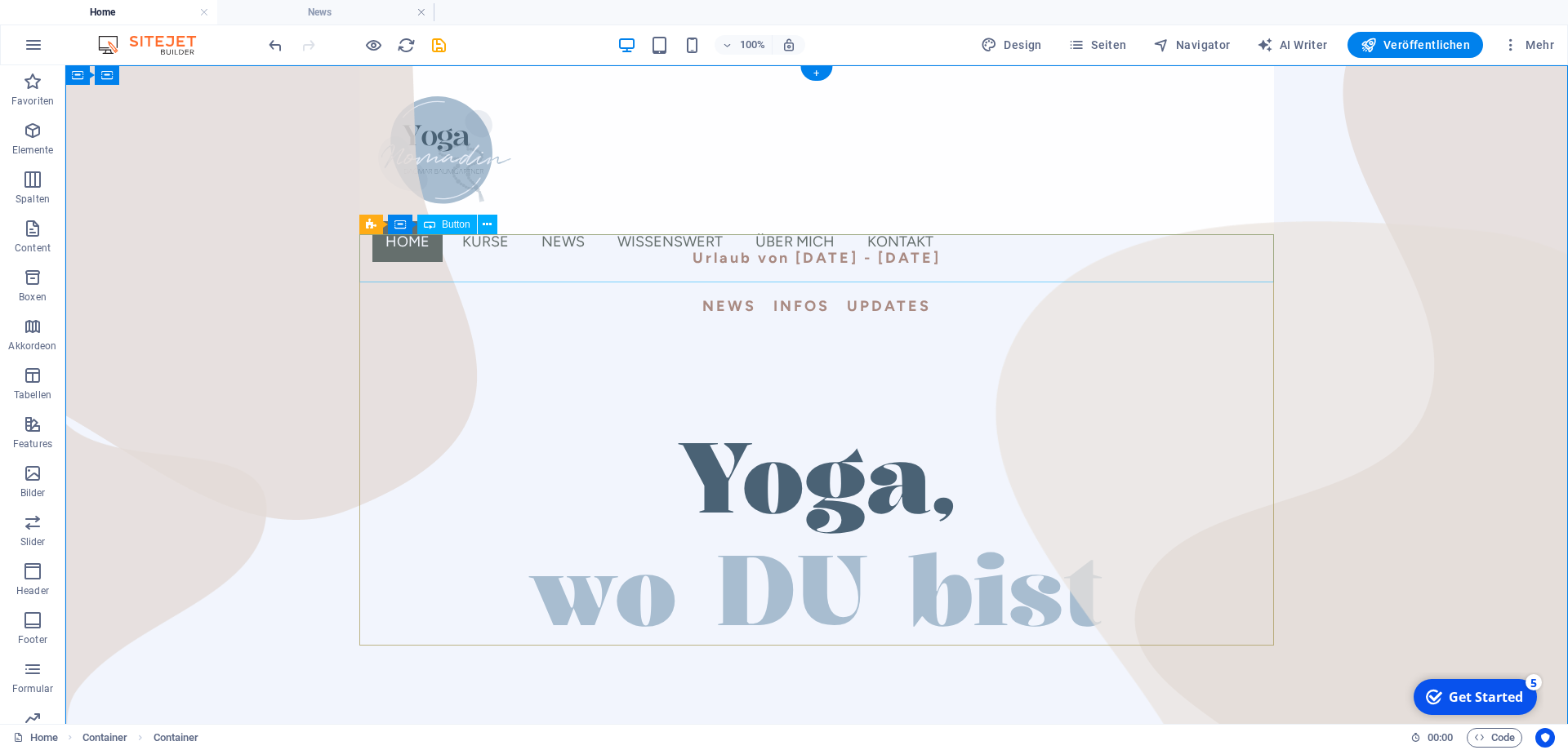
click at [1074, 264] on div "Urlaub von [DATE] - [DATE]" at bounding box center [817, 258] width 915 height 48
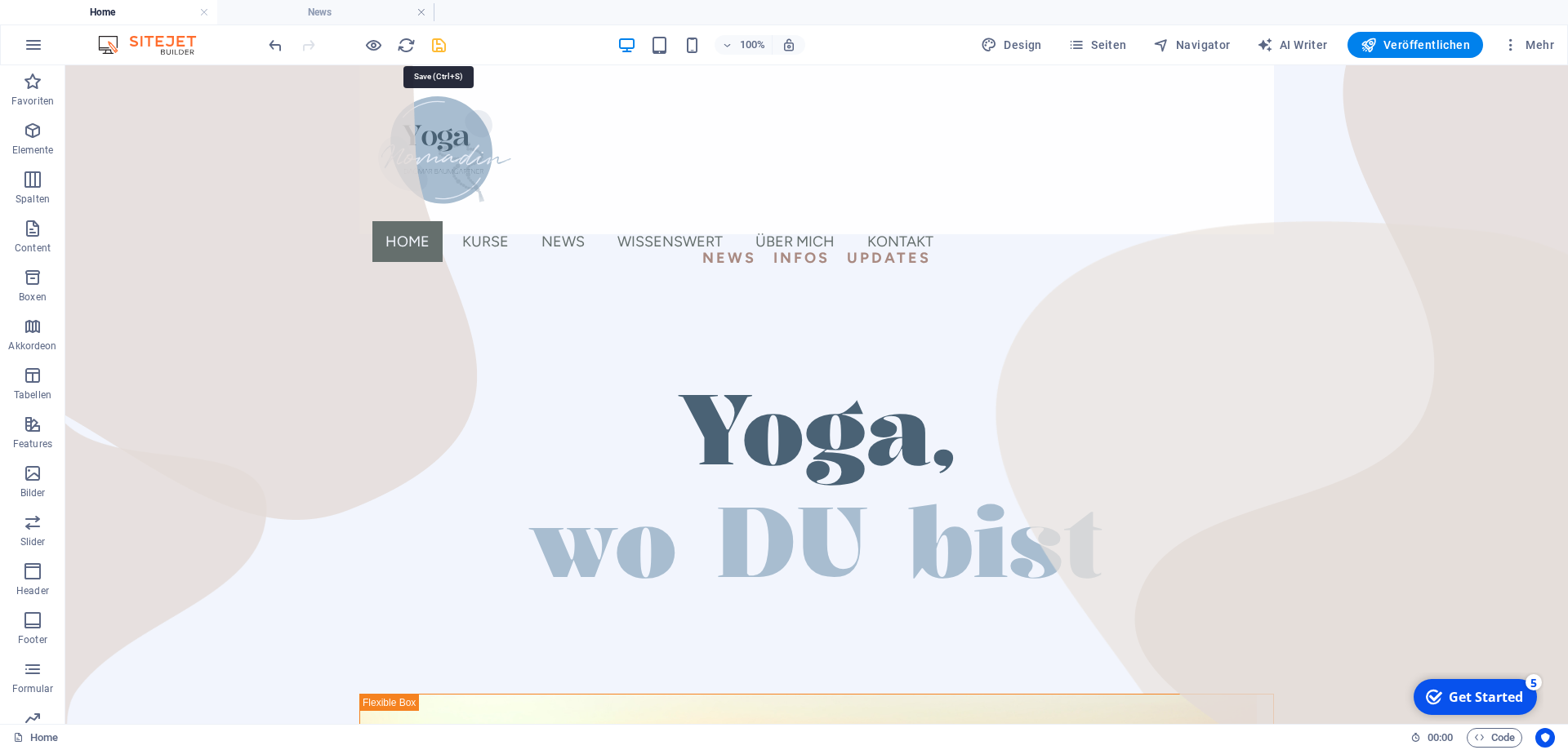
click at [447, 47] on icon "save" at bounding box center [439, 45] width 19 height 19
click at [337, 10] on h4 "News" at bounding box center [325, 12] width 217 height 18
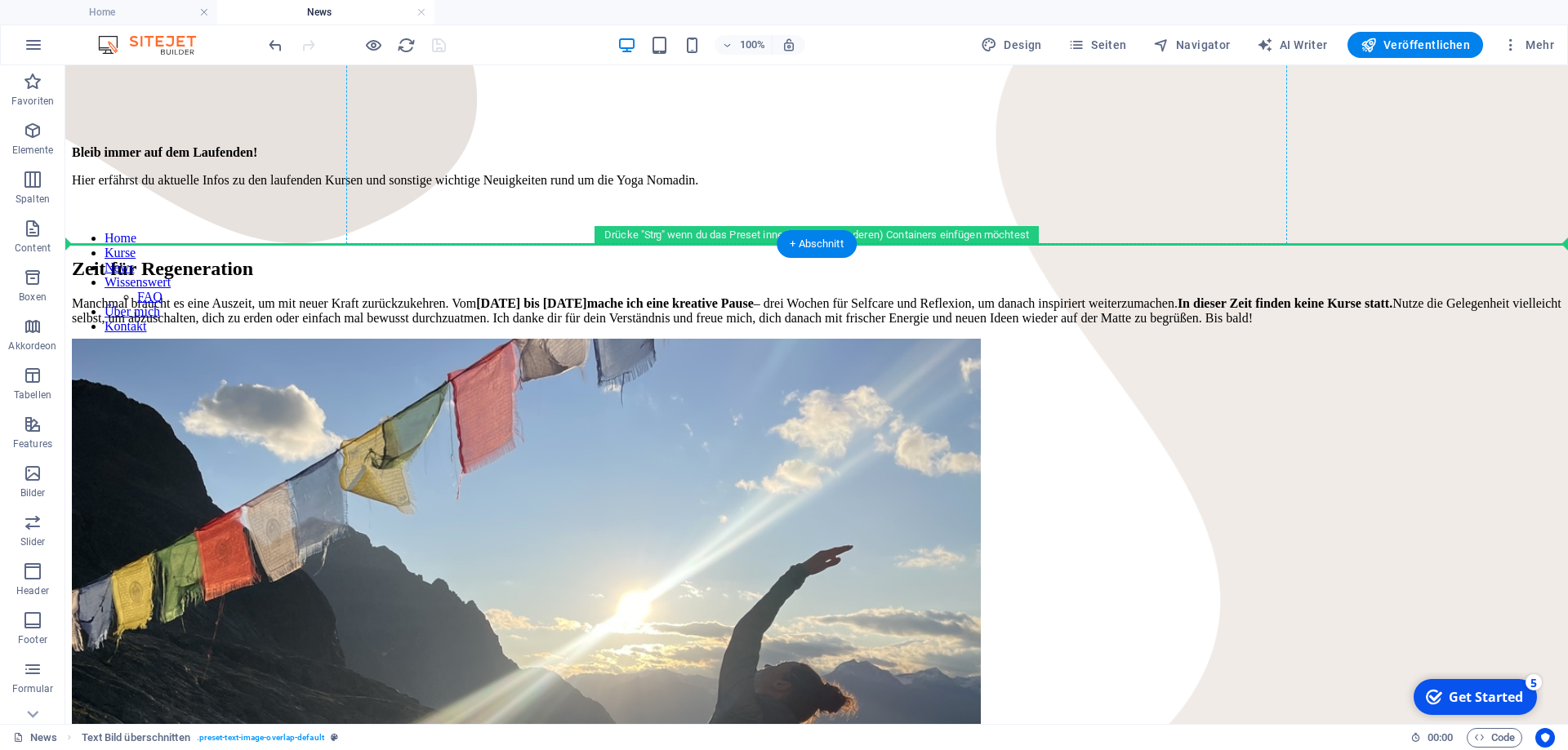
scroll to position [255, 0]
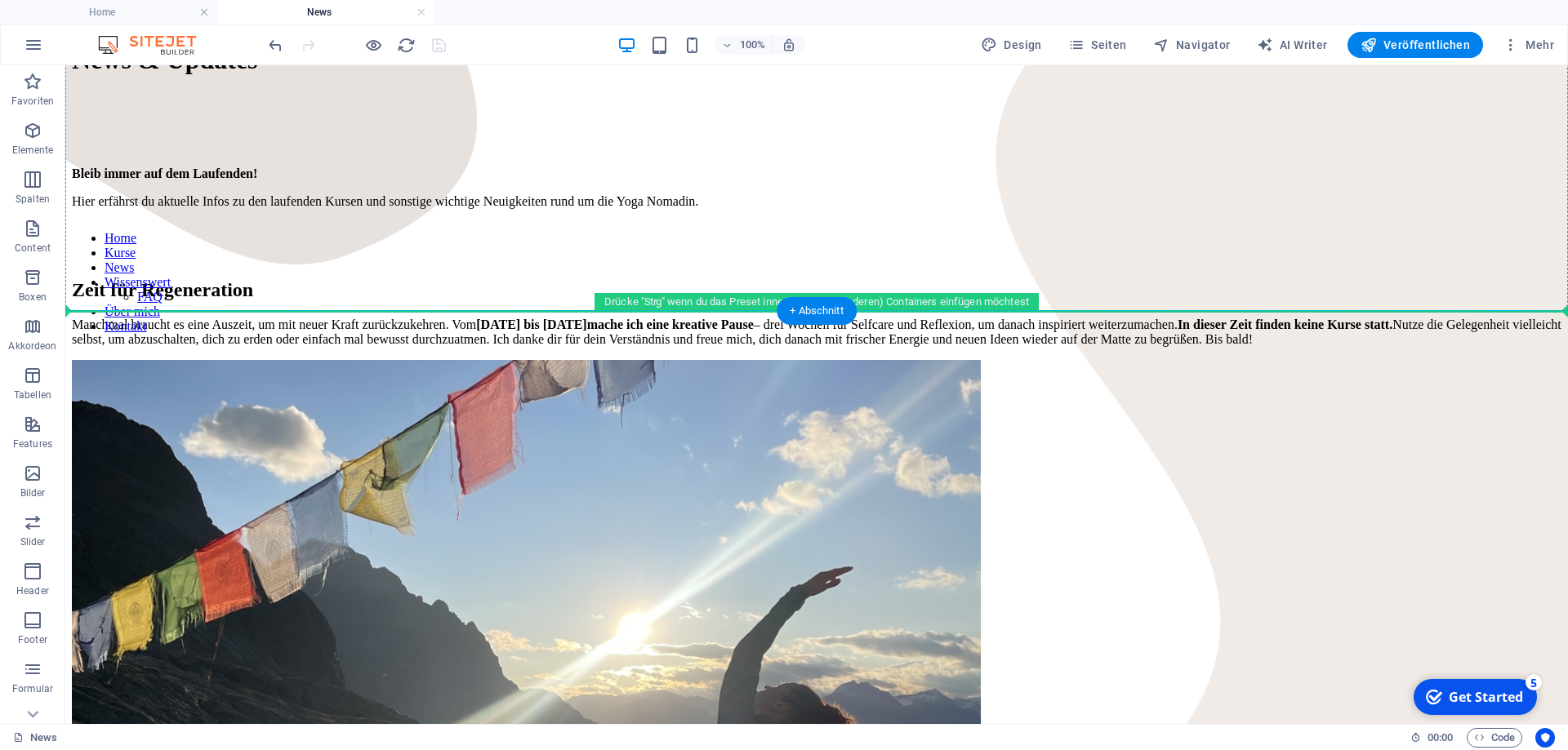
drag, startPoint x: 230, startPoint y: 355, endPoint x: 196, endPoint y: 270, distance: 91.5
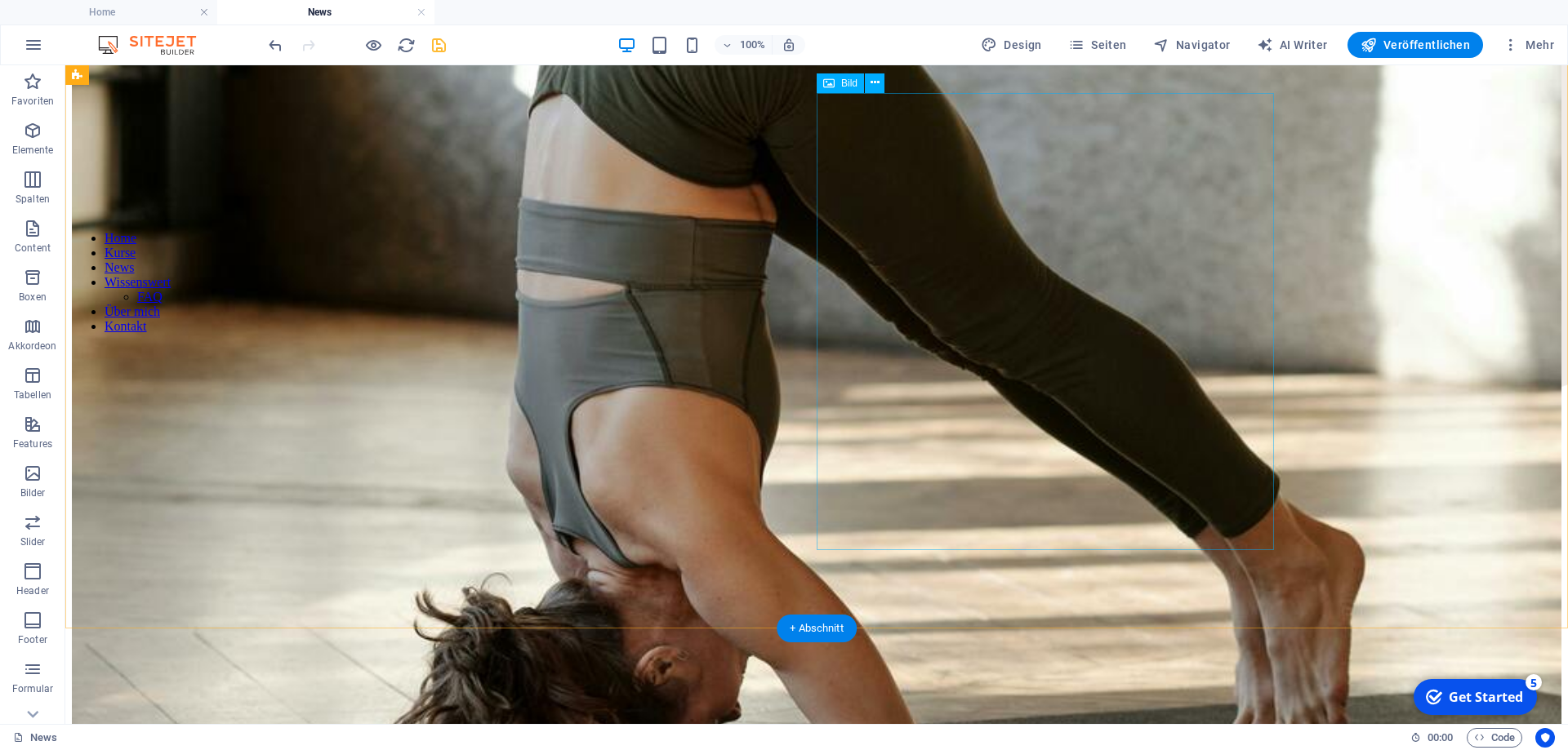
scroll to position [833, 0]
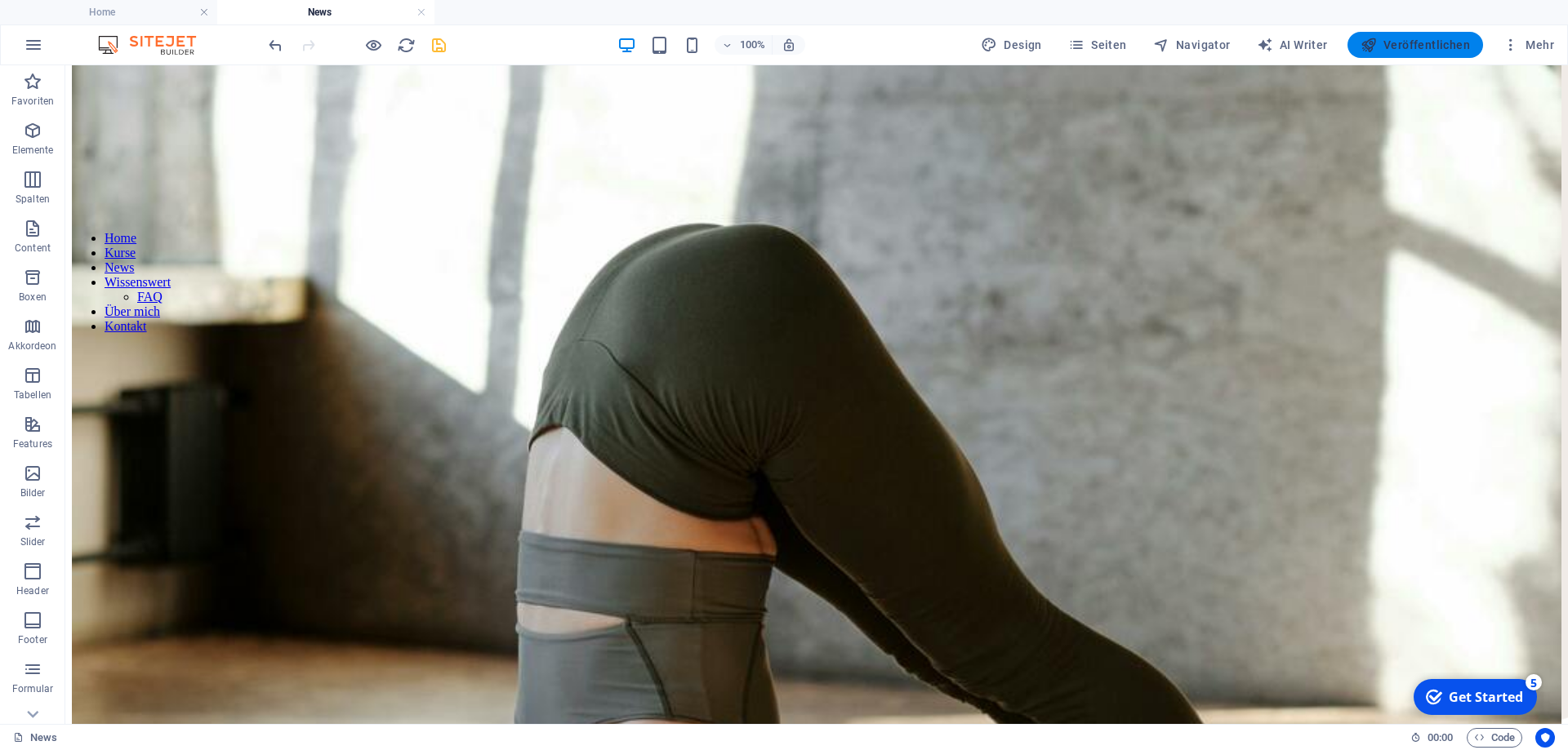
click at [1392, 36] on button "Veröffentlichen" at bounding box center [1415, 45] width 136 height 26
